Goal: Task Accomplishment & Management: Complete application form

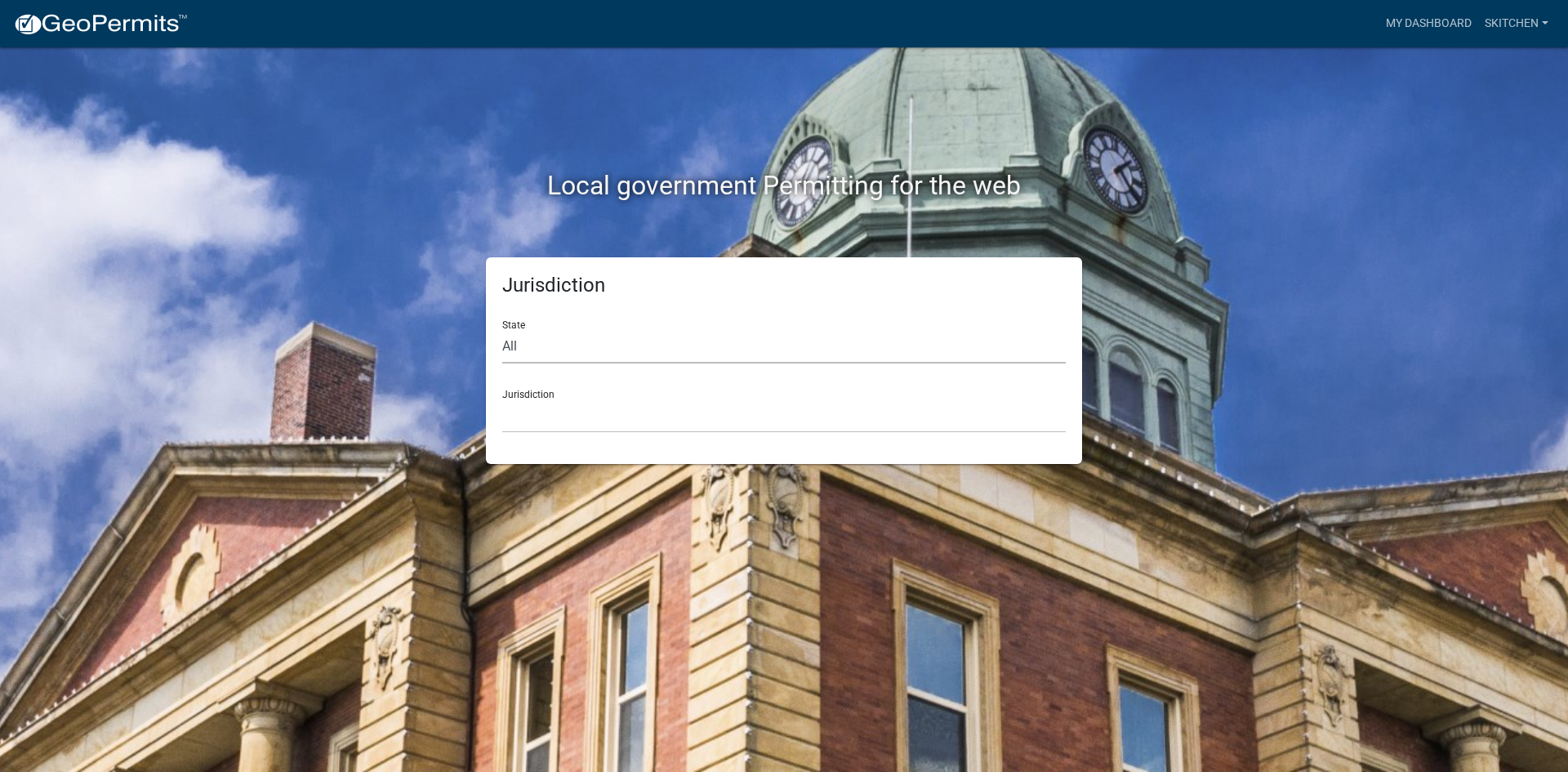
click at [551, 348] on select "All [US_STATE] [US_STATE] [US_STATE] [US_STATE] [US_STATE] [US_STATE] [US_STATE…" at bounding box center [784, 347] width 563 height 33
select select "[US_STATE]"
click at [503, 330] on select "All [US_STATE] [US_STATE] [US_STATE] [US_STATE] [US_STATE] [US_STATE] [US_STATE…" at bounding box center [784, 347] width 563 height 33
click at [593, 428] on select "[GEOGRAPHIC_DATA], [US_STATE][PERSON_NAME][GEOGRAPHIC_DATA], [US_STATE][PERSON_…" at bounding box center [784, 416] width 563 height 33
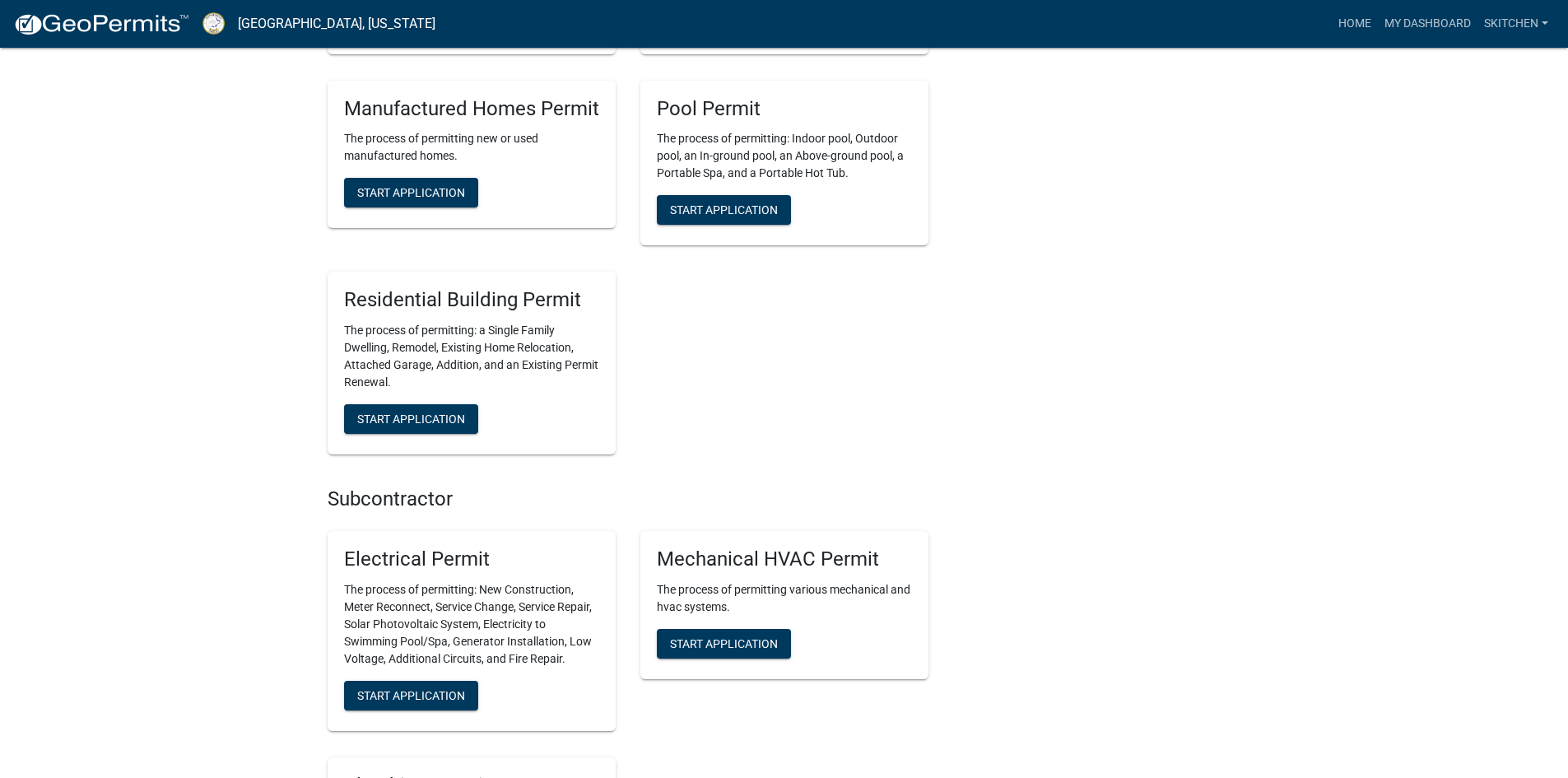
scroll to position [1153, 0]
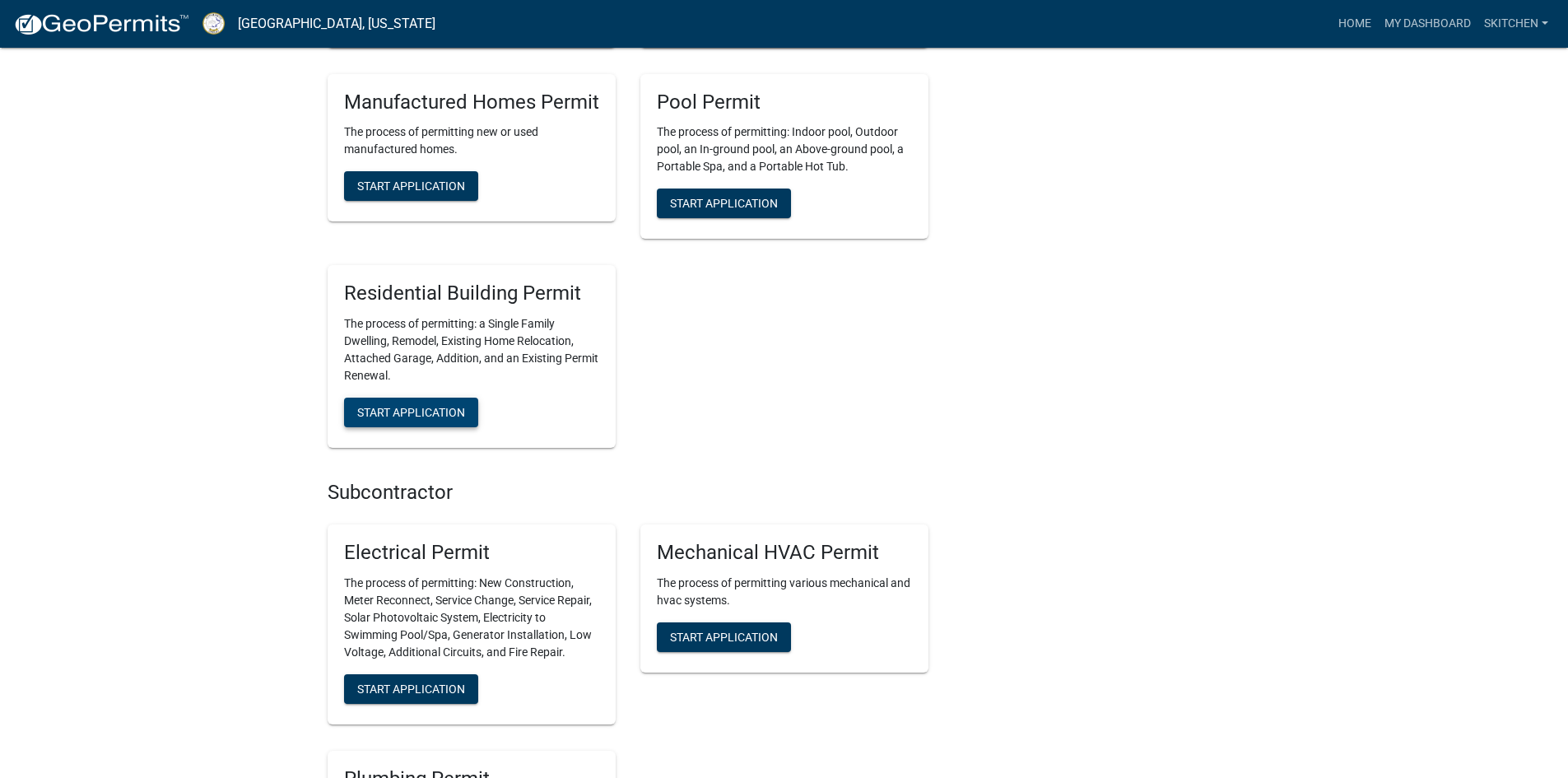
click at [447, 406] on span "Start Application" at bounding box center [410, 412] width 108 height 13
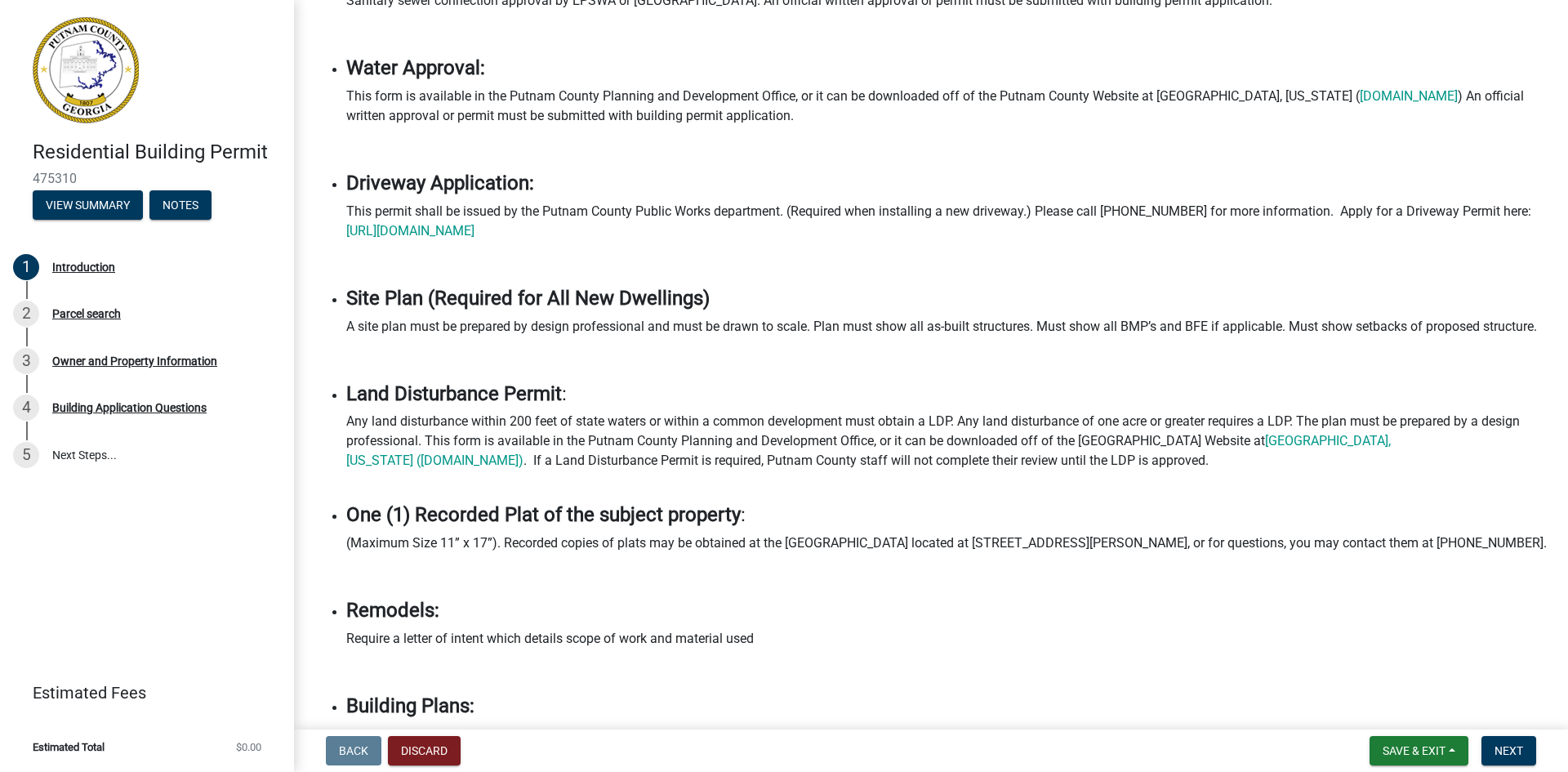
scroll to position [980, 0]
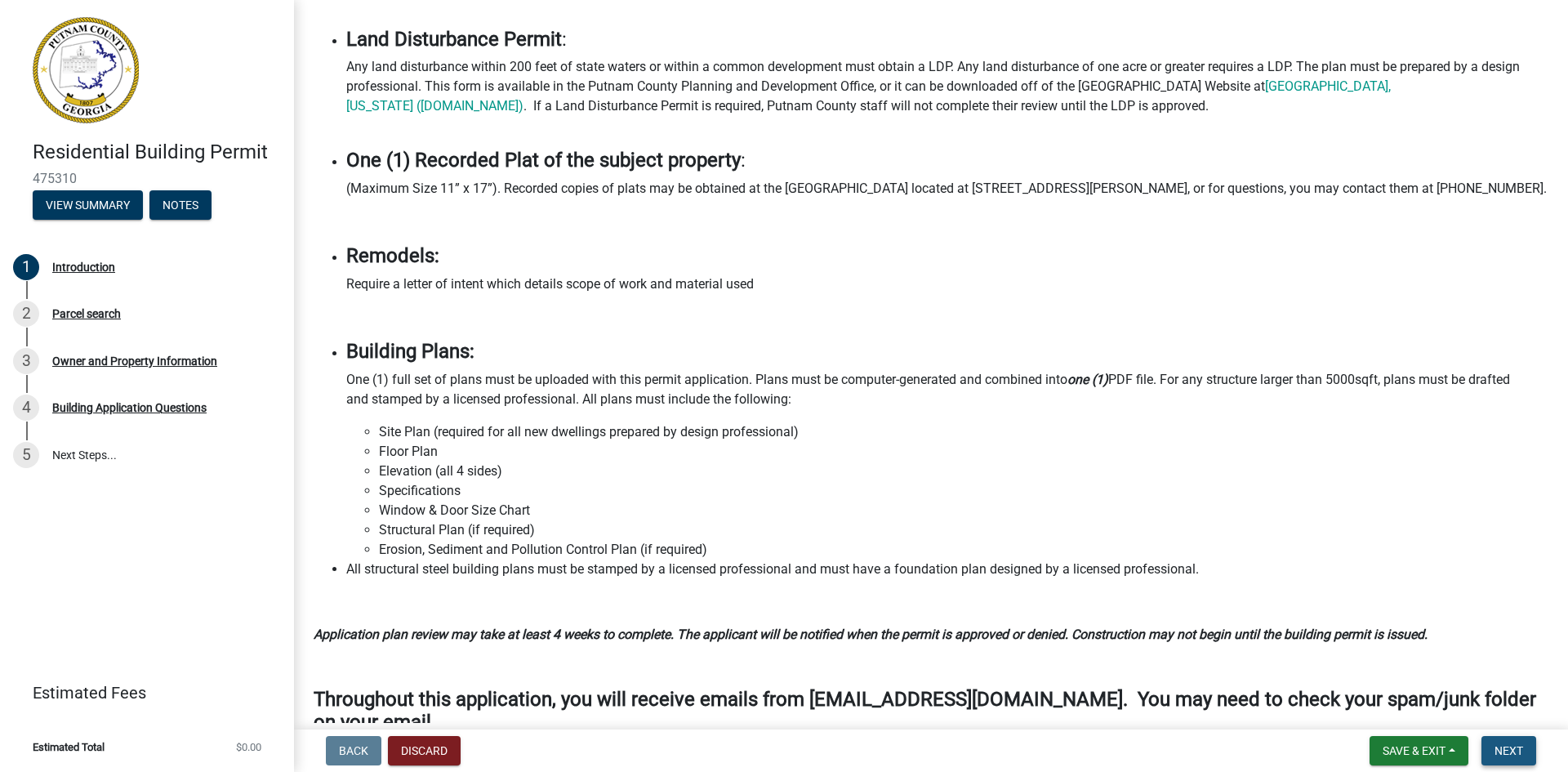
click at [1520, 757] on span "Next" at bounding box center [1508, 751] width 28 height 13
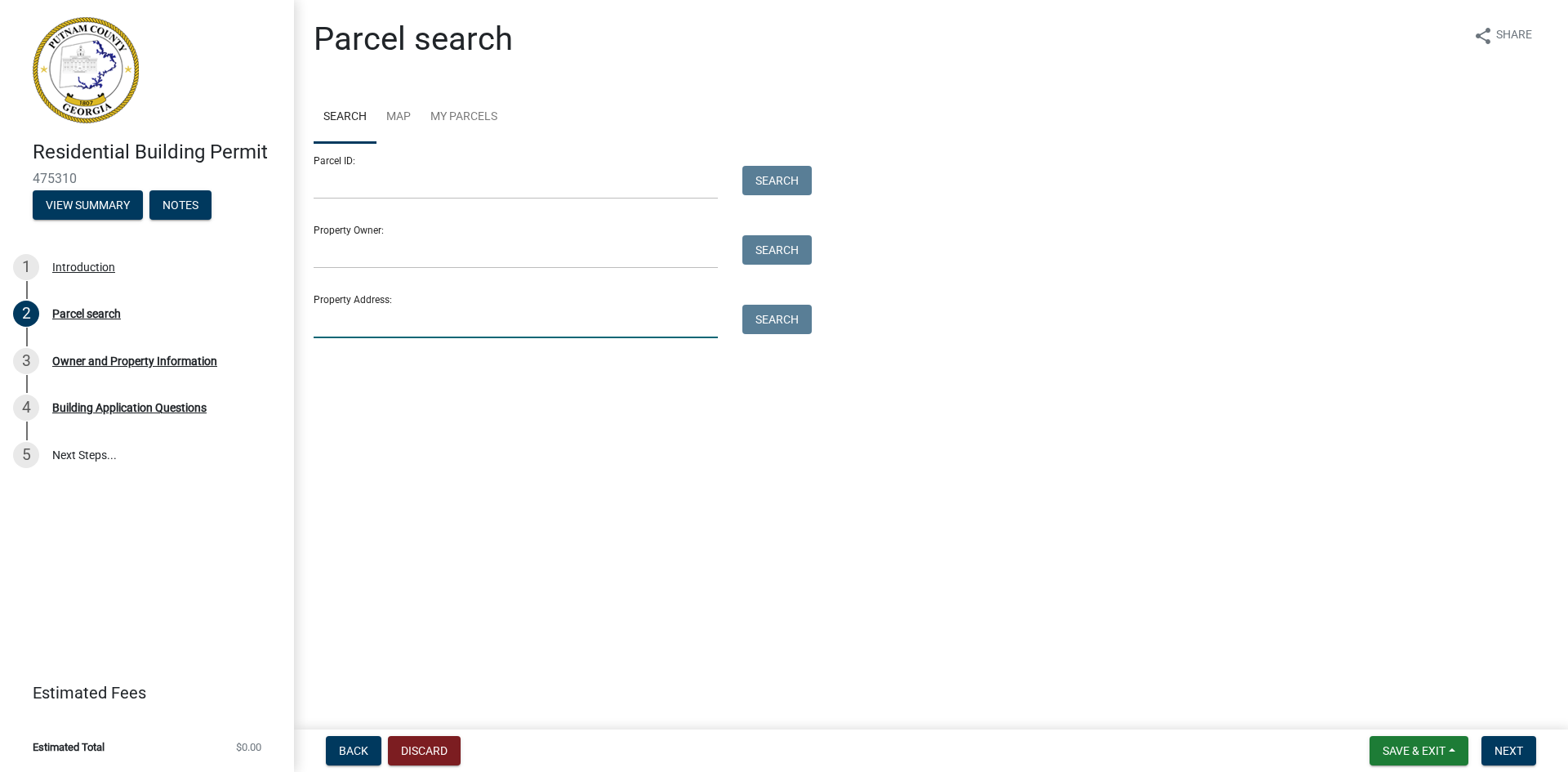
click at [407, 321] on input "Property Address:" at bounding box center [516, 321] width 405 height 33
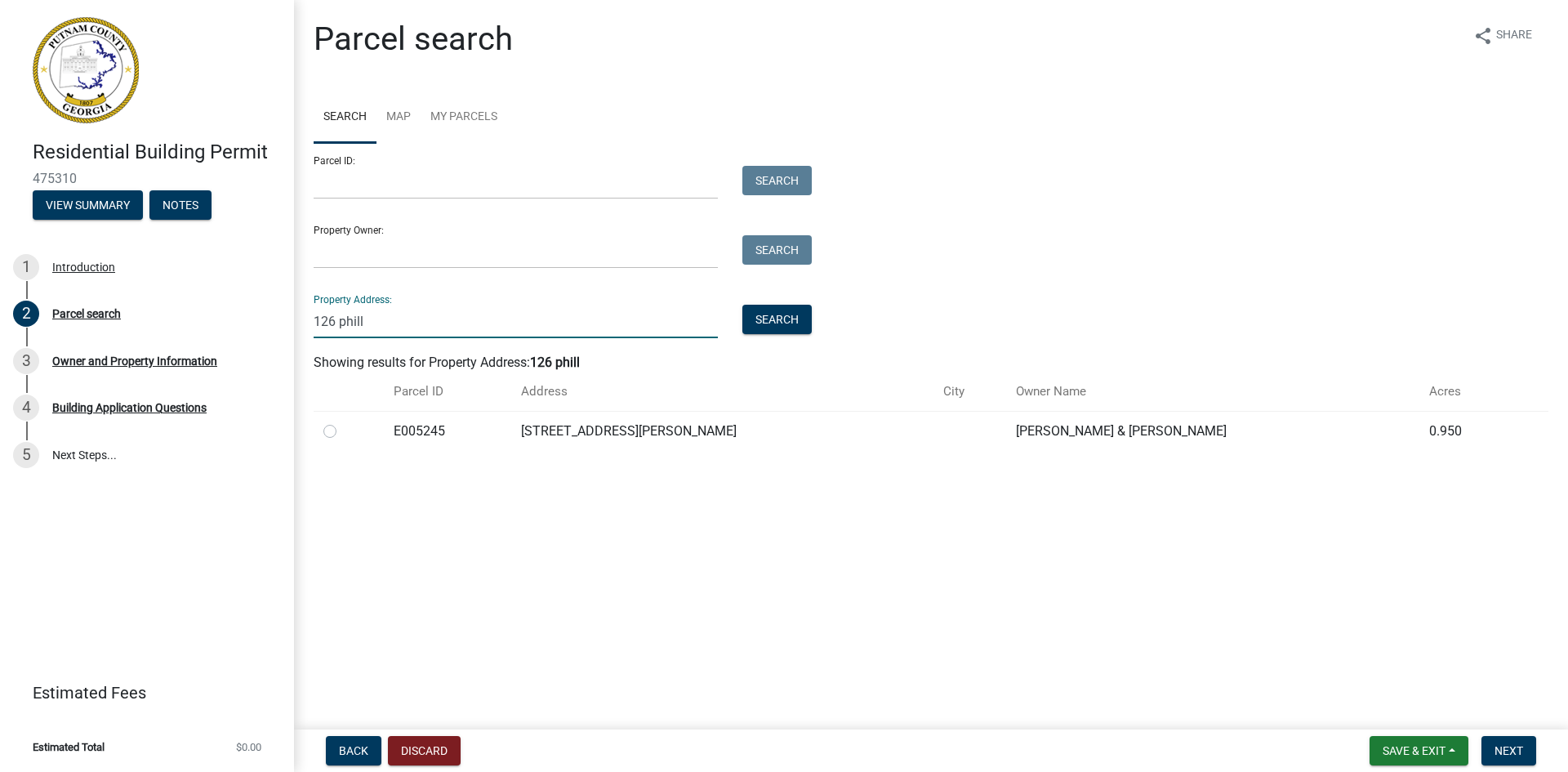
type input "126 phill"
click at [343, 422] on label at bounding box center [343, 422] width 0 height 0
click at [343, 432] on input "radio" at bounding box center [348, 427] width 10 height 10
radio input "true"
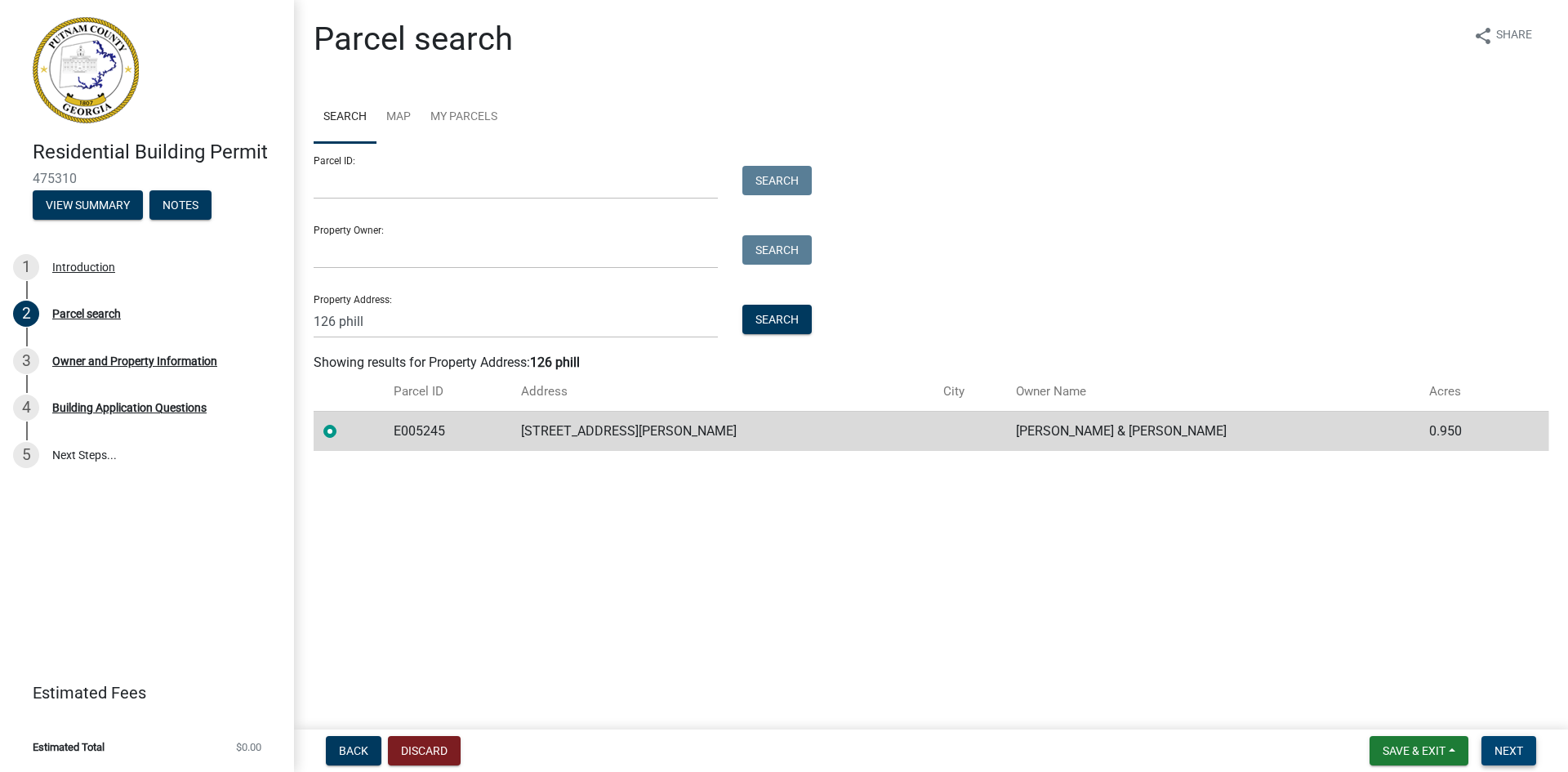
click at [1507, 757] on span "Next" at bounding box center [1508, 751] width 28 height 13
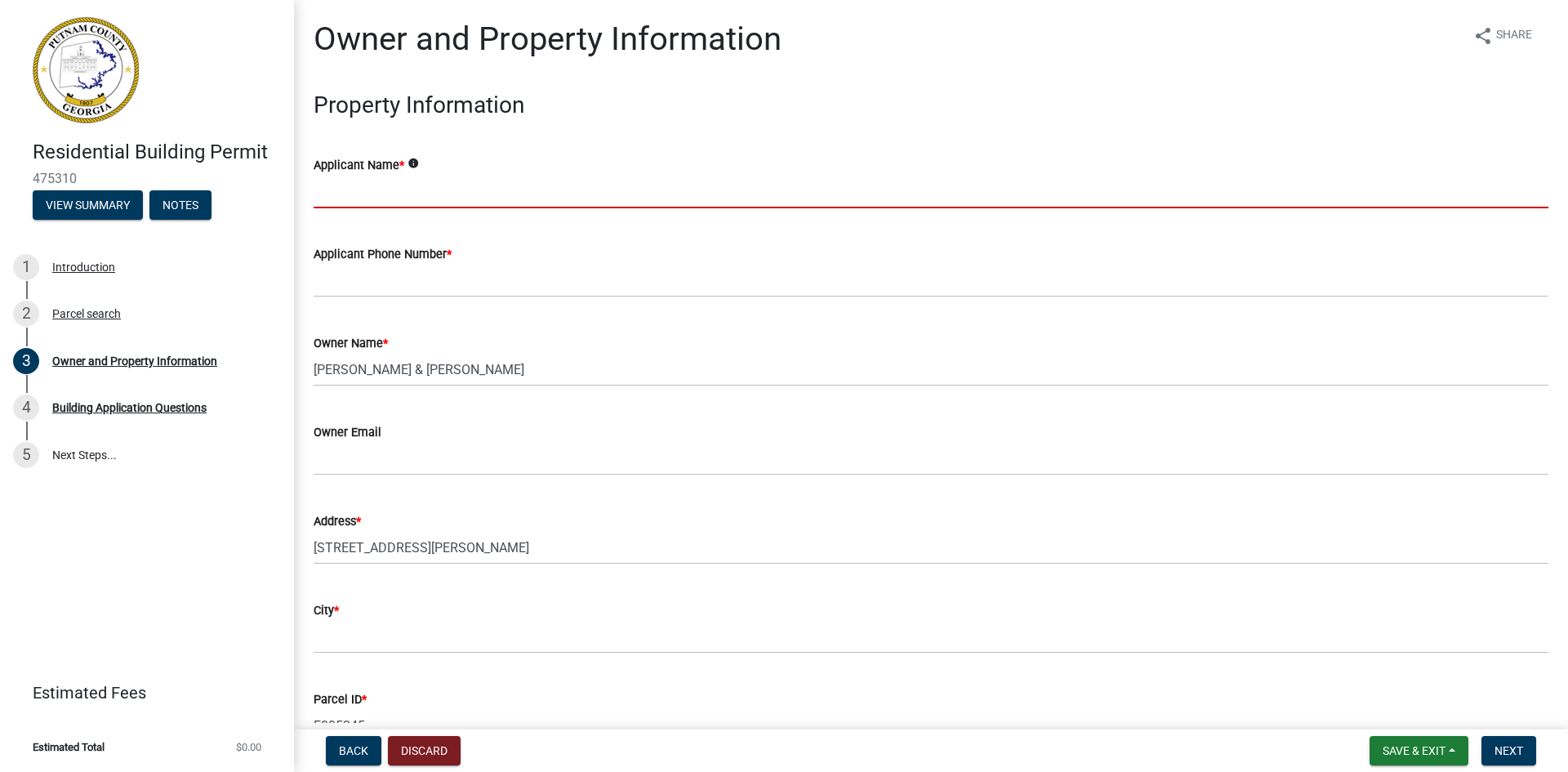
click at [358, 191] on input "Applicant Name *" at bounding box center [930, 191] width 1235 height 33
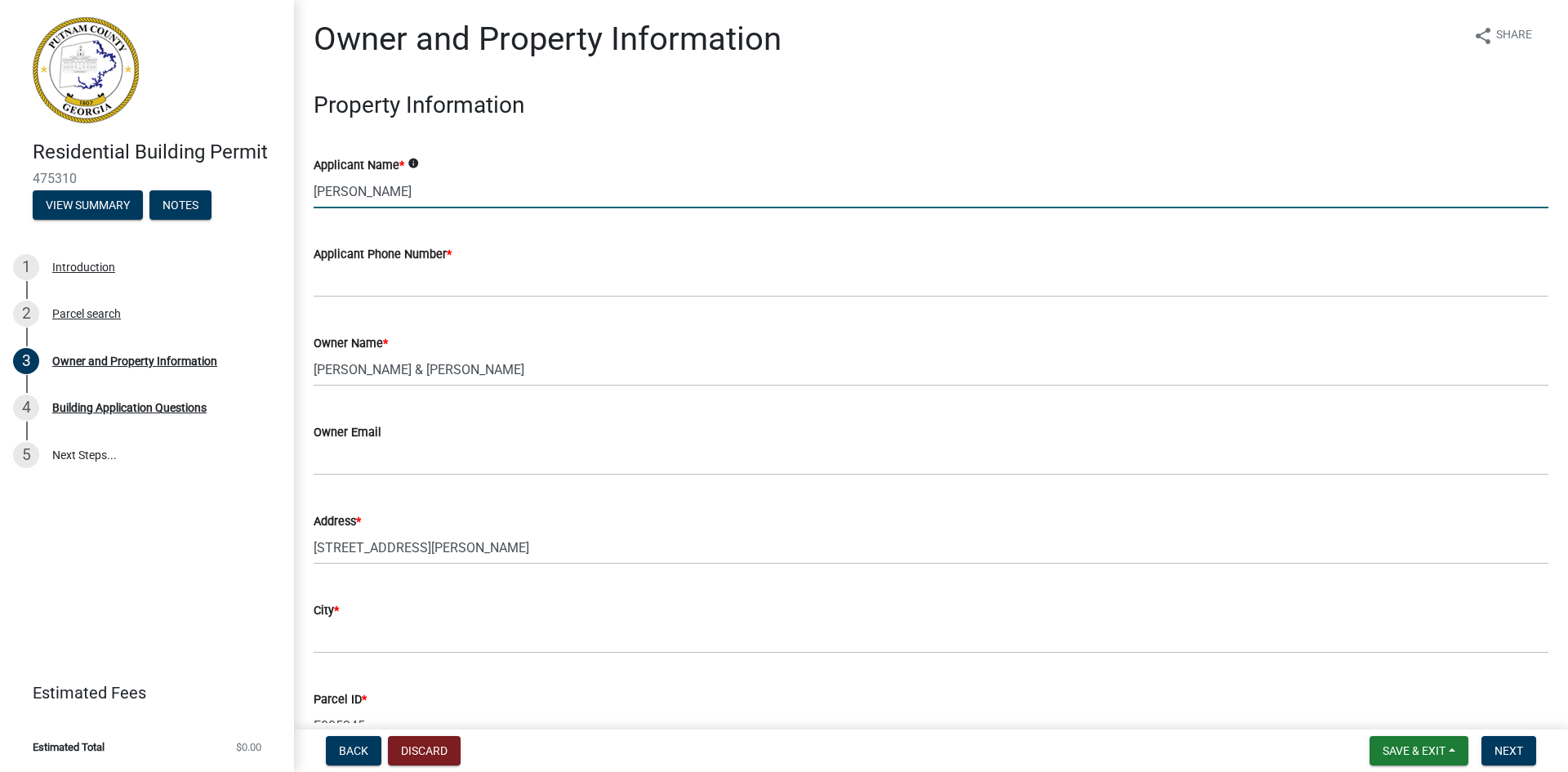
type input "[PERSON_NAME]"
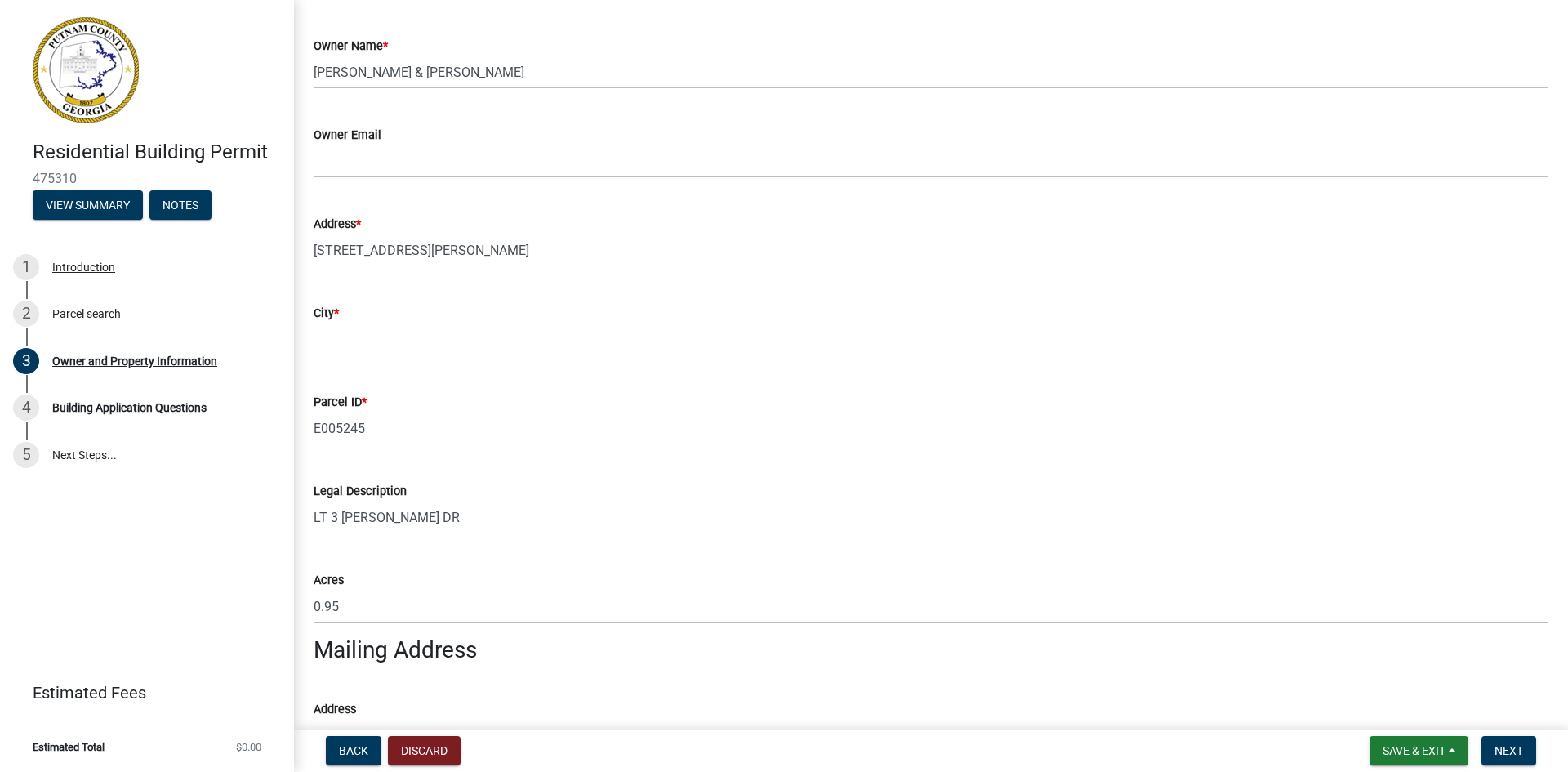
scroll to position [327, 0]
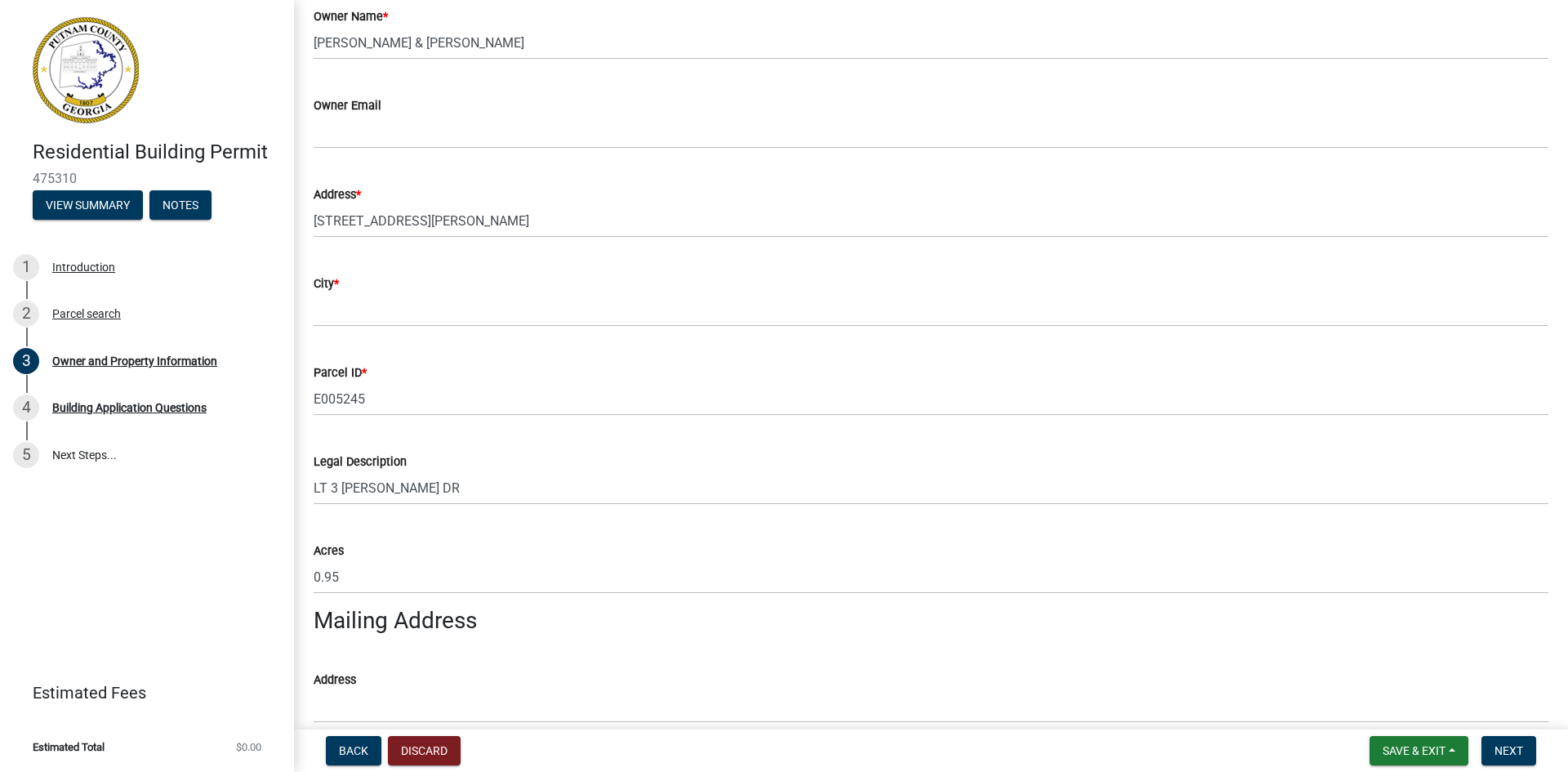
type input "[PHONE_NUMBER]"
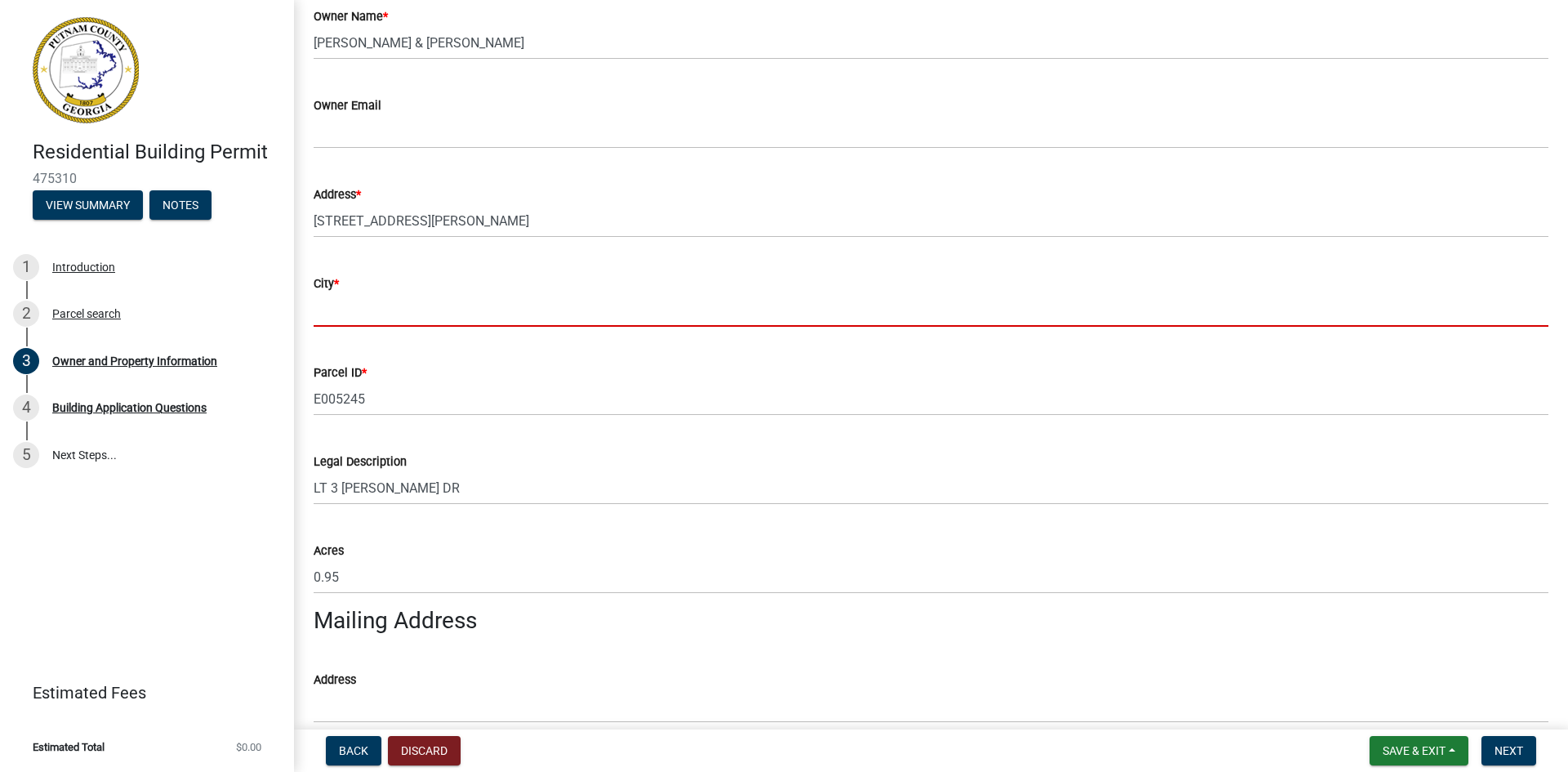
click at [394, 309] on input "City *" at bounding box center [930, 310] width 1235 height 33
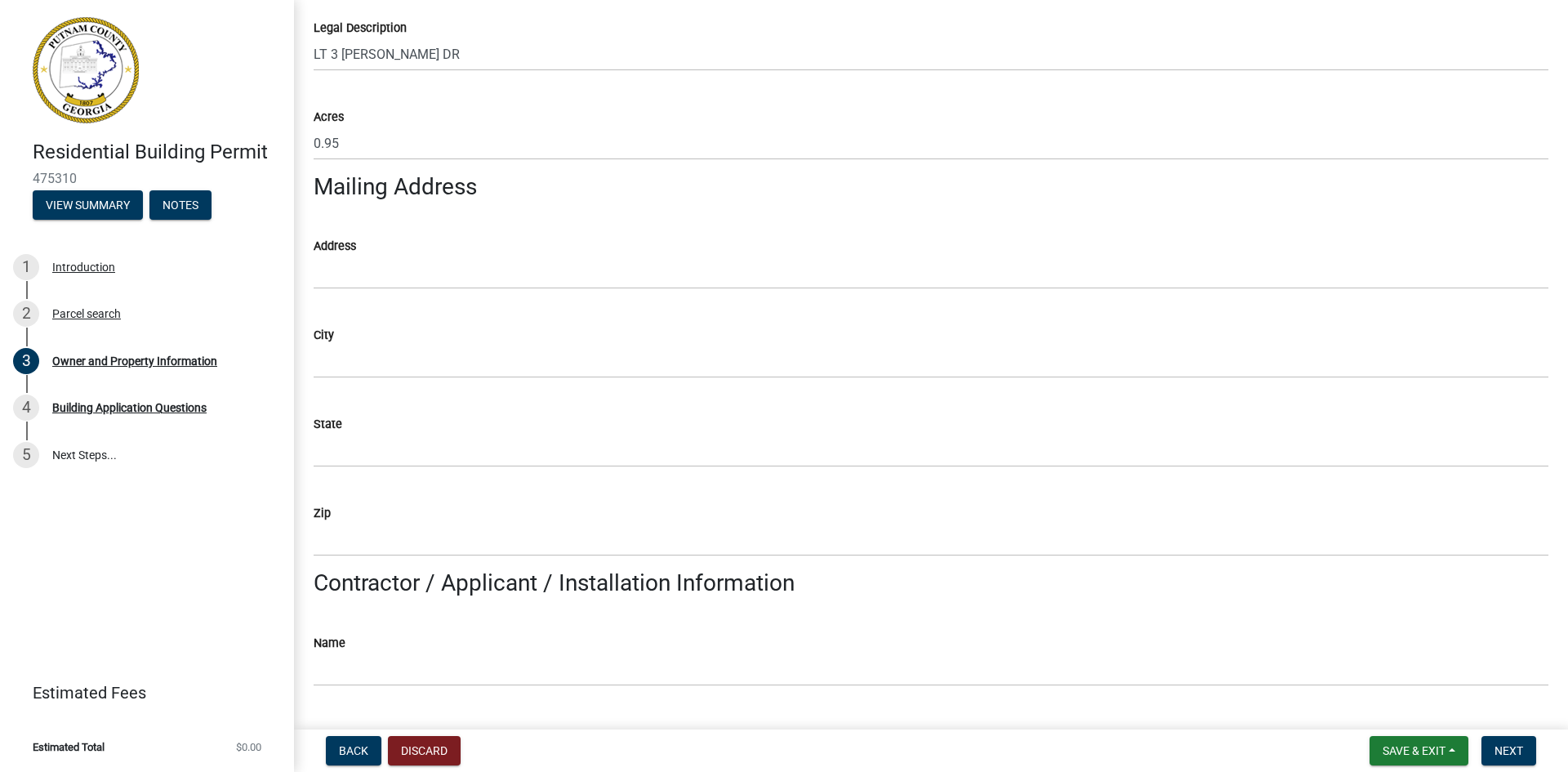
scroll to position [817, 0]
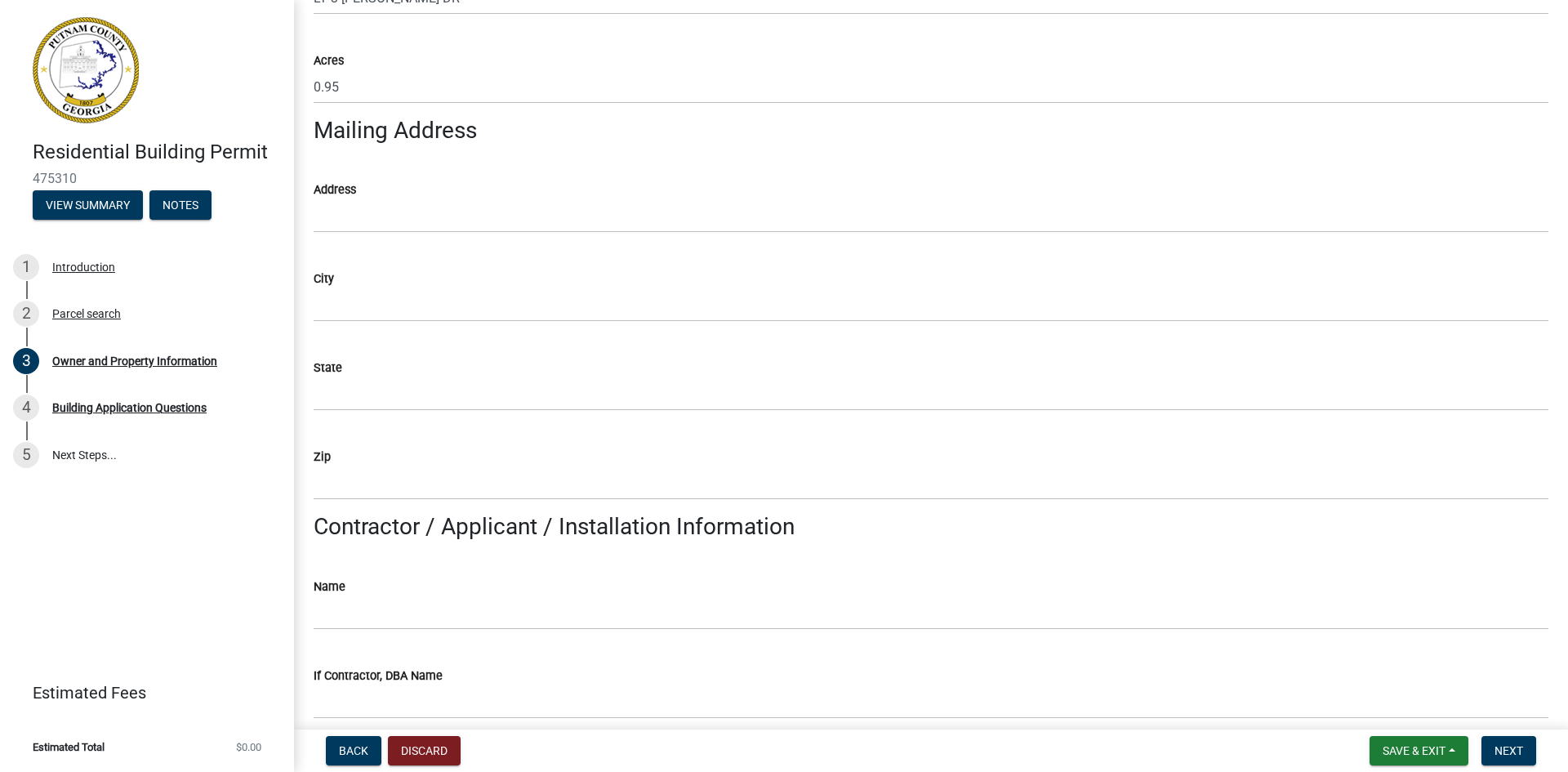
type input "Eatonton"
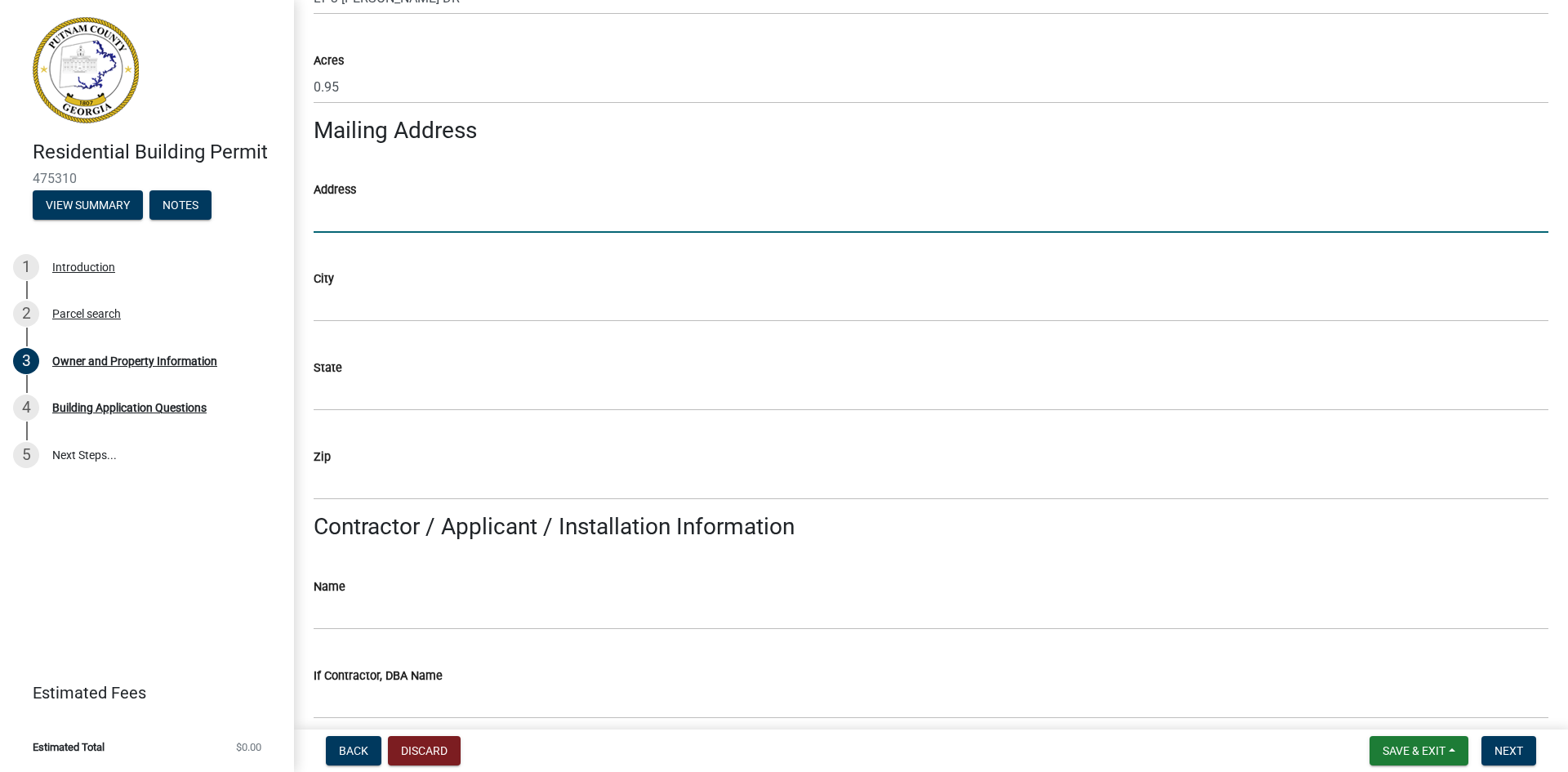
click at [381, 213] on input "Address" at bounding box center [930, 216] width 1235 height 33
type input "126 [PERSON_NAME] Dr"
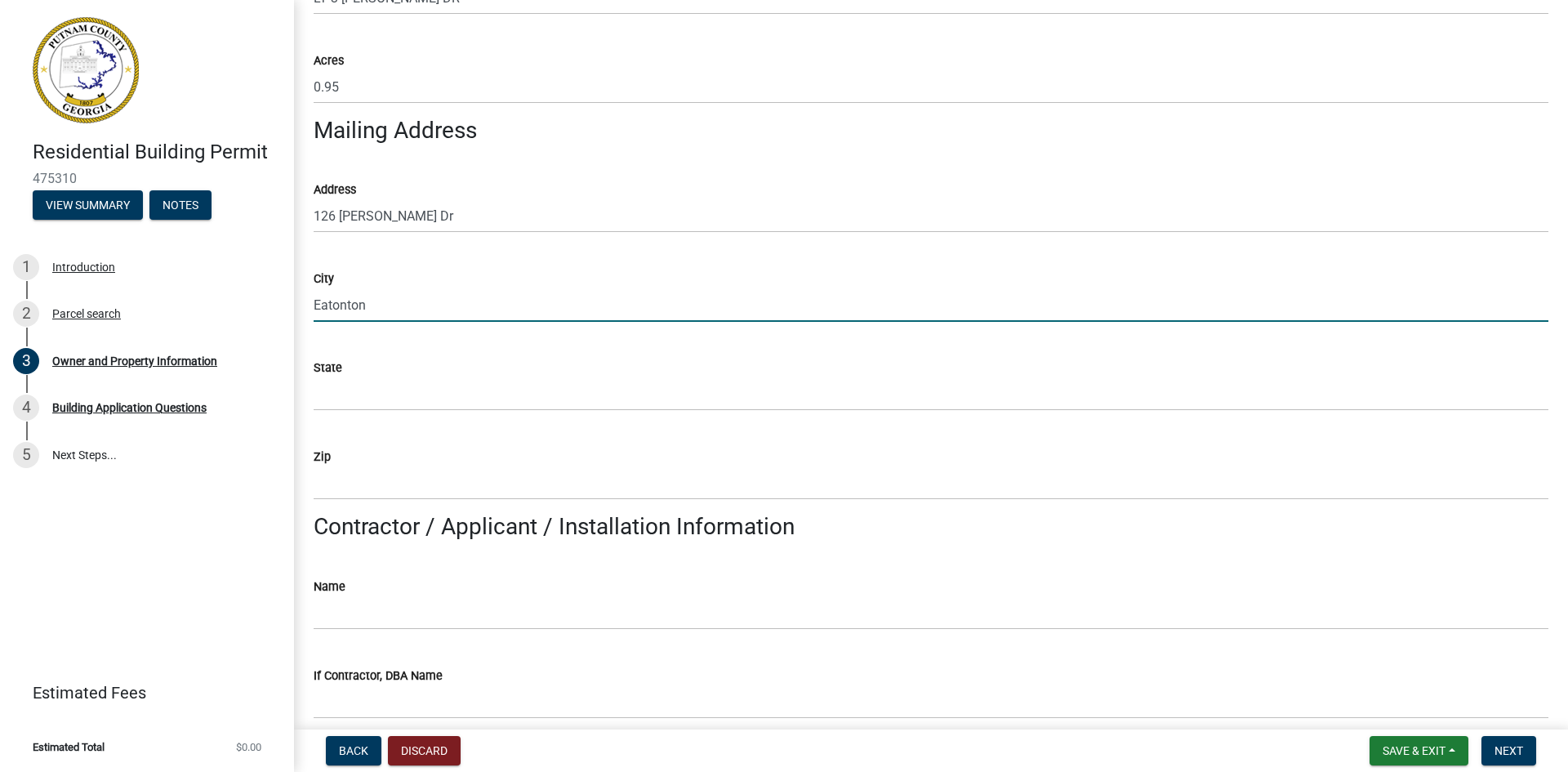
type input "Eatonton"
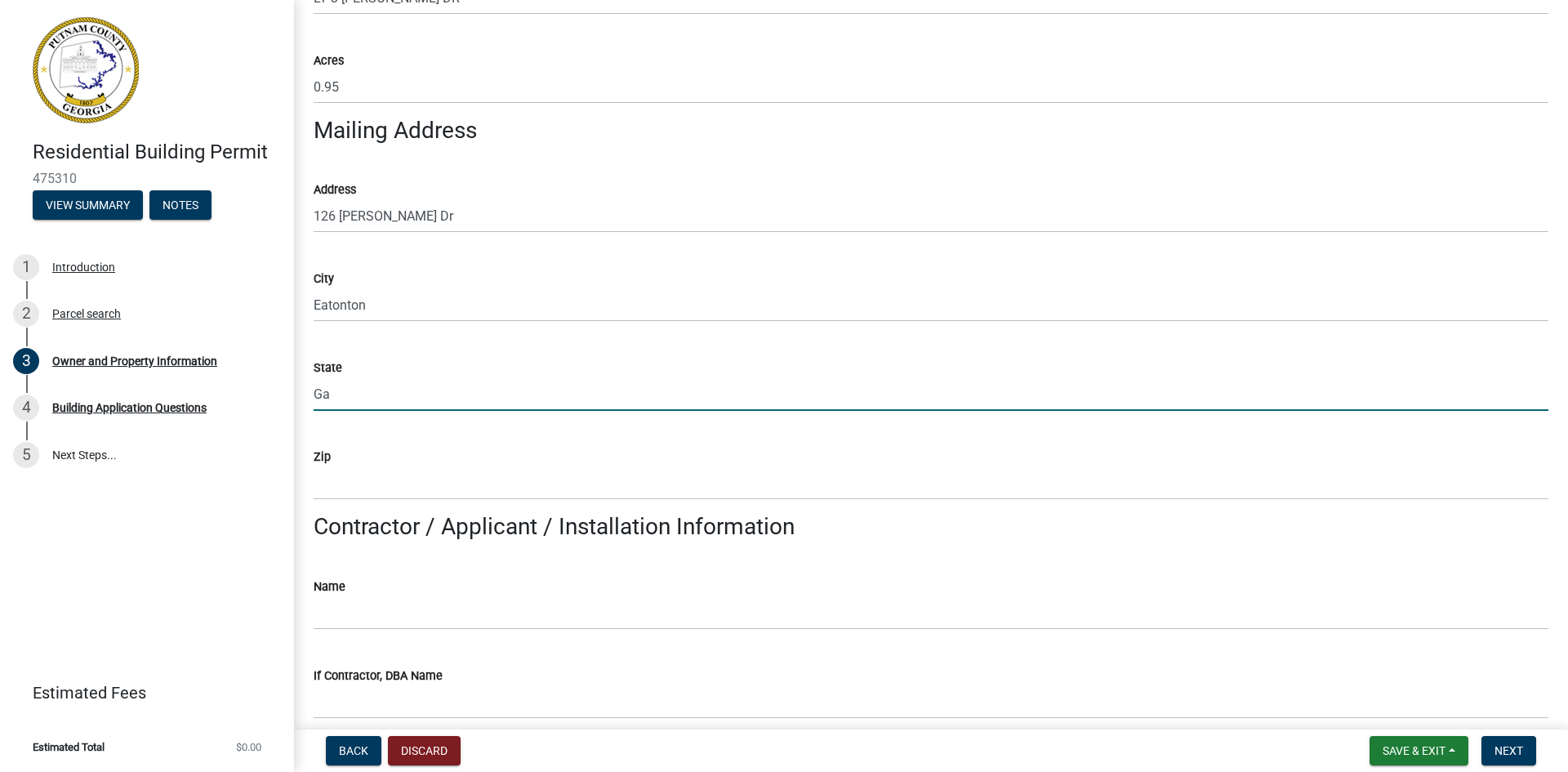
type input "Ga"
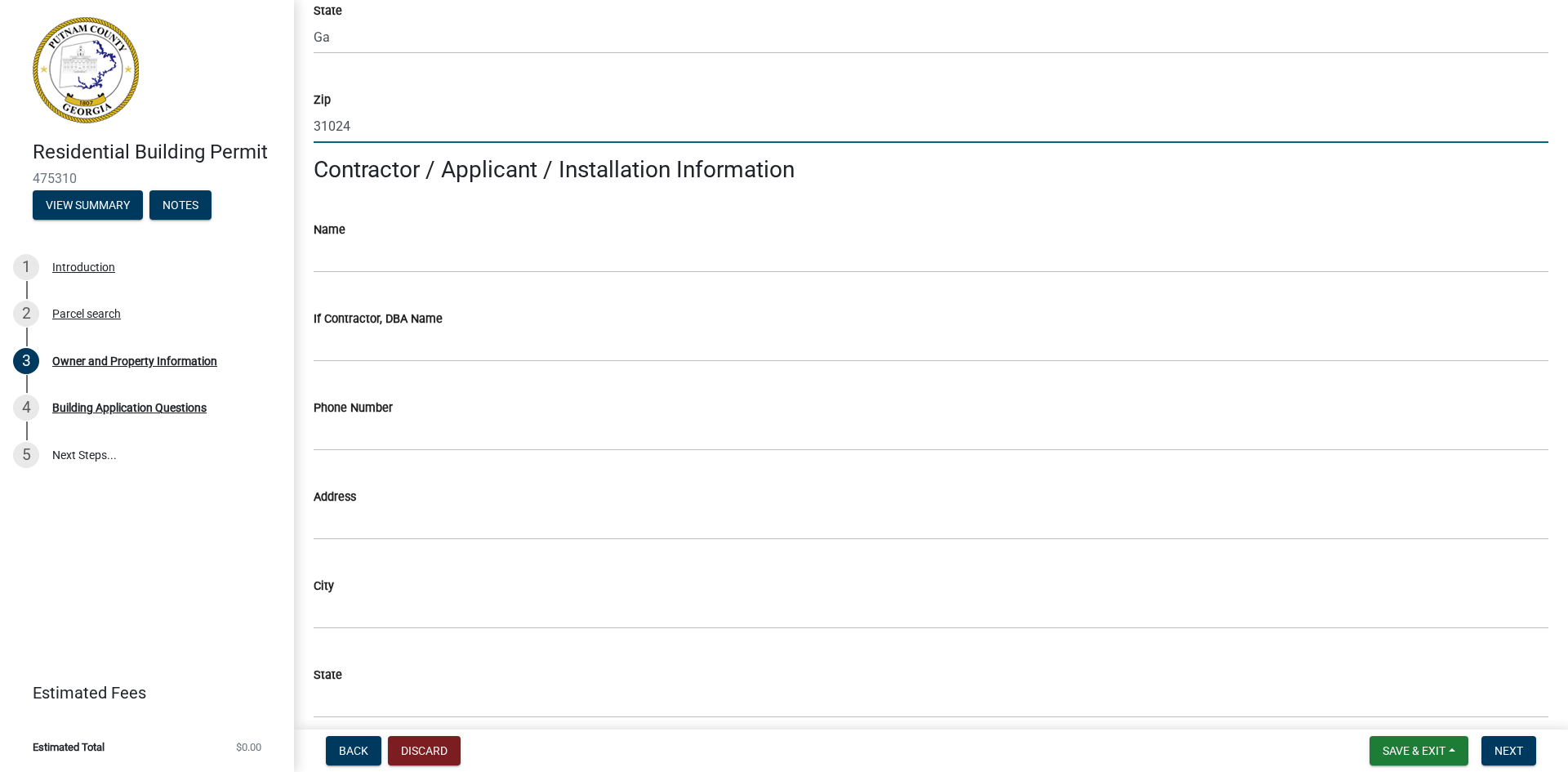
scroll to position [1226, 0]
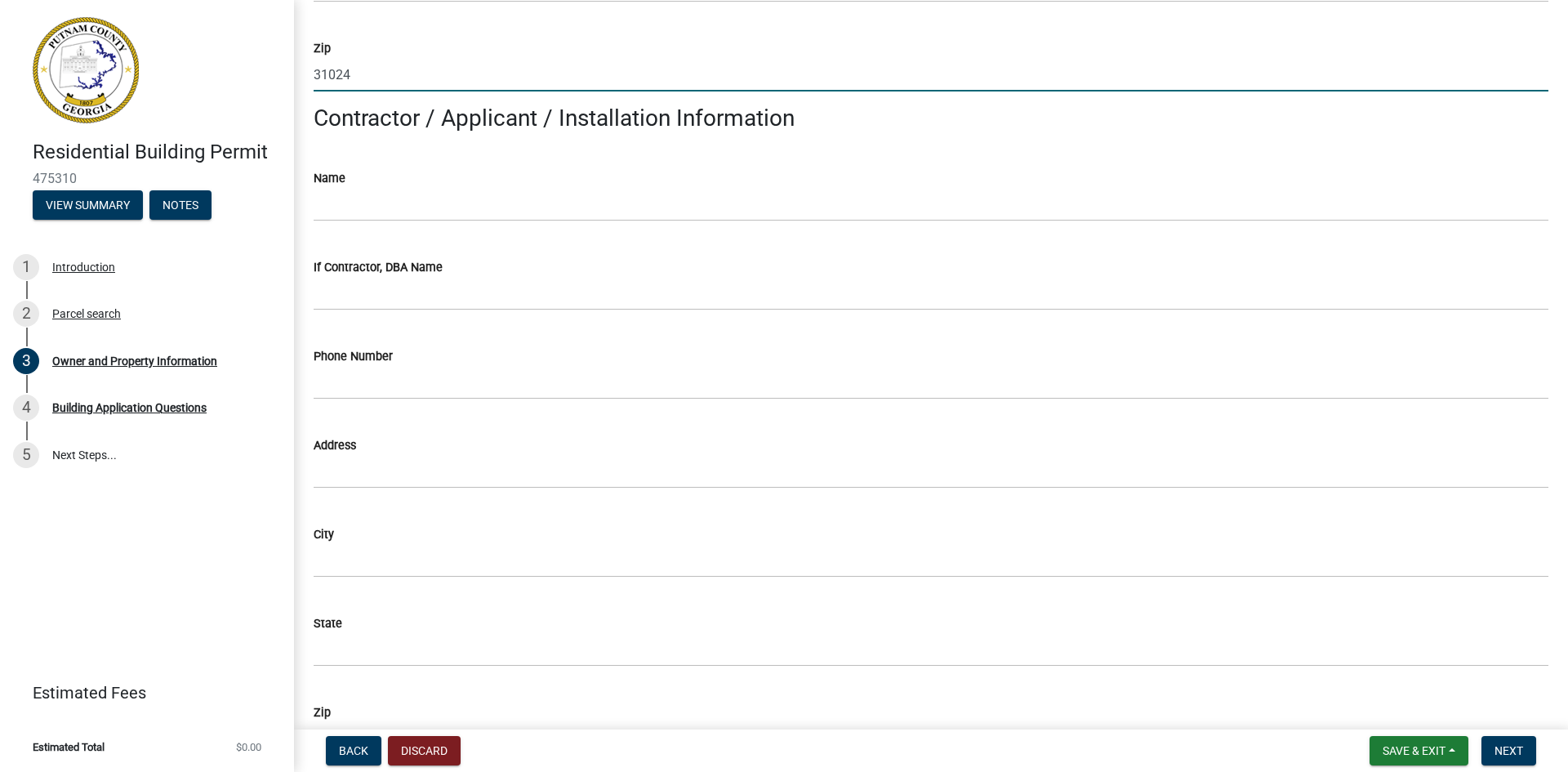
type input "31024"
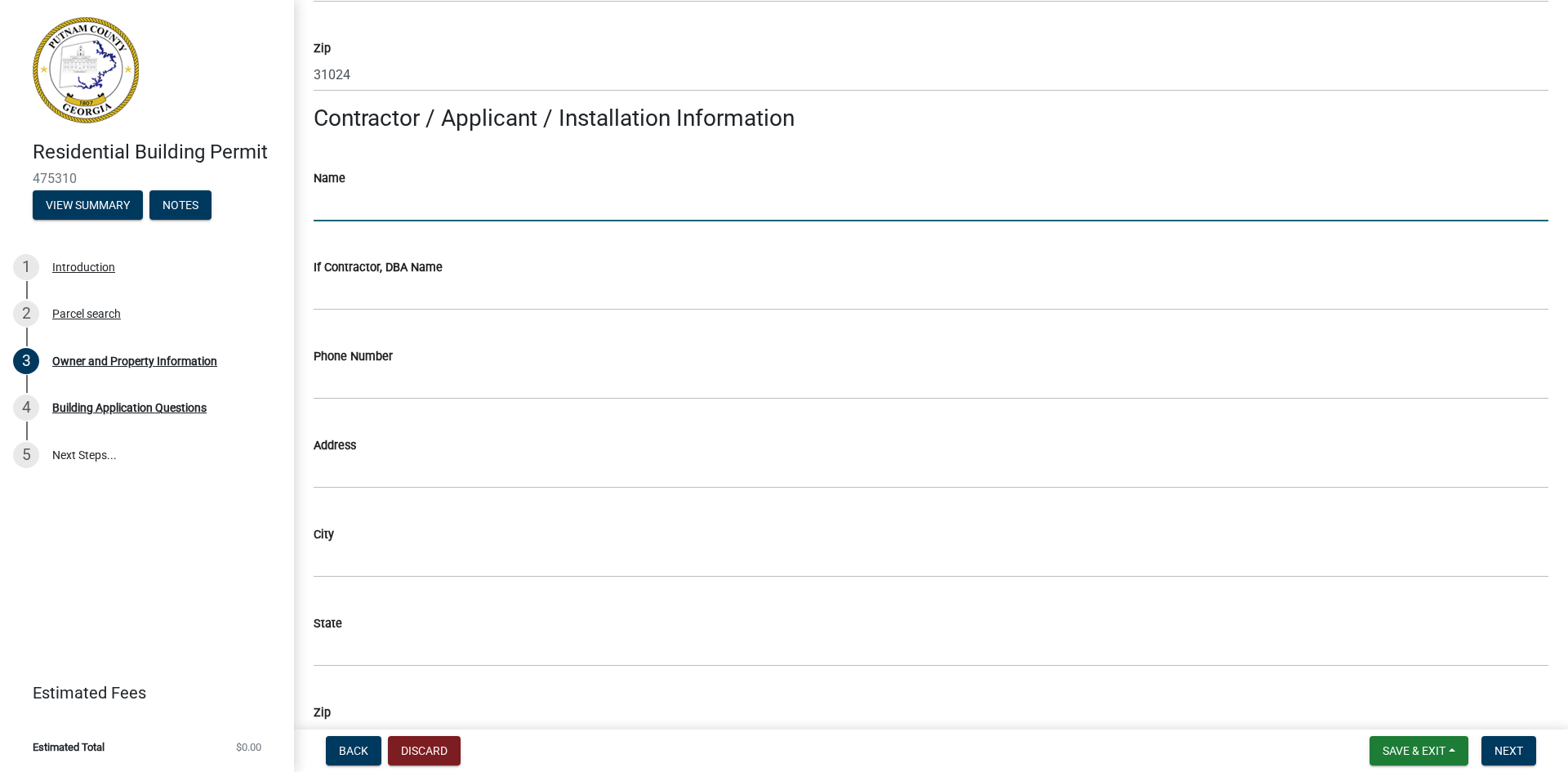
click at [405, 190] on input "Name" at bounding box center [930, 204] width 1235 height 33
type input "s"
type input "[PERSON_NAME]"
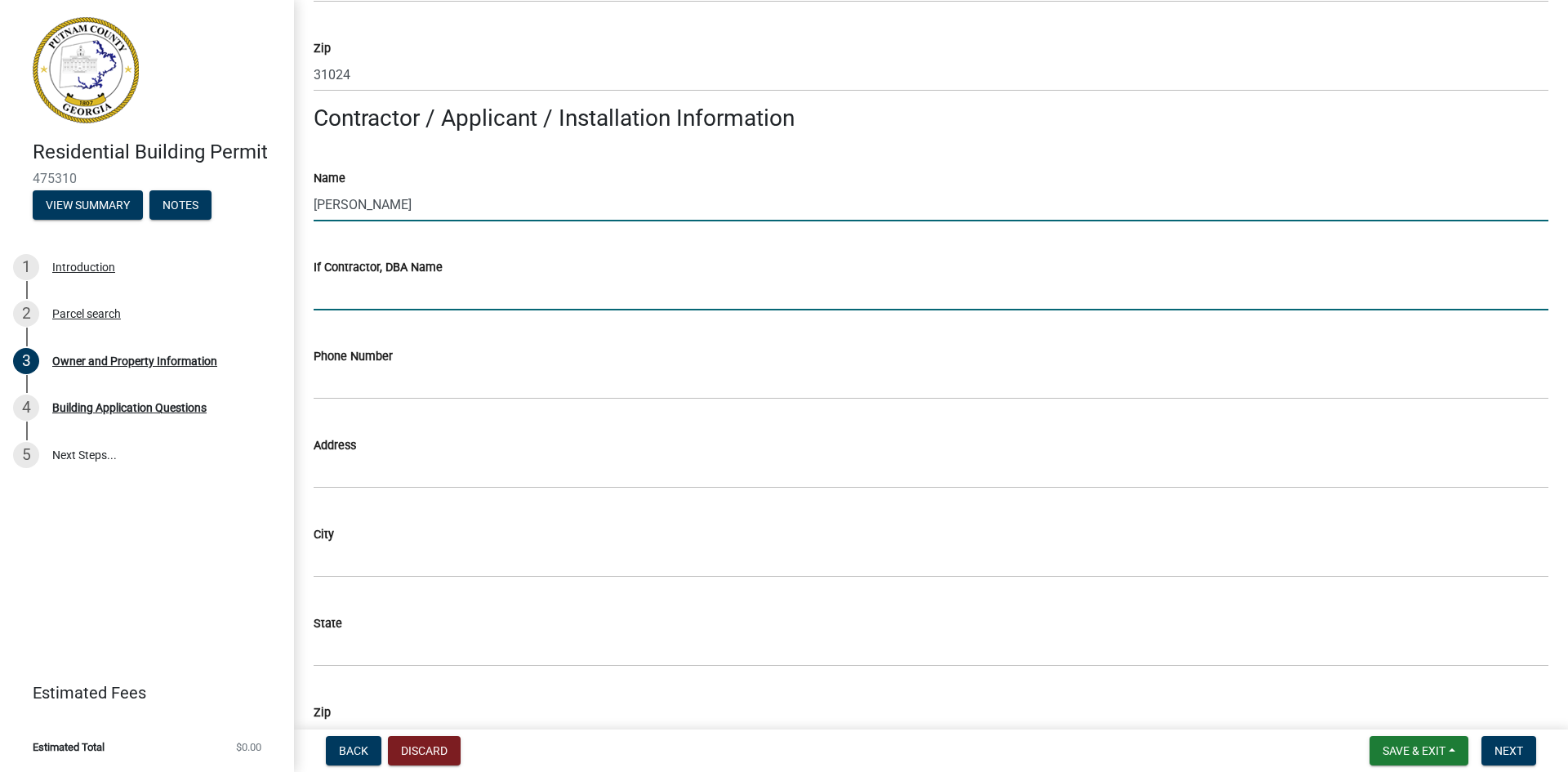
click at [430, 290] on input "If Contractor, DBA Name" at bounding box center [930, 293] width 1235 height 33
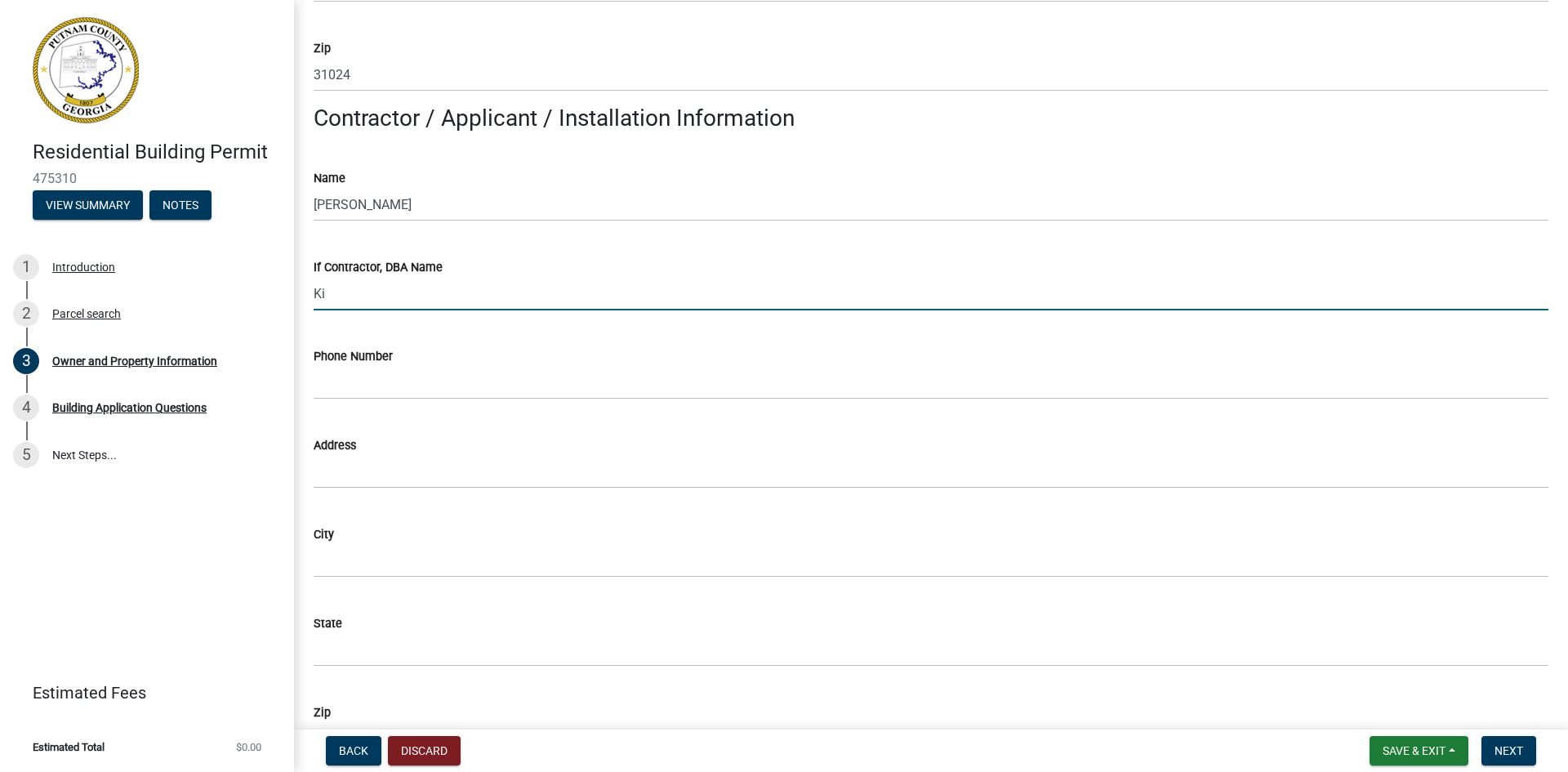
type input "Kitchen Custom Homes LLC"
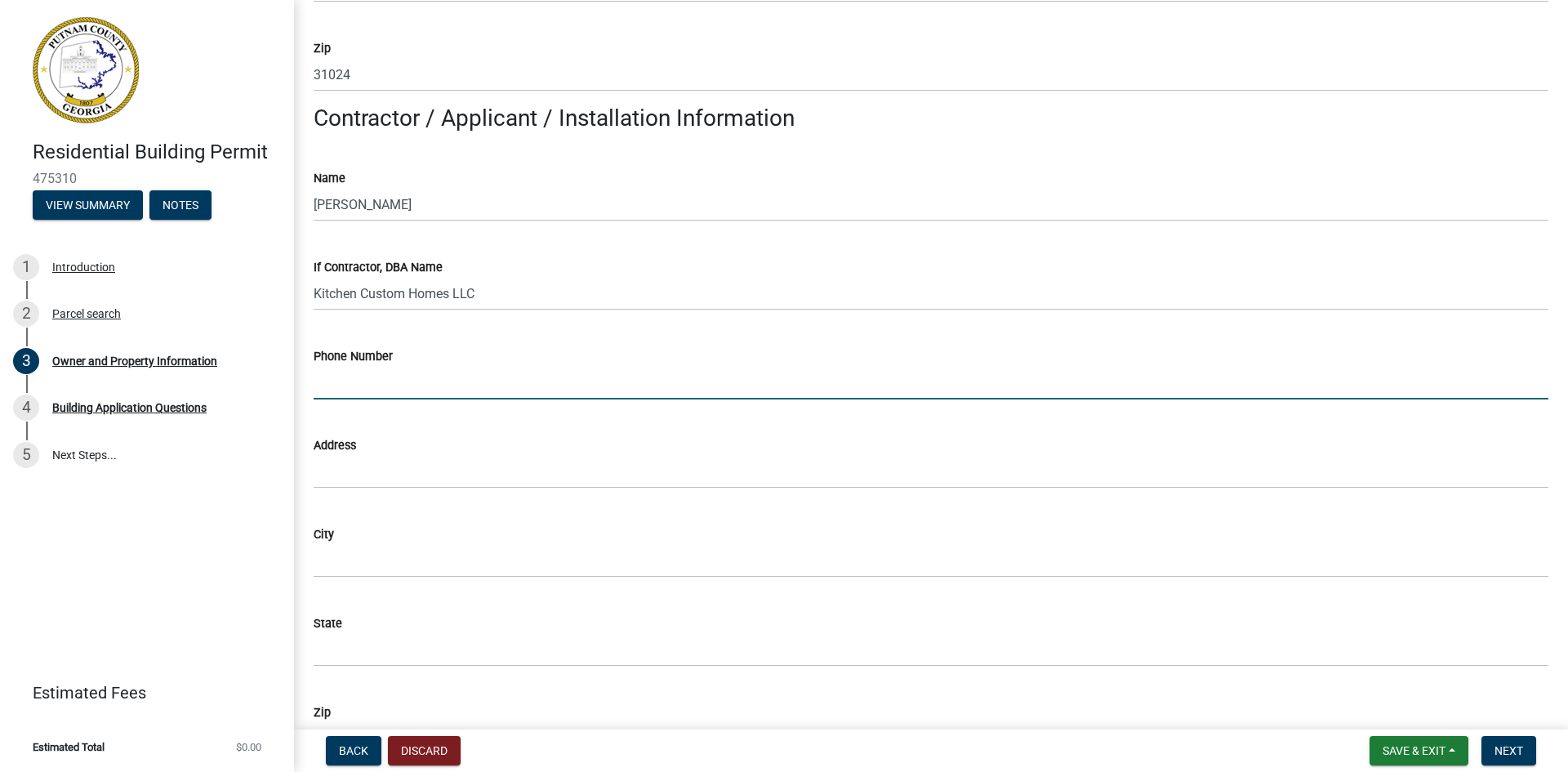
click at [424, 385] on input "Phone Number" at bounding box center [930, 383] width 1235 height 33
type input "[PHONE_NUMBER]"
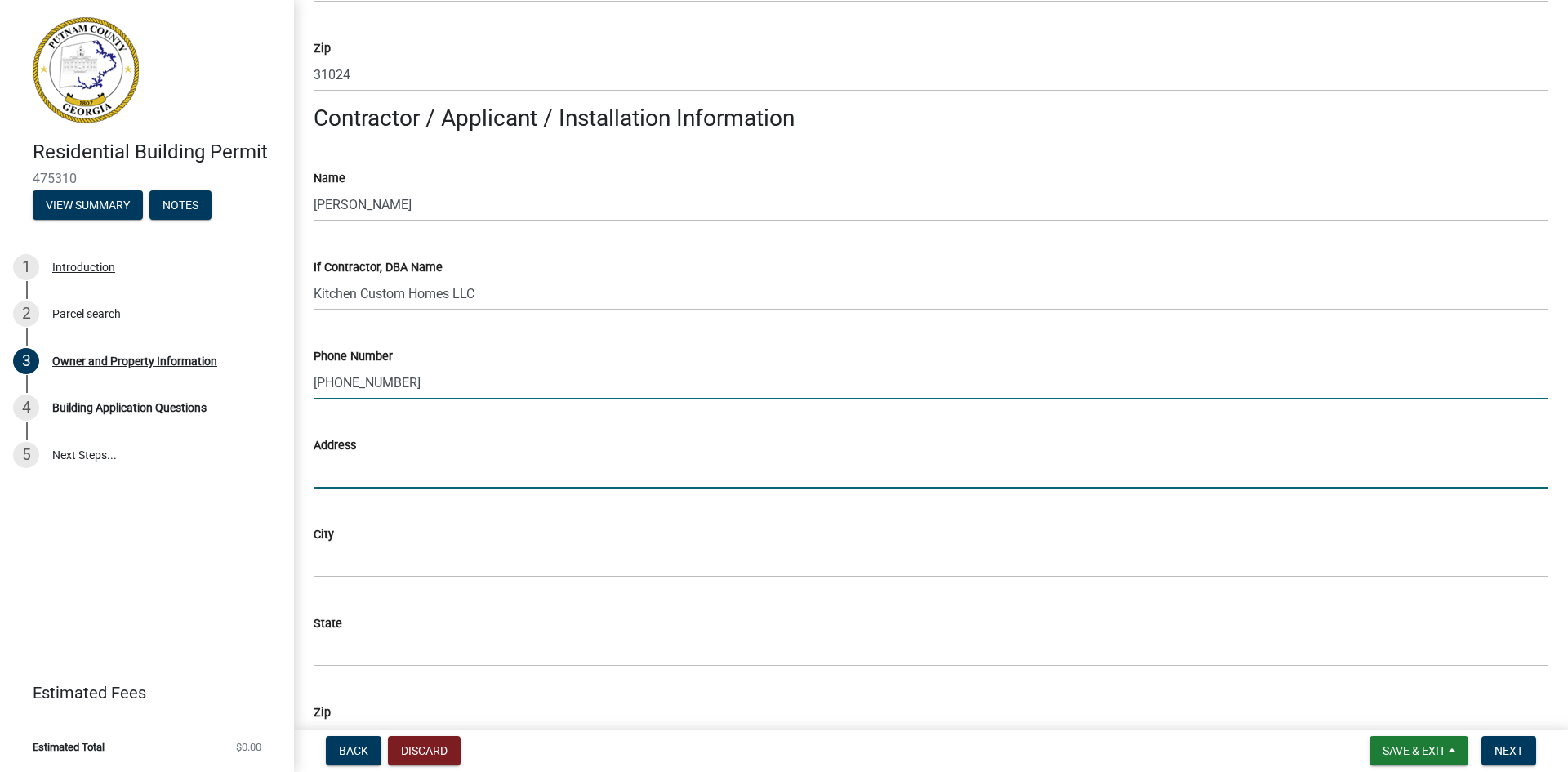
click at [431, 475] on input "Address" at bounding box center [930, 471] width 1235 height 33
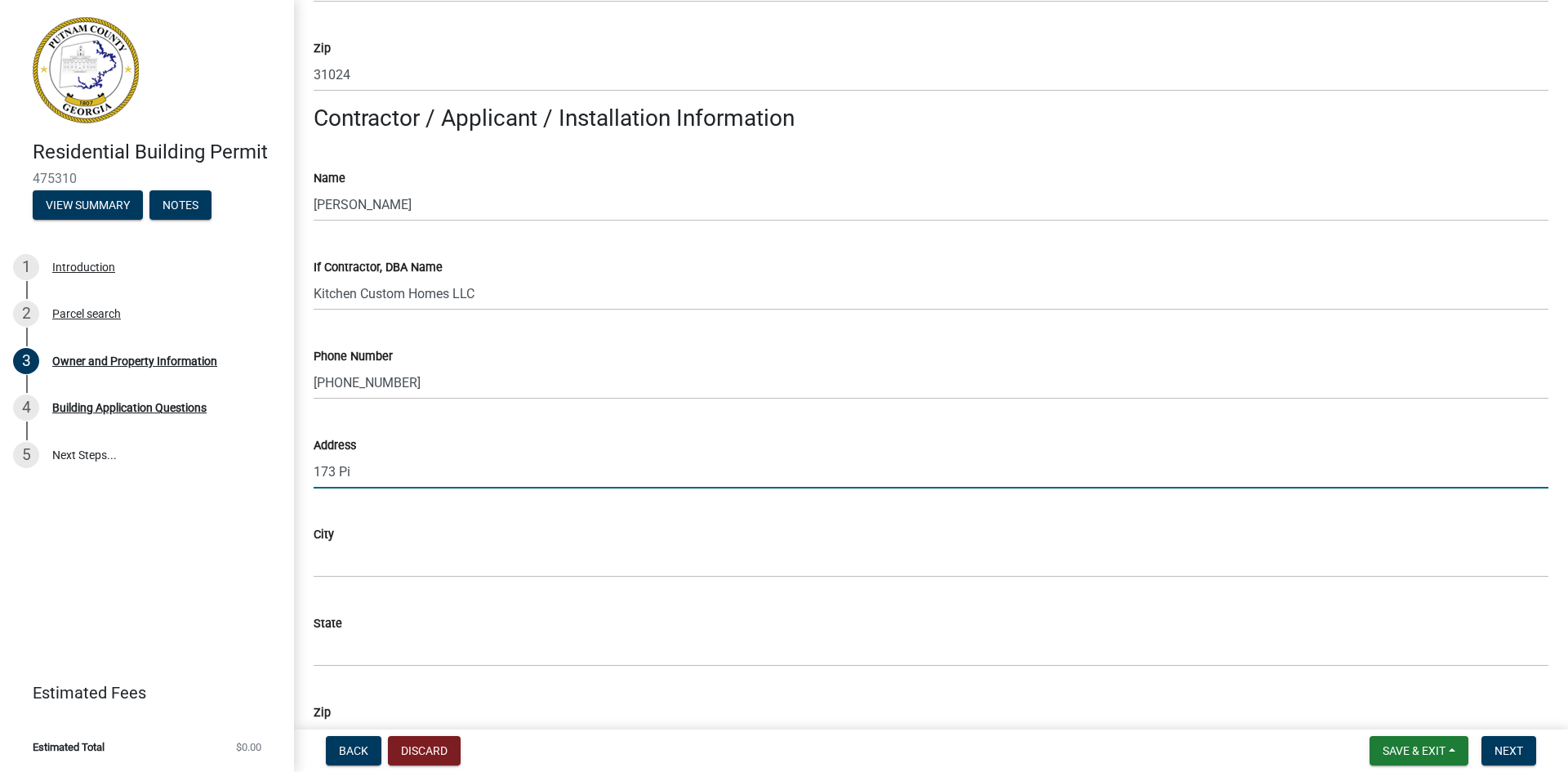
type input "[STREET_ADDRESS]"
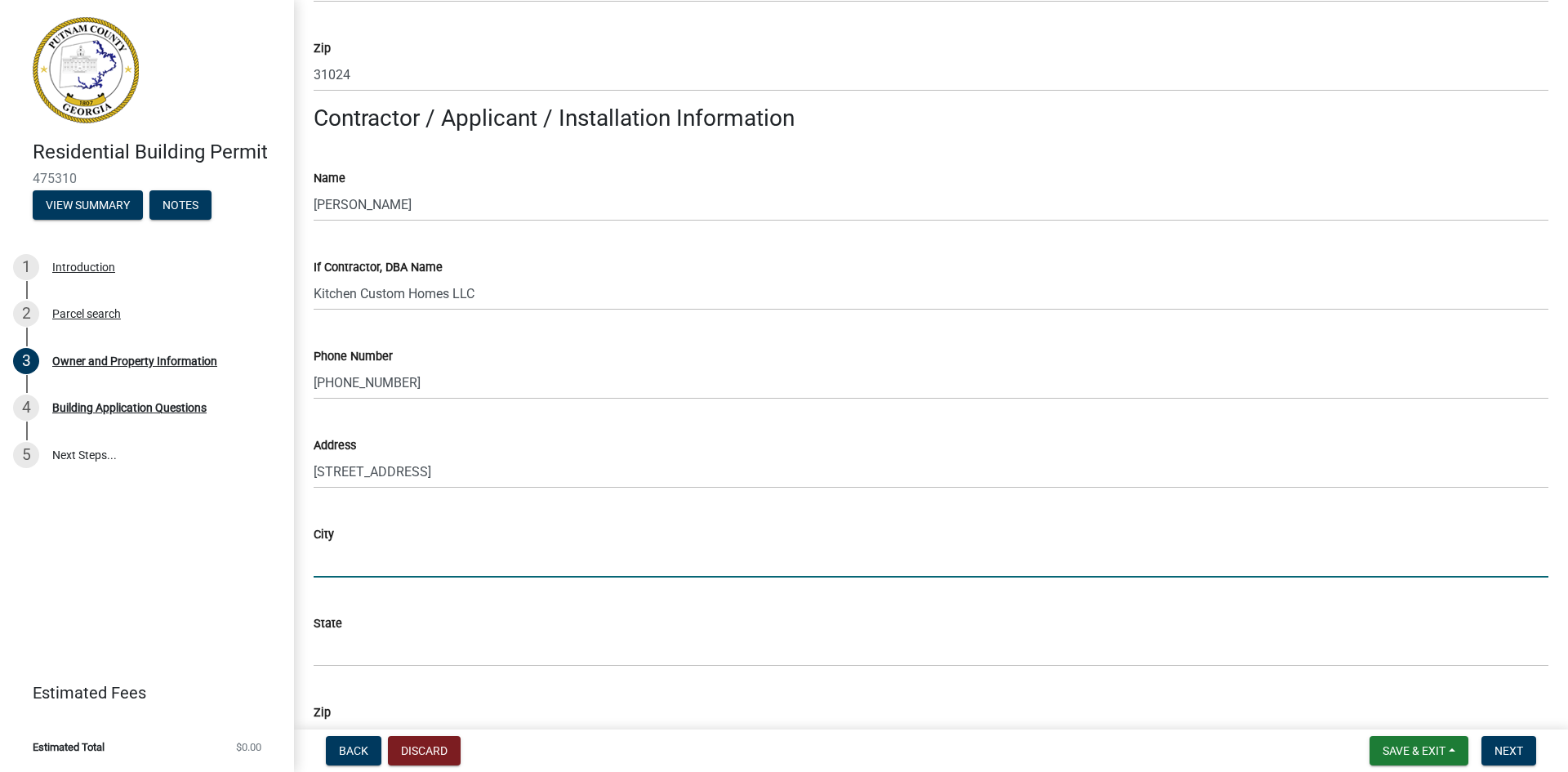
click at [423, 553] on input "City" at bounding box center [930, 560] width 1235 height 33
type input "Eatonton"
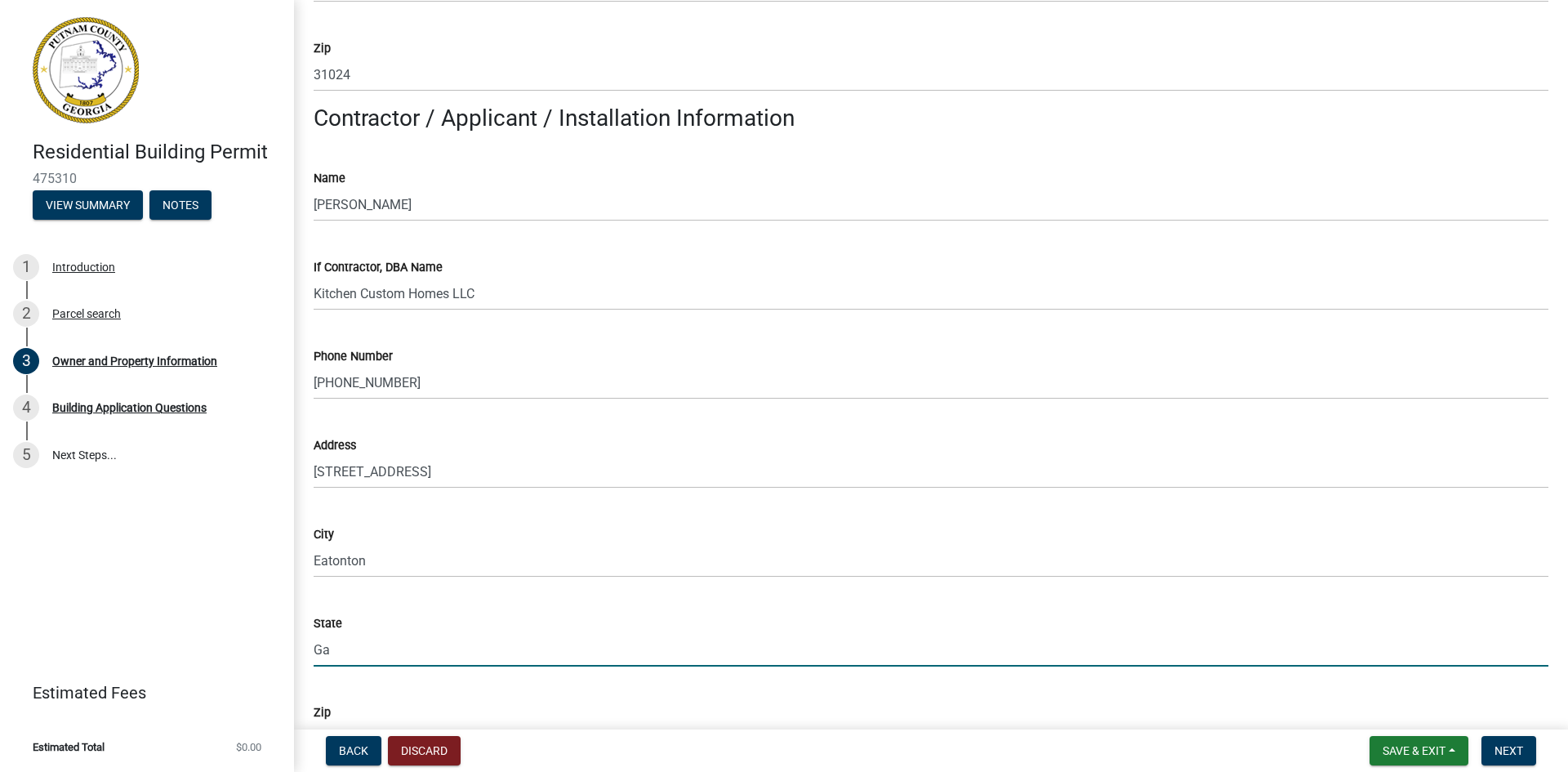
type input "Ga"
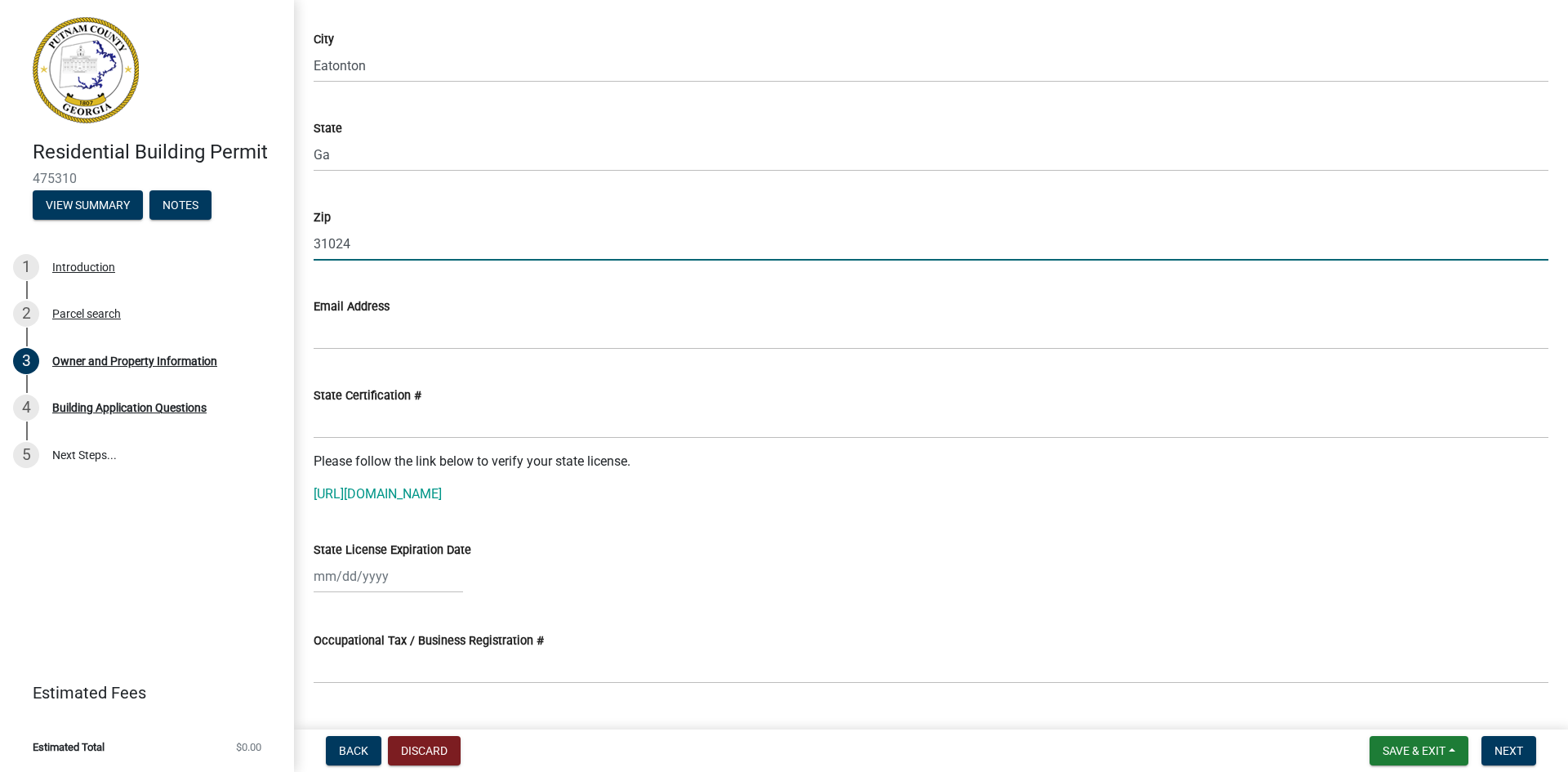
scroll to position [1749, 0]
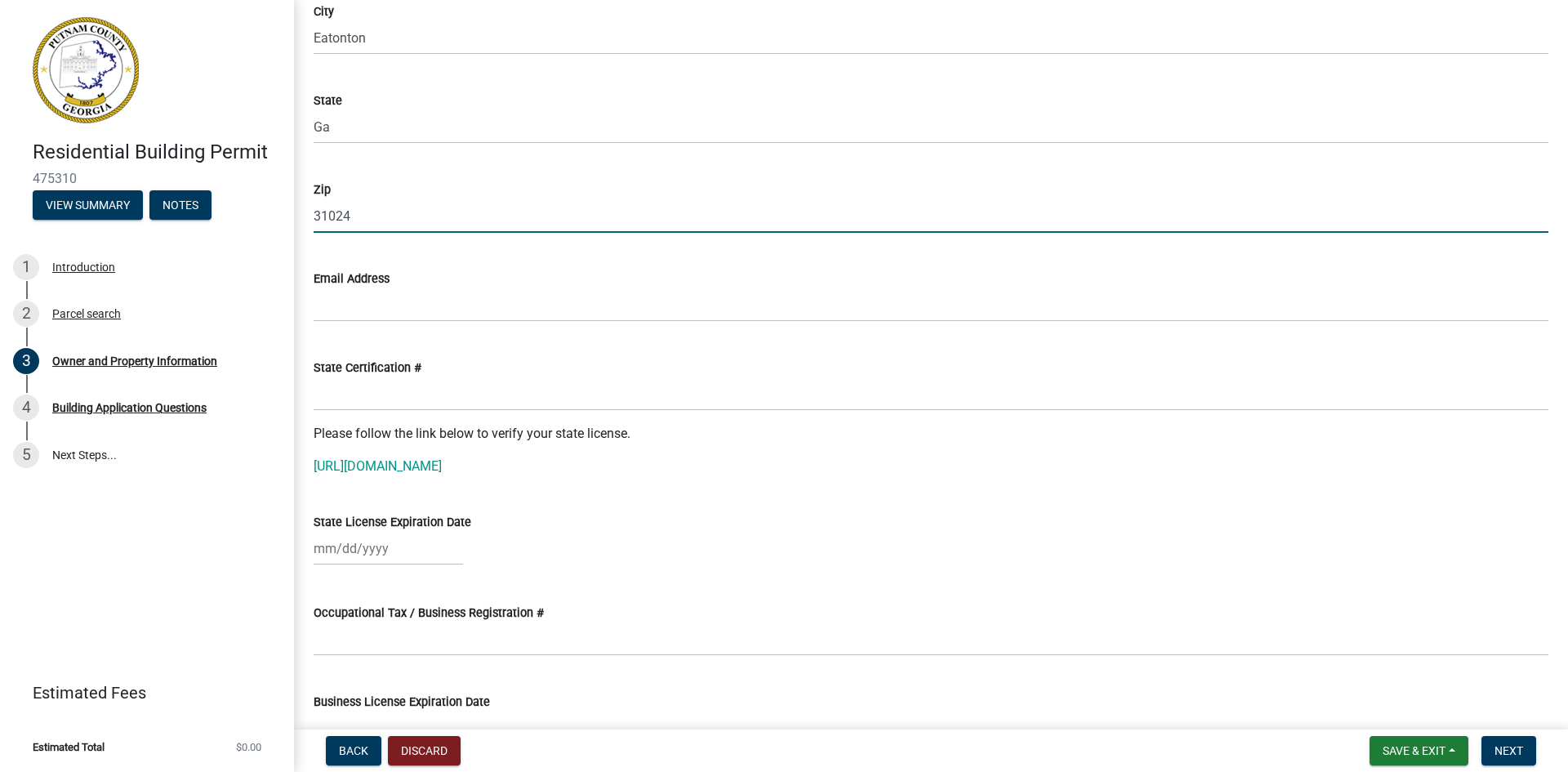
type input "31024"
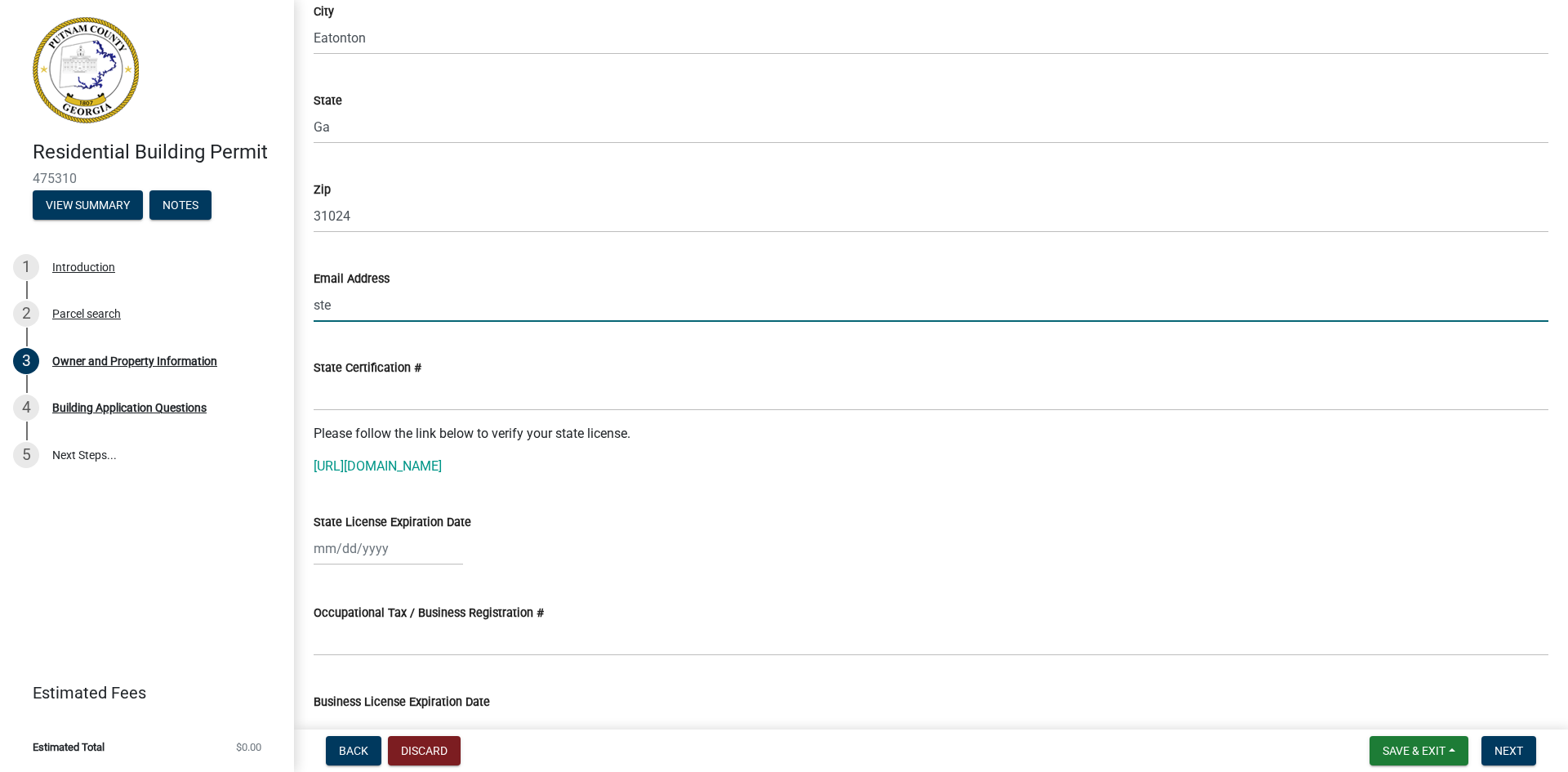
type input "[EMAIL_ADDRESS][DOMAIN_NAME]"
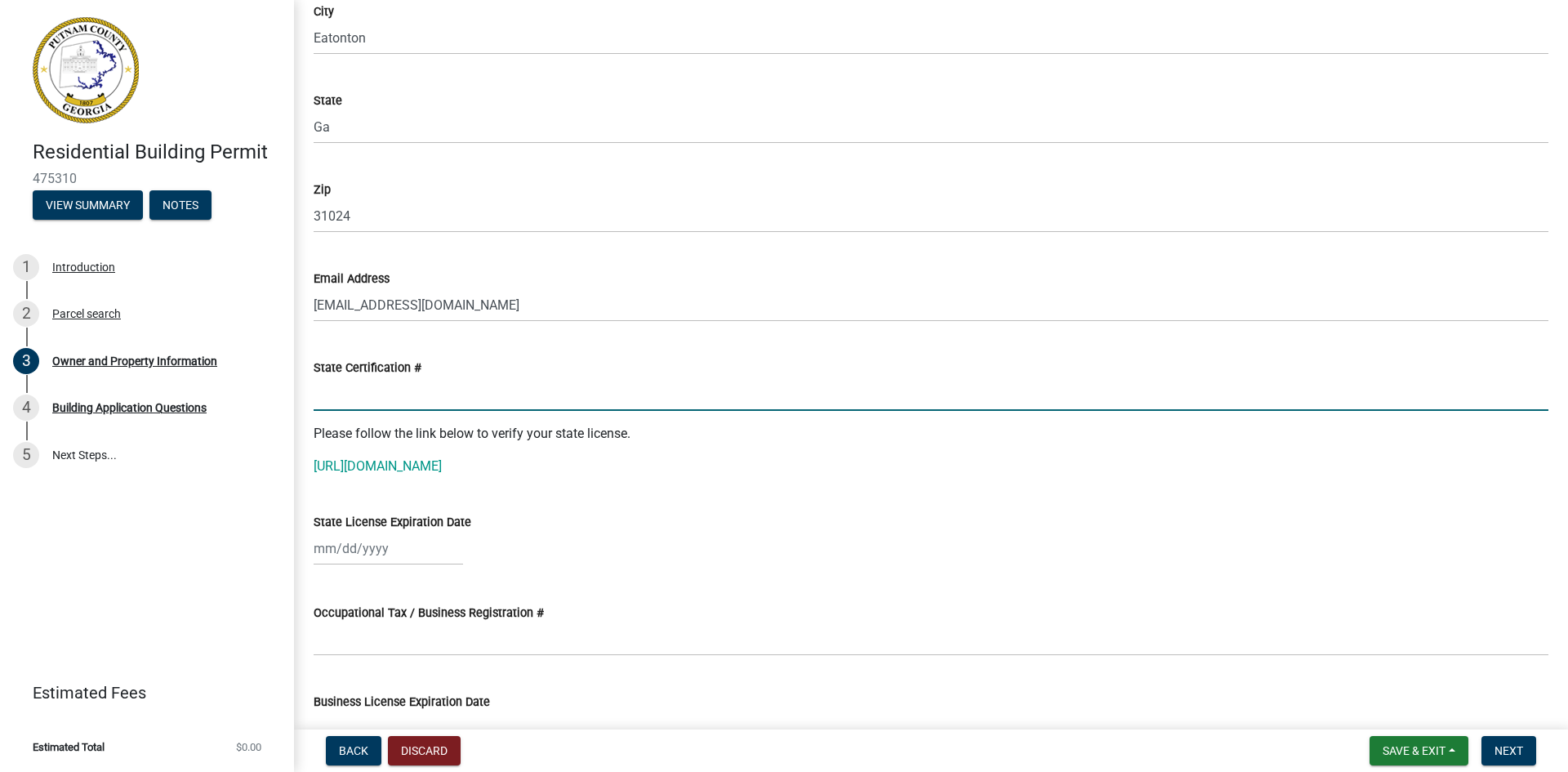
click at [423, 396] on input "State Certification #" at bounding box center [930, 394] width 1235 height 33
type input "RBCO008025"
click at [357, 544] on div at bounding box center [388, 548] width 149 height 33
select select "9"
select select "2025"
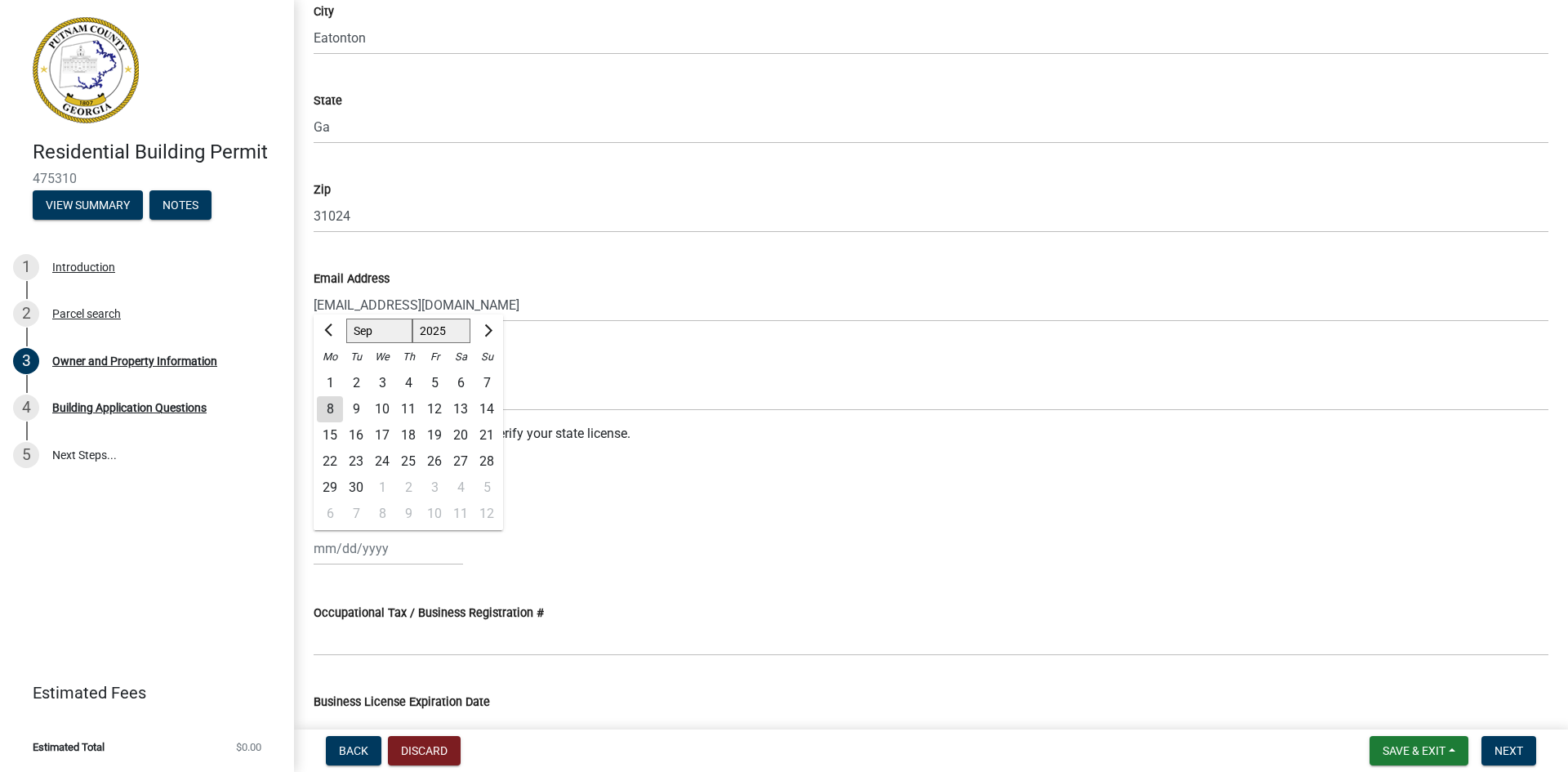
click at [385, 334] on select "Jan Feb Mar Apr May Jun [DATE] Aug Sep Oct Nov Dec" at bounding box center [380, 330] width 67 height 25
select select "12"
click at [347, 319] on select "Jan Feb Mar Apr May Jun [DATE] Aug Sep Oct Nov Dec" at bounding box center [380, 330] width 67 height 25
click at [388, 489] on div "31" at bounding box center [382, 488] width 26 height 26
type input "[DATE]"
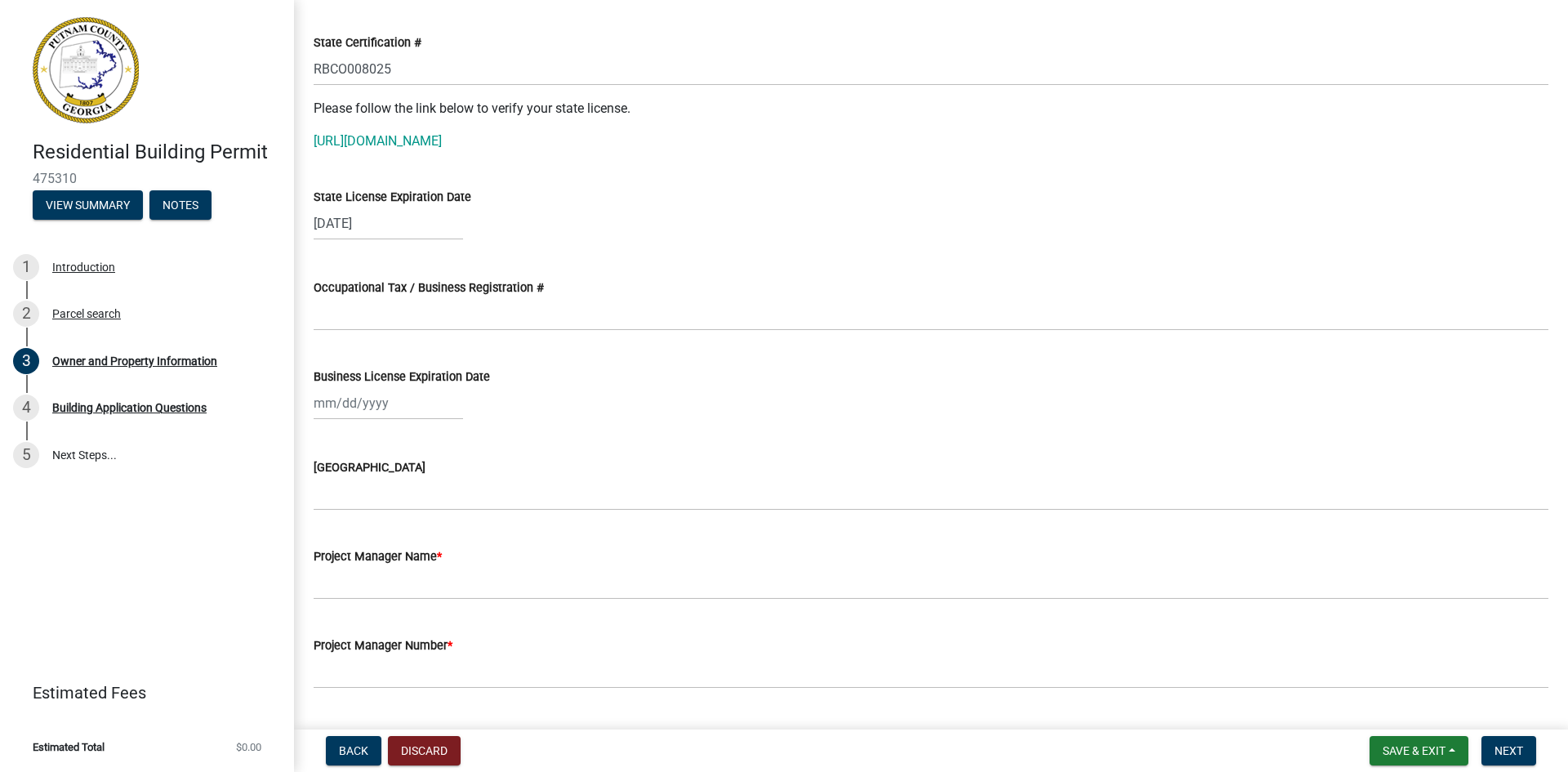
scroll to position [2076, 0]
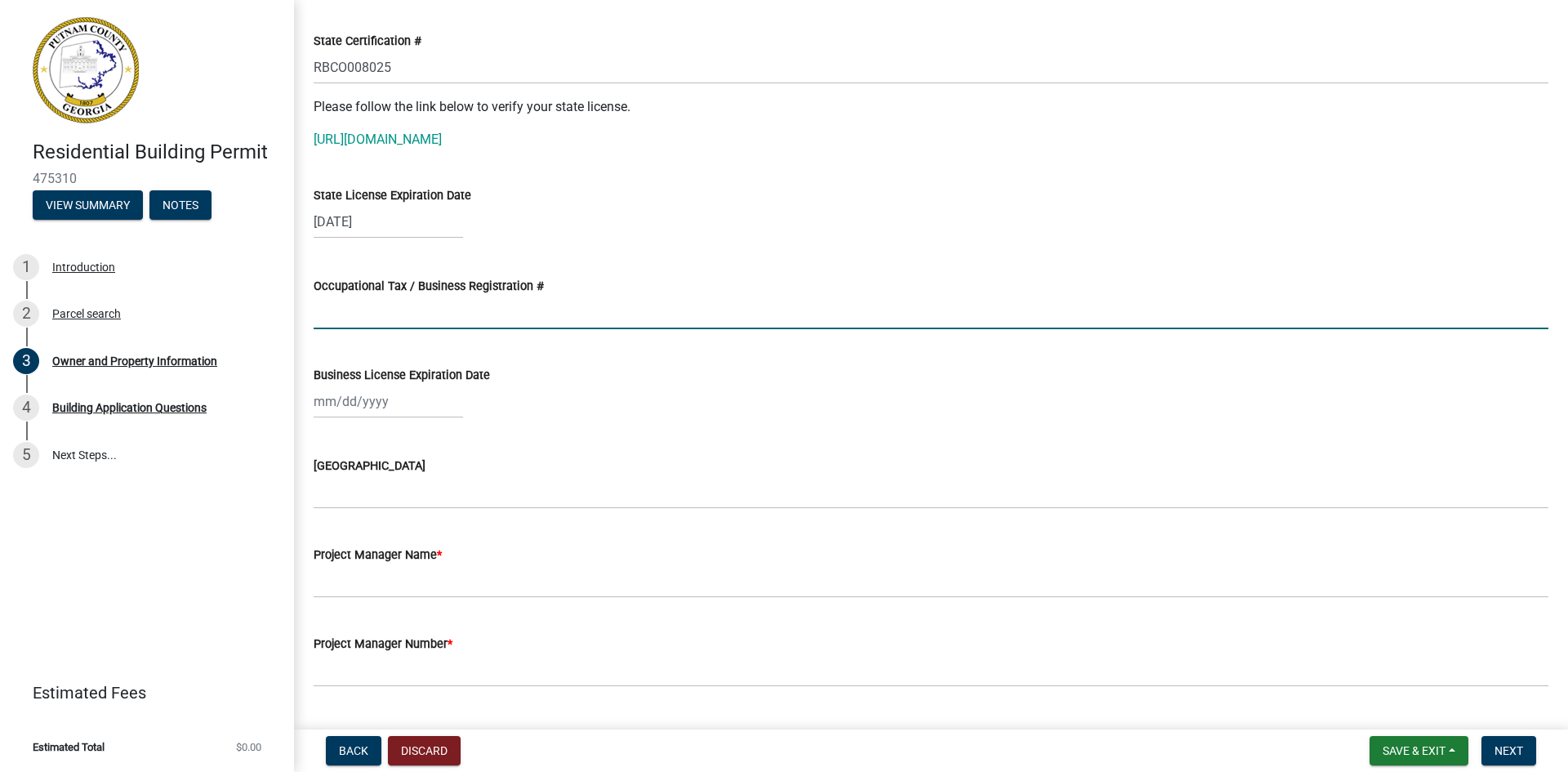
click at [453, 316] on input "Occupational Tax / Business Registration #" at bounding box center [930, 312] width 1235 height 33
type input "[US_EMPLOYER_IDENTIFICATION_NUMBER]"
click at [356, 392] on div at bounding box center [388, 401] width 149 height 33
select select "9"
select select "2025"
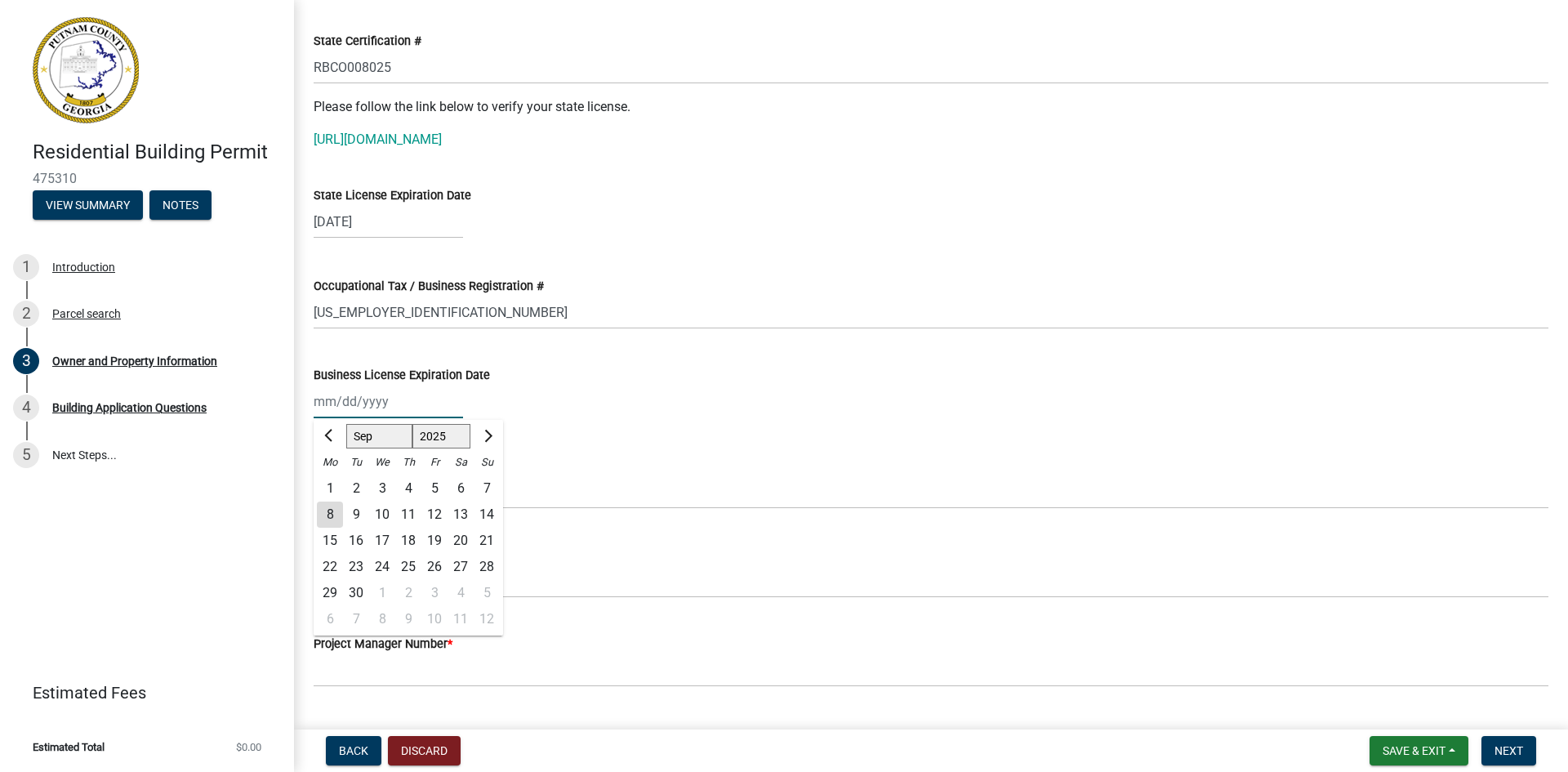
type input "[DATE]"
click at [580, 423] on wm-data-entity-input "Business License Expiration Date [DATE] Jan Feb Mar Apr May Jun [DATE] Aug Sep …" at bounding box center [930, 388] width 1235 height 91
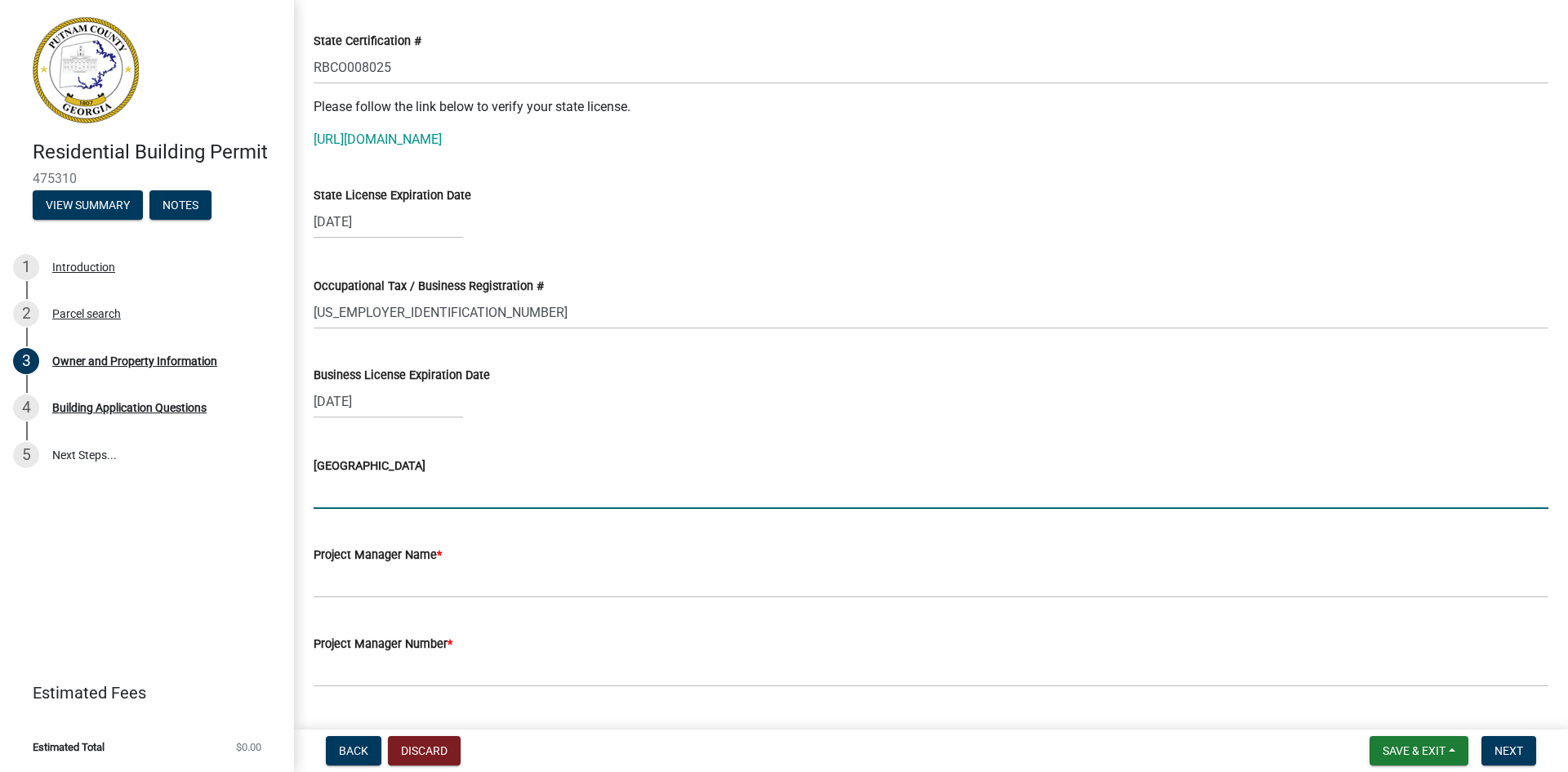
click at [421, 505] on input "[GEOGRAPHIC_DATA]" at bounding box center [930, 492] width 1235 height 33
type input "[PERSON_NAME]"
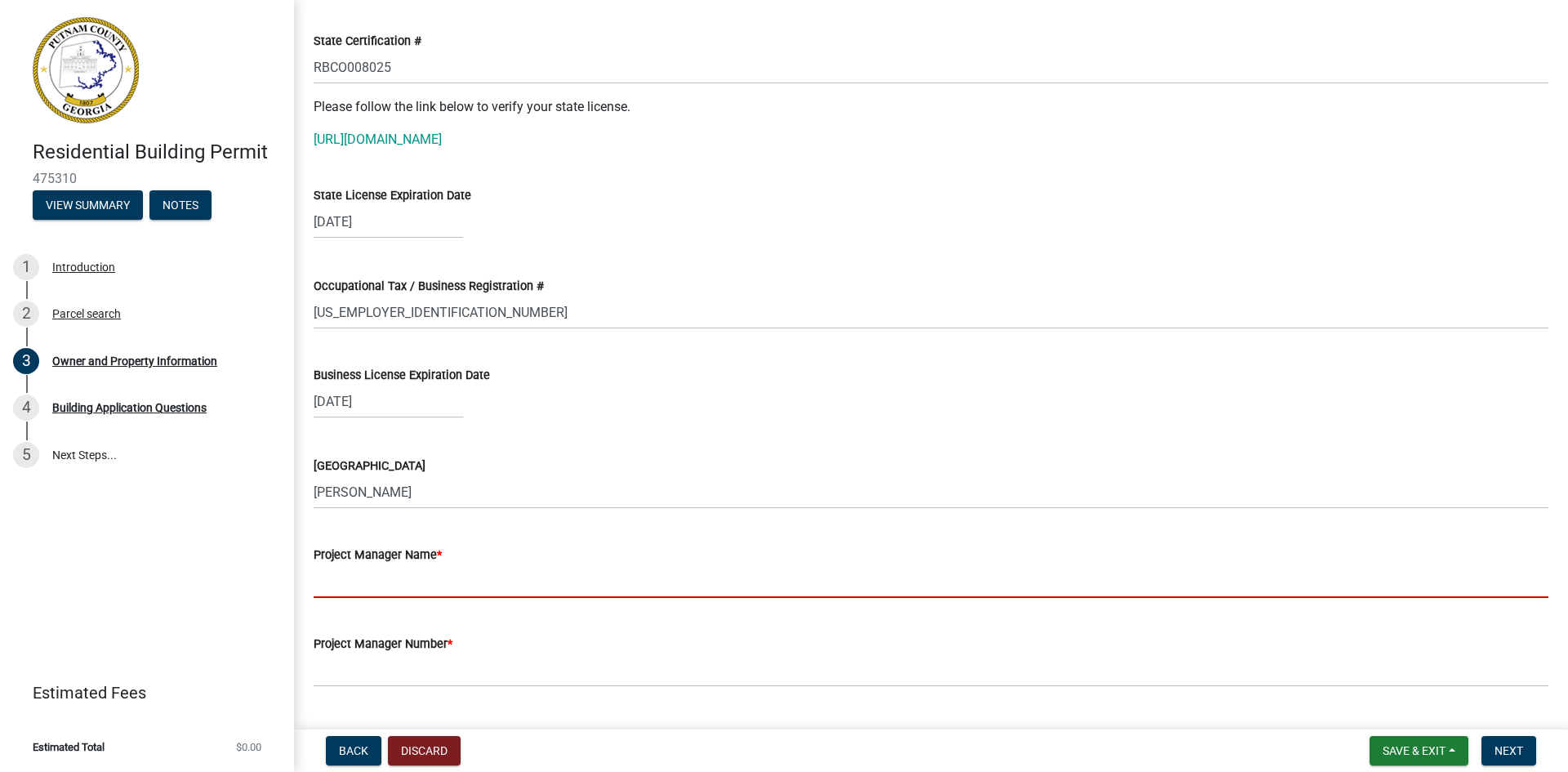
click at [357, 568] on input "Project Manager Name *" at bounding box center [930, 581] width 1235 height 33
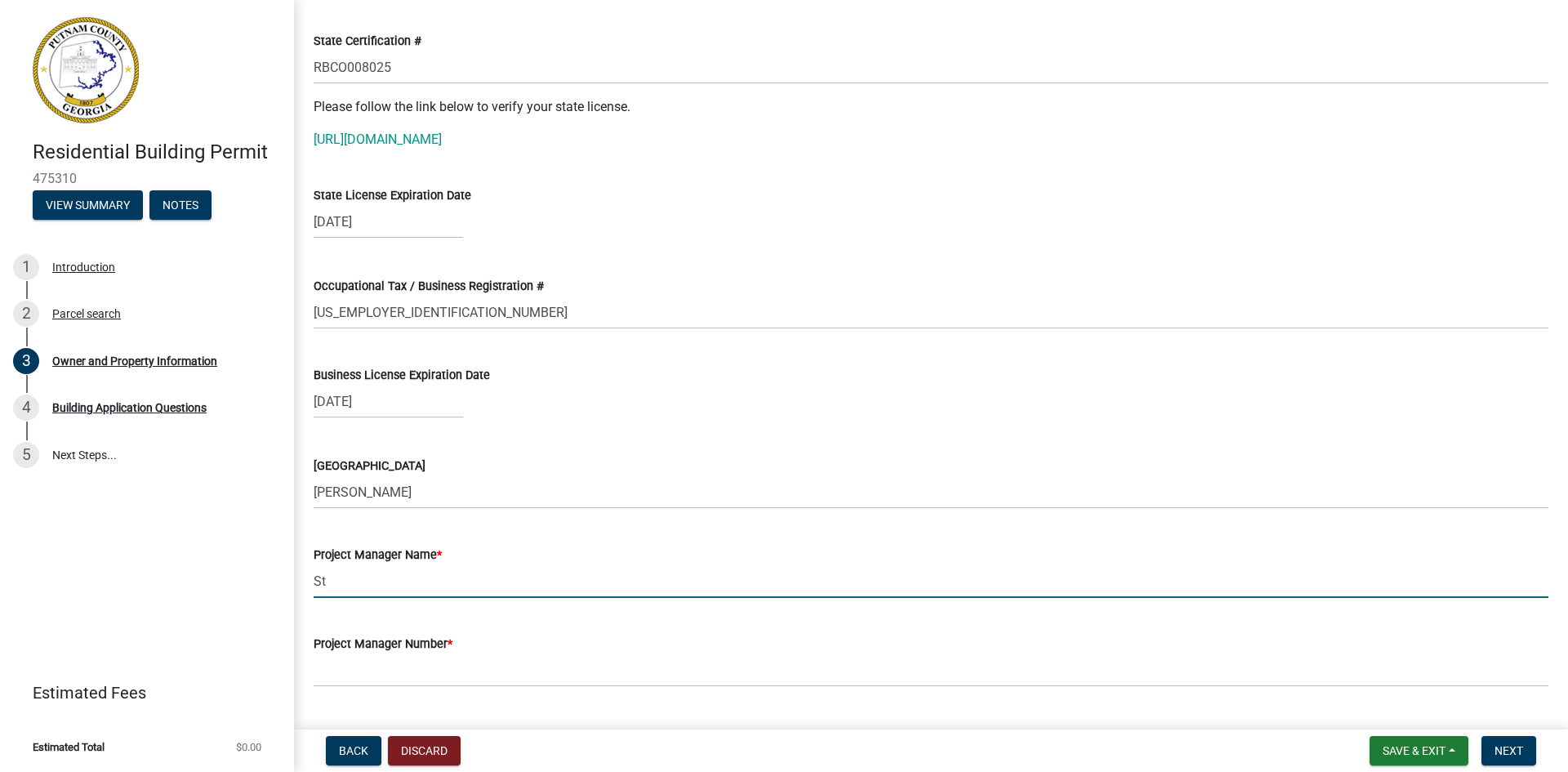
type input "[PERSON_NAME]"
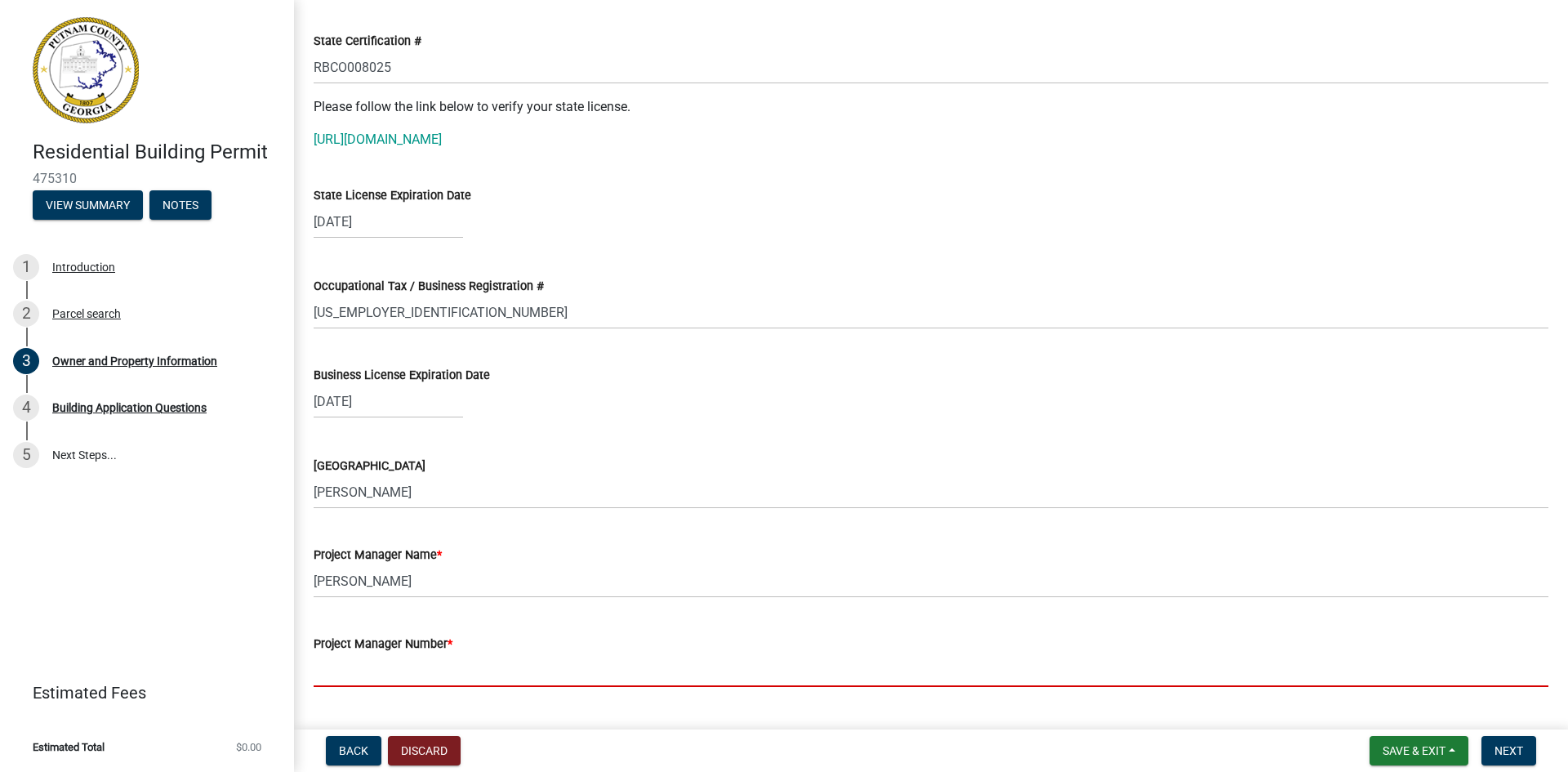
click at [415, 659] on input "Project Manager Number *" at bounding box center [930, 670] width 1235 height 33
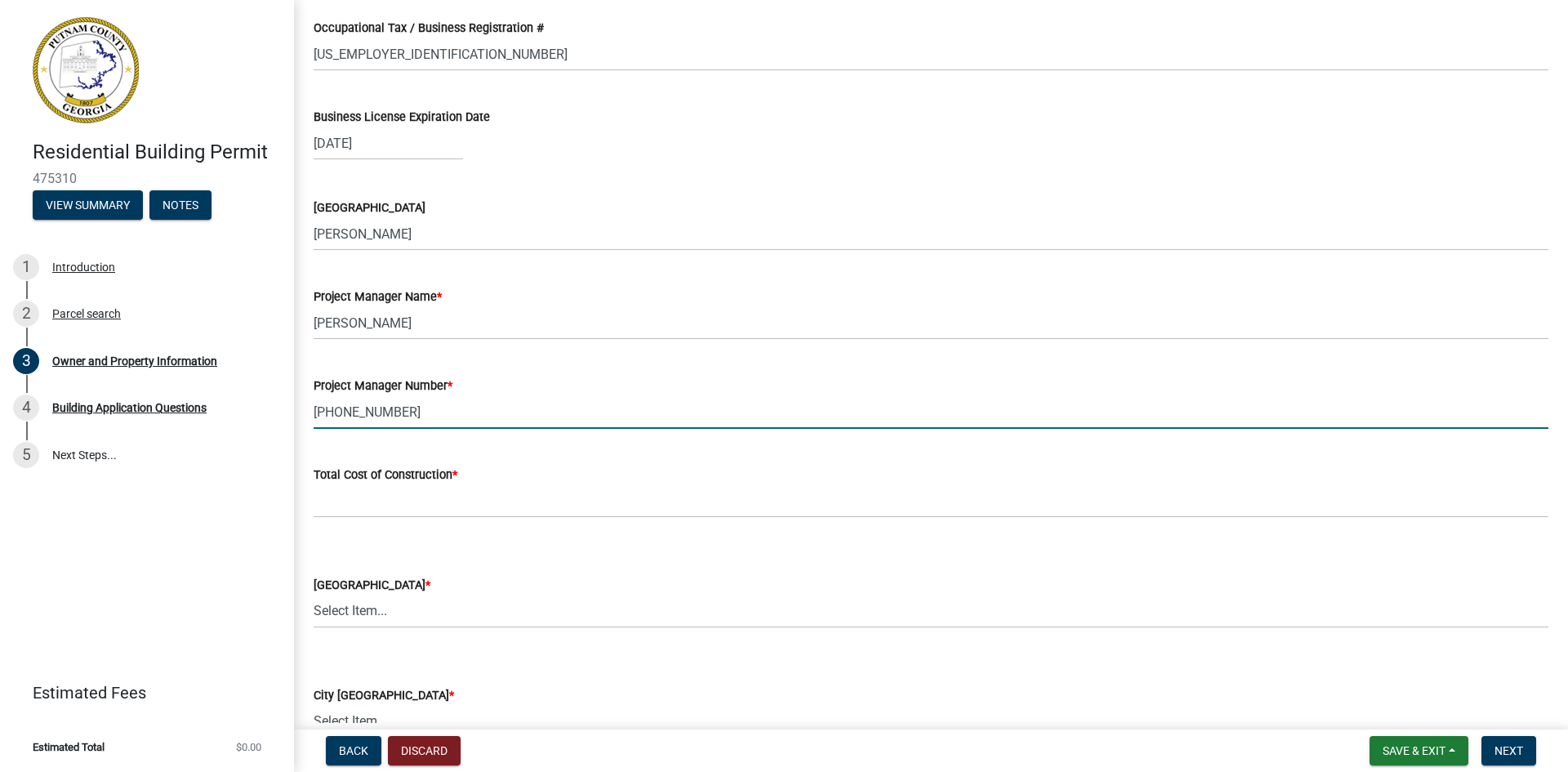
scroll to position [2484, 0]
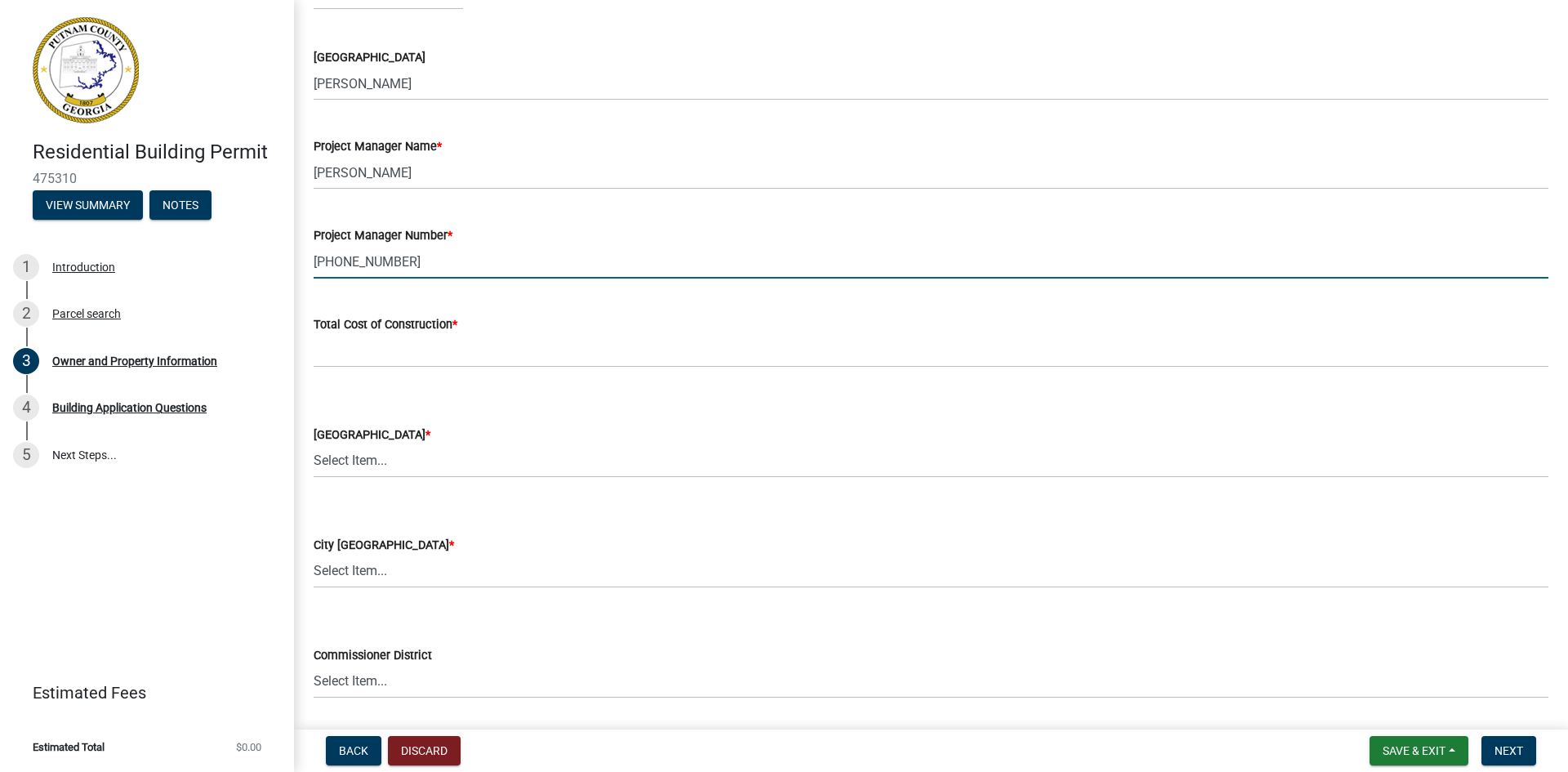
type input "[PHONE_NUMBER]"
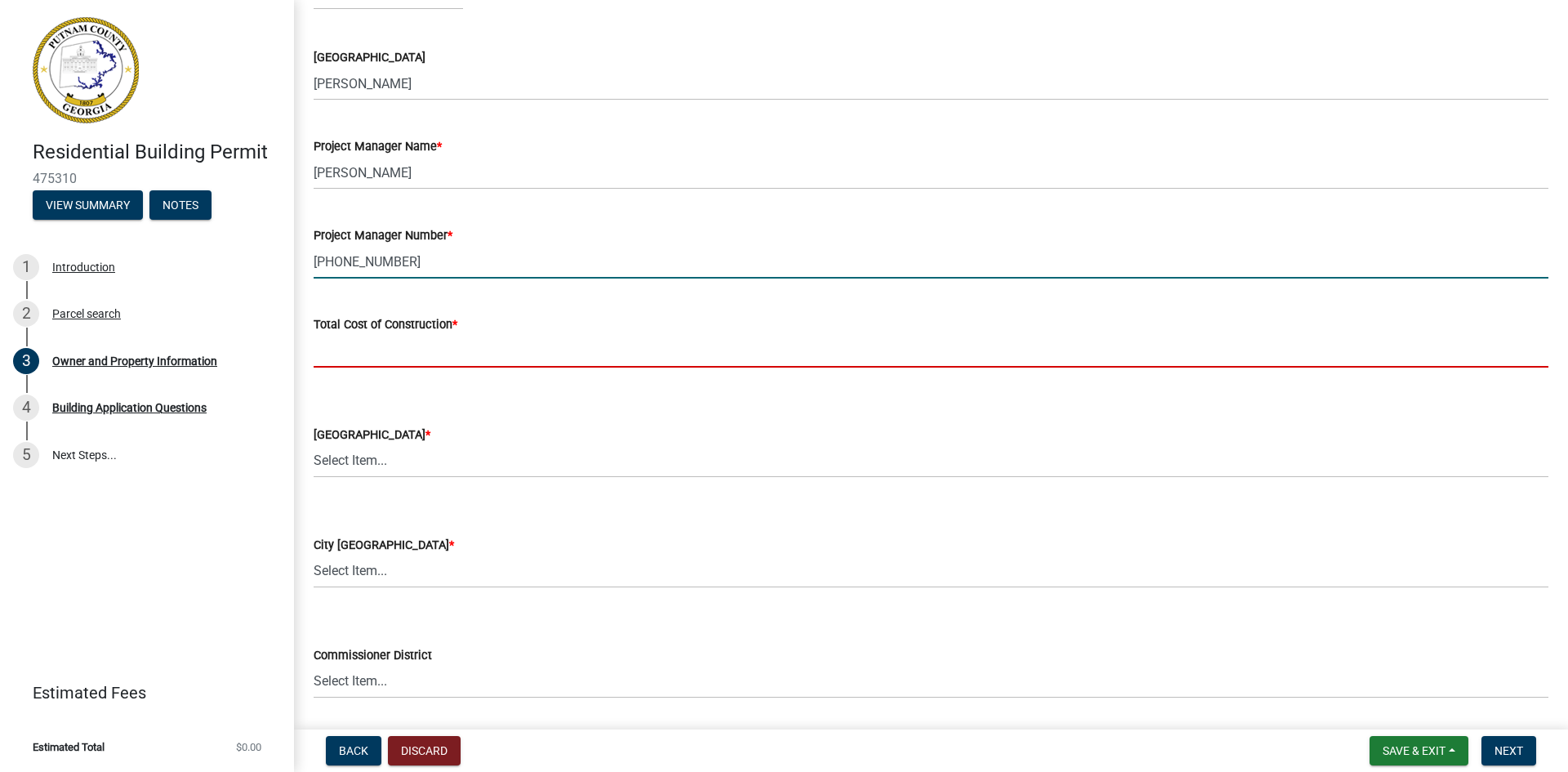
click at [411, 346] on input "text" at bounding box center [930, 350] width 1235 height 33
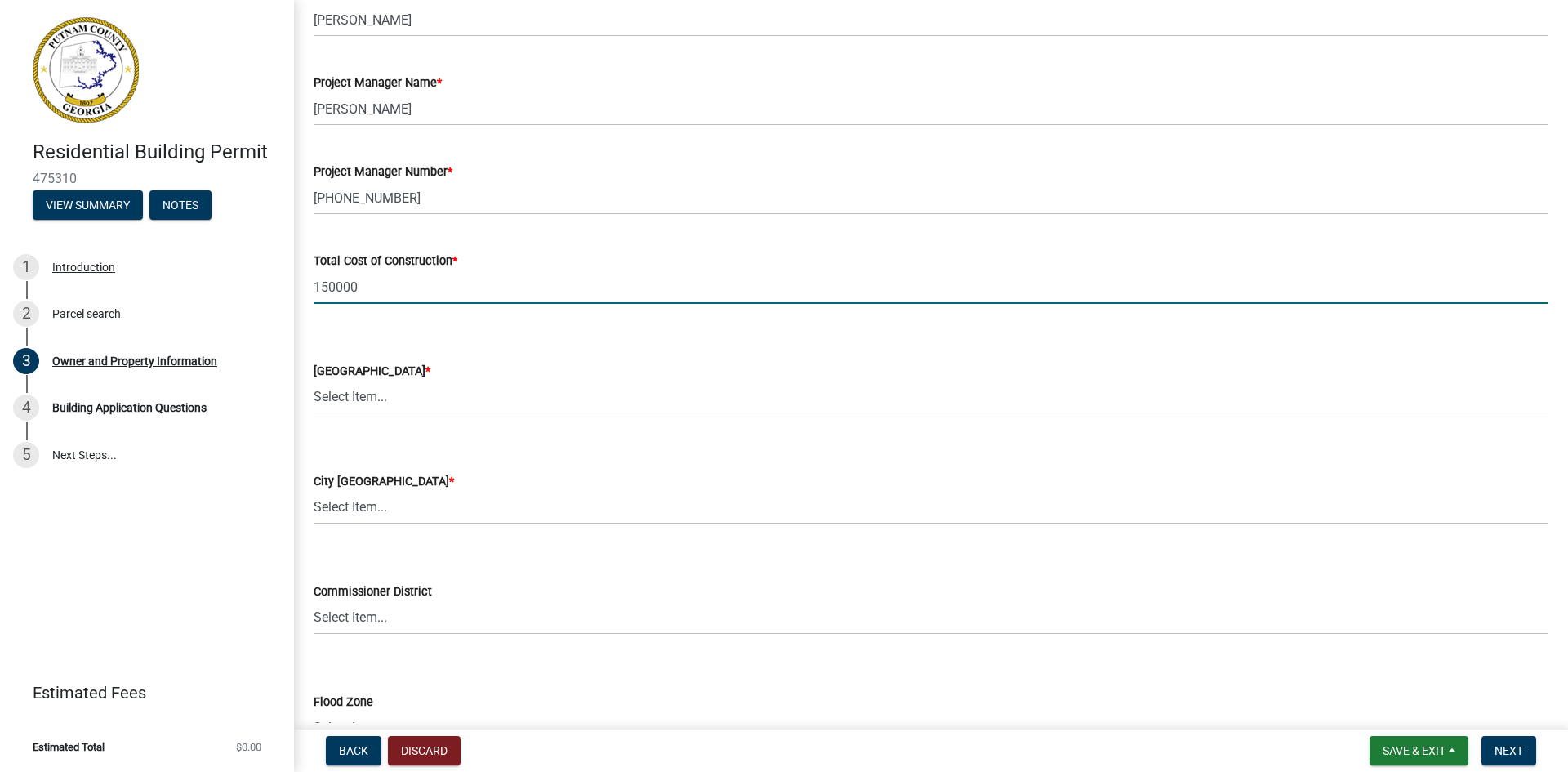
scroll to position [2649, 0]
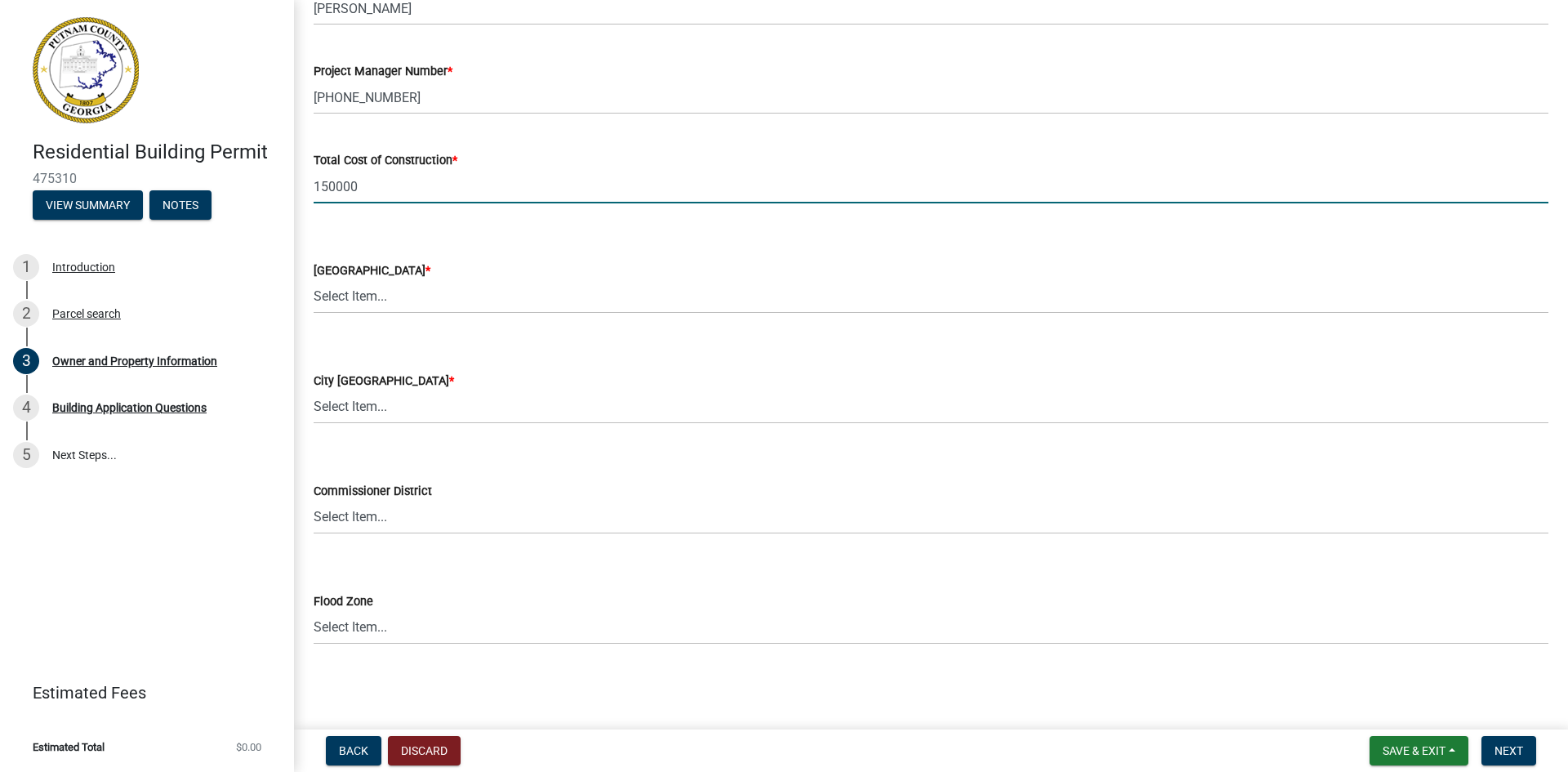
type input "150000"
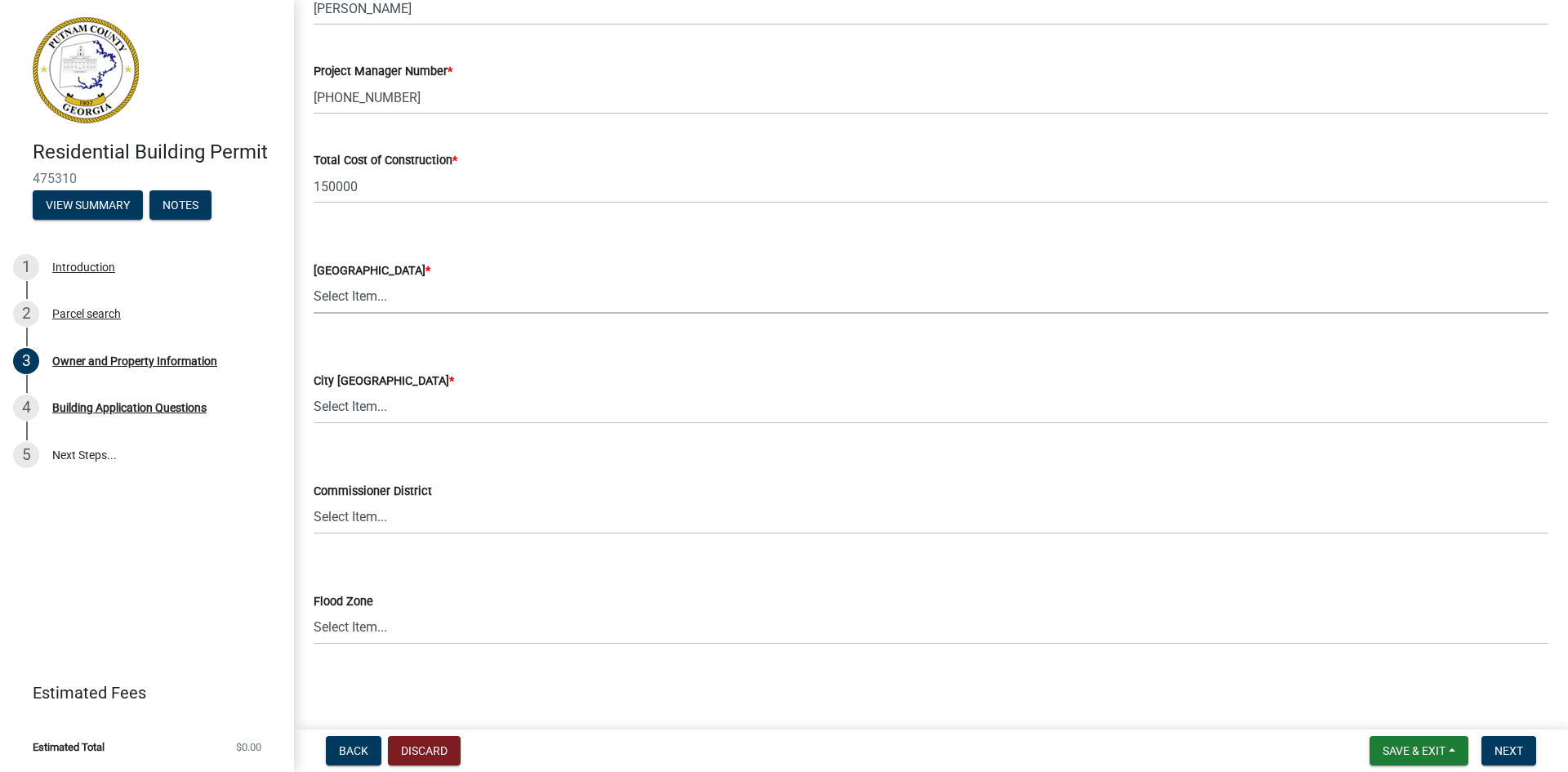
click at [420, 295] on select "Select Item... AG-1 R-1R R-1 R-2 MHP RM-1 RM-3 C-1 C-2 I-M PUD N/A" at bounding box center [930, 296] width 1235 height 33
click at [313, 280] on select "Select Item... AG-1 R-1R R-1 R-2 MHP RM-1 RM-3 C-1 C-2 I-M PUD N/A" at bounding box center [930, 296] width 1235 height 33
select select "ef7a1fc2-7a7a-426d-b1f0-c9b9b6ca7ff4"
click at [411, 403] on select "Select Item... A-1 A-2 R-1 R-2 R-3 R-4 MHP C-1 C-2 I-1 I-2 DB FH H-P N/A" at bounding box center [930, 406] width 1235 height 33
click at [313, 390] on select "Select Item... A-1 A-2 R-1 R-2 R-3 R-4 MHP C-1 C-2 I-1 I-2 DB FH H-P N/A" at bounding box center [930, 406] width 1235 height 33
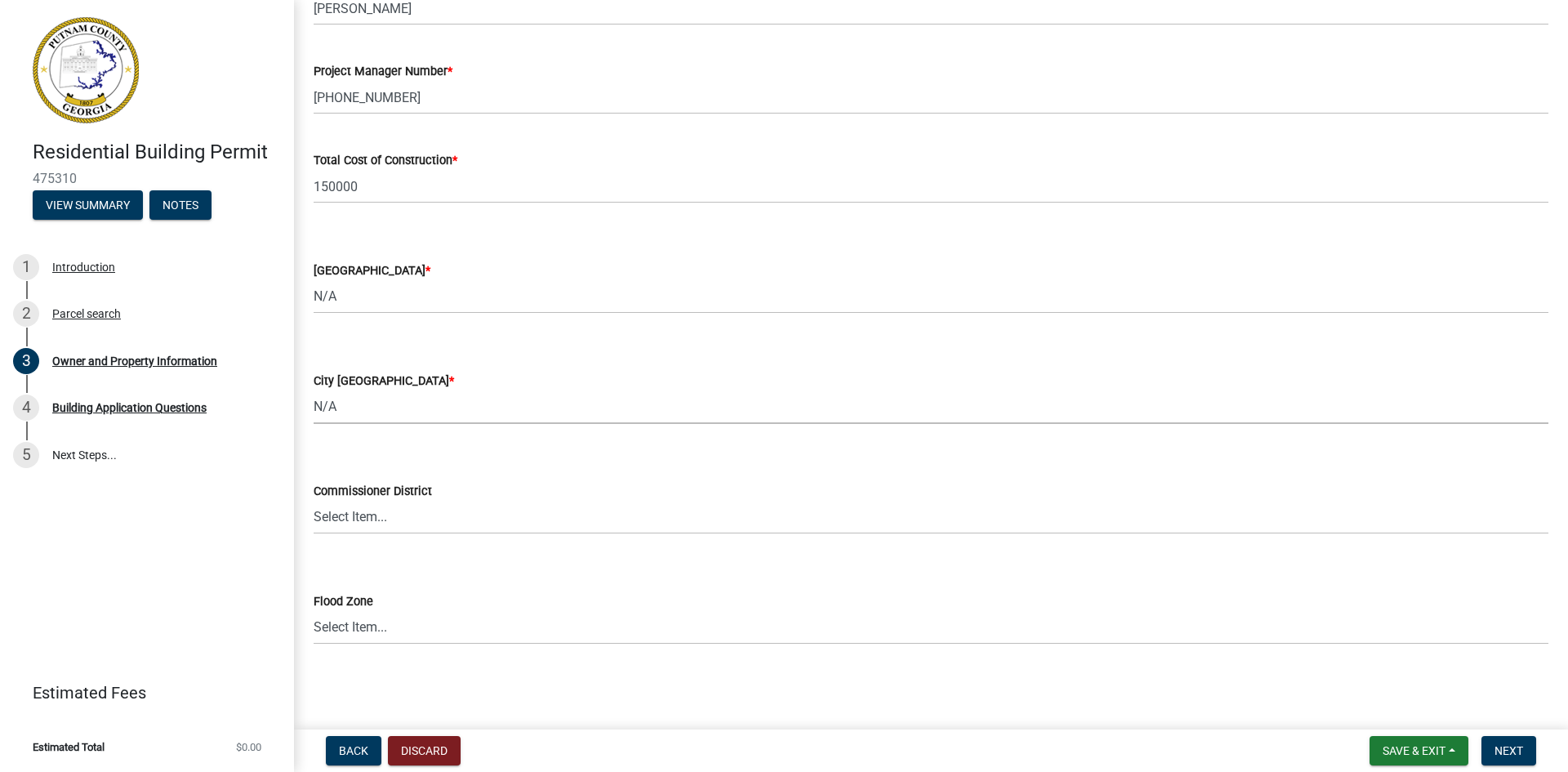
select select "83394b22-4a11-496c-8e5c-75ade2e72faf"
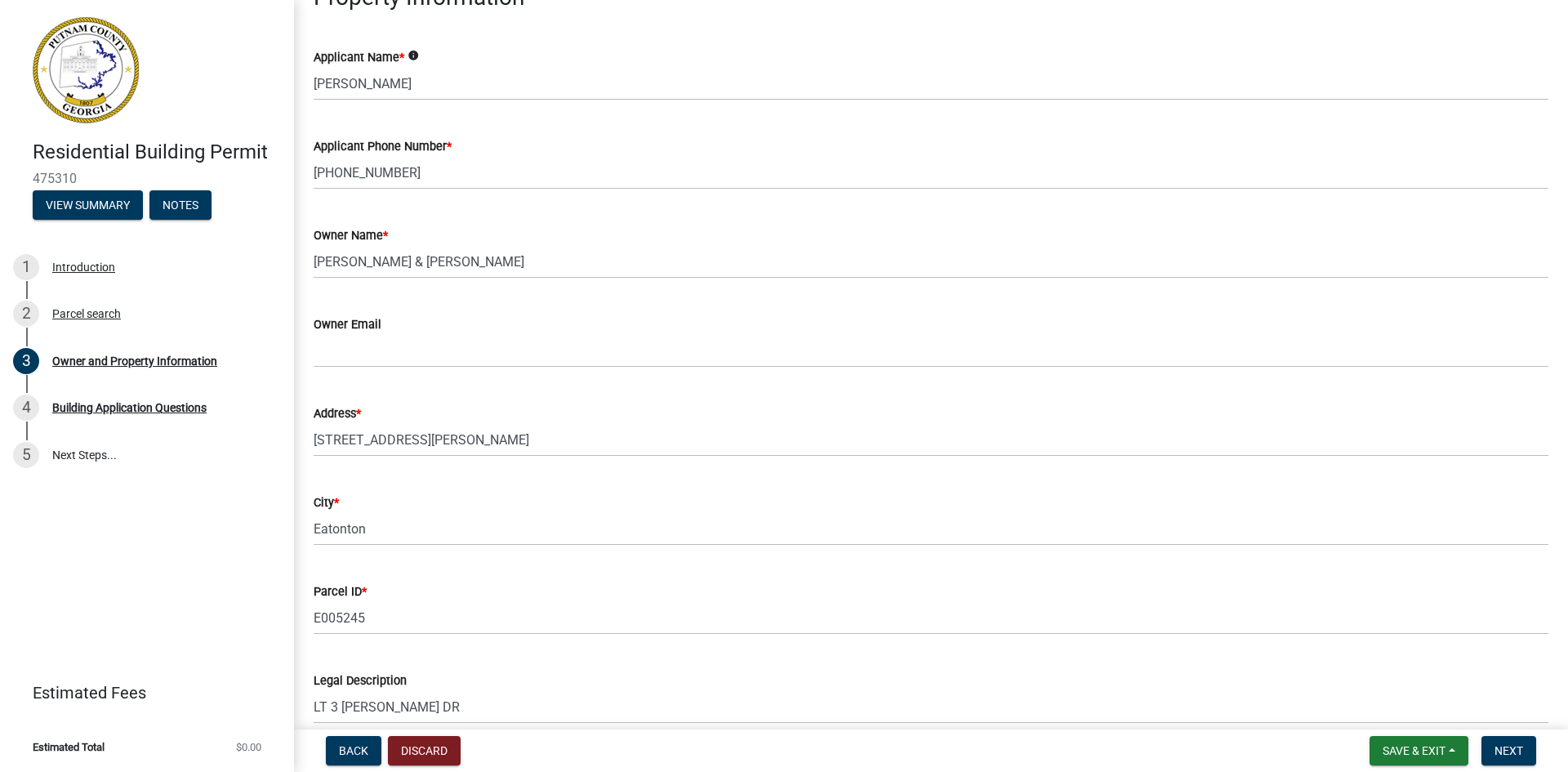
scroll to position [0, 0]
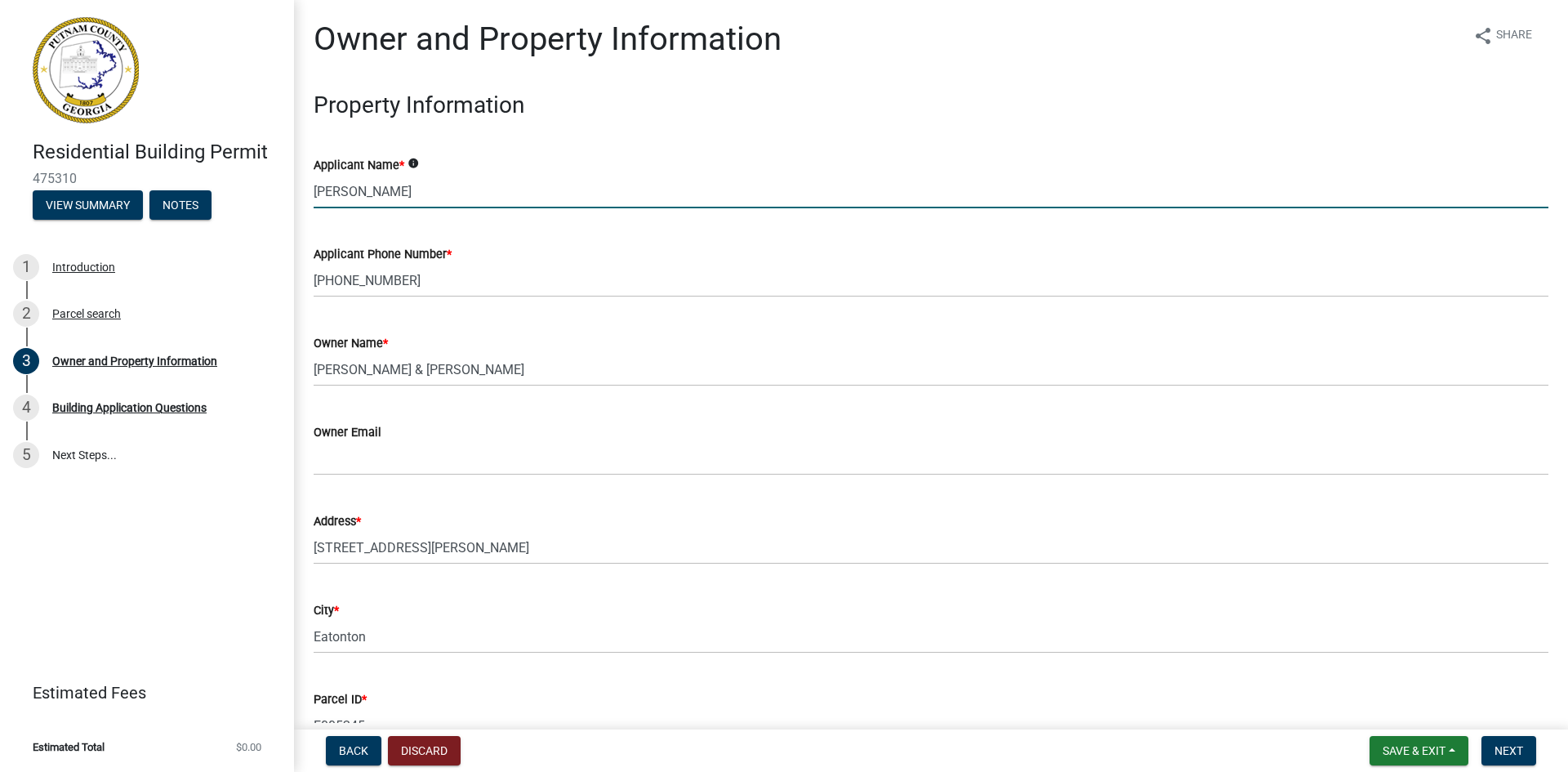
drag, startPoint x: 410, startPoint y: 181, endPoint x: 267, endPoint y: 211, distance: 146.1
click at [274, 213] on div "Residential Building Permit 475310 View Summary Notes 1 Introduction 2 Parcel s…" at bounding box center [784, 386] width 1568 height 772
type input "[PERSON_NAME]"
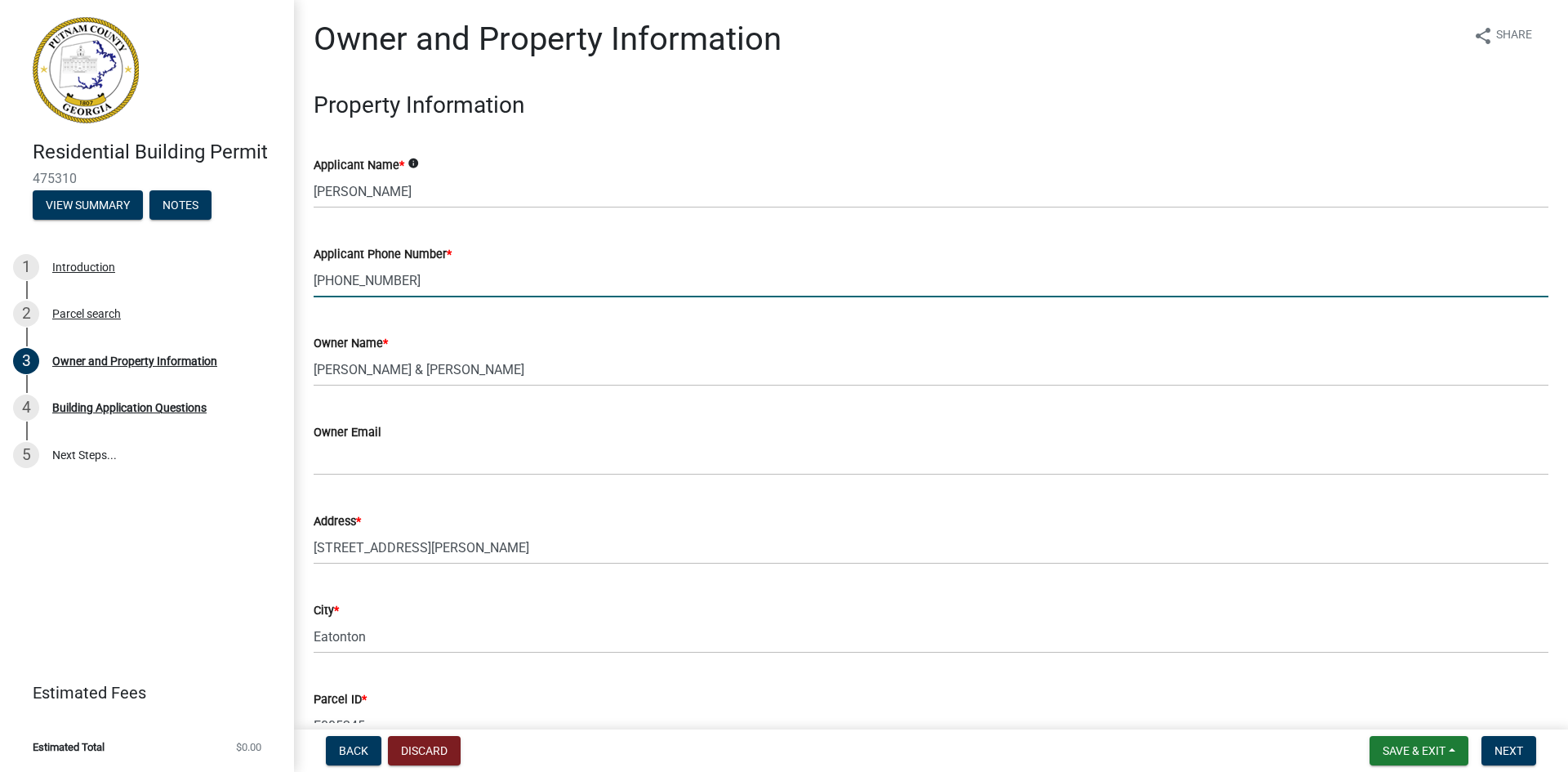
click at [428, 275] on input "[PHONE_NUMBER]" at bounding box center [930, 280] width 1235 height 33
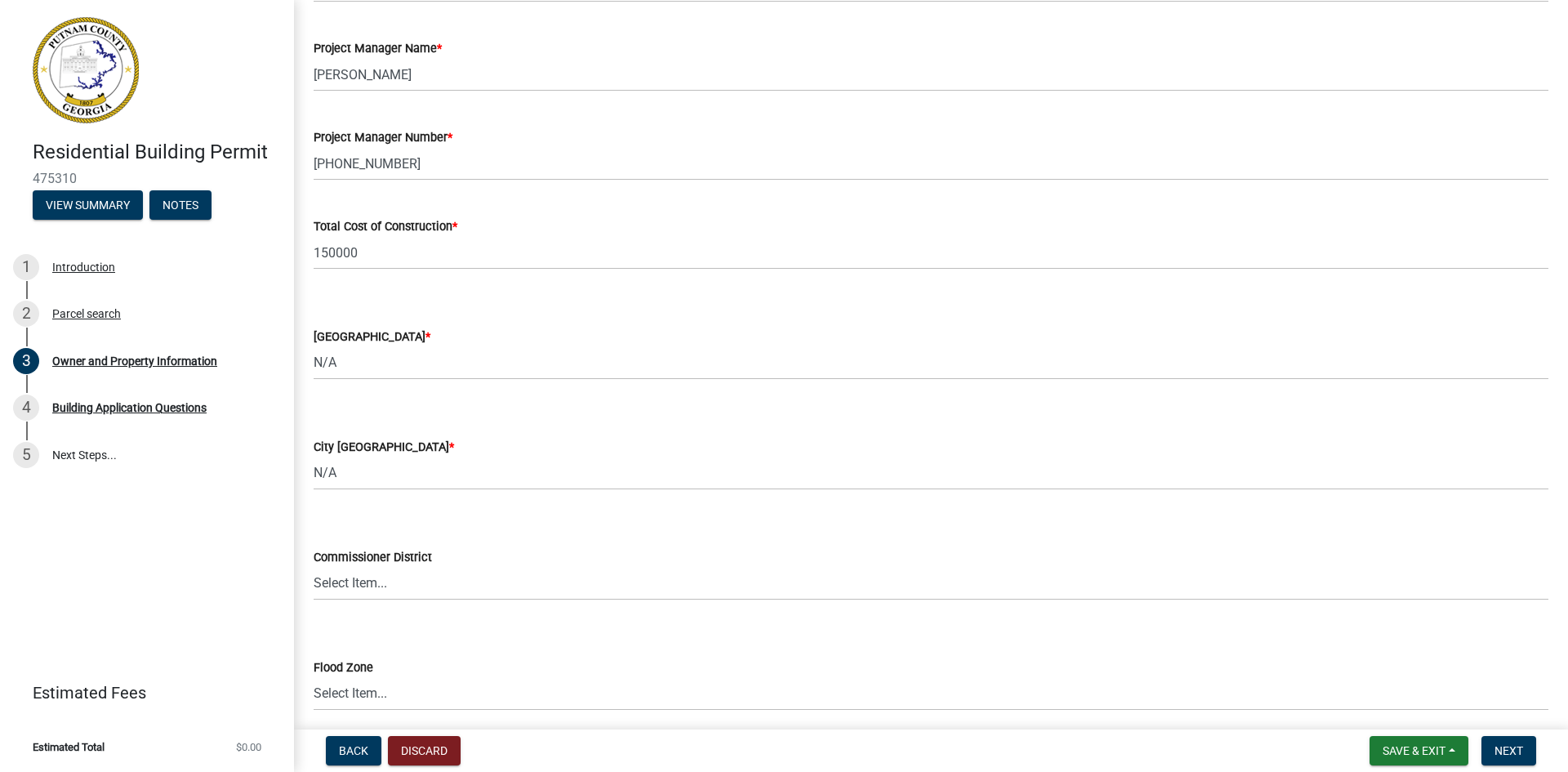
scroll to position [2649, 0]
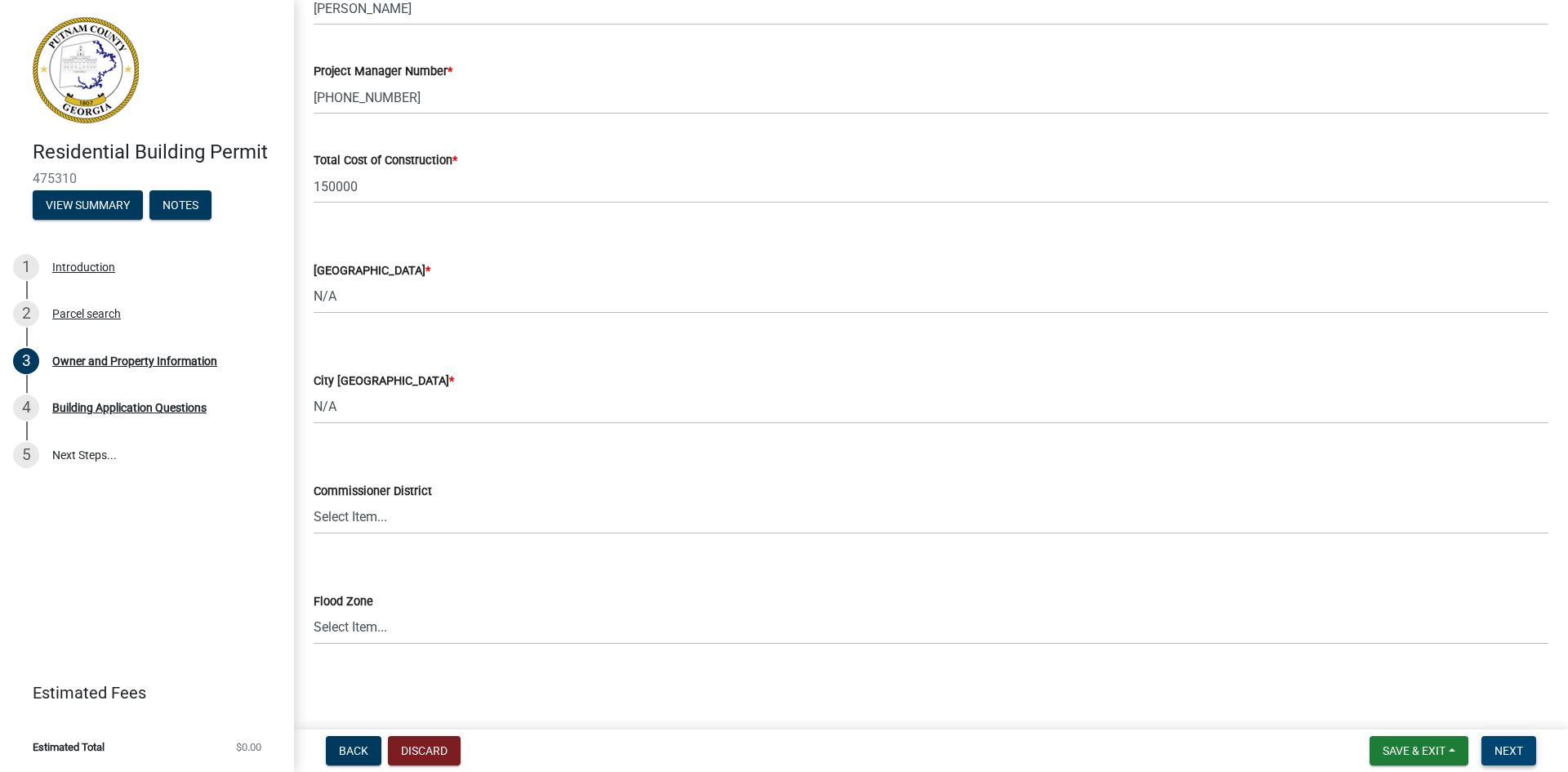
type input "[PHONE_NUMBER]"
click at [1511, 751] on span "Next" at bounding box center [1508, 751] width 28 height 13
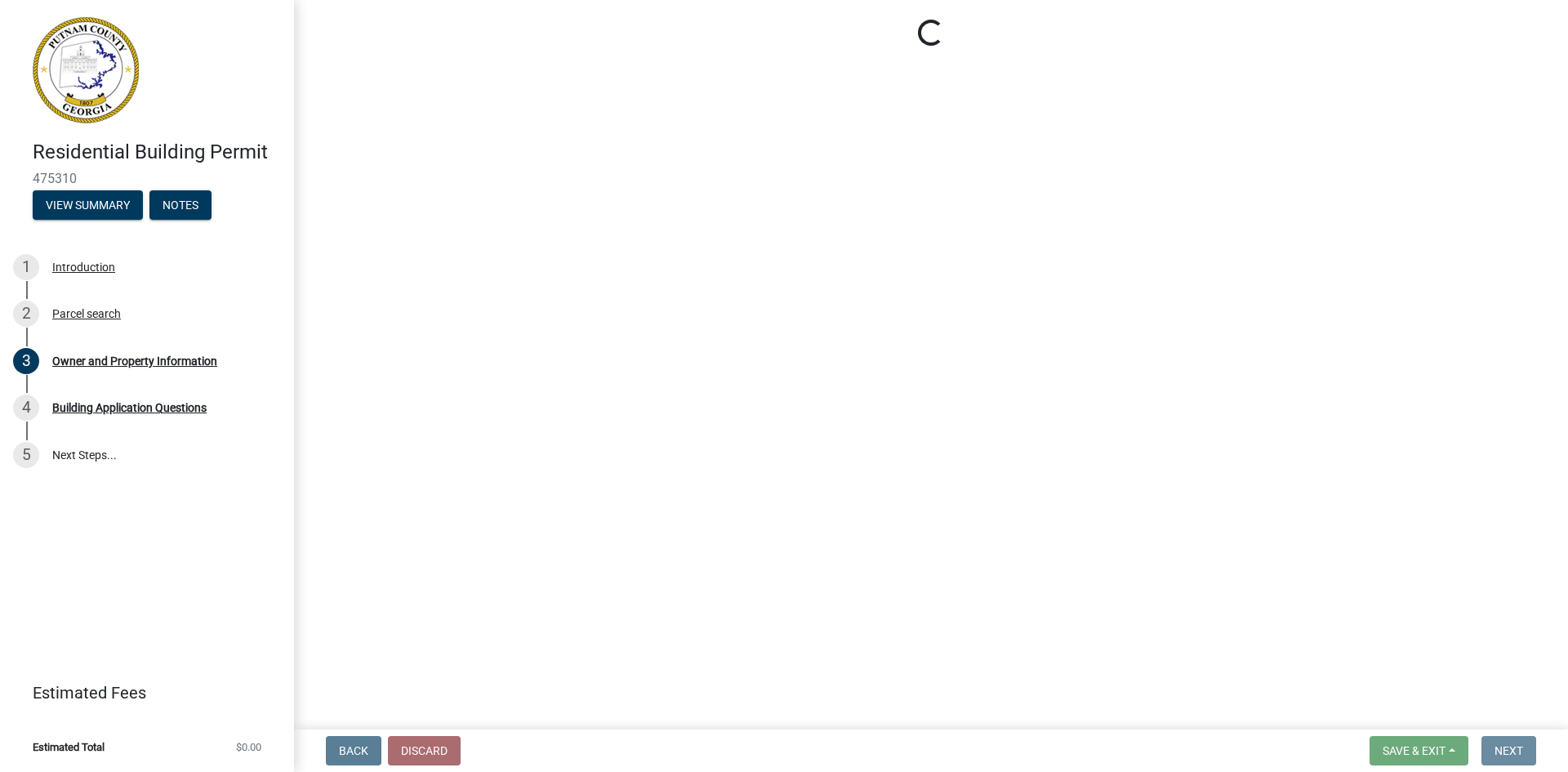
scroll to position [0, 0]
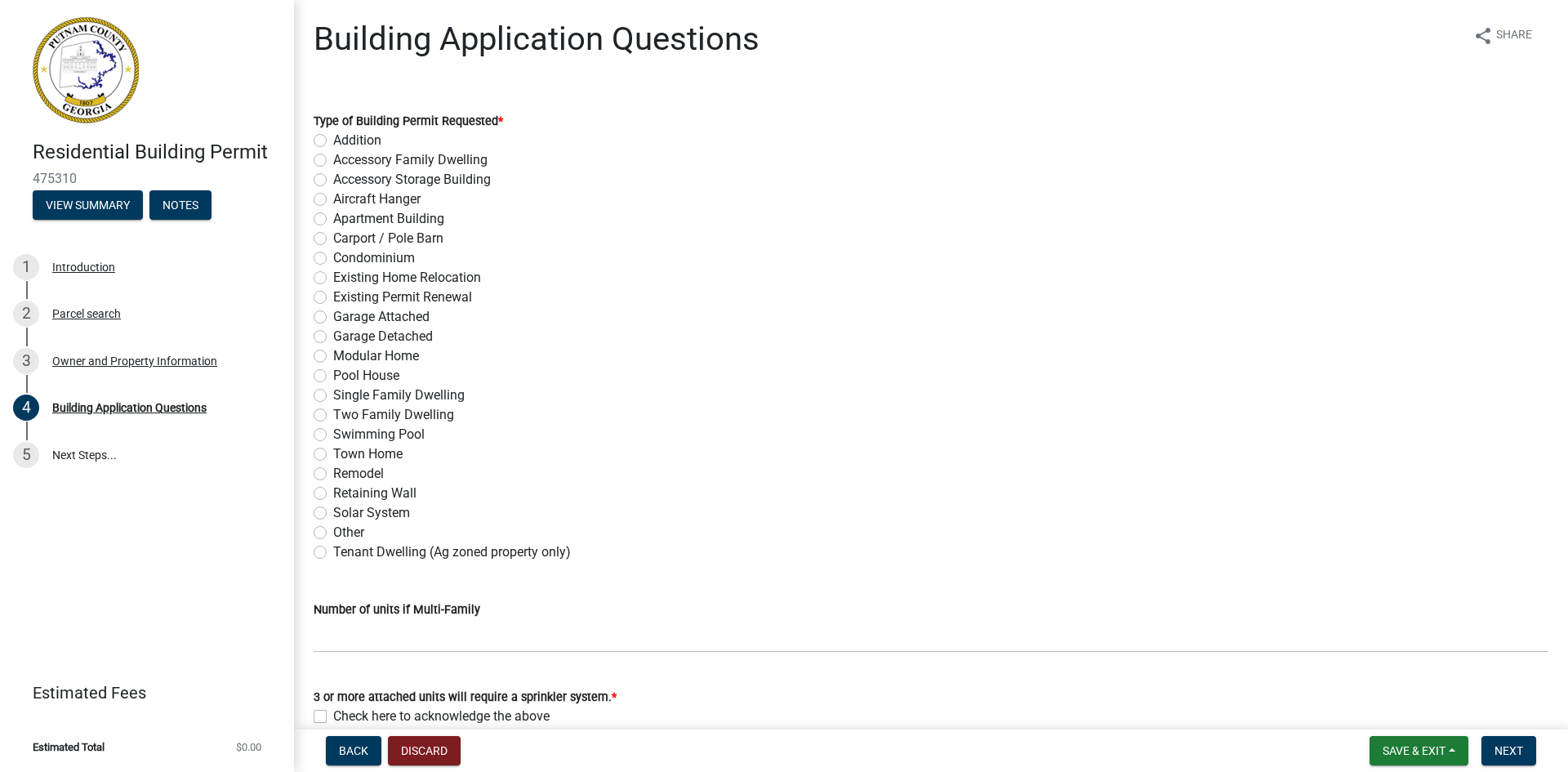
click at [333, 477] on label "Remodel" at bounding box center [358, 474] width 50 height 20
click at [333, 475] on input "Remodel" at bounding box center [338, 470] width 10 height 10
radio input "true"
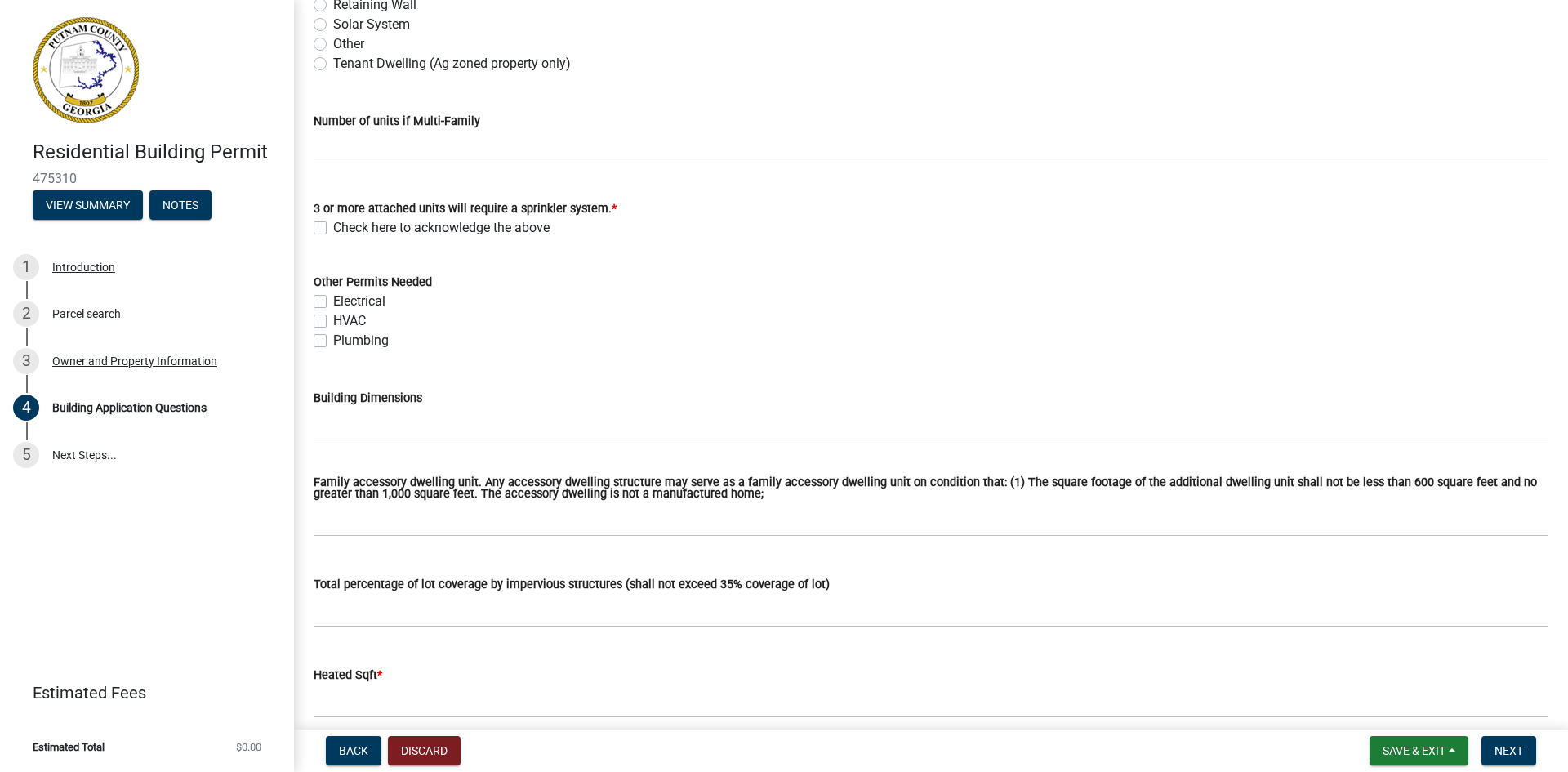
scroll to position [490, 0]
click at [333, 222] on label "Check here to acknowledge the above" at bounding box center [441, 226] width 217 height 20
click at [333, 222] on input "Check here to acknowledge the above" at bounding box center [338, 222] width 10 height 10
checkbox input "true"
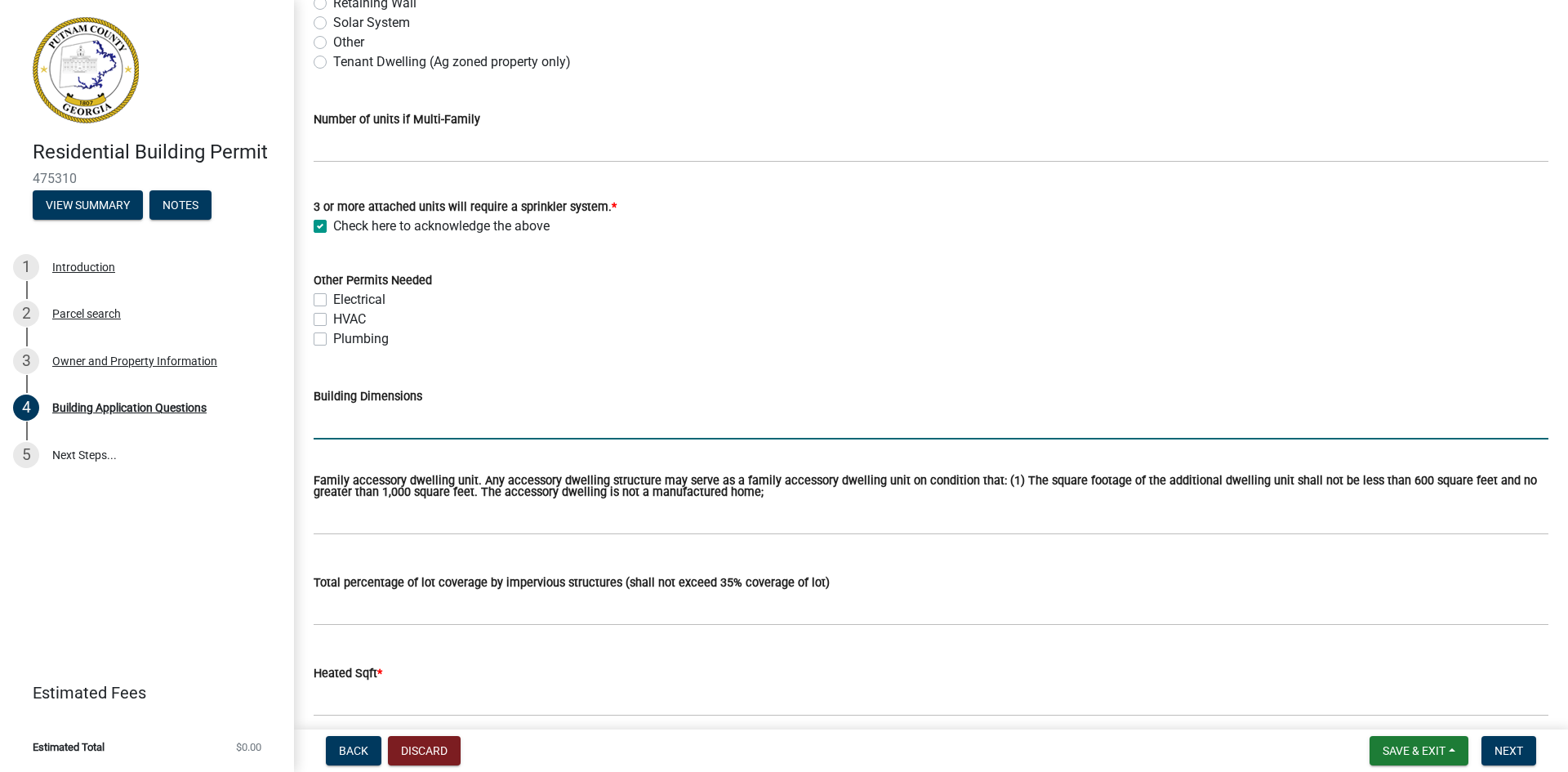
click at [395, 416] on input "Building Dimensions" at bounding box center [930, 423] width 1235 height 33
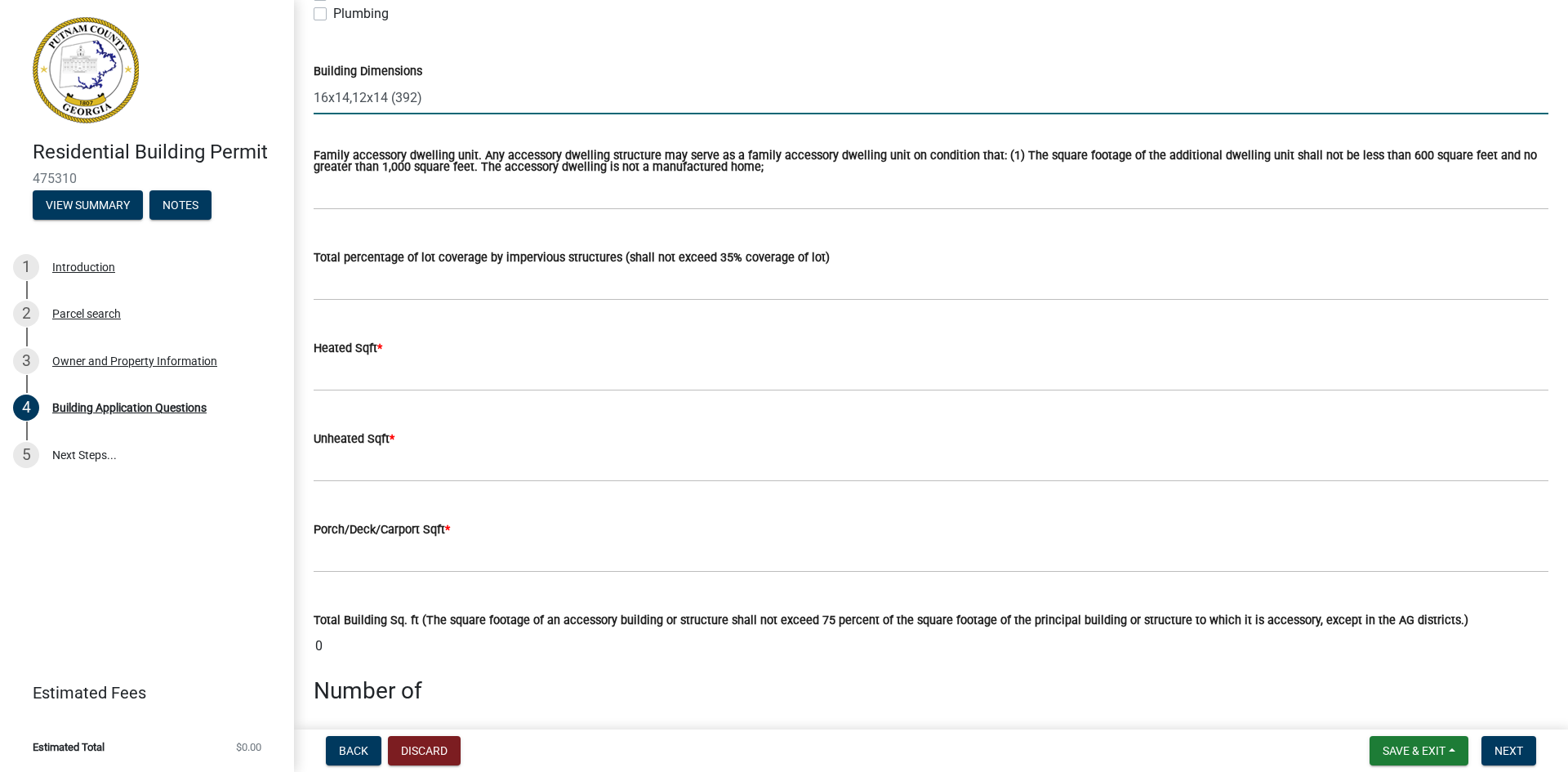
scroll to position [817, 0]
type input "16x14,12x14 (392)"
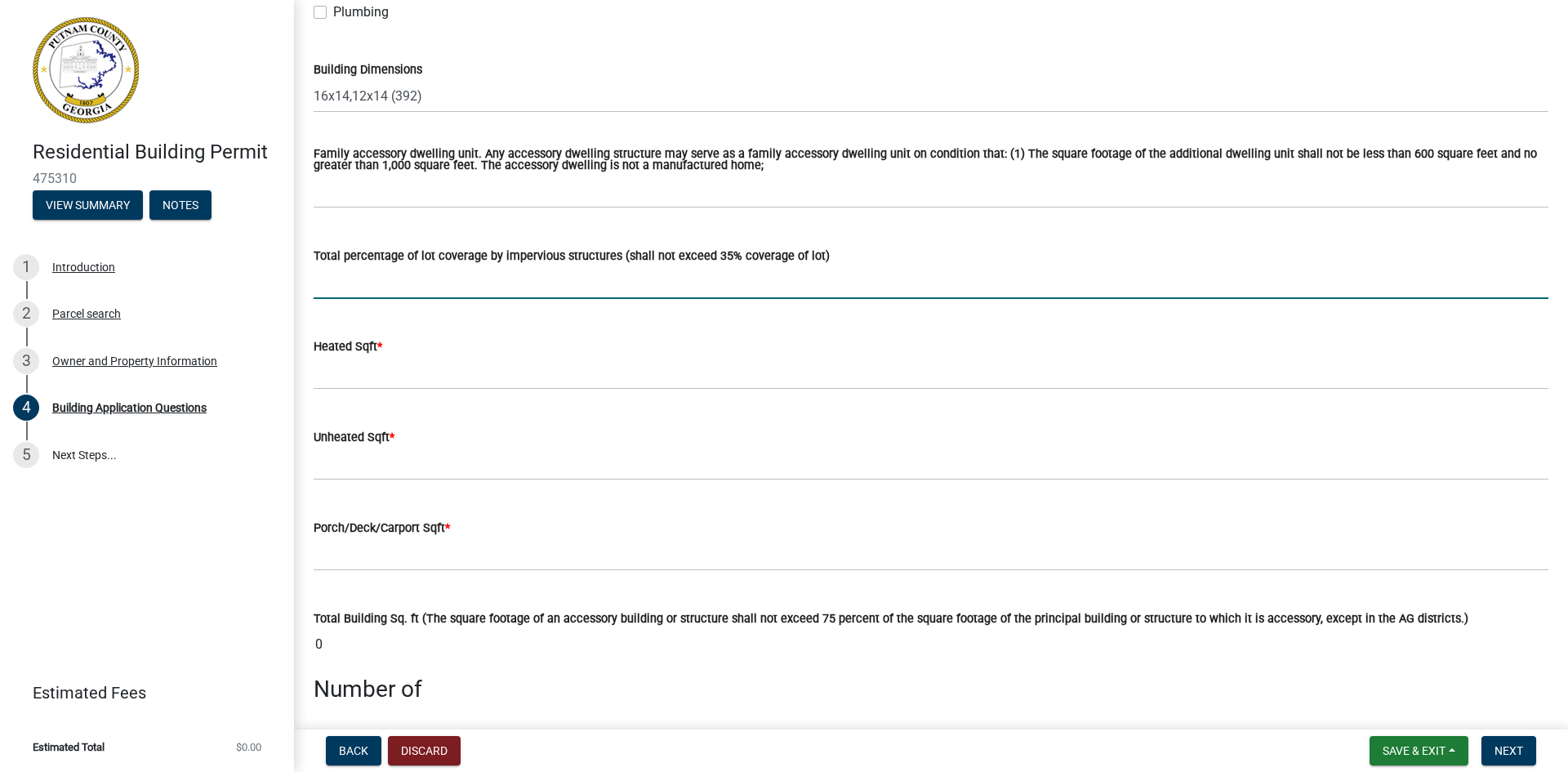
click at [515, 284] on input "text" at bounding box center [930, 282] width 1235 height 33
type input "2"
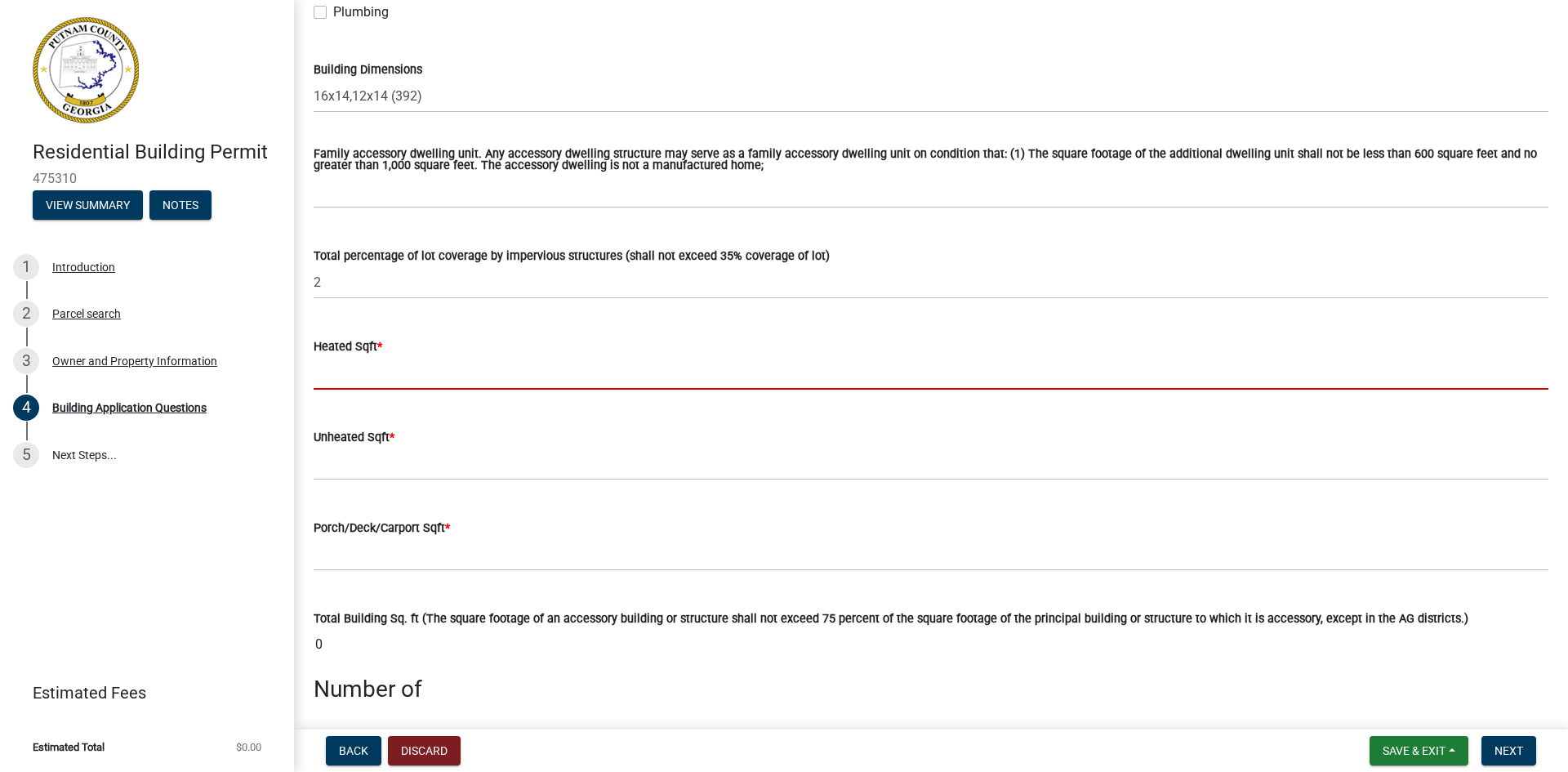
click at [407, 376] on input "text" at bounding box center [930, 372] width 1235 height 33
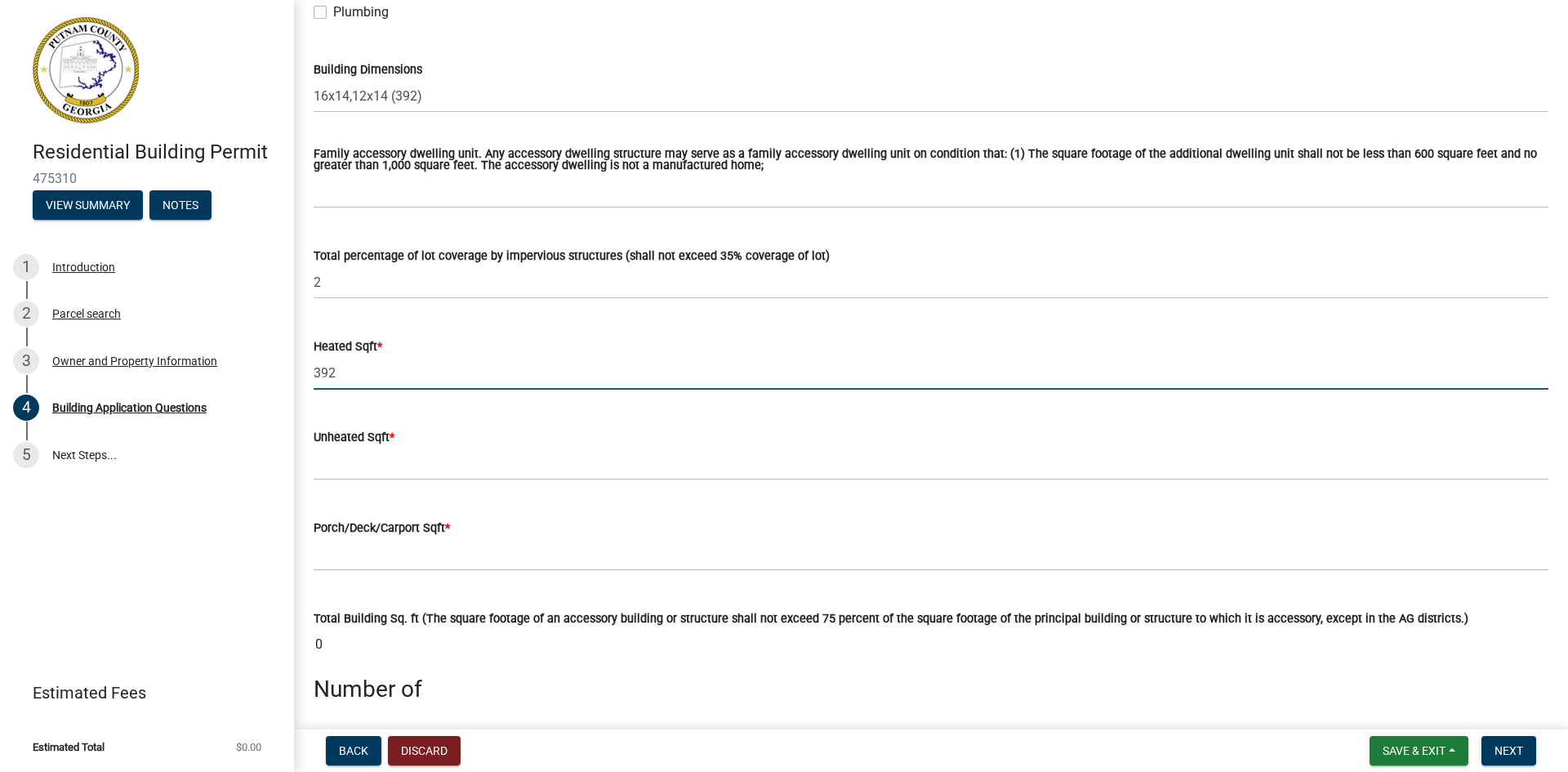
type input "392"
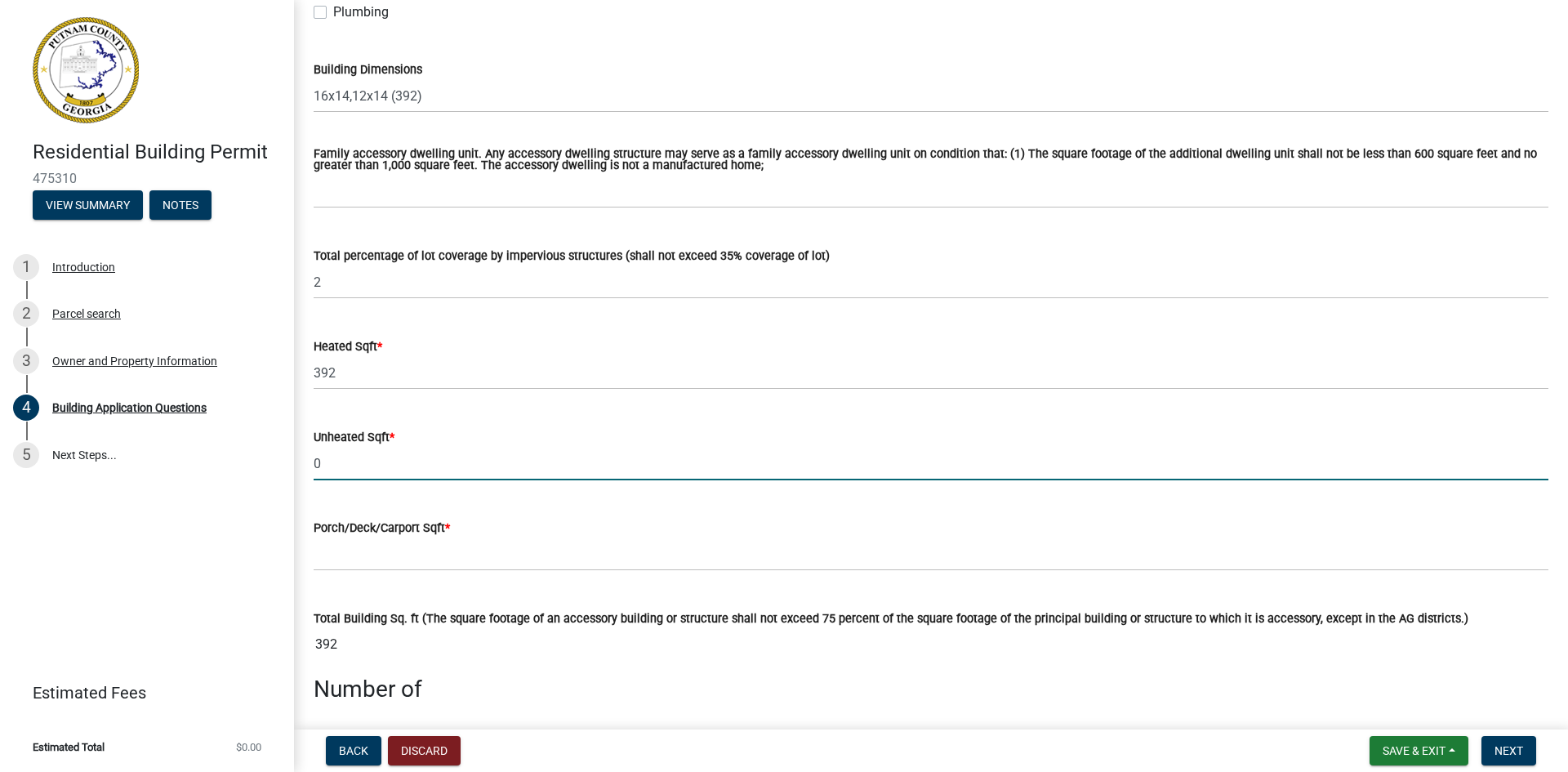
type input "0"
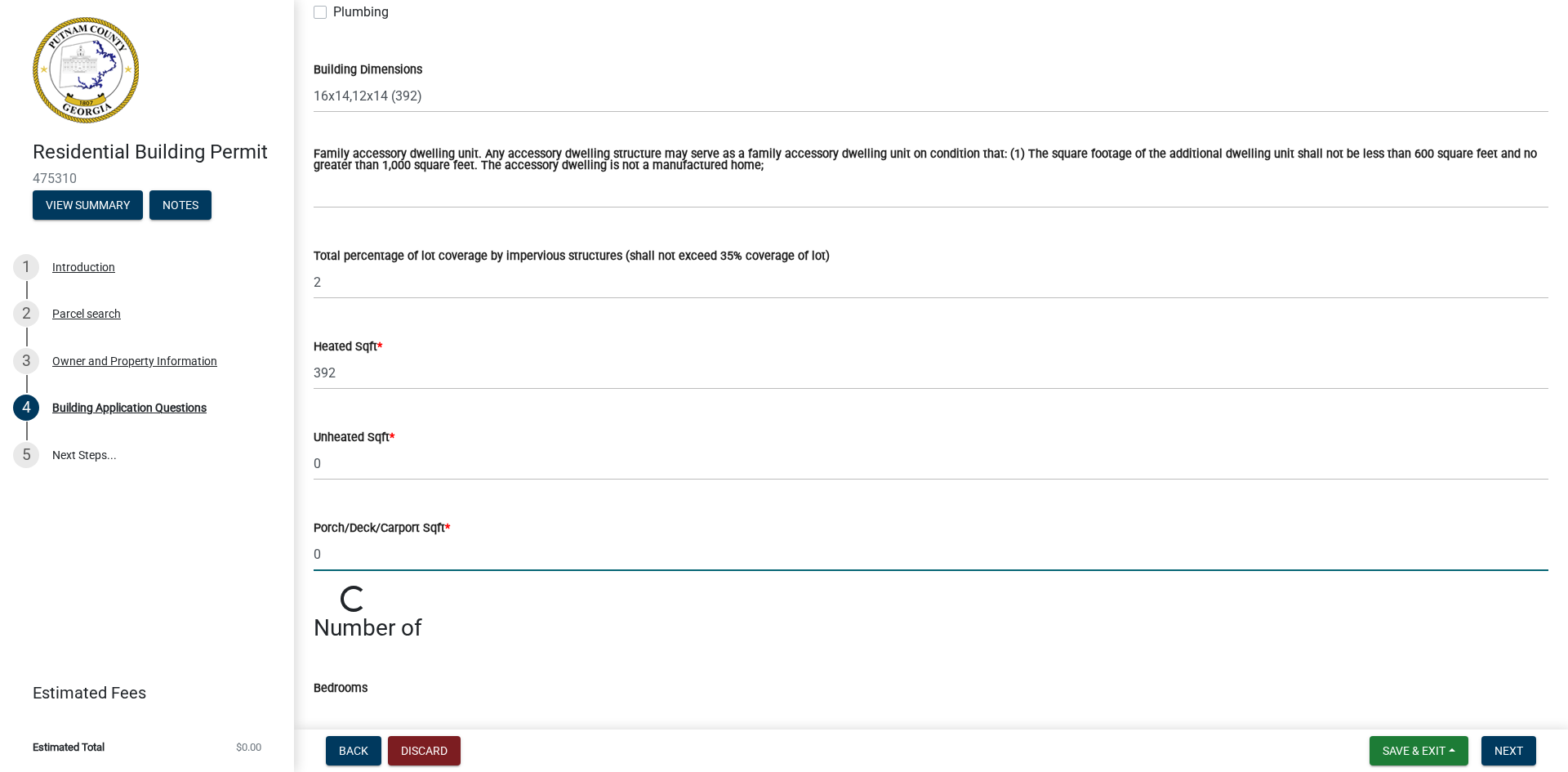
type input "0"
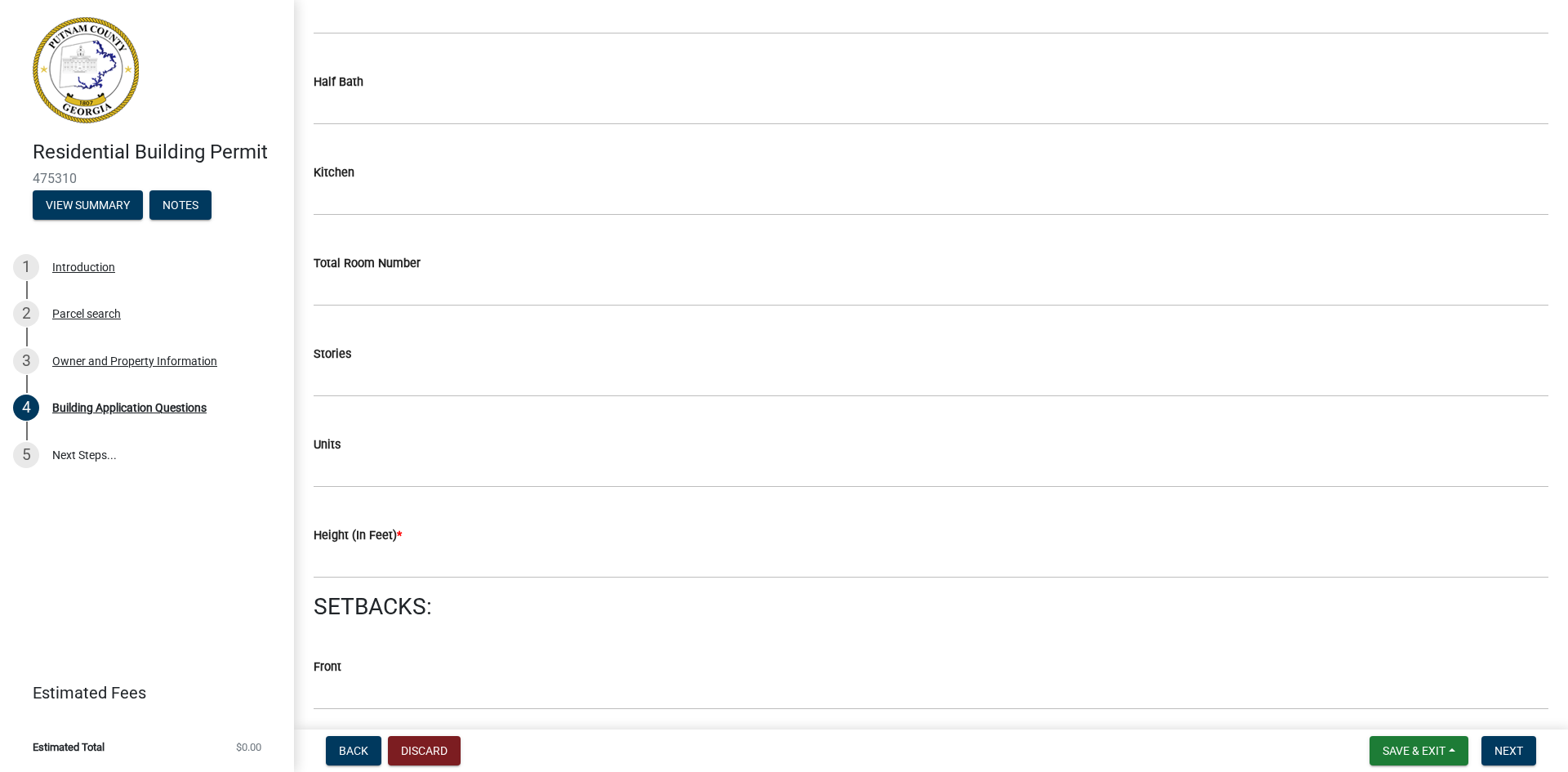
scroll to position [1970, 0]
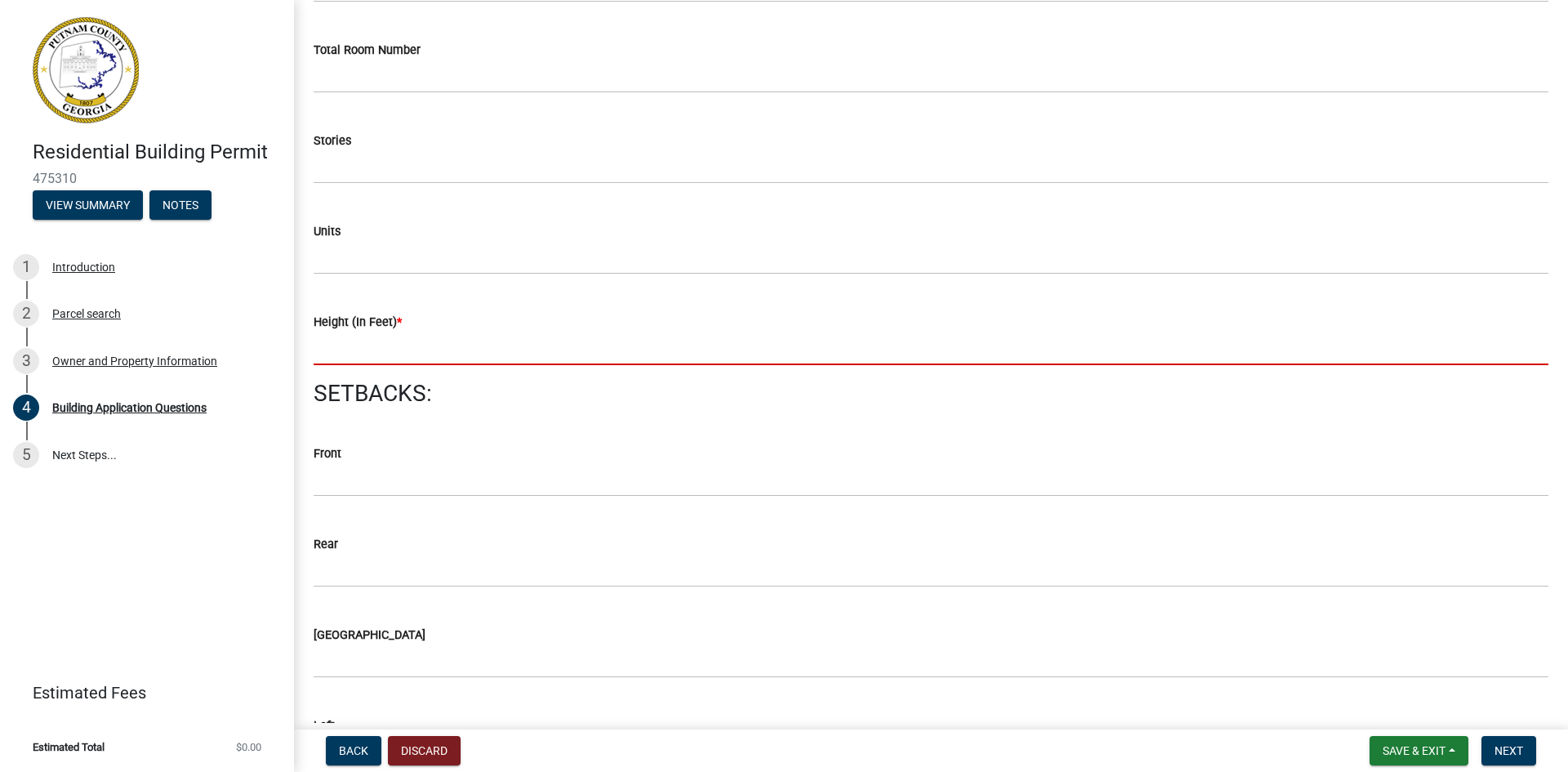
click at [391, 352] on input "text" at bounding box center [930, 348] width 1235 height 33
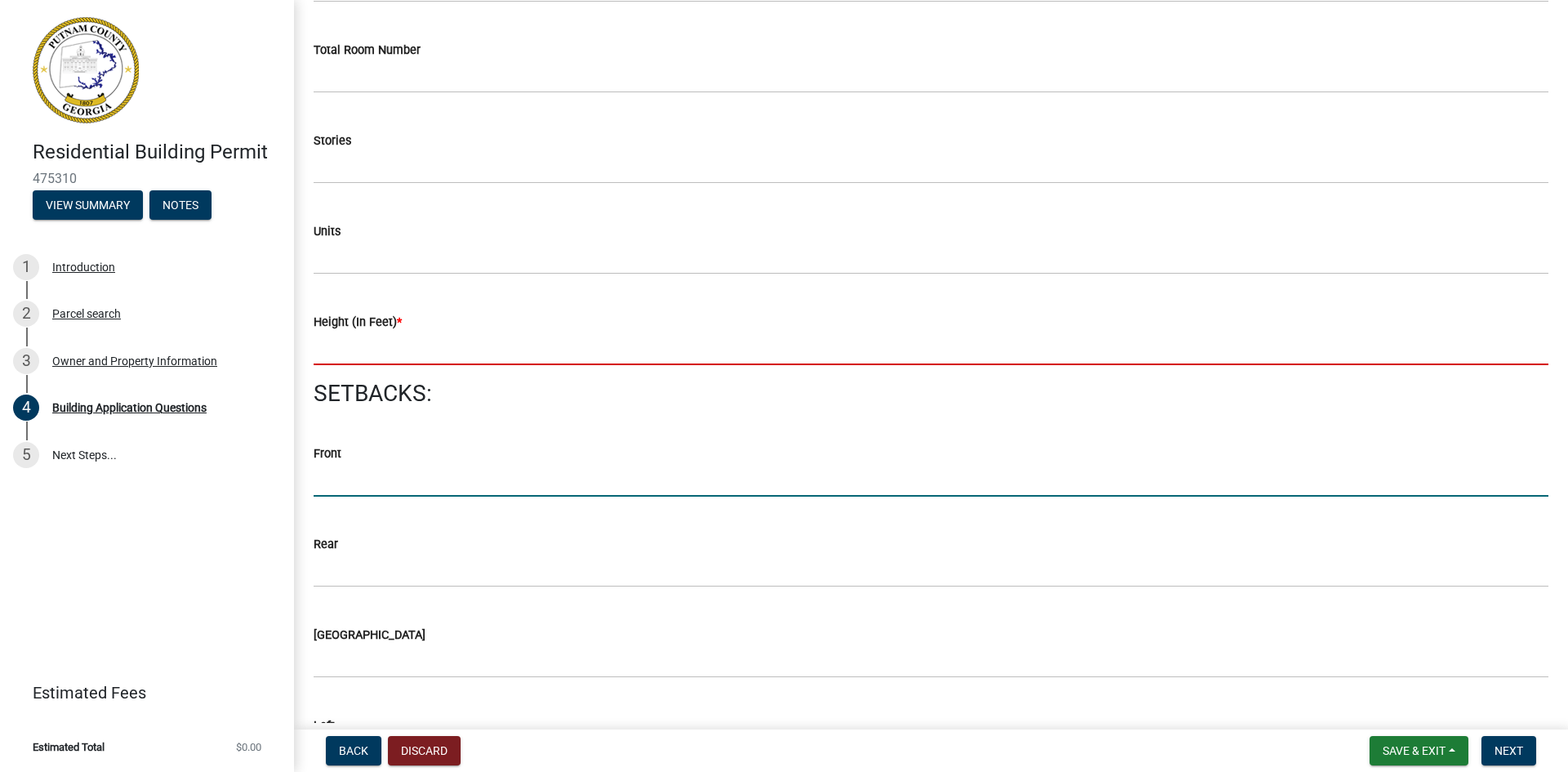
click at [360, 472] on div "Front" at bounding box center [930, 459] width 1235 height 76
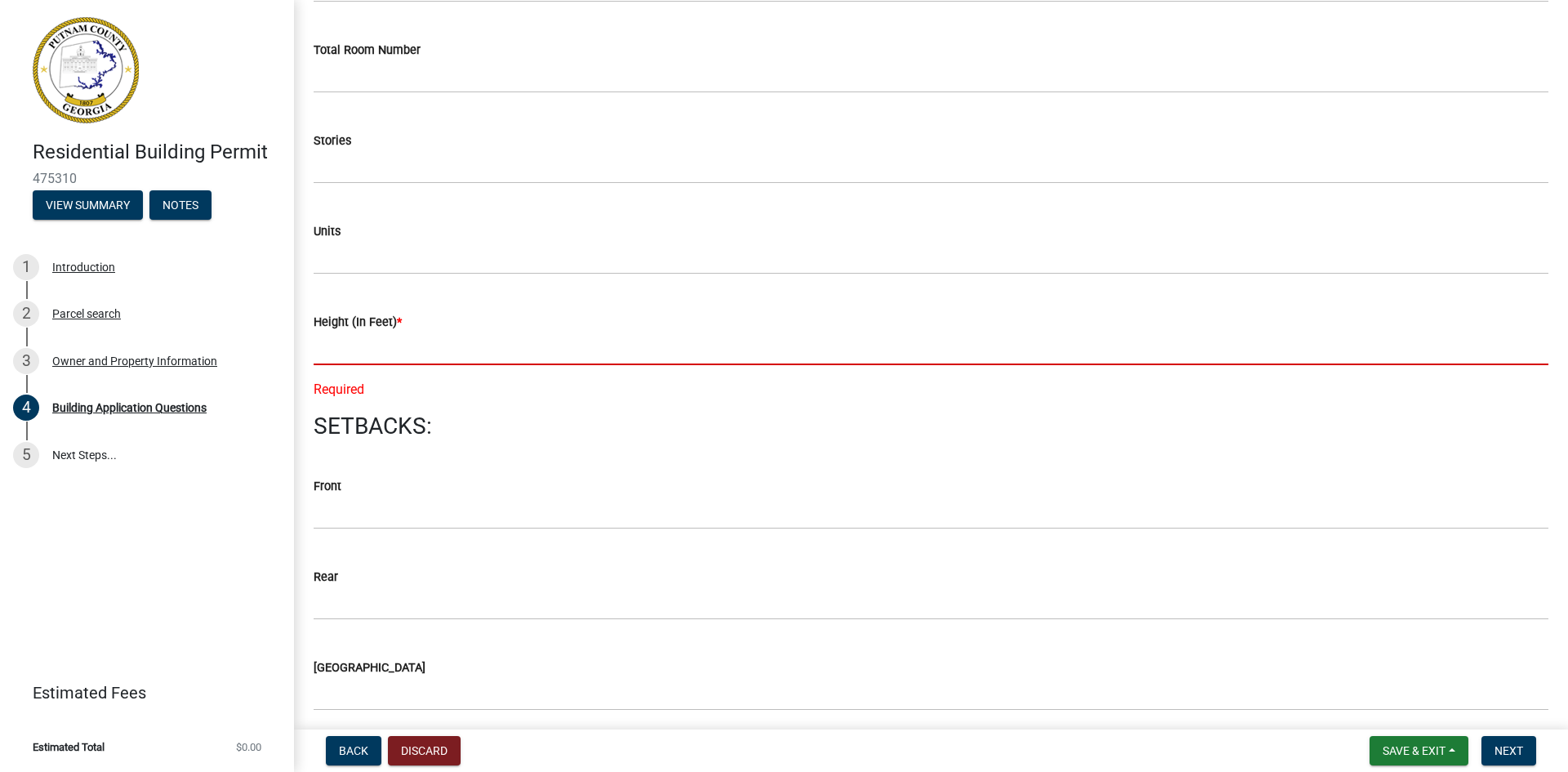
click at [364, 356] on input "text" at bounding box center [930, 348] width 1235 height 33
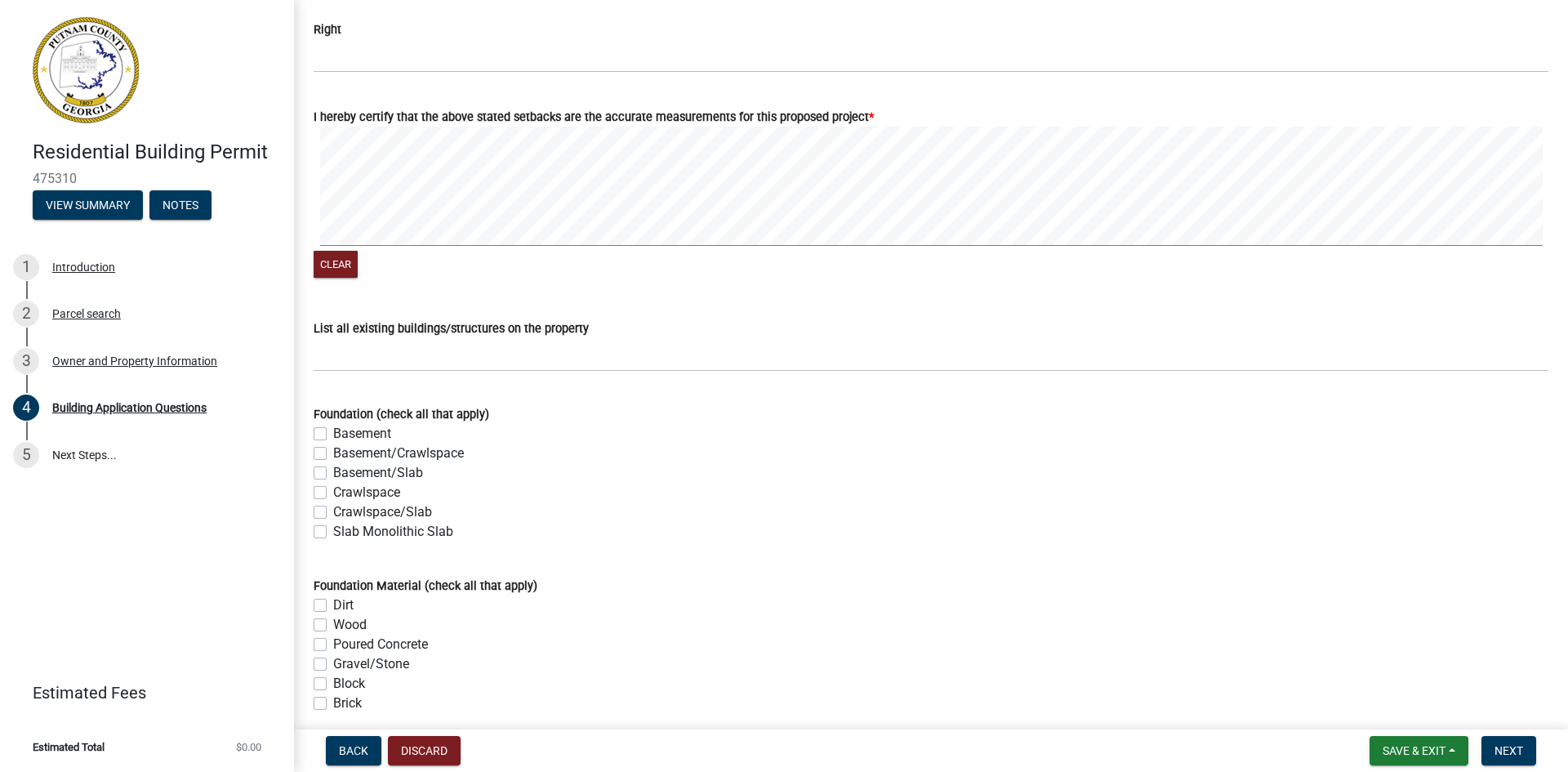
scroll to position [2869, 0]
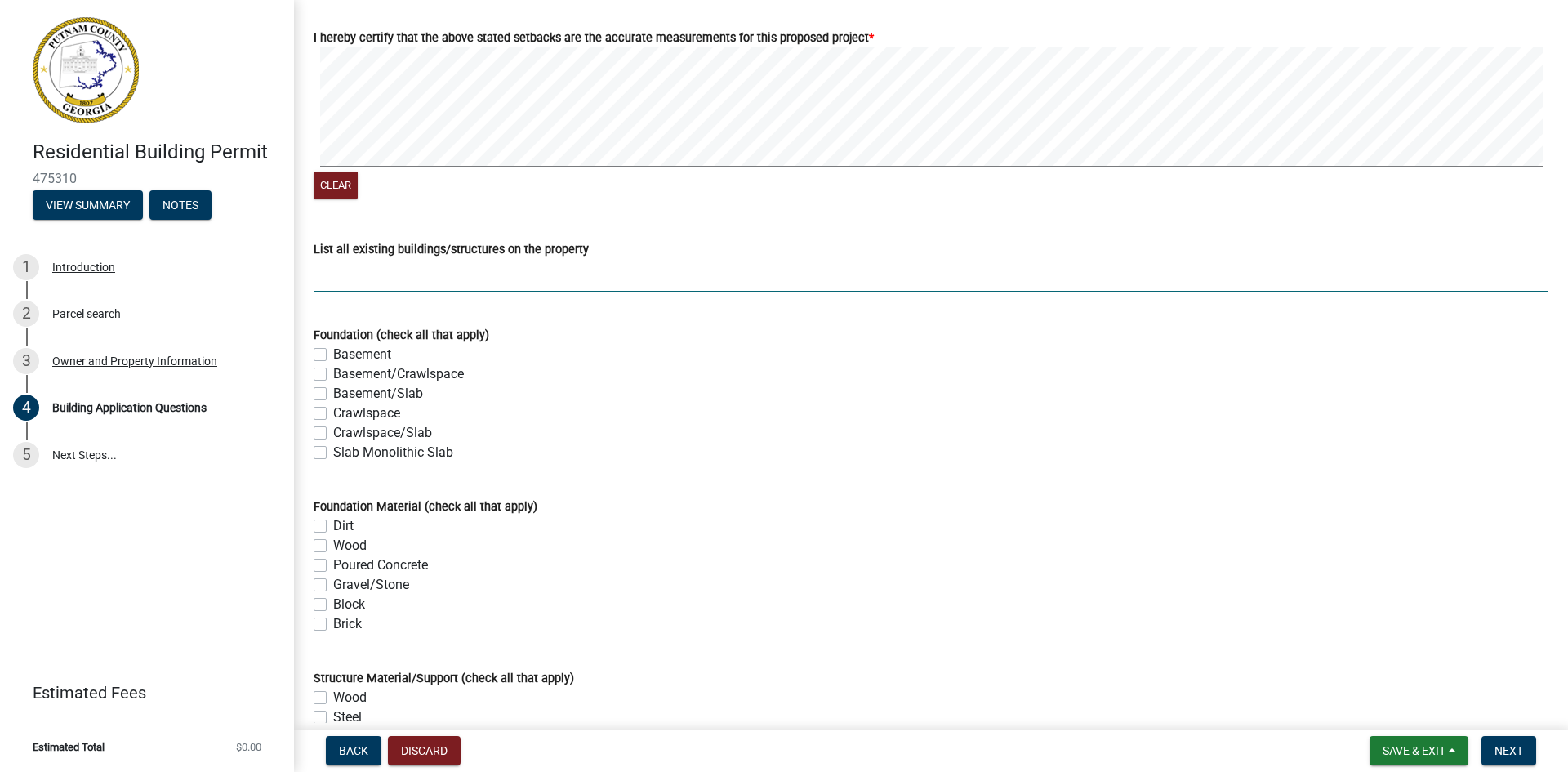
click at [582, 272] on input "List all existing buildings/structures on the property" at bounding box center [930, 275] width 1235 height 33
type input "House"
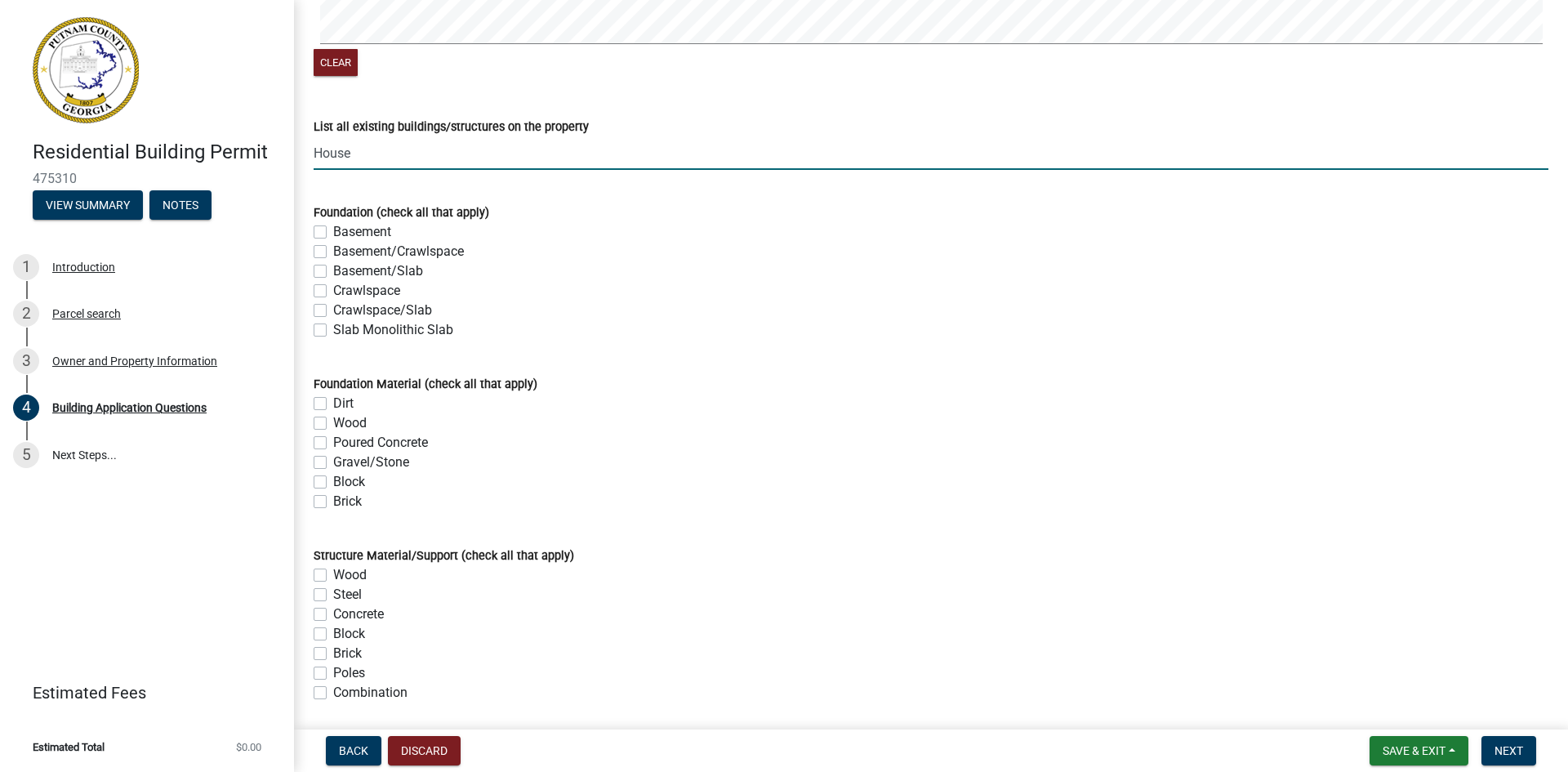
scroll to position [3032, 0]
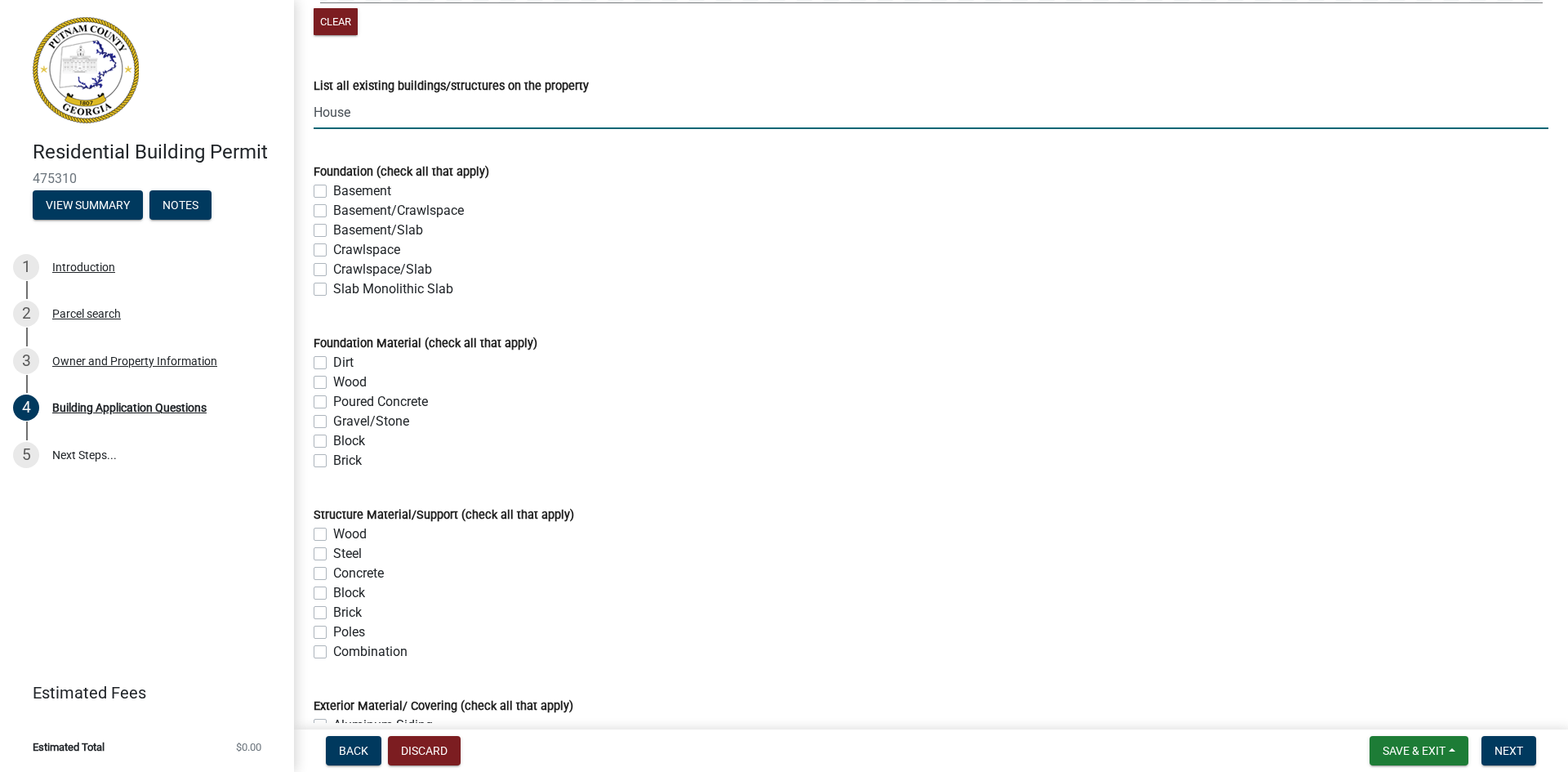
click at [333, 255] on label "Crawlspace" at bounding box center [366, 249] width 67 height 20
click at [333, 251] on input "Crawlspace" at bounding box center [338, 245] width 10 height 10
checkbox input "true"
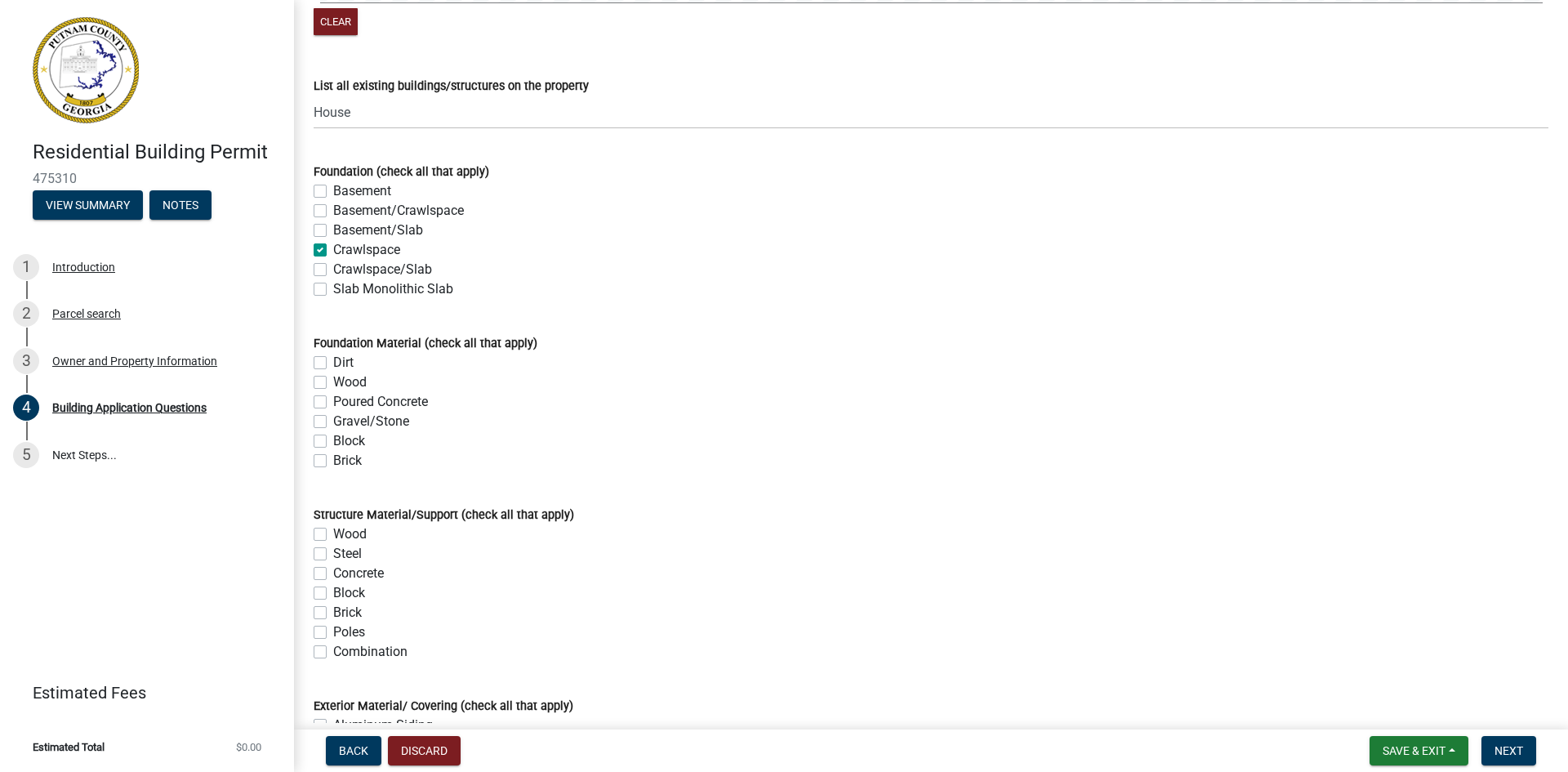
checkbox input "false"
checkbox input "true"
checkbox input "false"
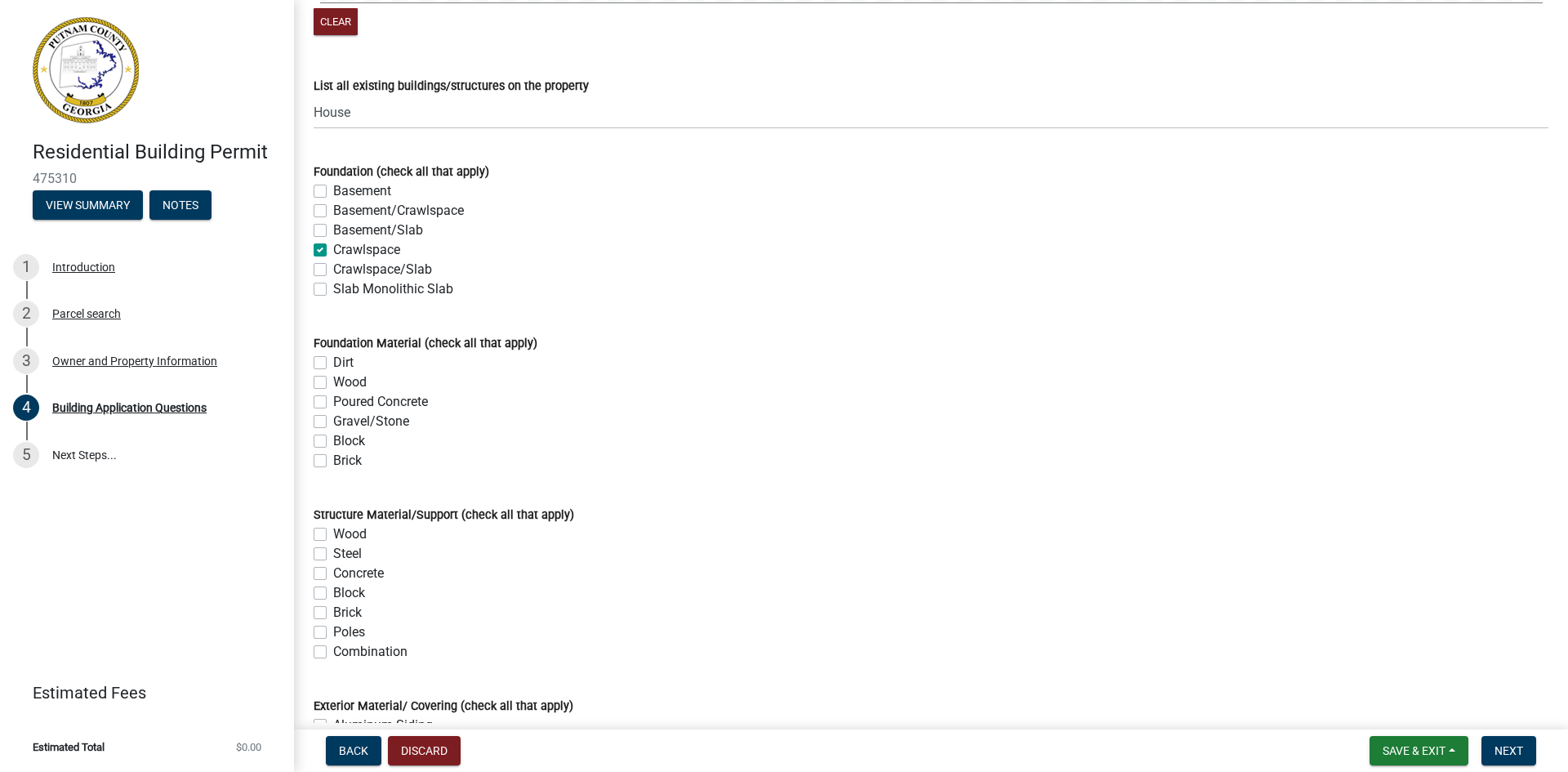
checkbox input "false"
click at [333, 541] on label "Wood" at bounding box center [349, 534] width 33 height 20
click at [333, 535] on input "Wood" at bounding box center [338, 529] width 10 height 10
checkbox input "true"
checkbox input "false"
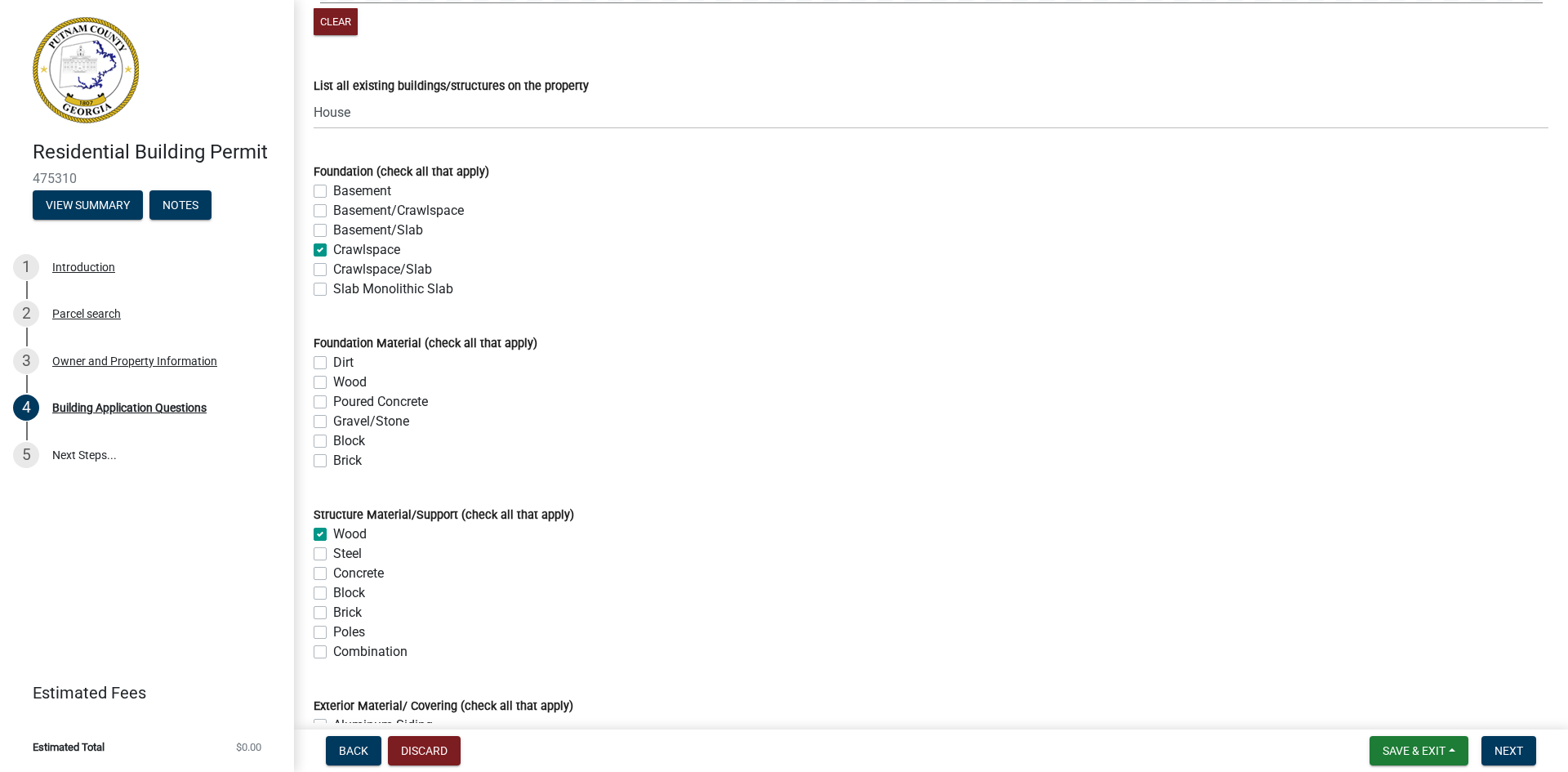
checkbox input "false"
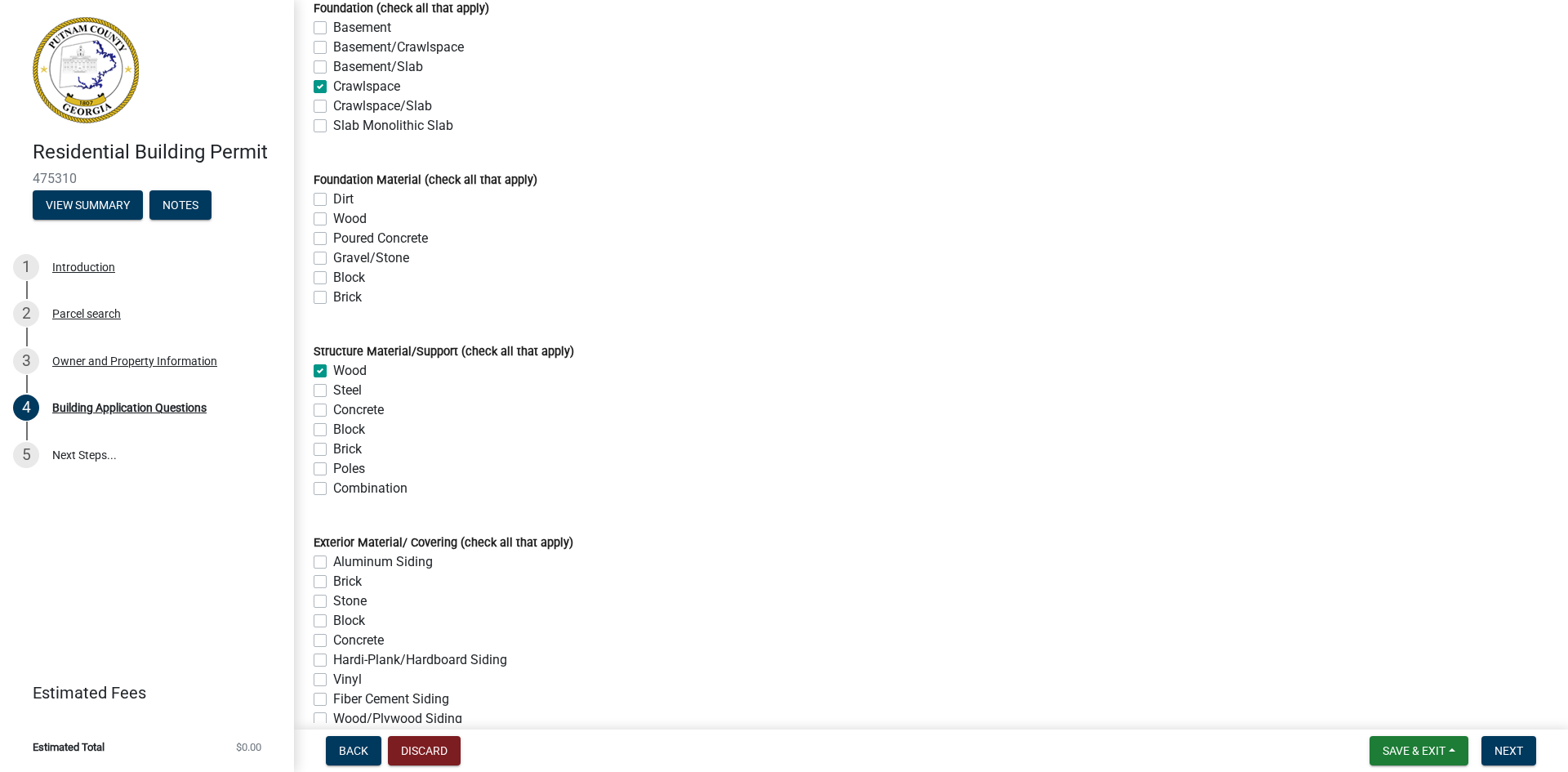
scroll to position [3278, 0]
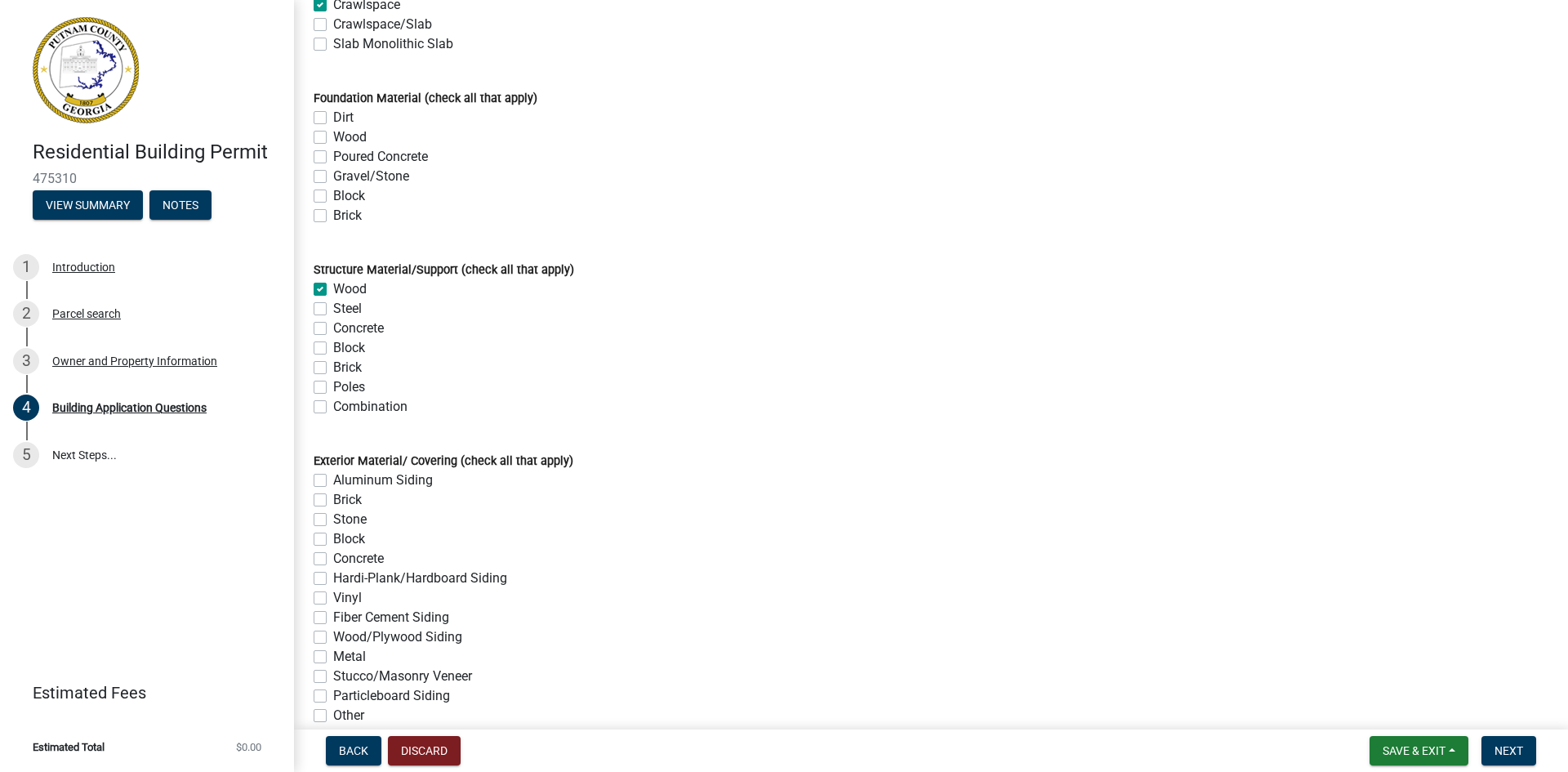
click at [333, 504] on label "Brick" at bounding box center [347, 500] width 28 height 20
click at [333, 501] on input "Brick" at bounding box center [338, 495] width 10 height 10
checkbox input "true"
checkbox input "false"
checkbox input "true"
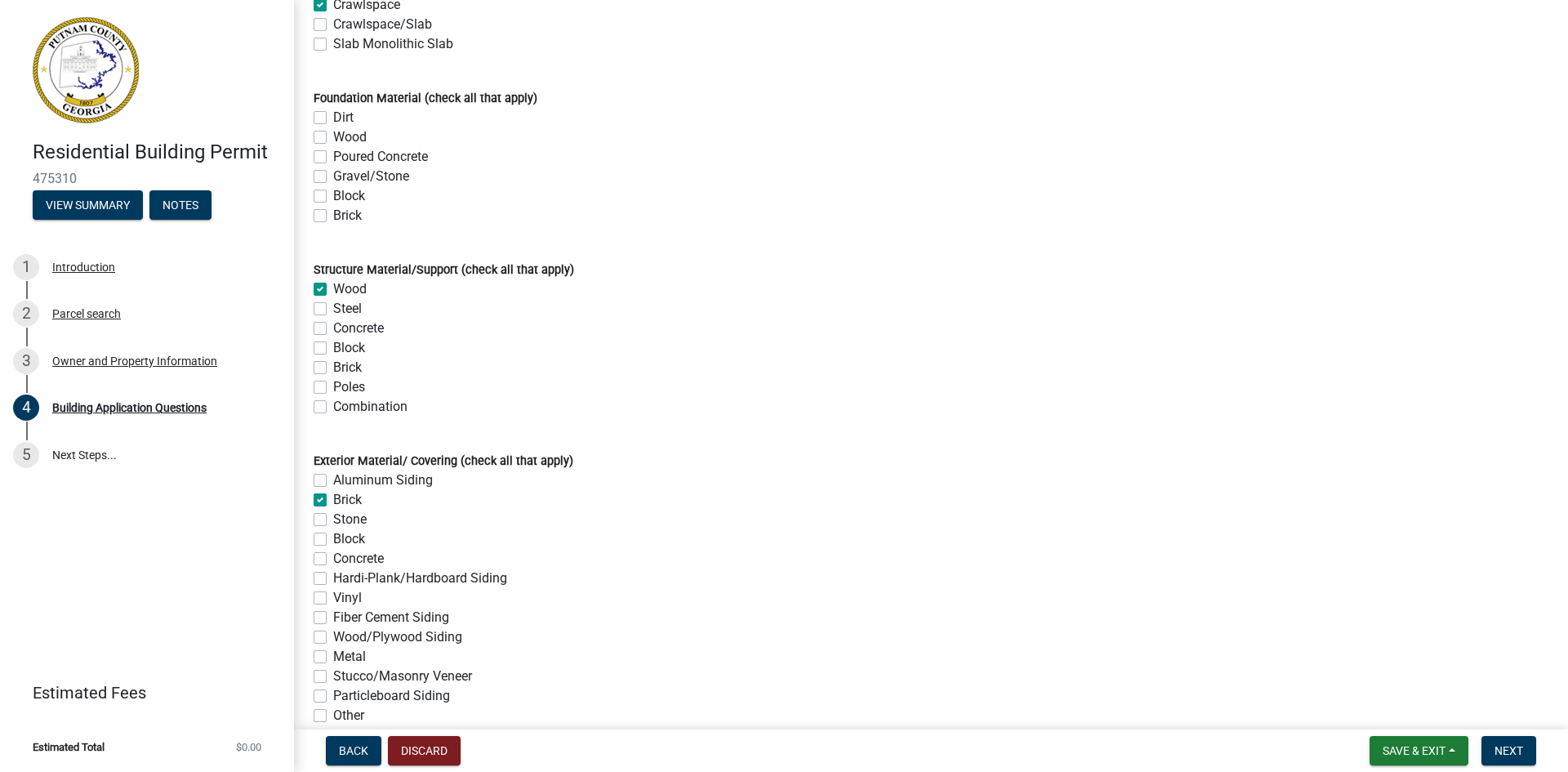
checkbox input "false"
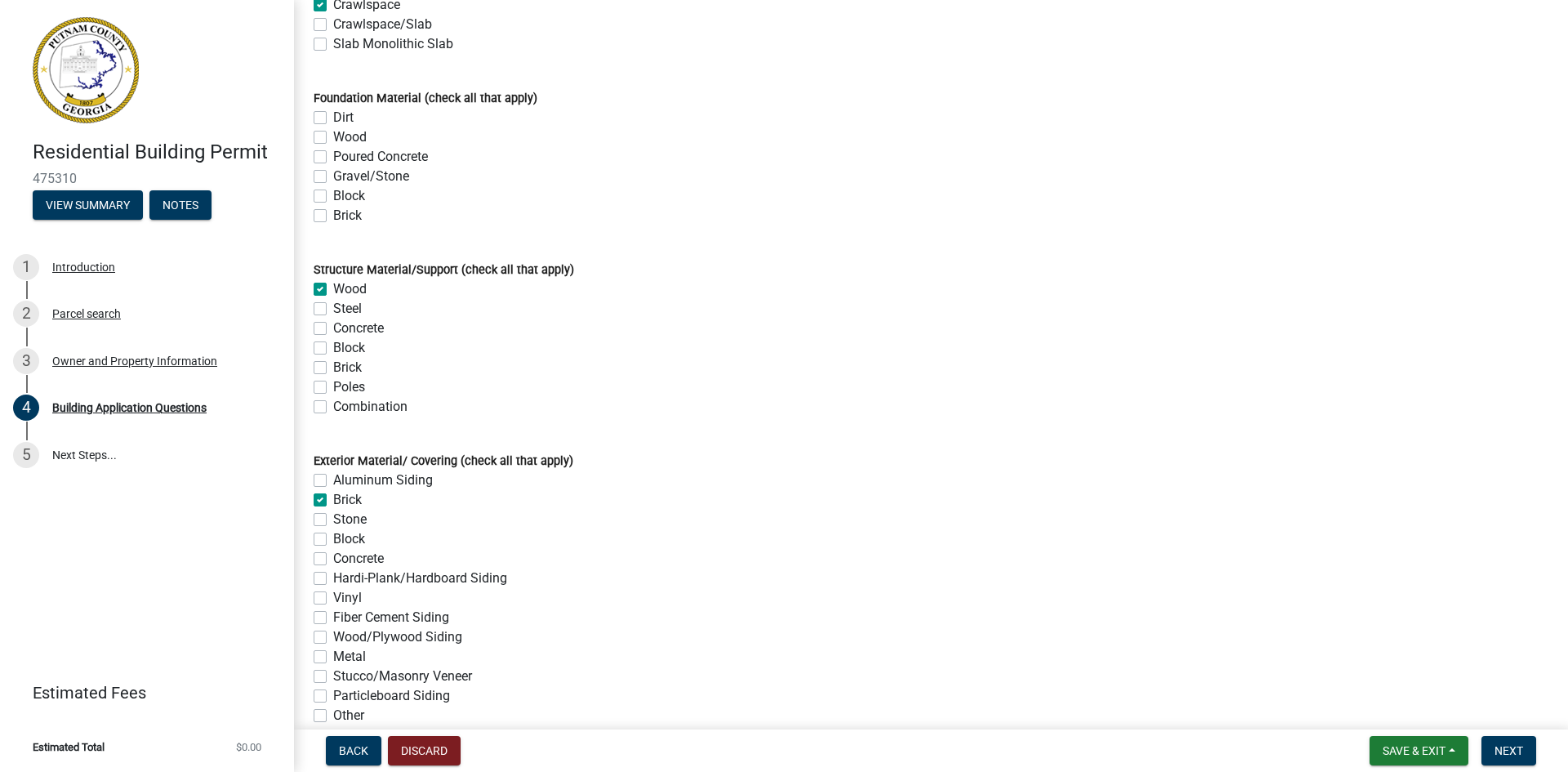
checkbox input "false"
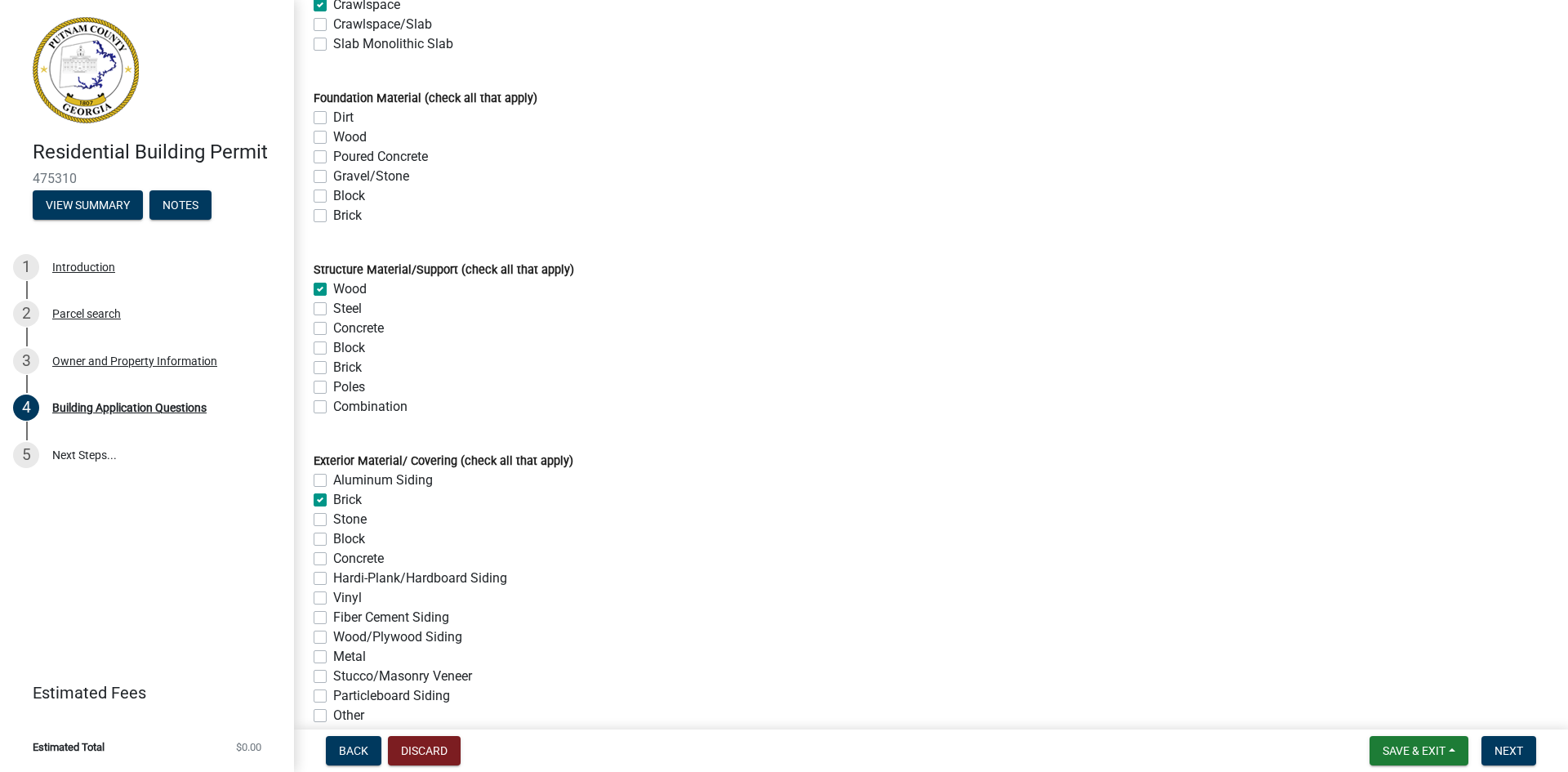
checkbox input "false"
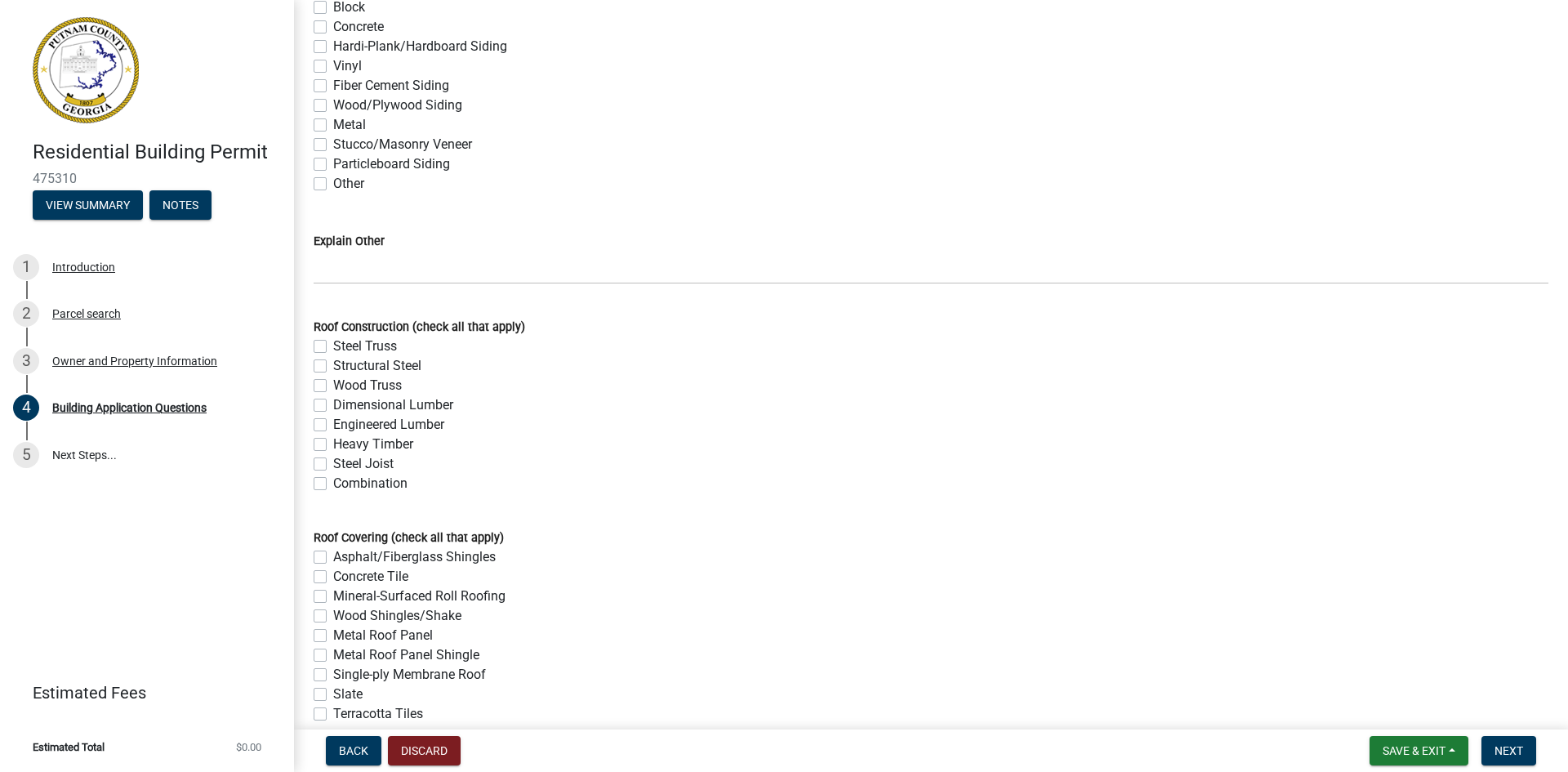
scroll to position [3850, 0]
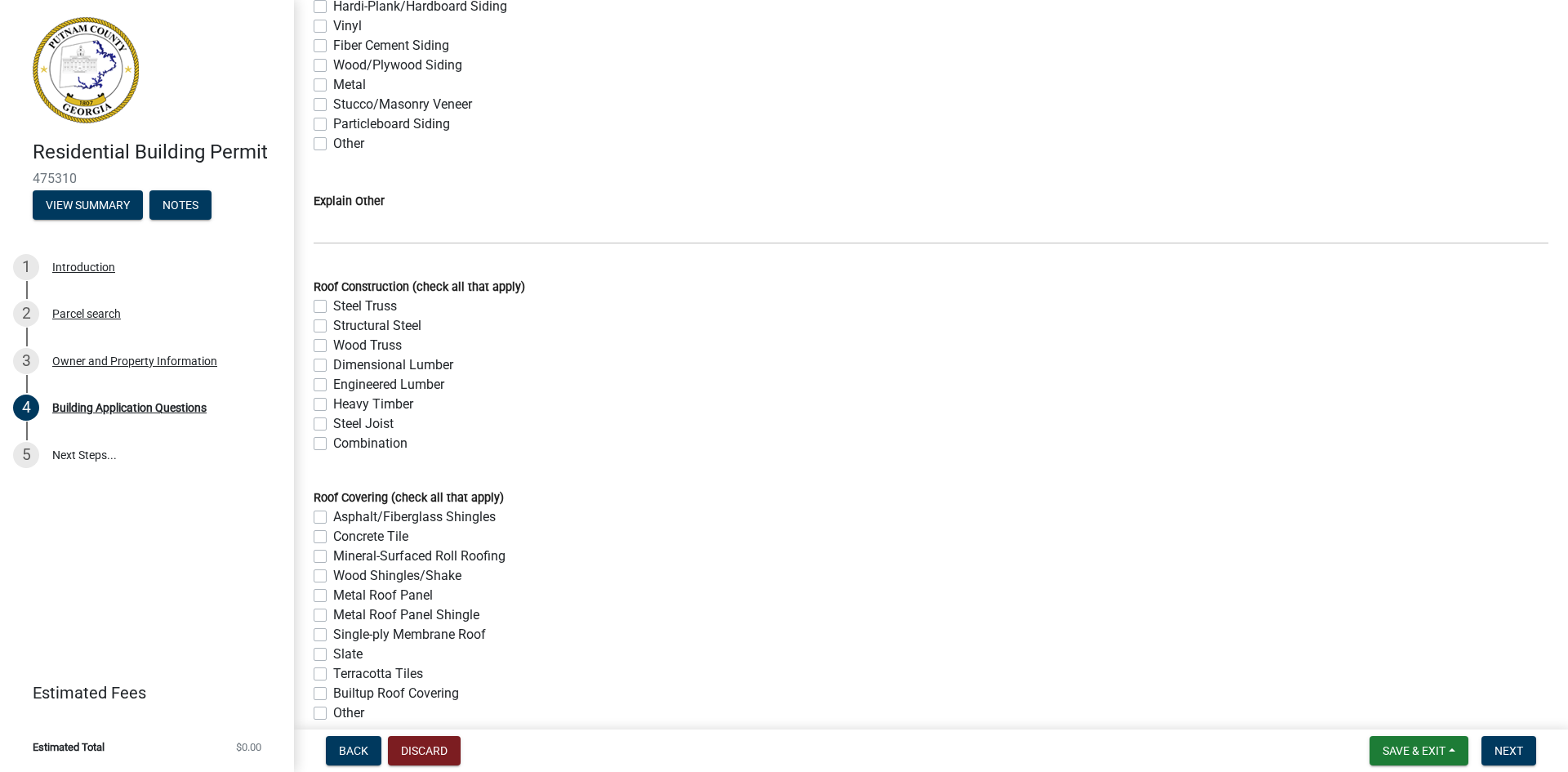
click at [333, 367] on label "Dimensional Lumber" at bounding box center [393, 365] width 120 height 20
click at [333, 366] on input "Dimensional Lumber" at bounding box center [338, 360] width 10 height 10
checkbox input "true"
checkbox input "false"
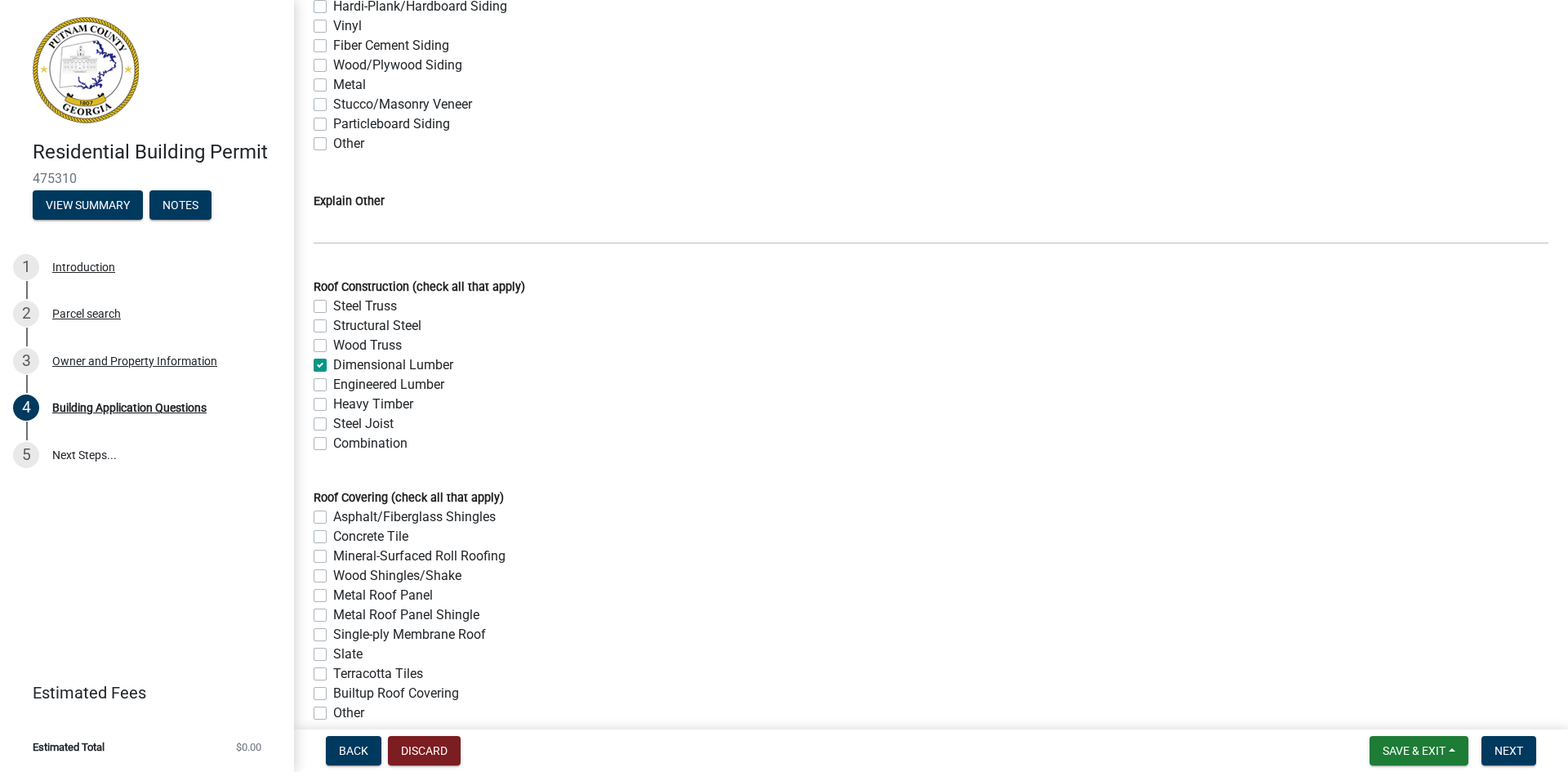
checkbox input "false"
checkbox input "true"
checkbox input "false"
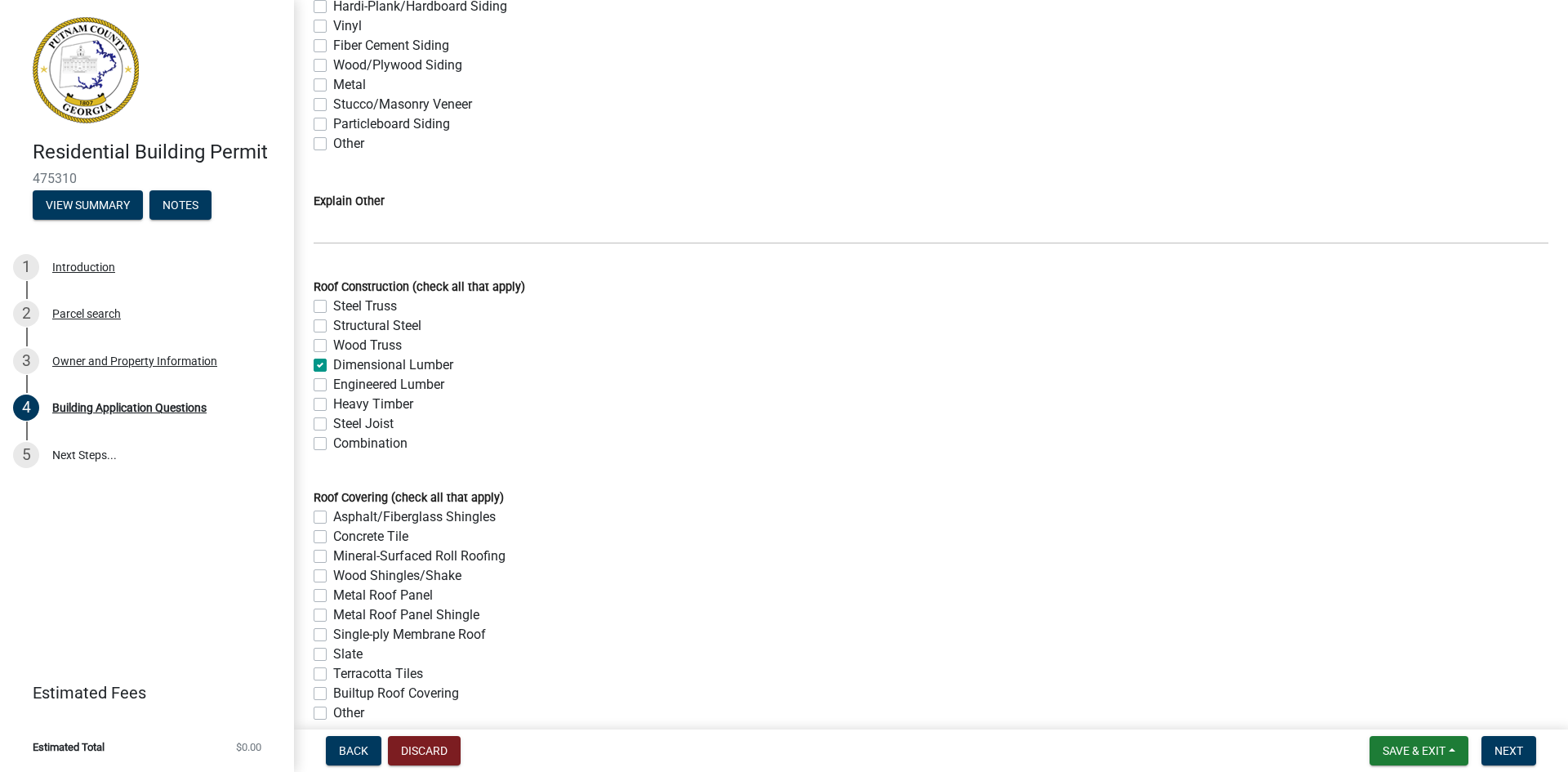
checkbox input "false"
click at [333, 523] on label "Asphalt/Fiberglass Shingles" at bounding box center [414, 517] width 162 height 20
click at [333, 518] on input "Asphalt/Fiberglass Shingles" at bounding box center [338, 512] width 10 height 10
checkbox input "true"
checkbox input "false"
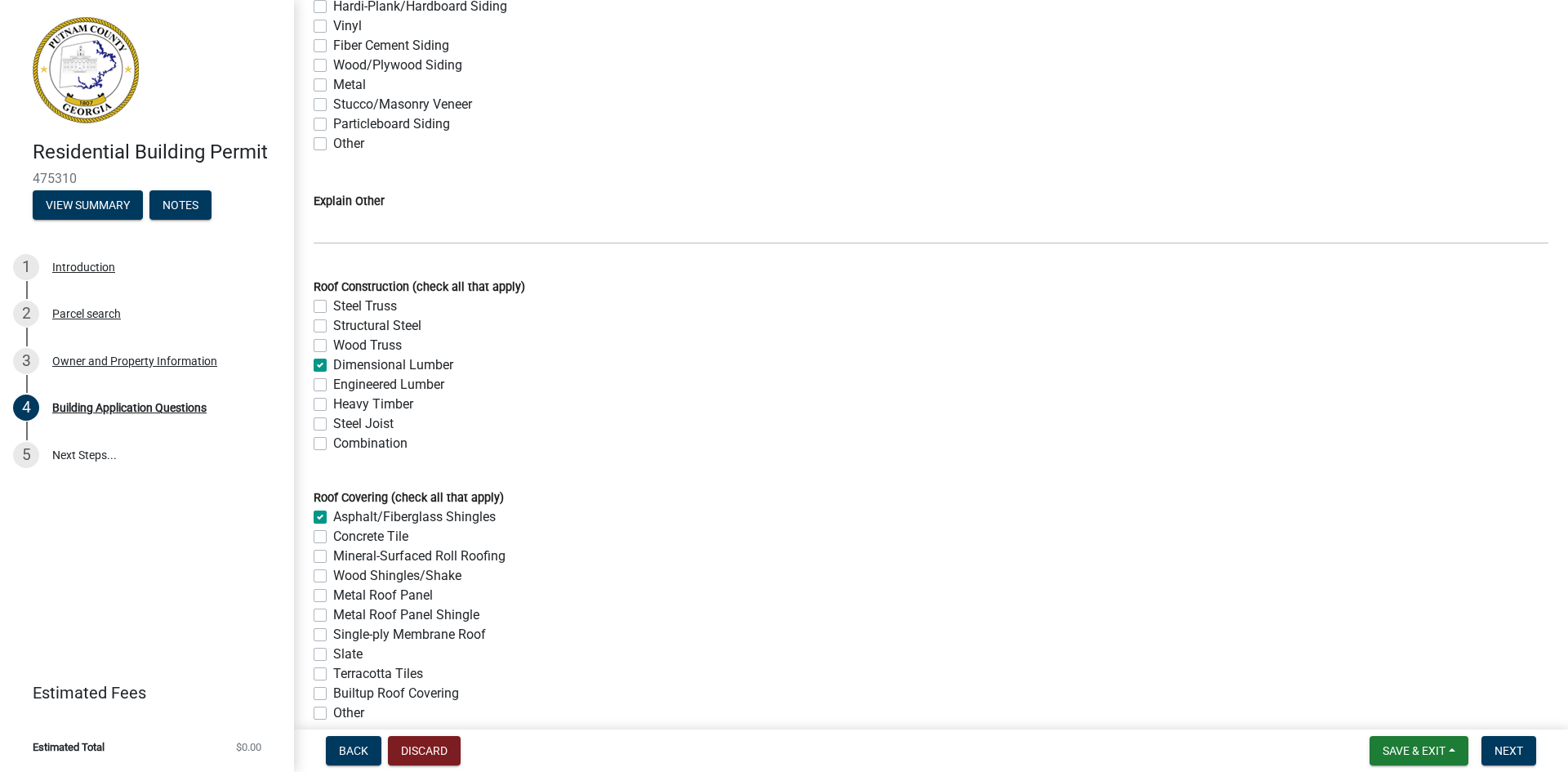
checkbox input "false"
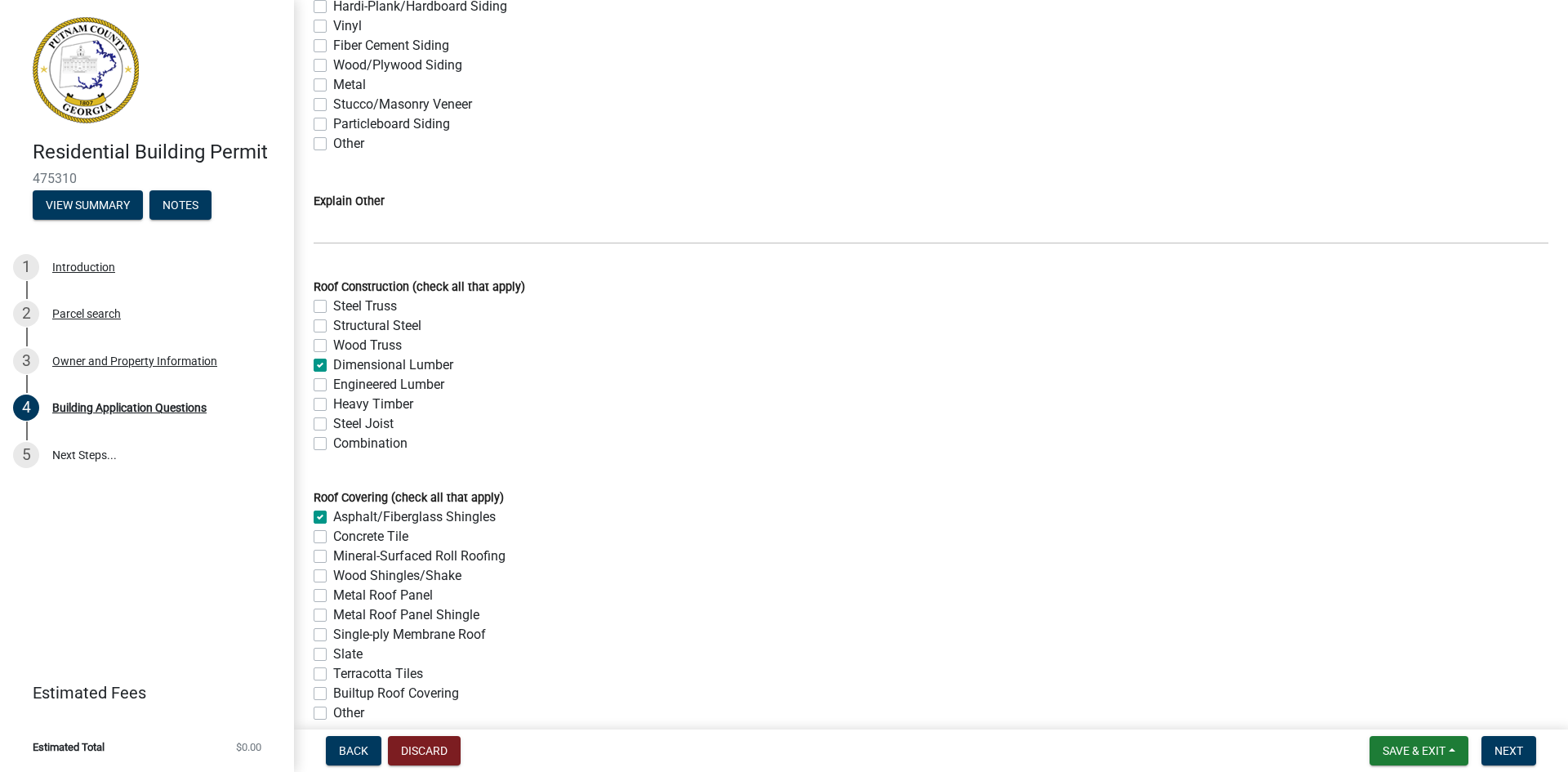
checkbox input "false"
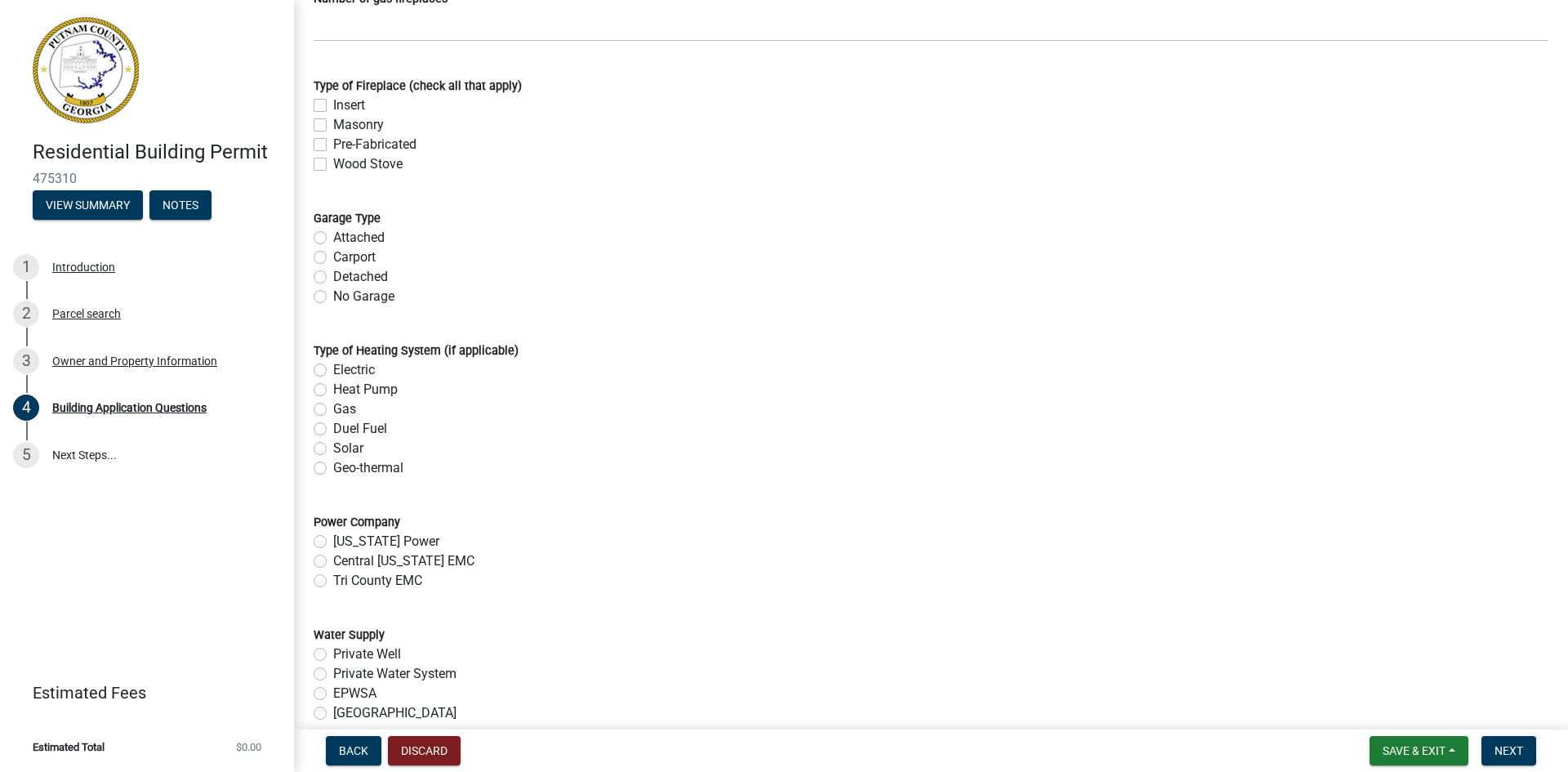
scroll to position [4831, 0]
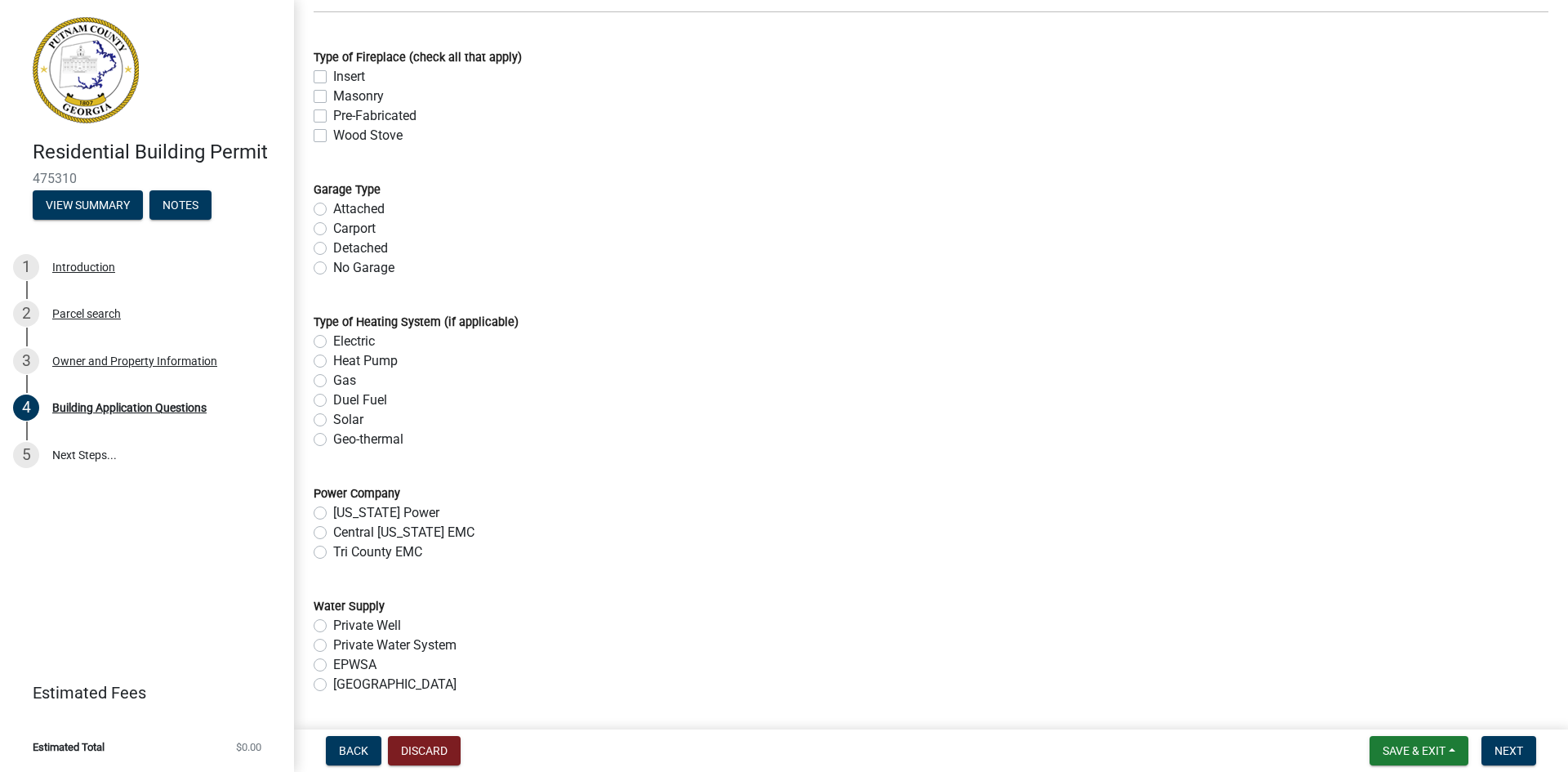
click at [333, 553] on label "Tri County EMC" at bounding box center [377, 552] width 89 height 20
click at [333, 553] on input "Tri County EMC" at bounding box center [338, 547] width 10 height 10
radio input "true"
drag, startPoint x: 318, startPoint y: 668, endPoint x: 330, endPoint y: 670, distance: 12.2
click at [333, 670] on label "EPWSA" at bounding box center [354, 665] width 44 height 20
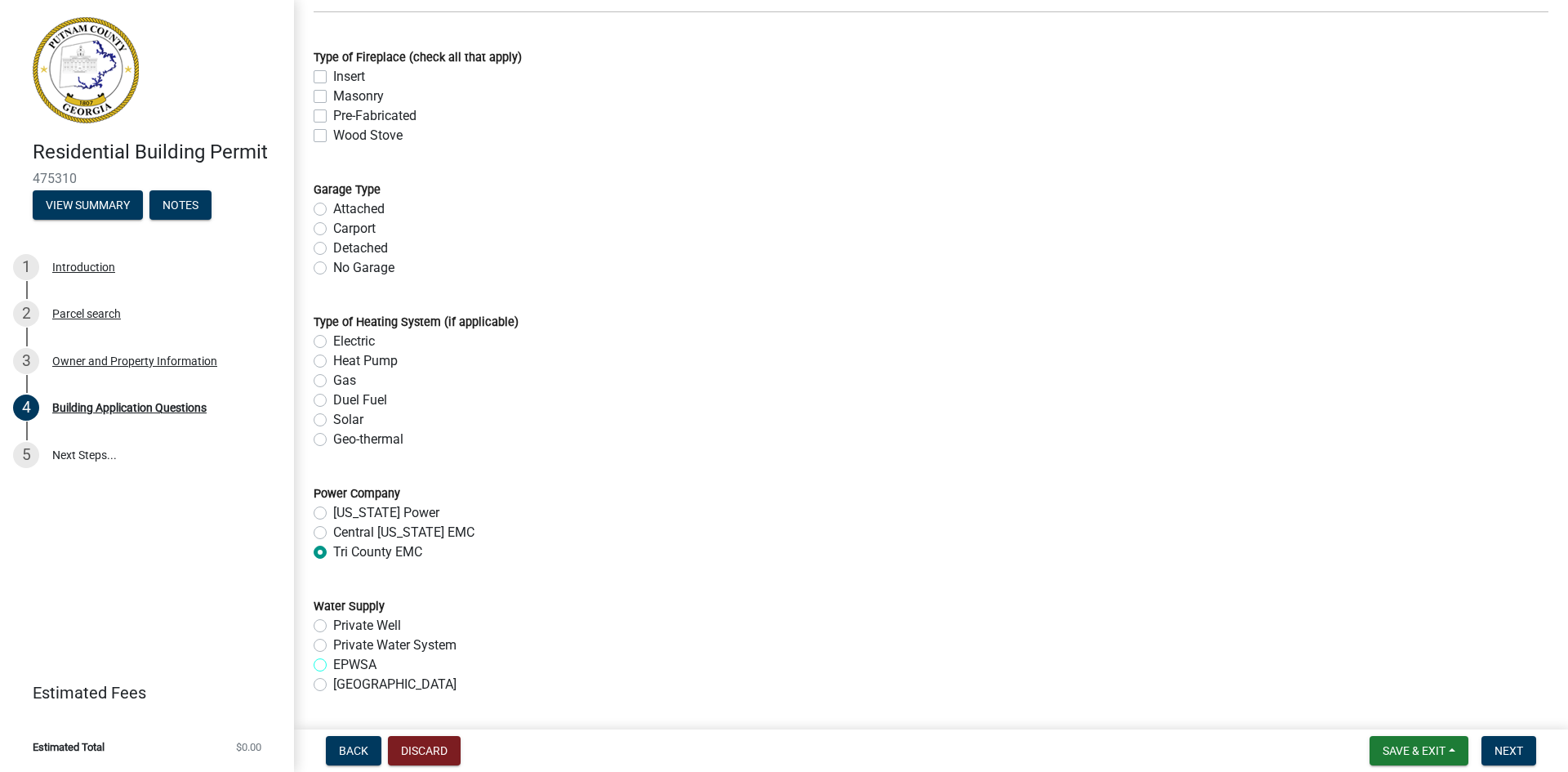
click at [333, 666] on input "EPWSA" at bounding box center [338, 661] width 10 height 10
radio input "true"
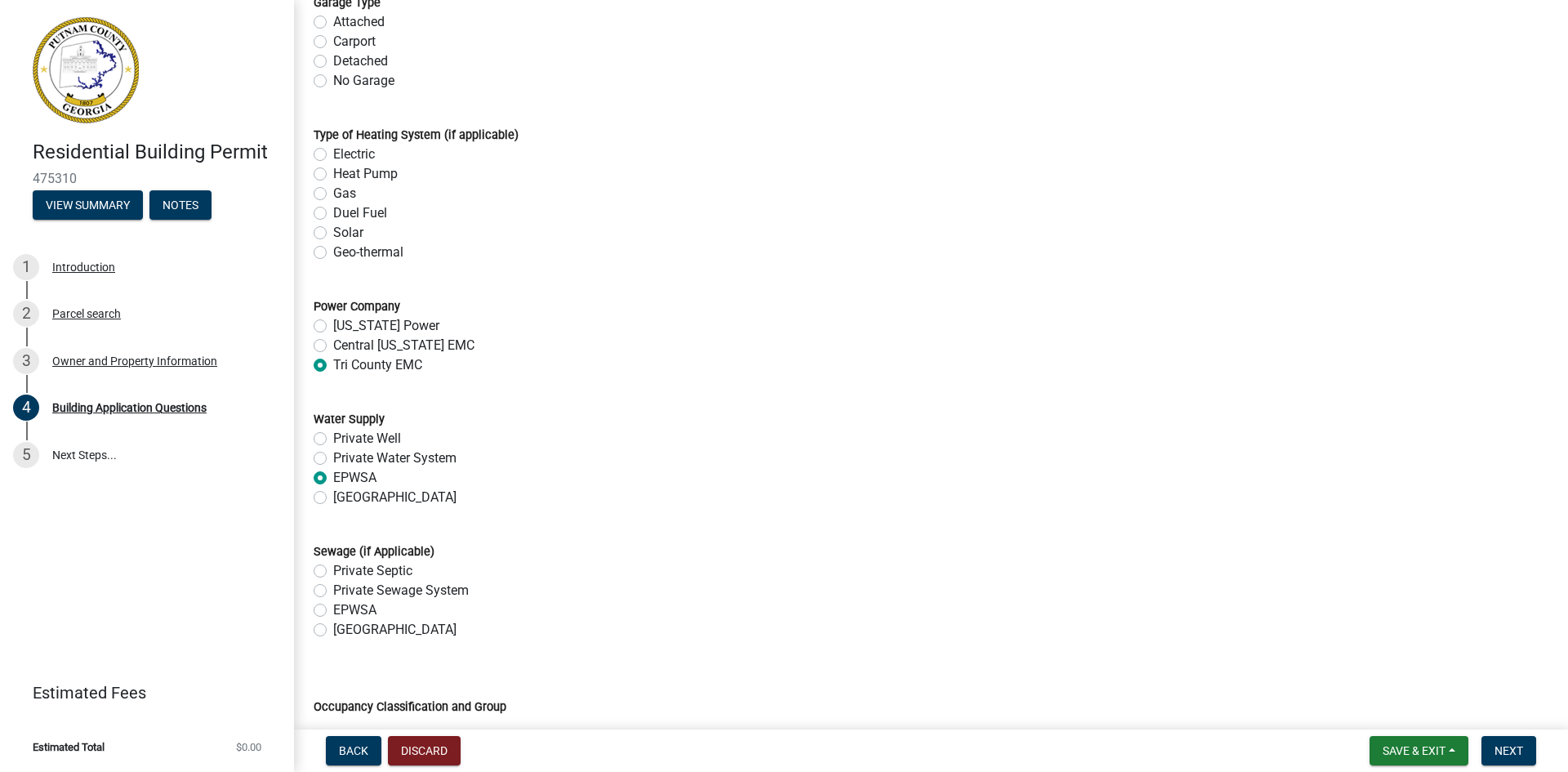
scroll to position [5158, 0]
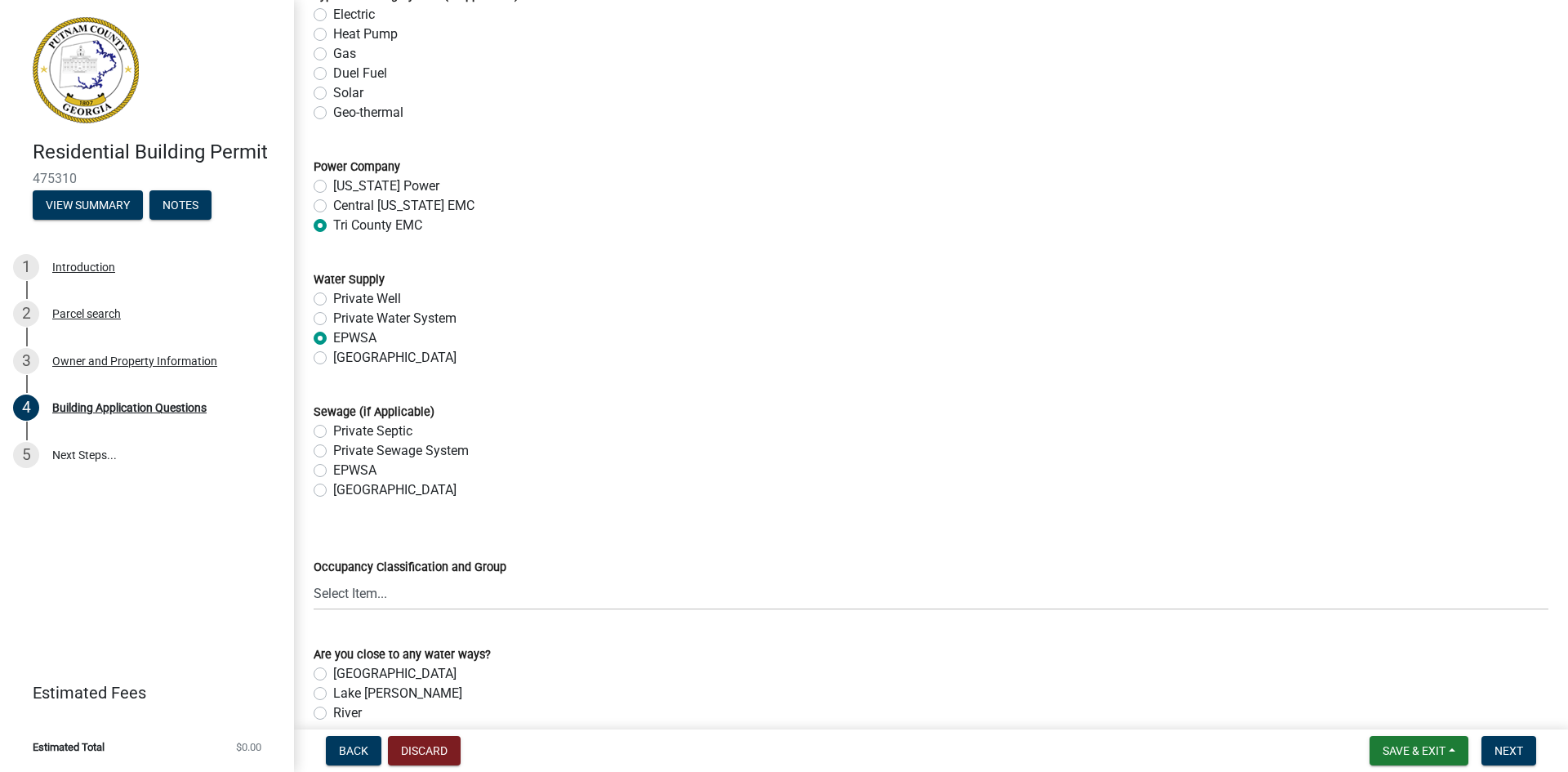
click at [333, 433] on label "Private Septic" at bounding box center [372, 431] width 79 height 20
click at [333, 432] on input "Private Septic" at bounding box center [338, 427] width 10 height 10
radio input "true"
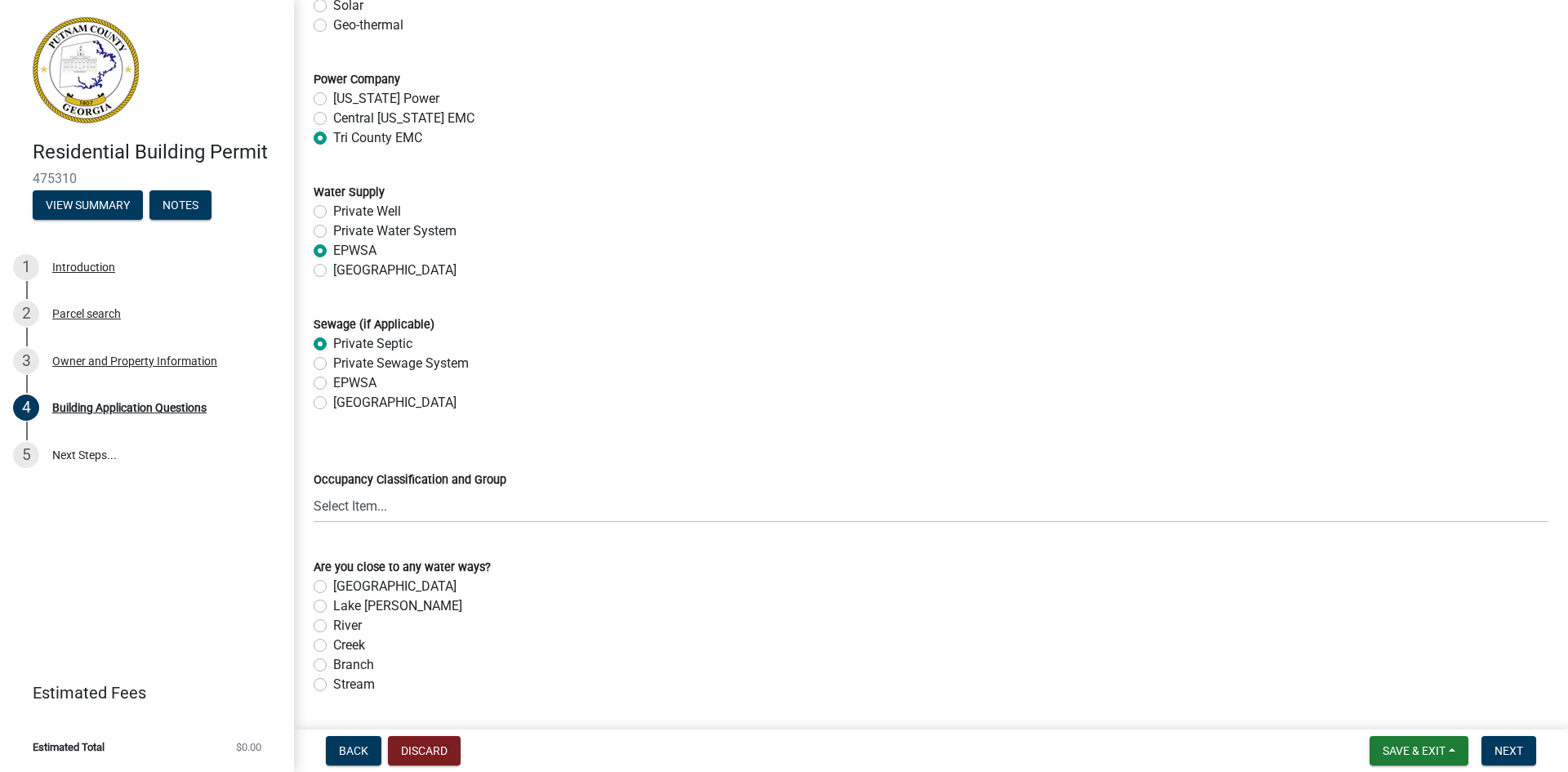
scroll to position [5403, 0]
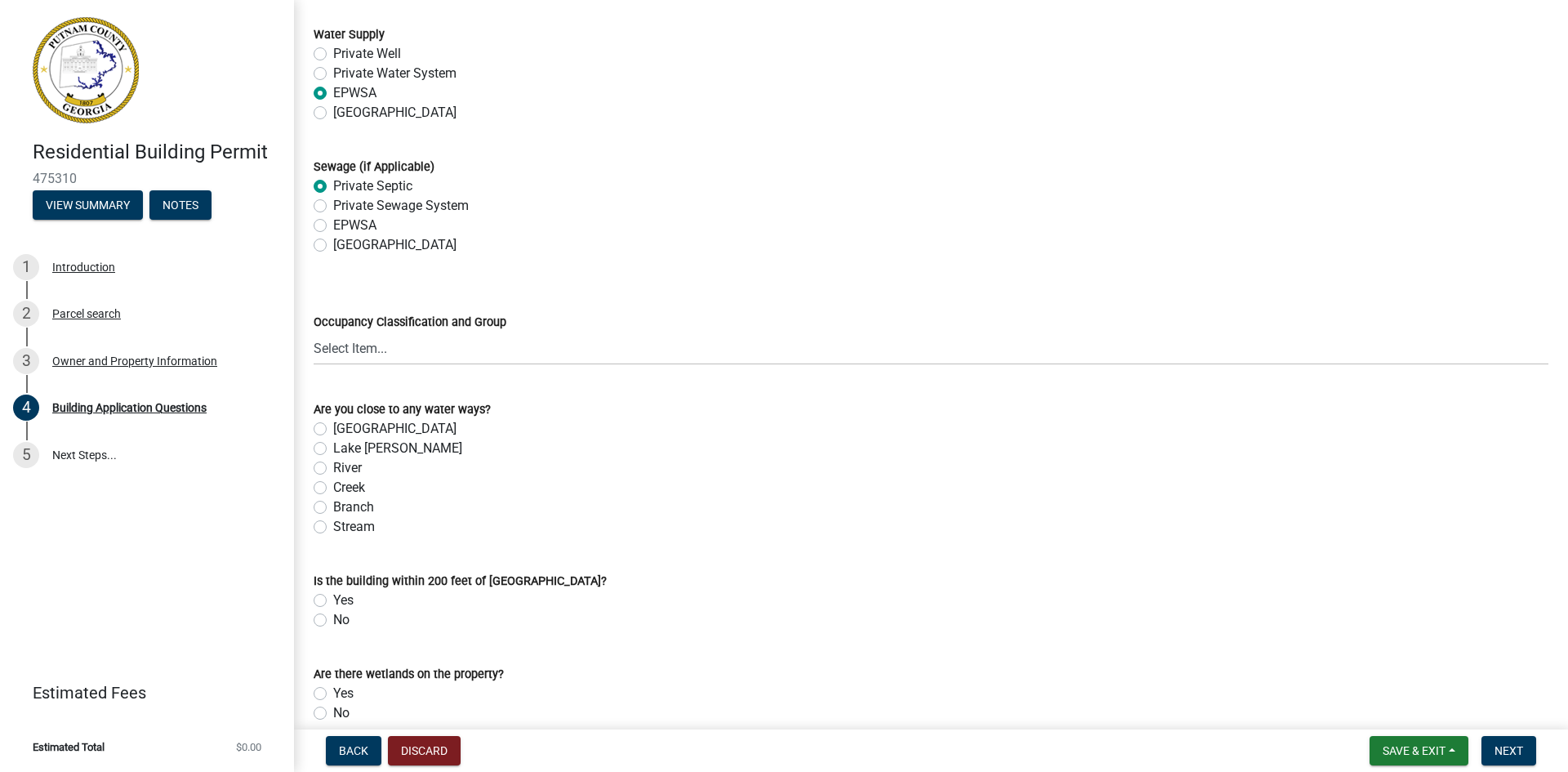
click at [330, 626] on div "No" at bounding box center [930, 620] width 1235 height 20
click at [333, 620] on label "No" at bounding box center [341, 620] width 16 height 20
click at [333, 620] on input "No" at bounding box center [338, 616] width 10 height 10
radio input "true"
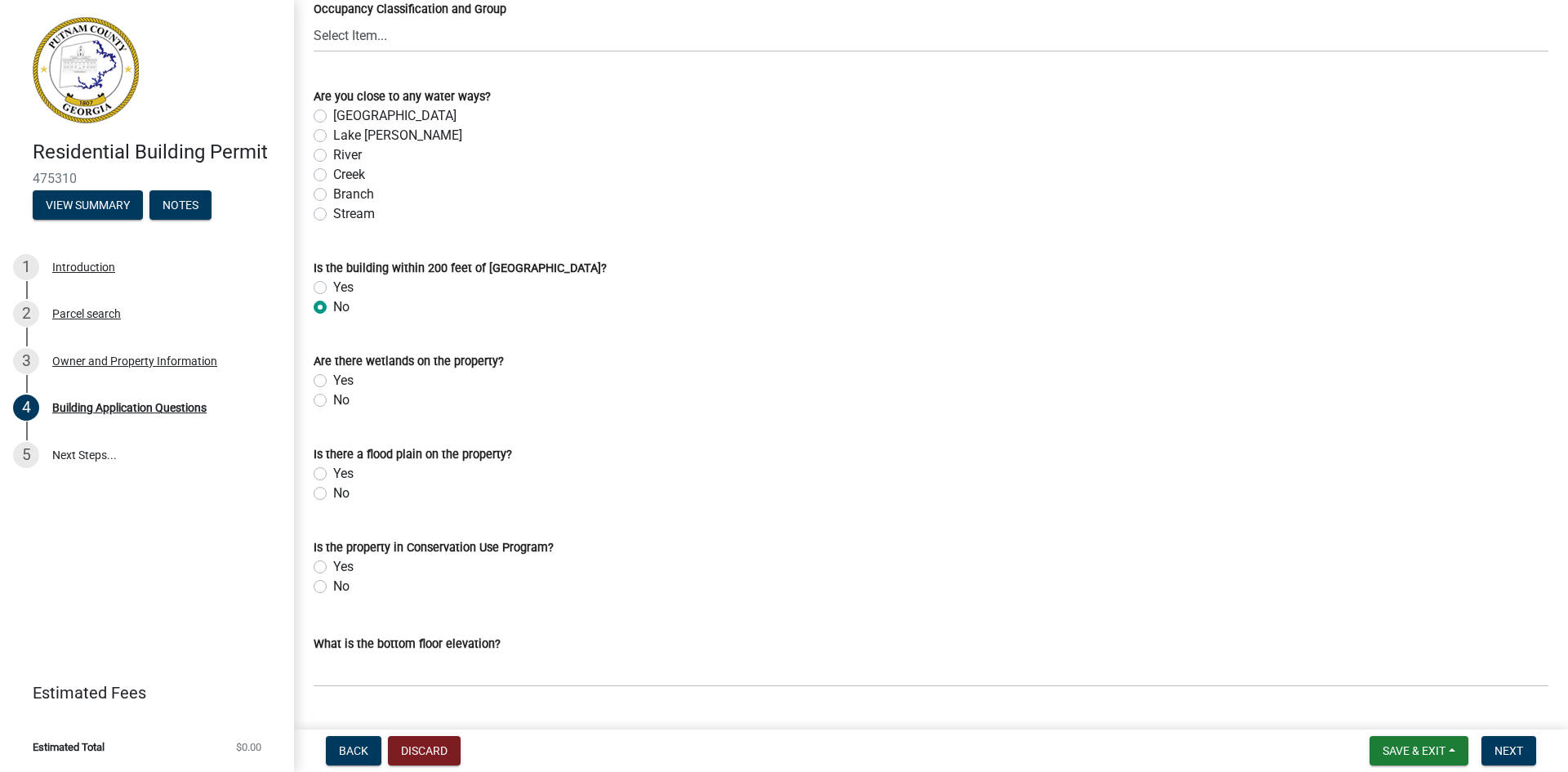
scroll to position [5730, 0]
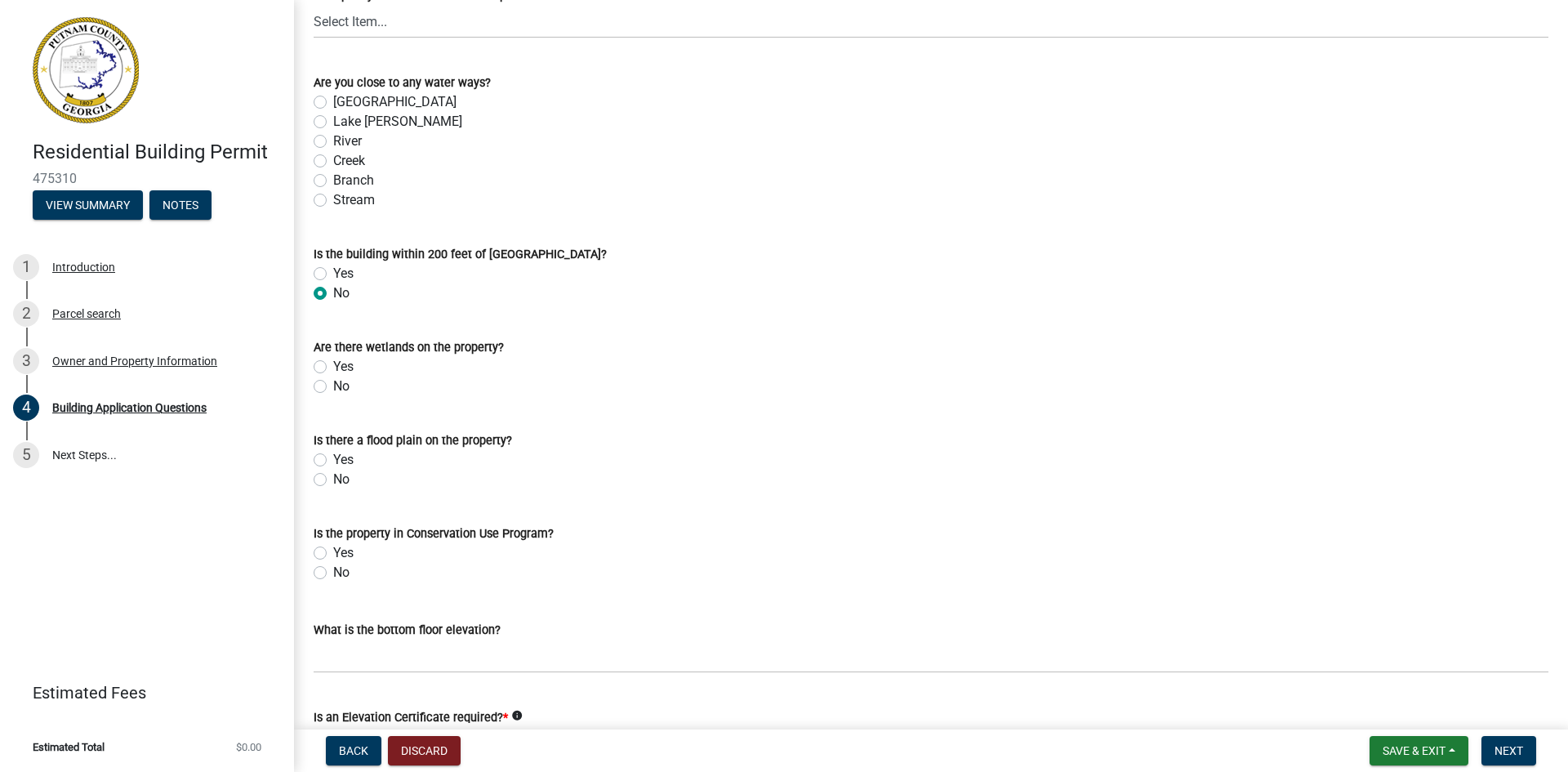
click at [333, 388] on label "No" at bounding box center [341, 386] width 16 height 20
click at [333, 388] on input "No" at bounding box center [338, 382] width 10 height 10
radio input "true"
click at [333, 476] on label "No" at bounding box center [341, 479] width 16 height 20
click at [333, 476] on input "No" at bounding box center [338, 475] width 10 height 10
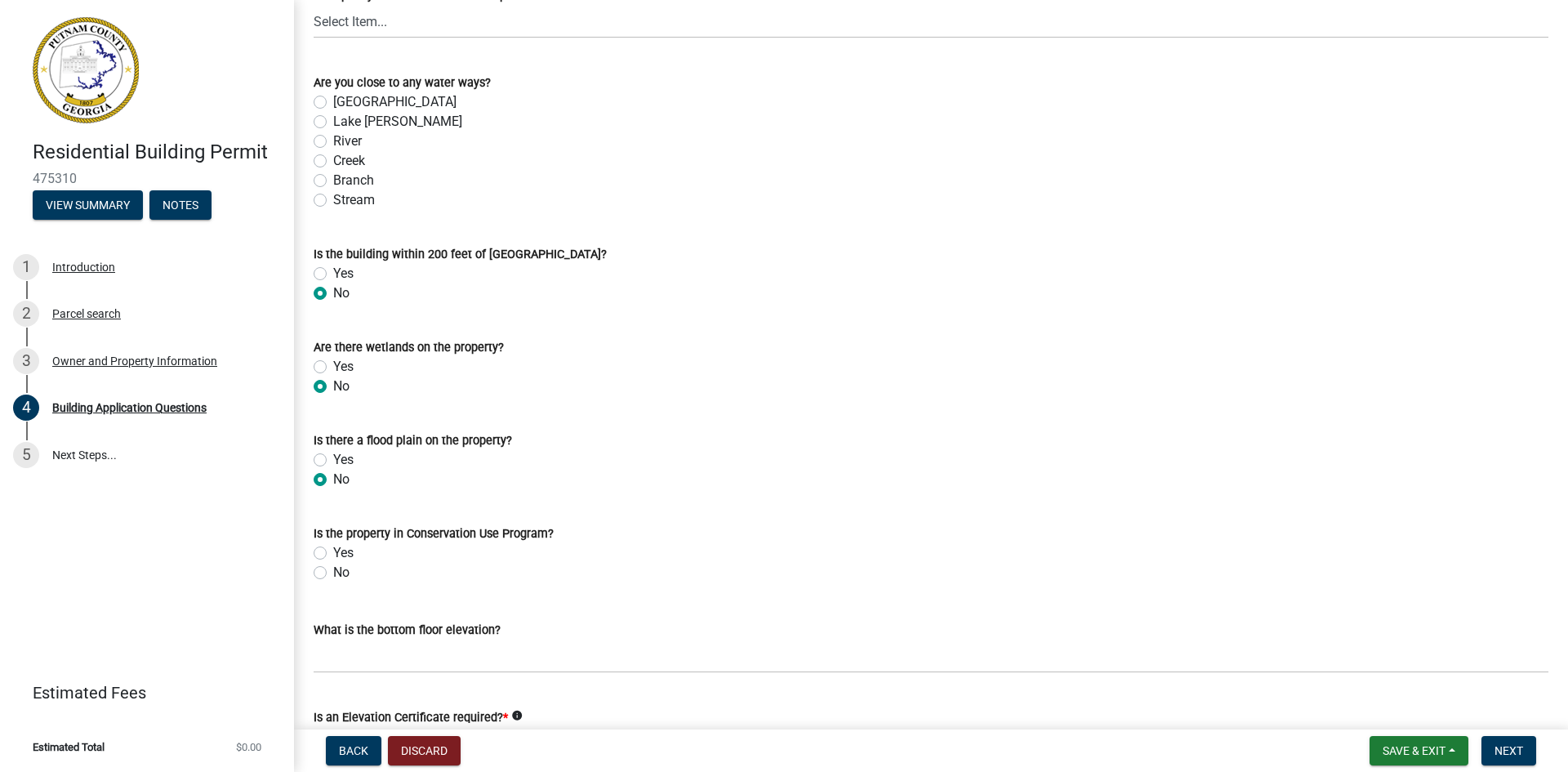
radio input "true"
click at [333, 577] on label "No" at bounding box center [341, 572] width 16 height 20
click at [333, 574] on input "No" at bounding box center [338, 568] width 10 height 10
radio input "true"
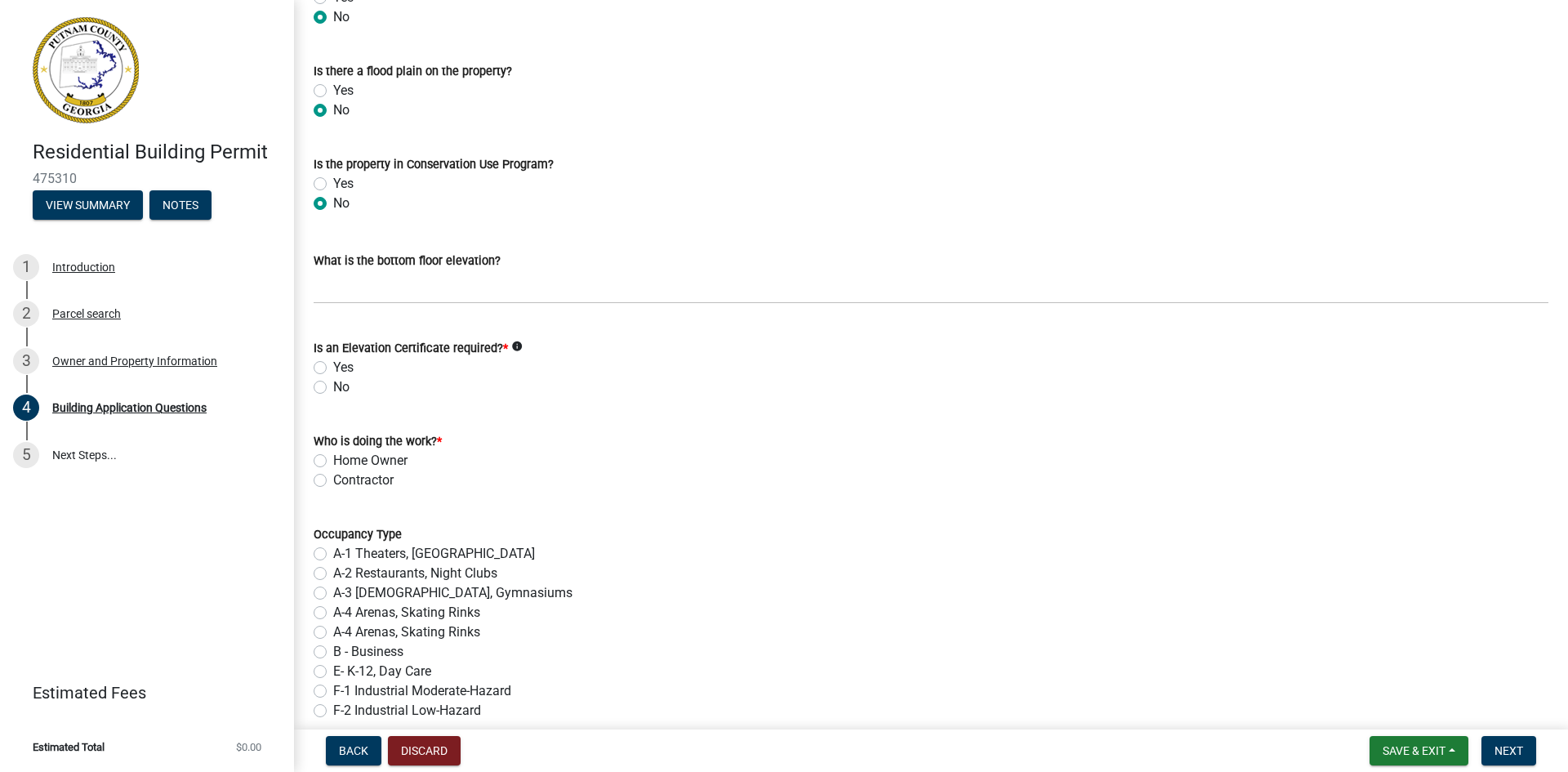
scroll to position [6138, 0]
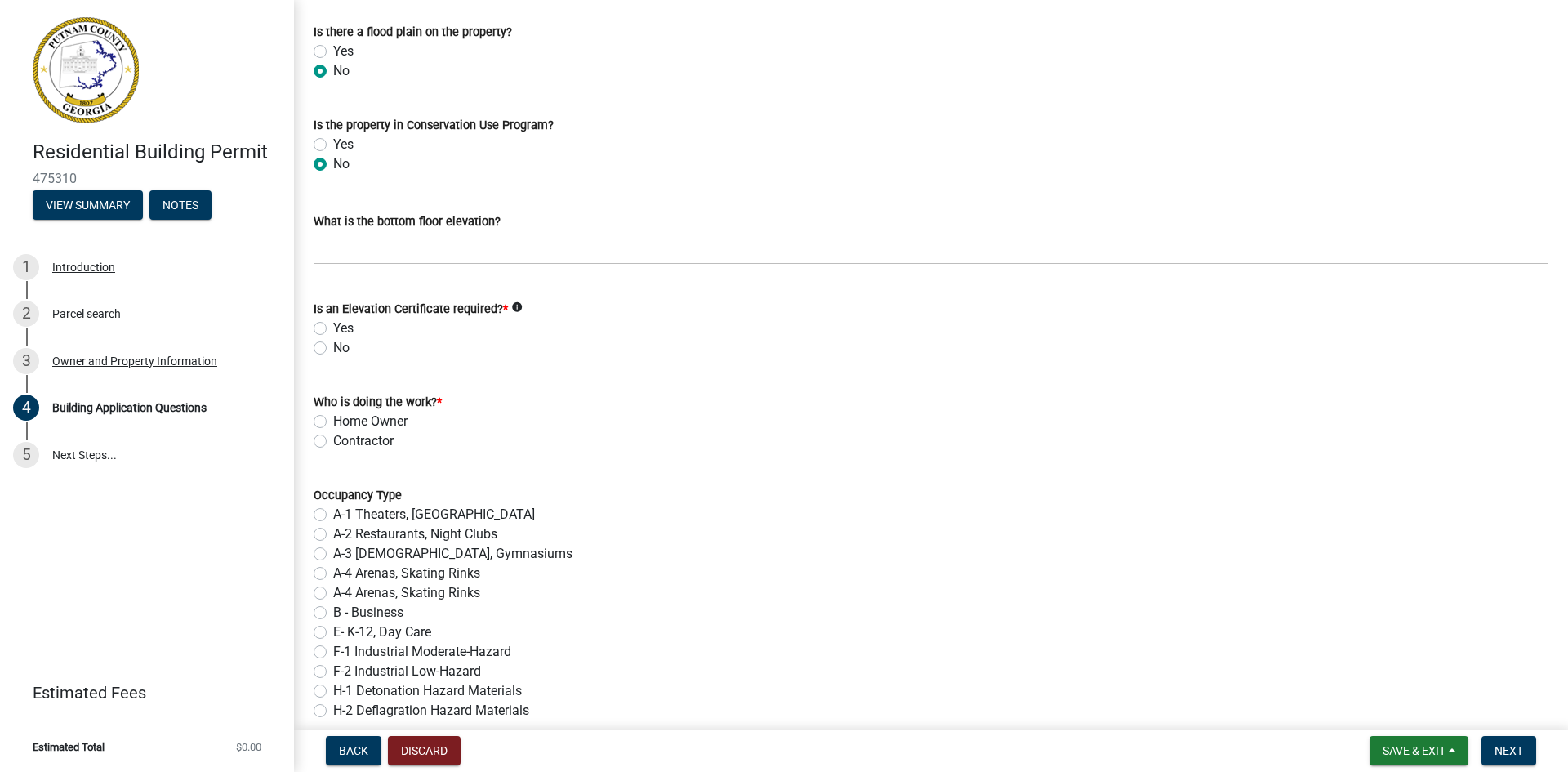
click at [333, 348] on label "No" at bounding box center [341, 348] width 16 height 20
click at [333, 348] on input "No" at bounding box center [338, 343] width 10 height 10
radio input "true"
click at [333, 438] on label "Contractor" at bounding box center [363, 441] width 61 height 20
click at [333, 438] on input "Contractor" at bounding box center [338, 436] width 10 height 10
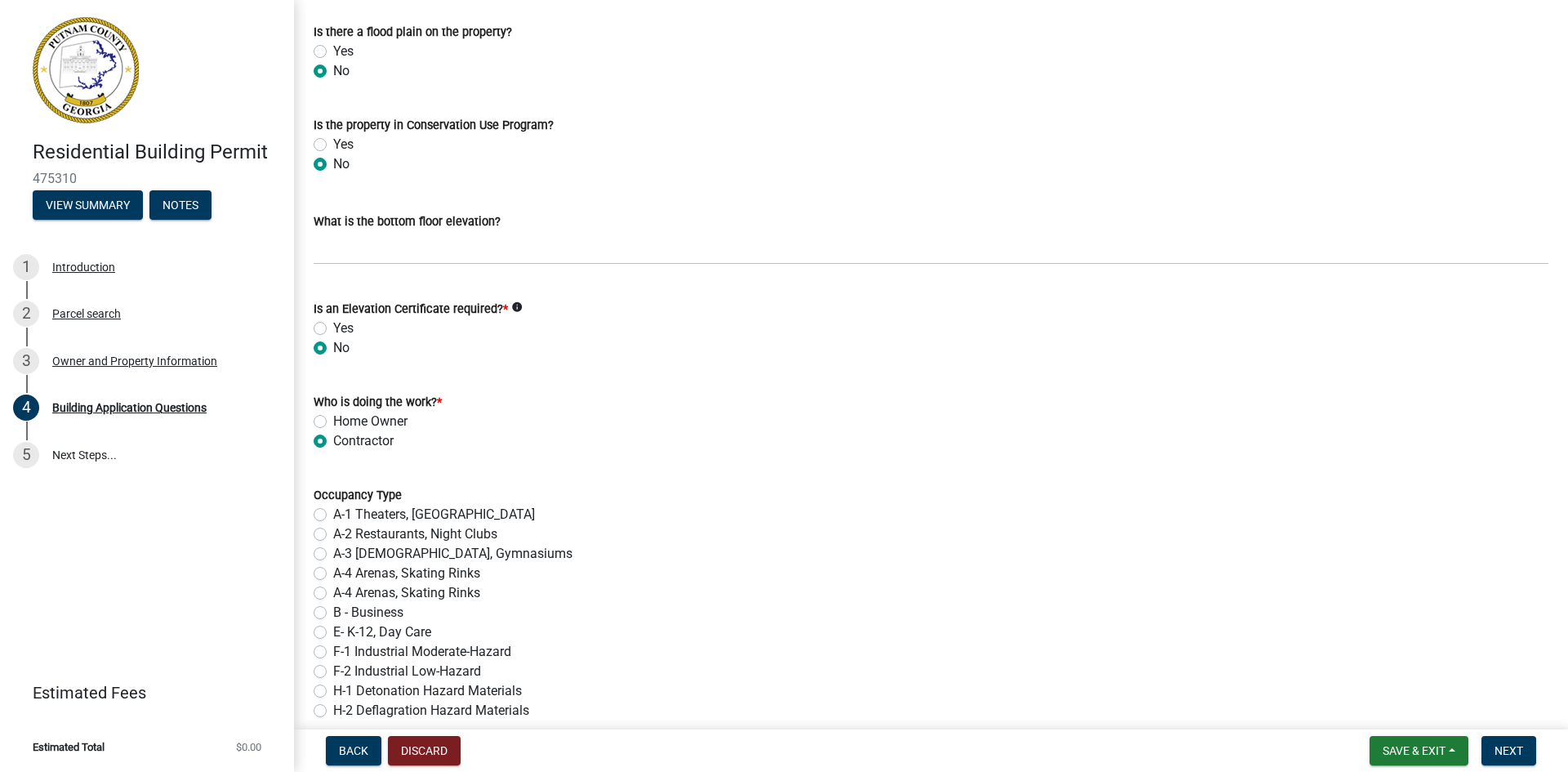
radio input "true"
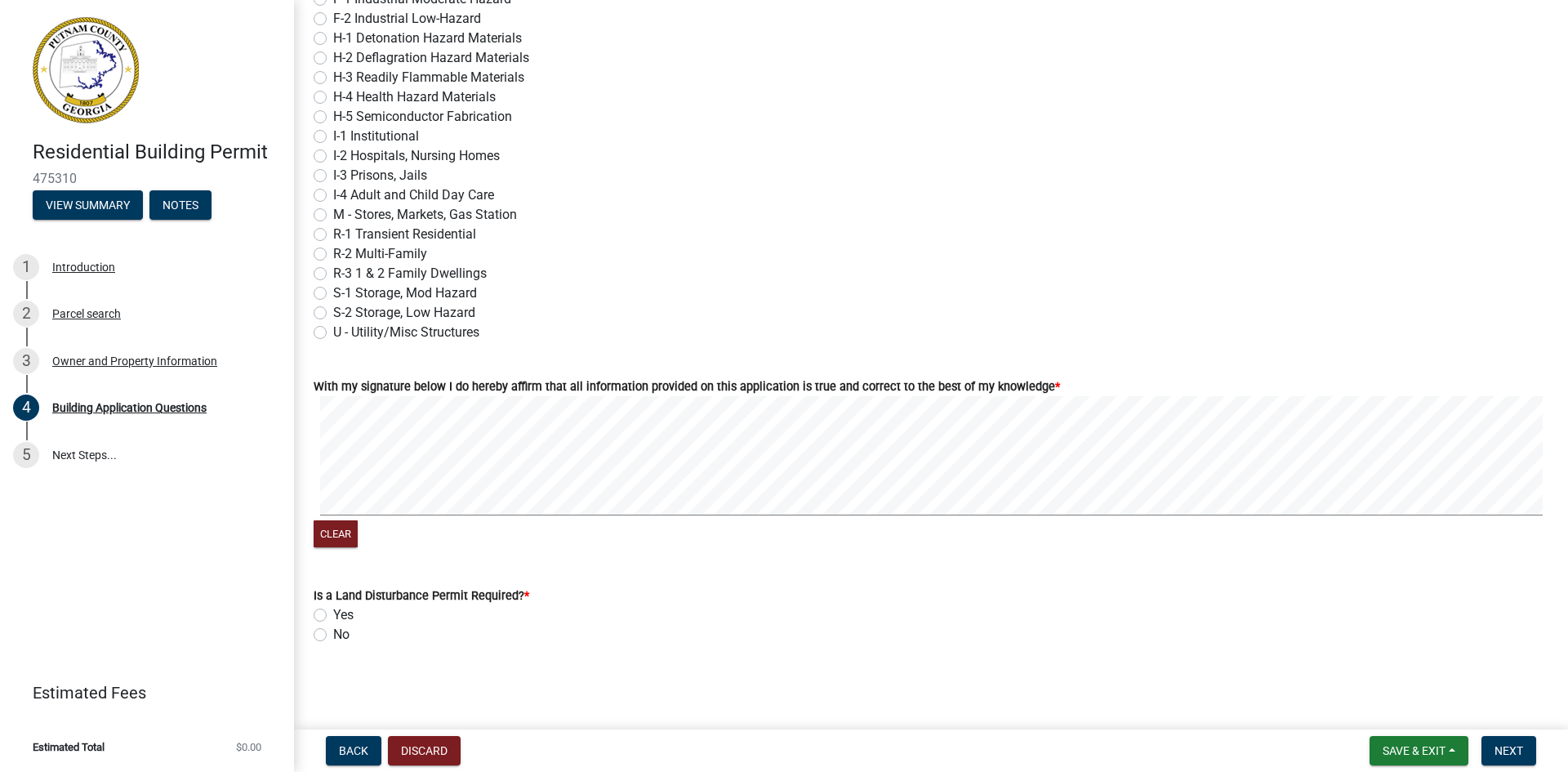
scroll to position [6793, 0]
click at [333, 639] on label "No" at bounding box center [341, 635] width 16 height 20
click at [333, 636] on input "No" at bounding box center [338, 630] width 10 height 10
radio input "true"
click at [1499, 751] on span "Next" at bounding box center [1508, 751] width 28 height 13
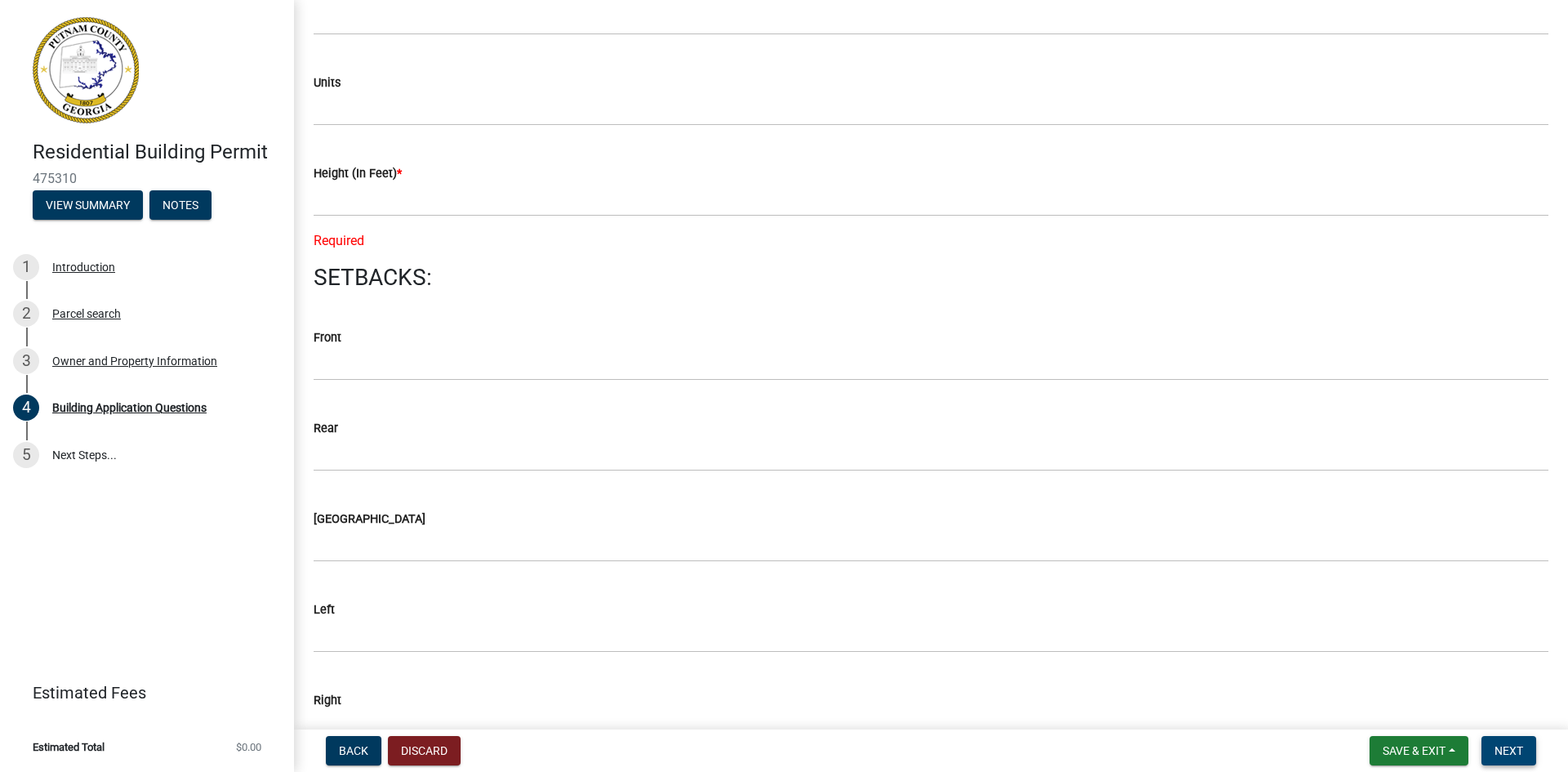
scroll to position [1970, 0]
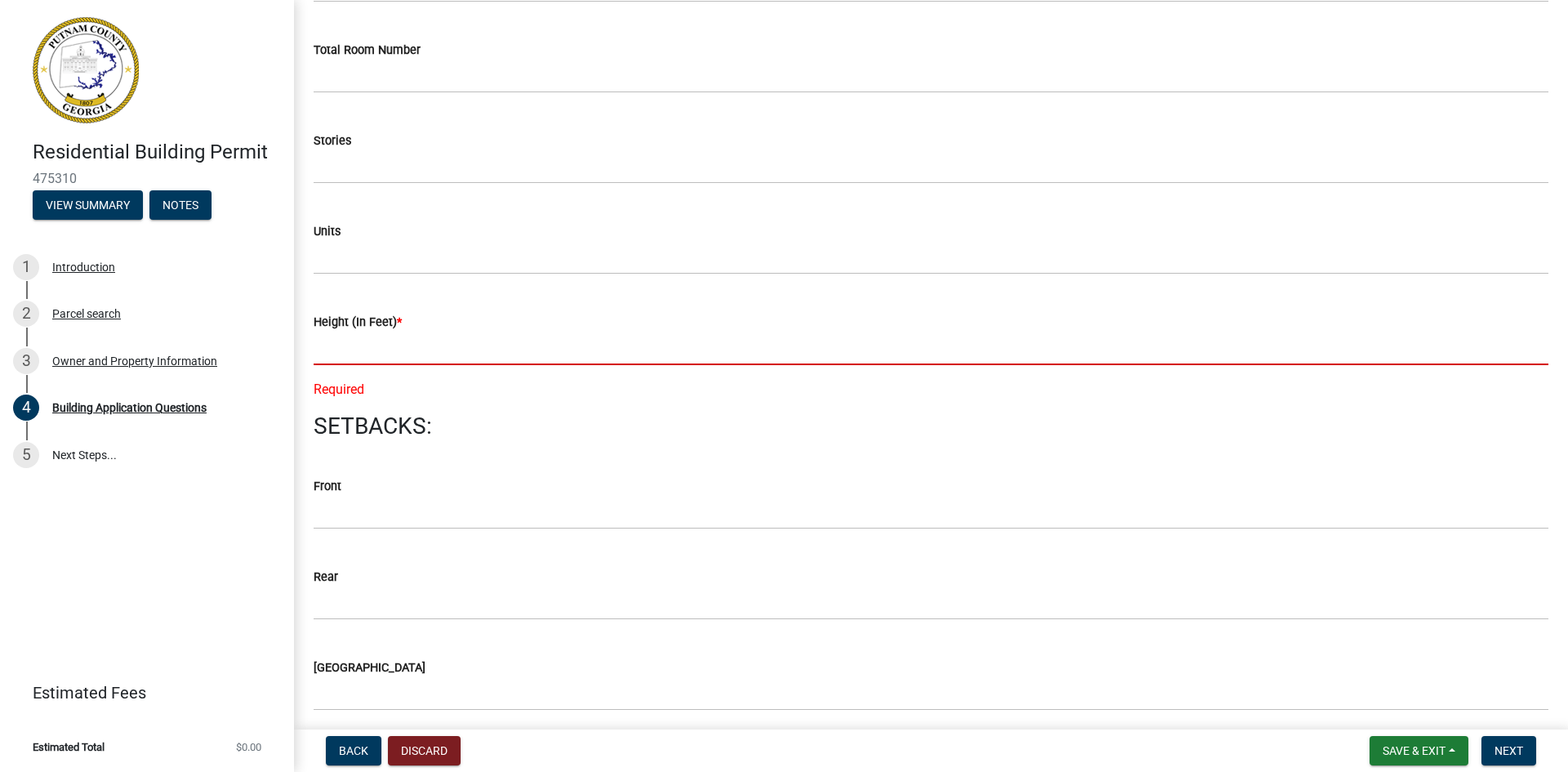
click at [349, 338] on input "text" at bounding box center [930, 348] width 1235 height 33
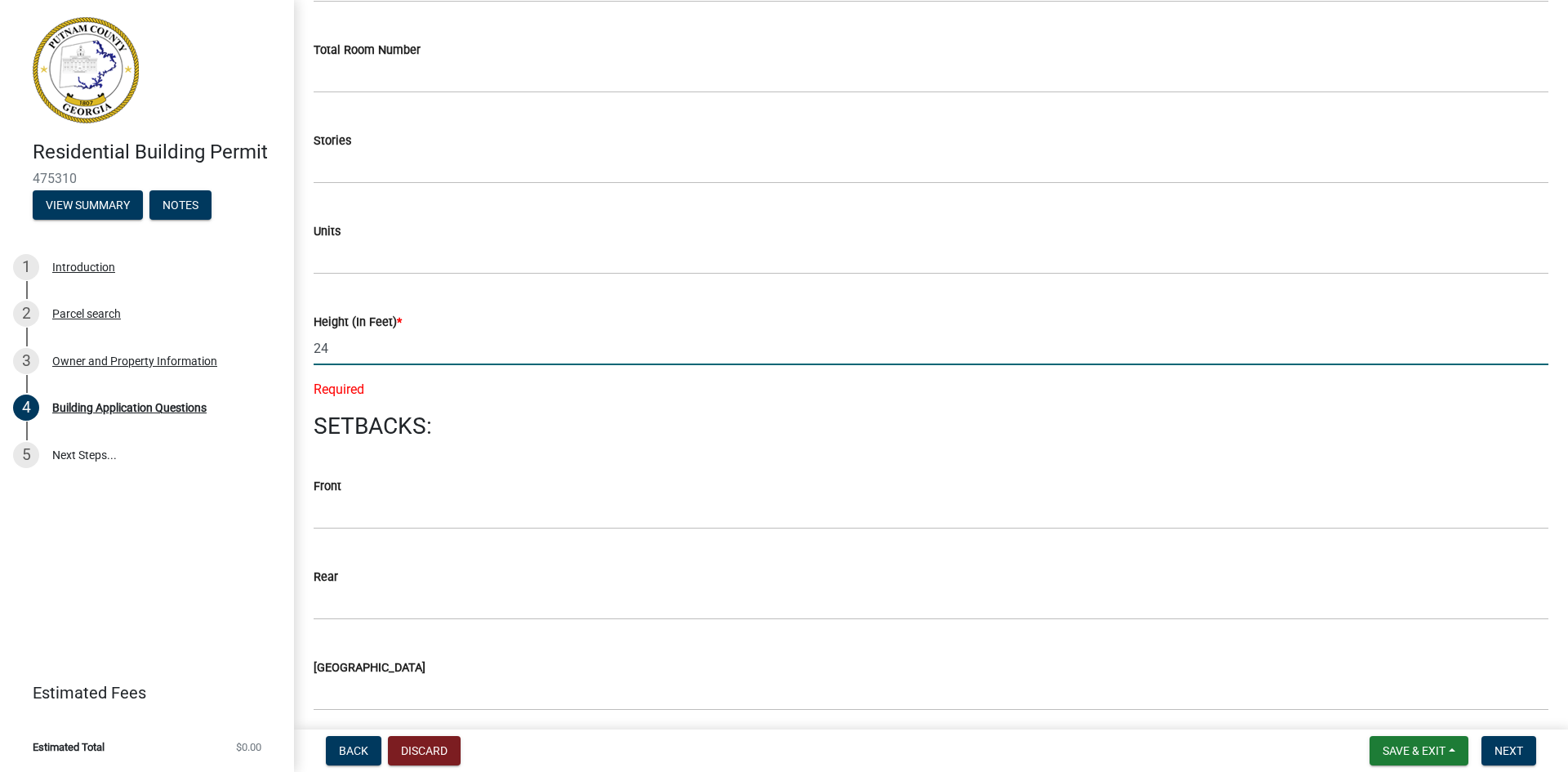
type input "24"
click at [699, 323] on div "Height (In Feet) *" at bounding box center [930, 322] width 1235 height 20
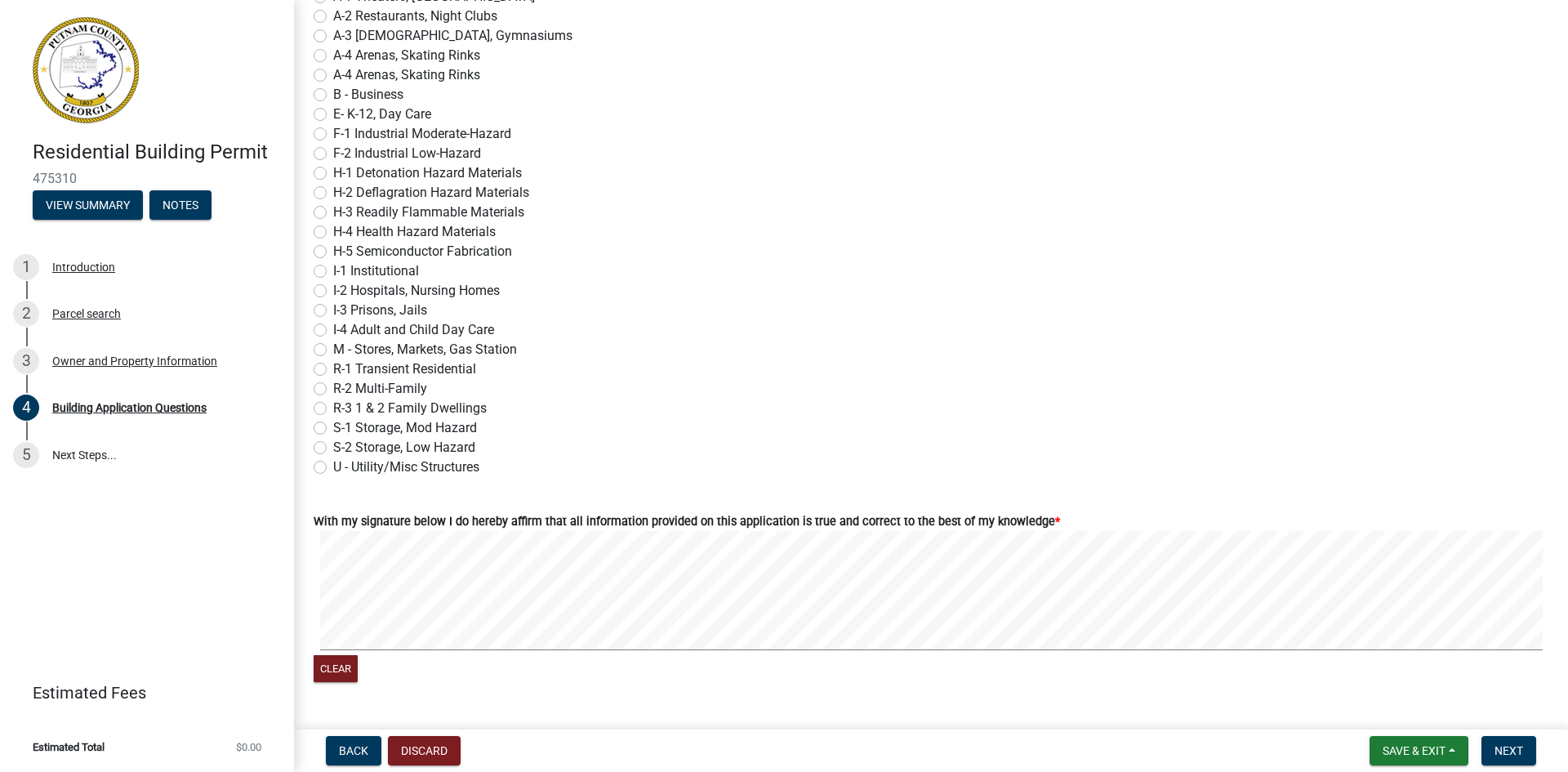
scroll to position [6759, 0]
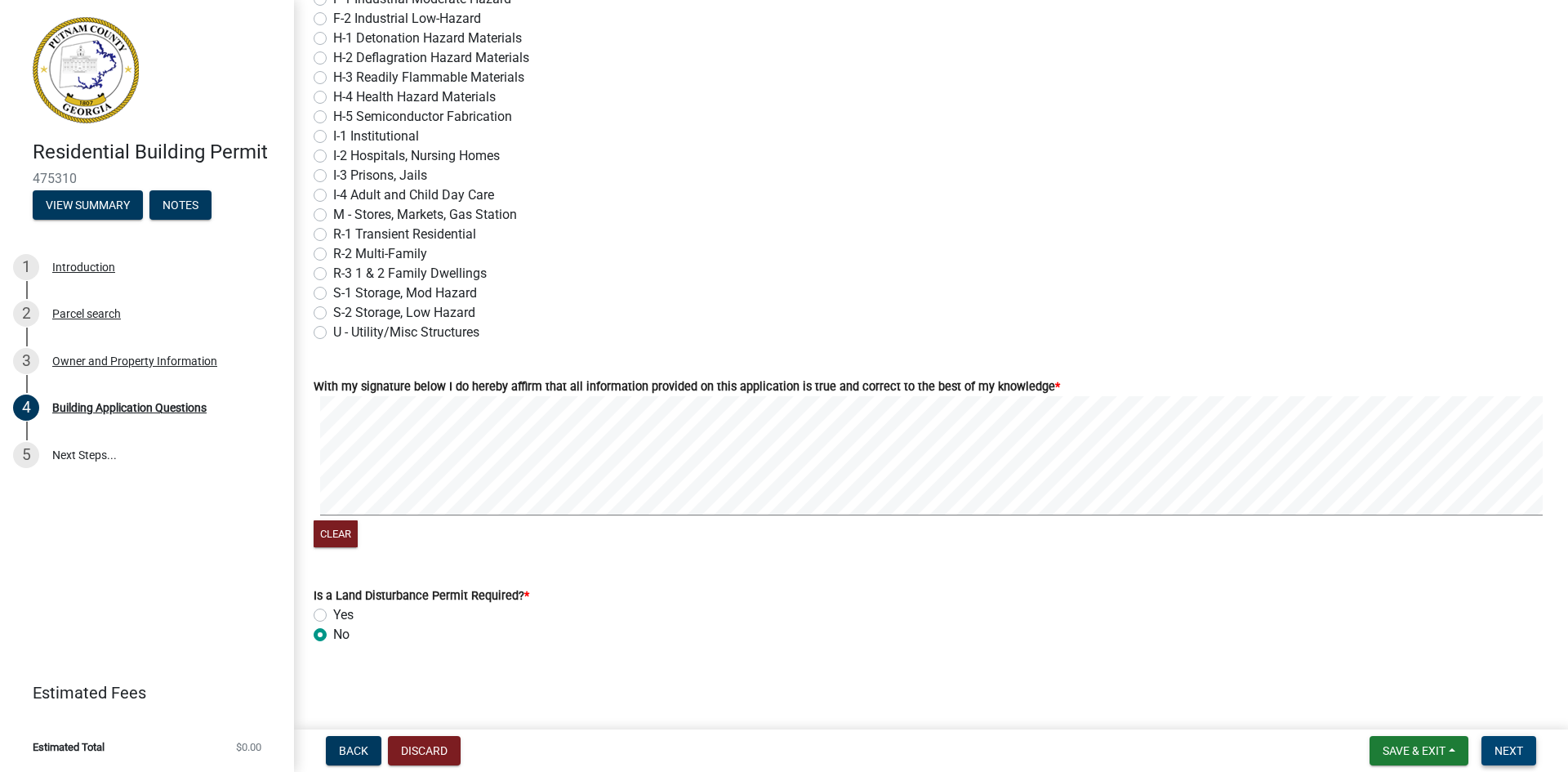
click at [1523, 746] on button "Next" at bounding box center [1509, 751] width 55 height 29
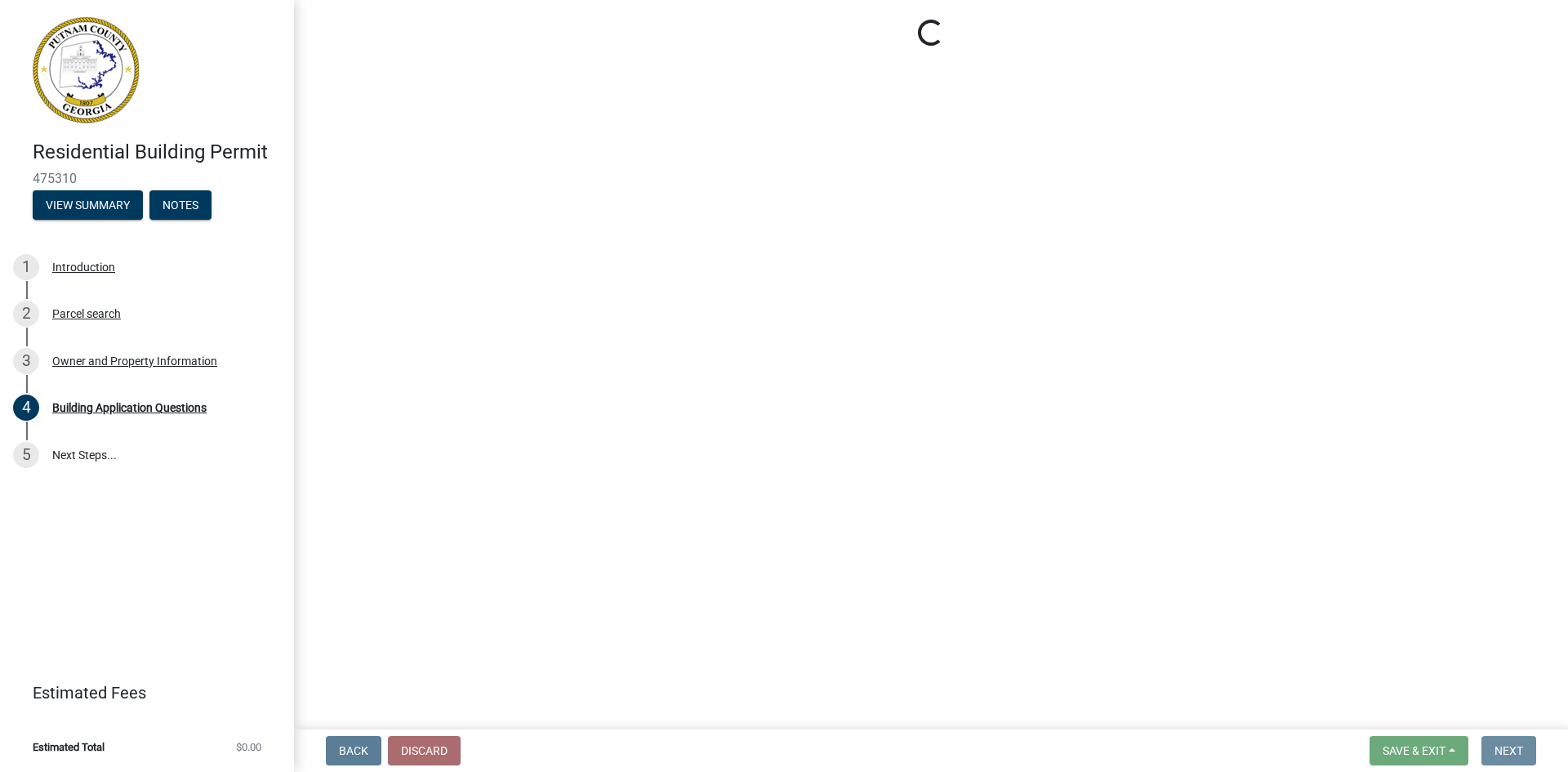
scroll to position [0, 0]
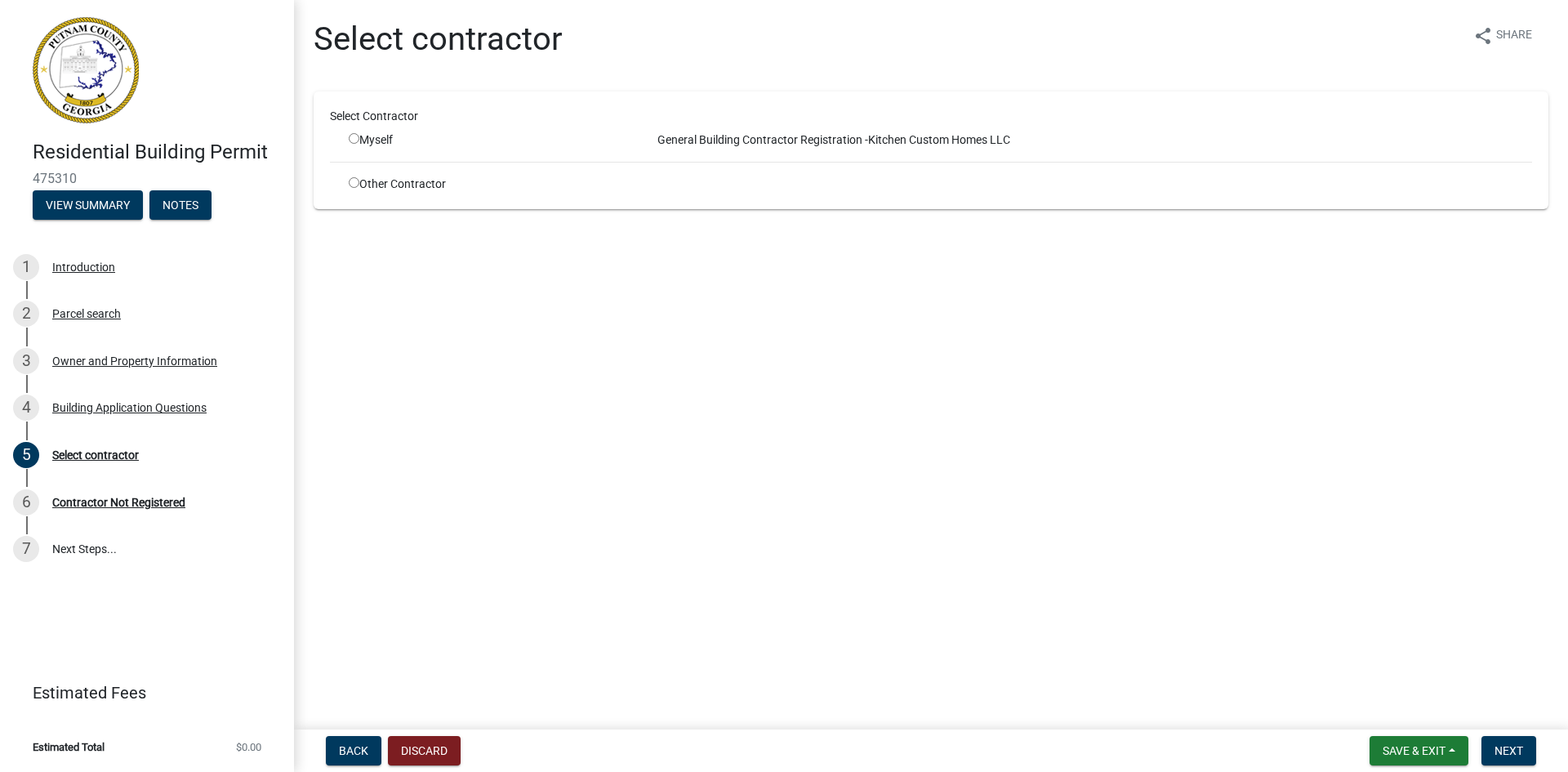
click at [352, 141] on input "radio" at bounding box center [354, 138] width 10 height 10
radio input "true"
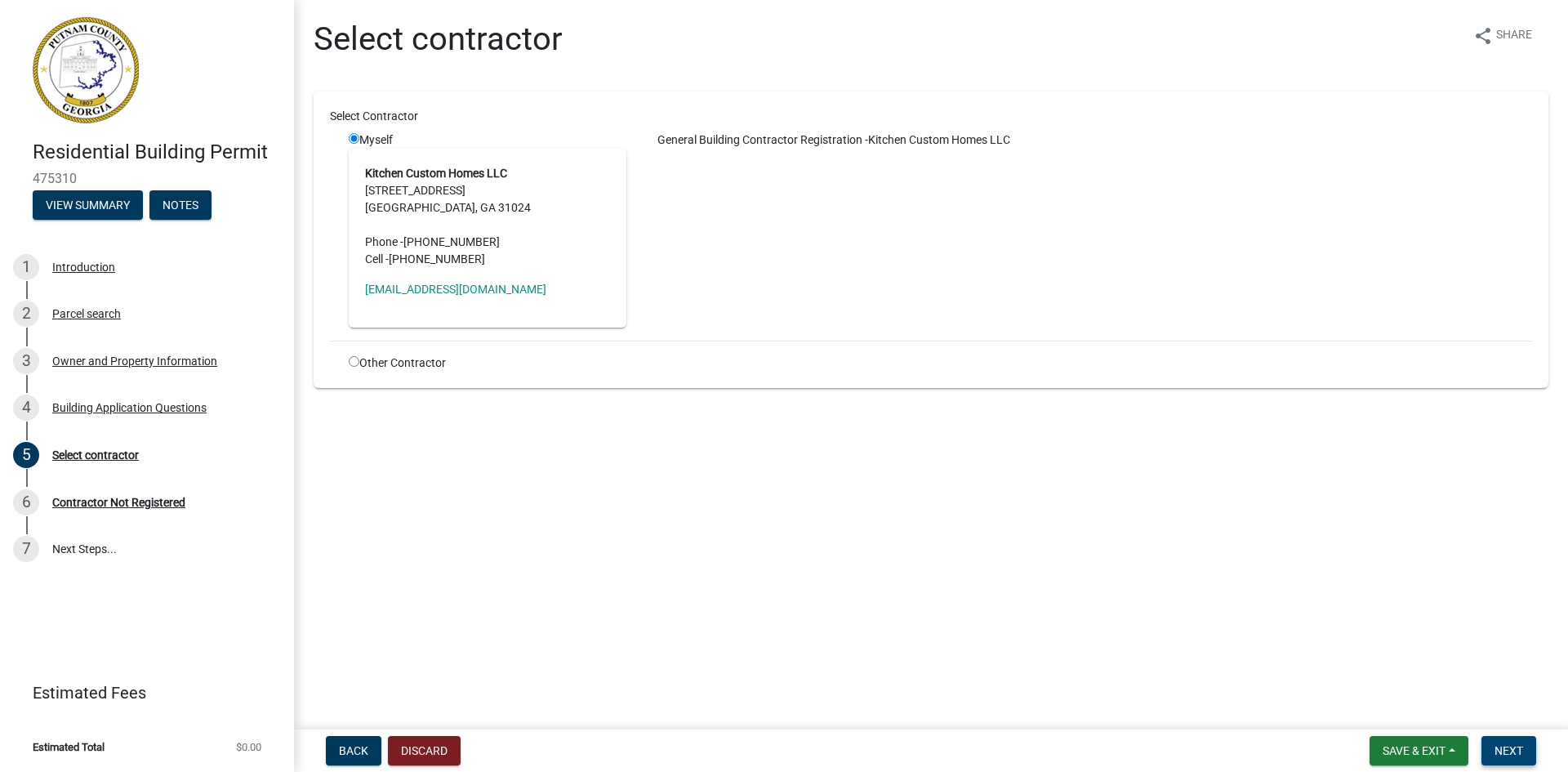
click at [1516, 752] on span "Next" at bounding box center [1508, 751] width 28 height 13
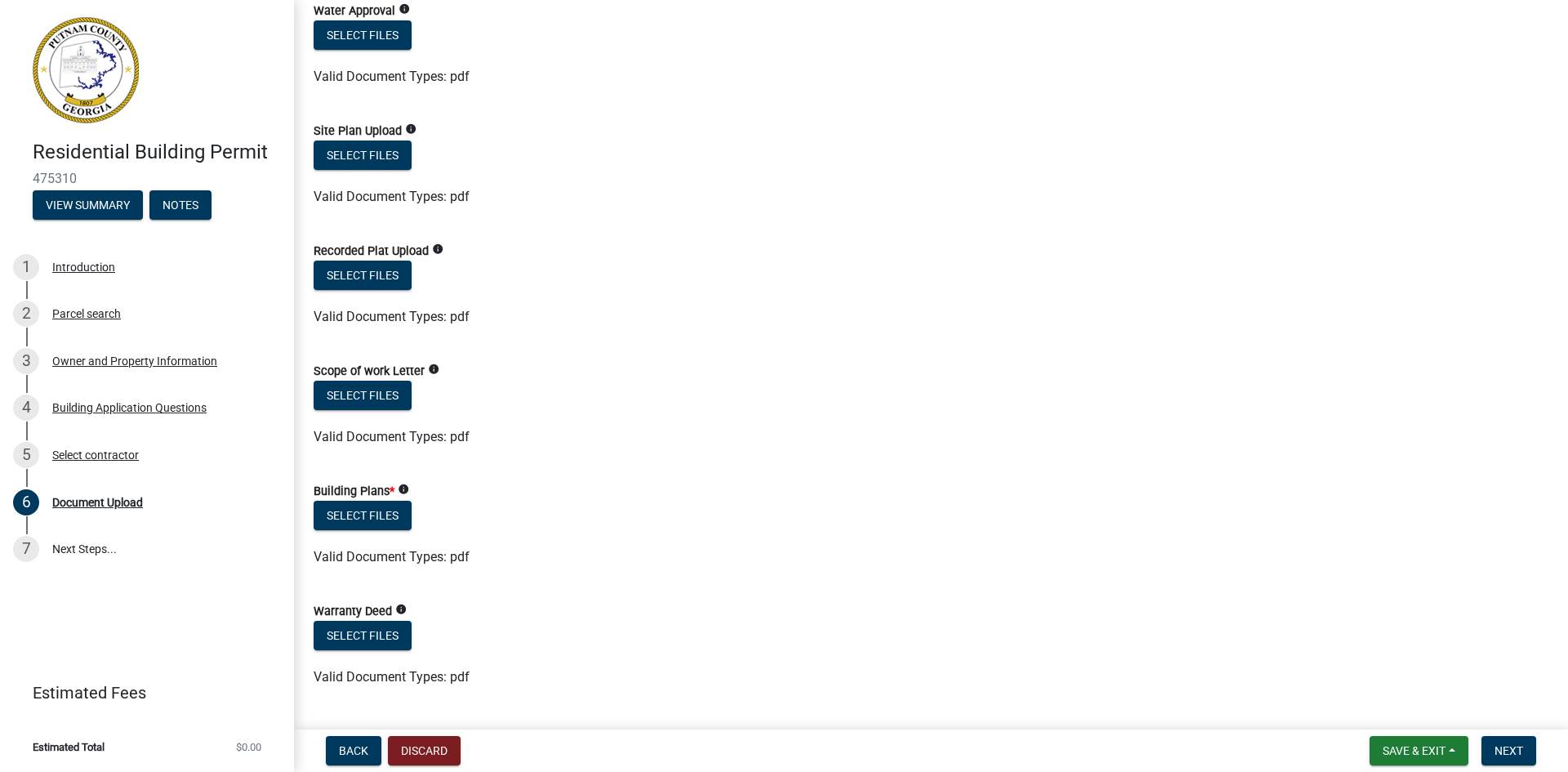
scroll to position [409, 0]
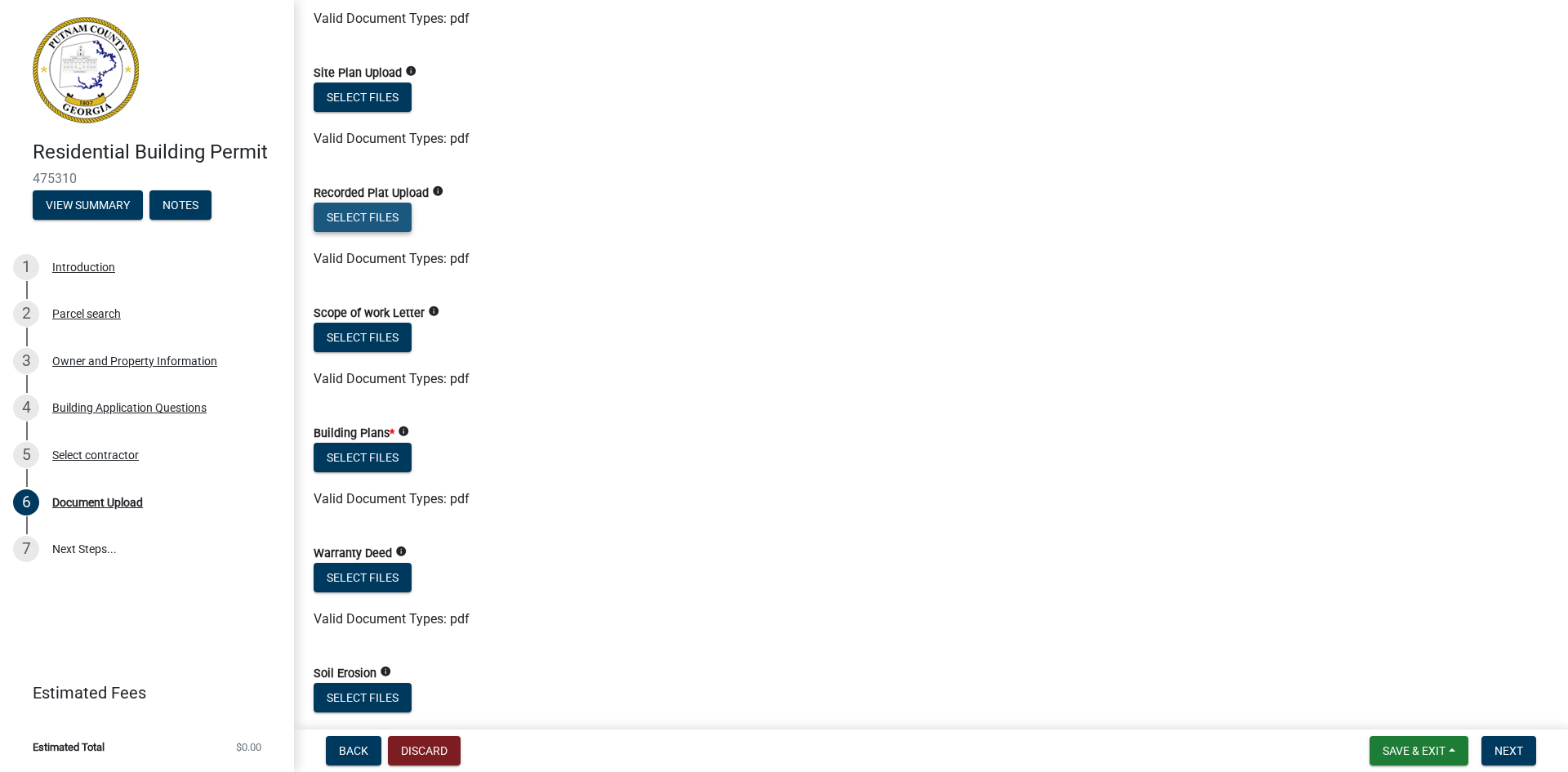
click at [385, 210] on button "Select files" at bounding box center [362, 217] width 98 height 29
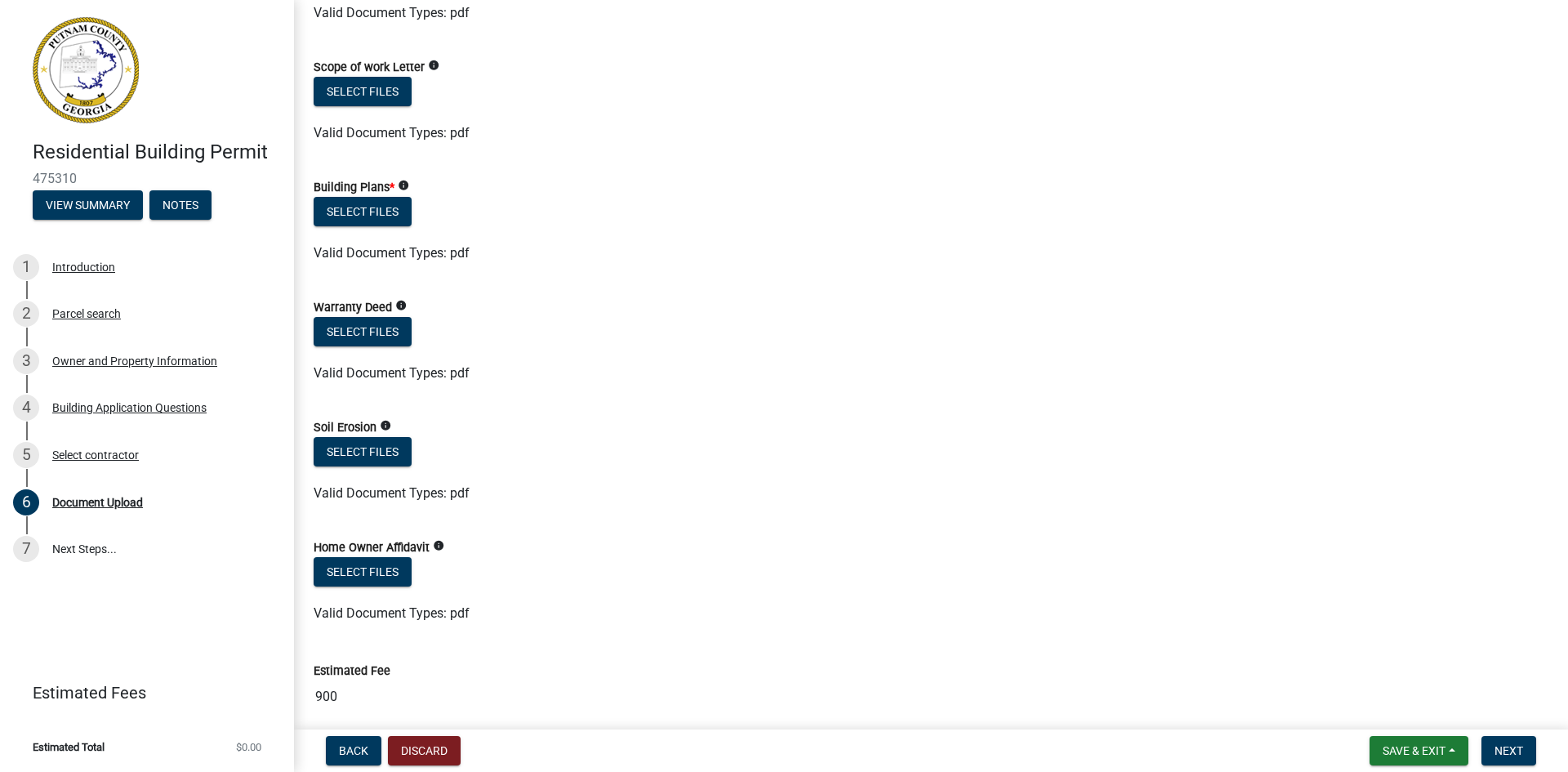
scroll to position [735, 0]
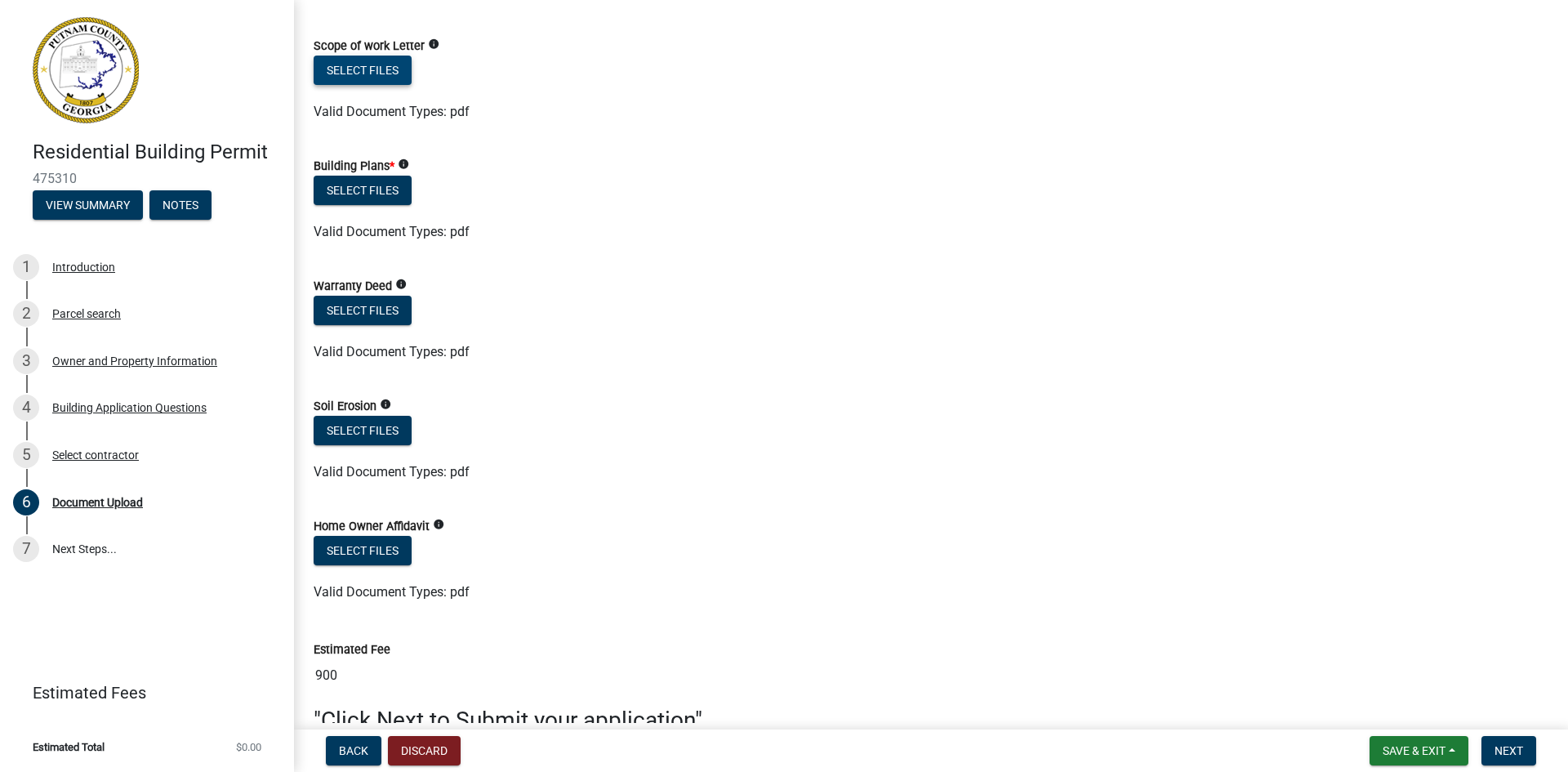
click at [394, 72] on button "Select files" at bounding box center [362, 70] width 98 height 29
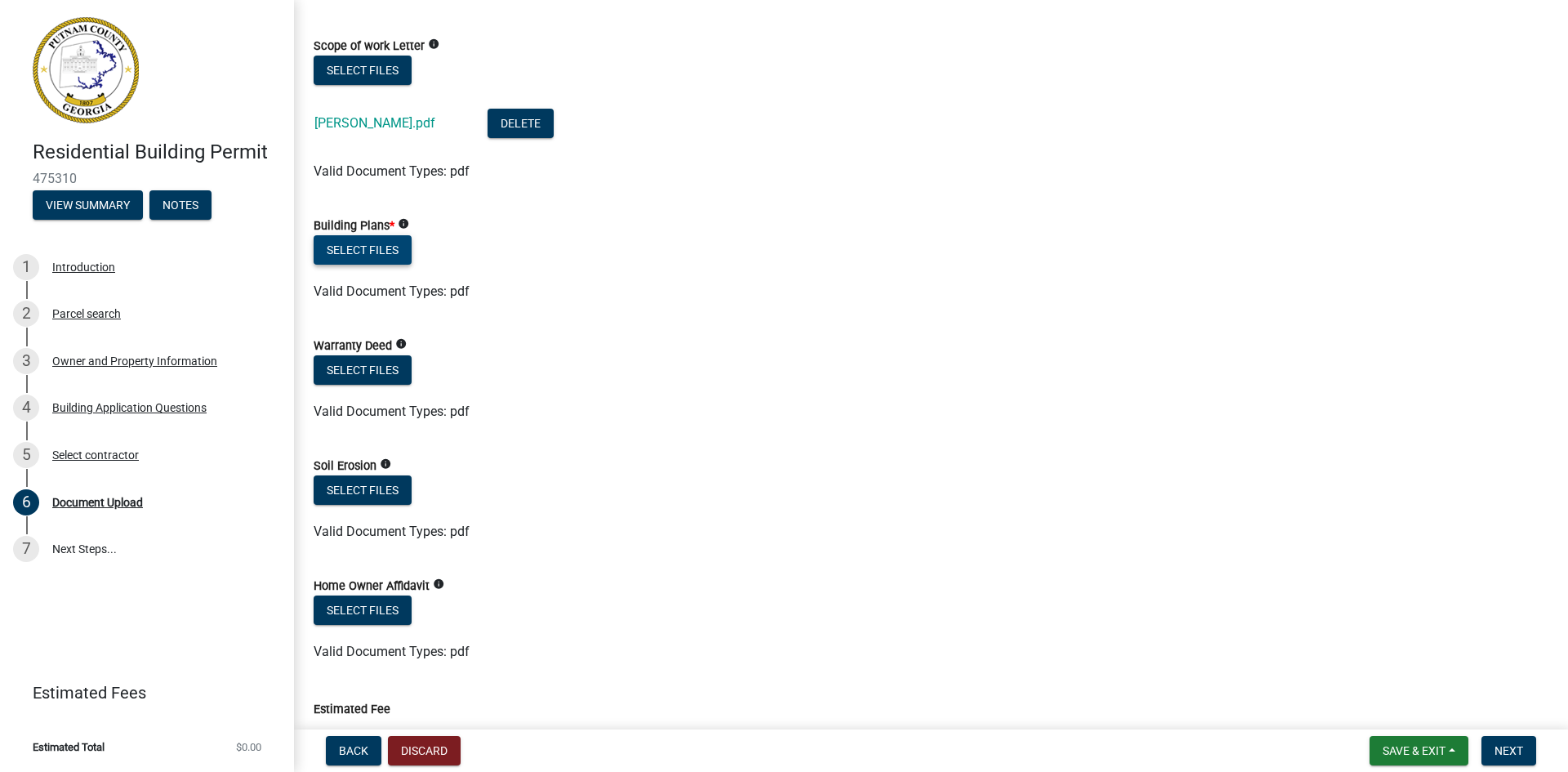
click at [391, 250] on button "Select files" at bounding box center [362, 250] width 98 height 29
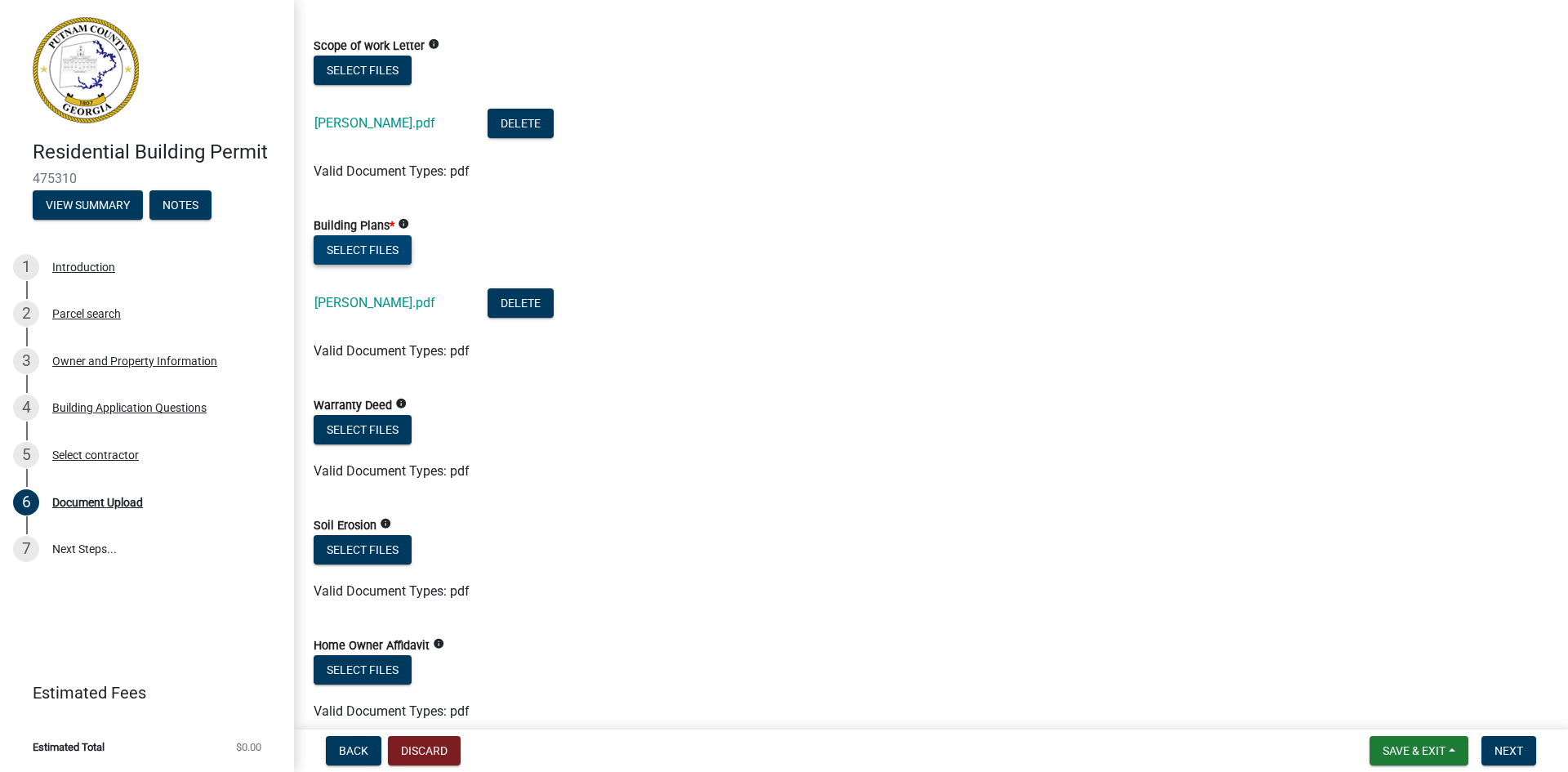
scroll to position [943, 0]
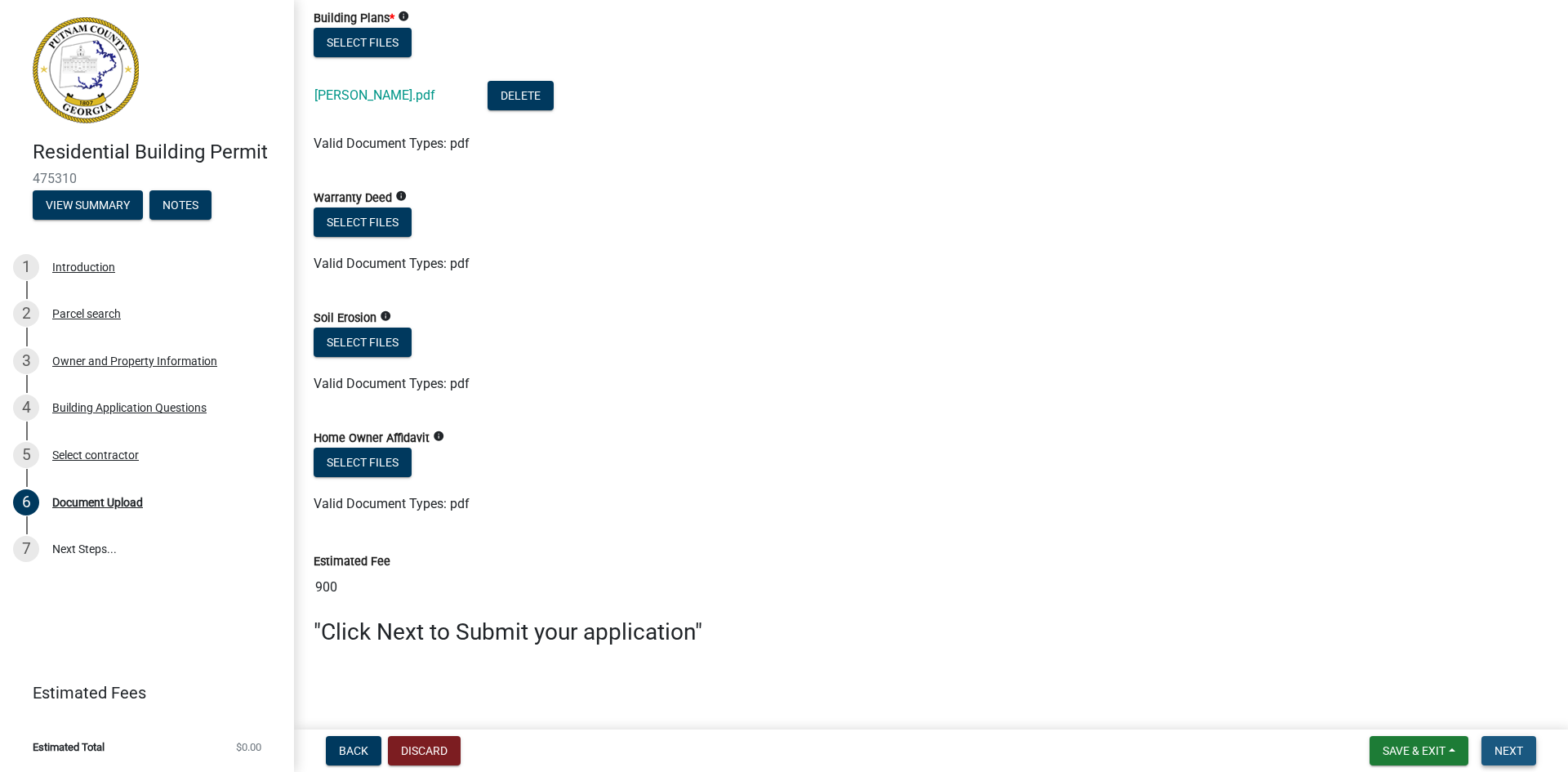
click at [1511, 746] on span "Next" at bounding box center [1508, 751] width 28 height 13
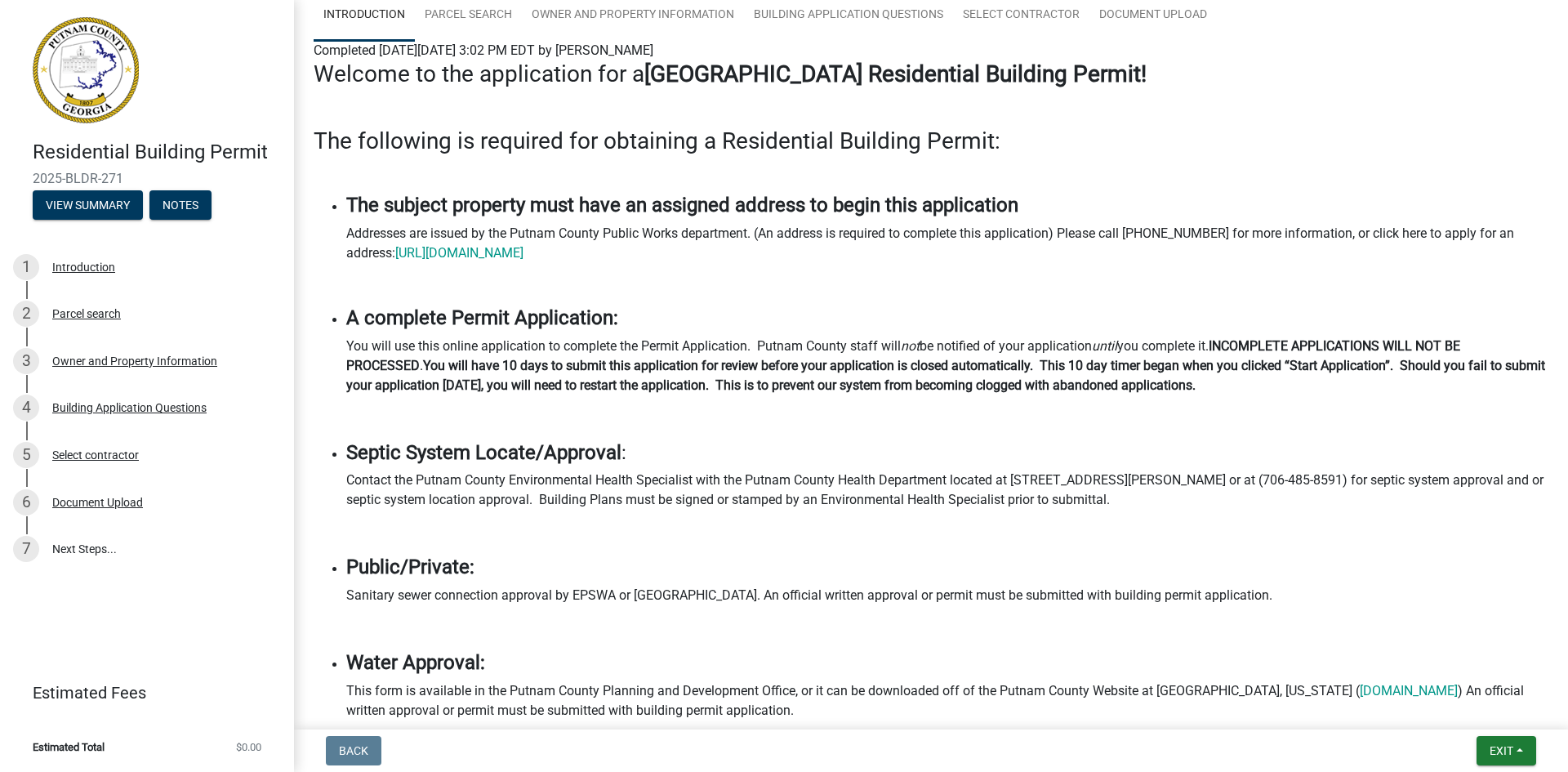
scroll to position [0, 0]
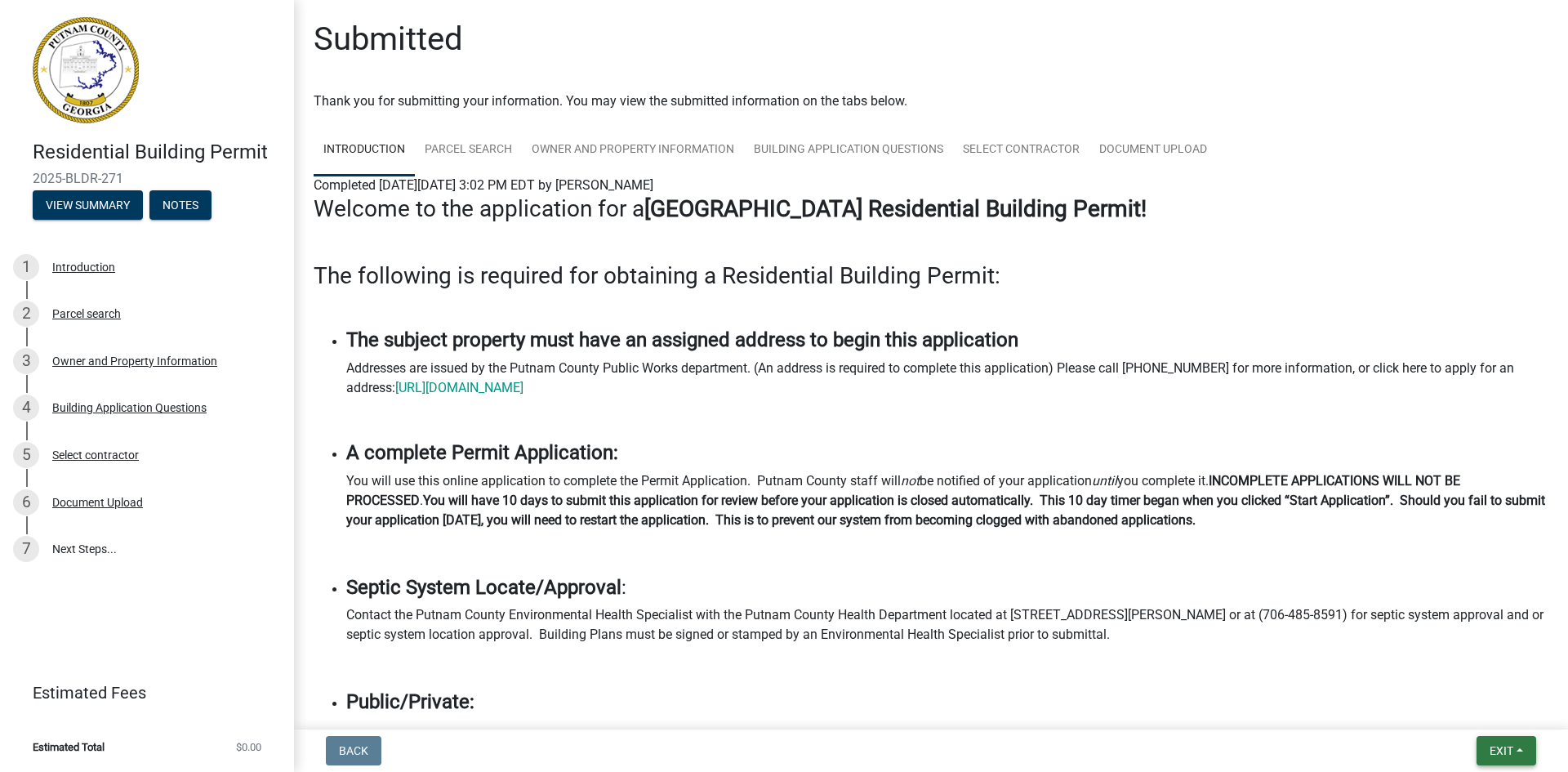
click at [1498, 743] on button "Exit" at bounding box center [1507, 751] width 60 height 29
click at [1518, 705] on button "Save & Exit" at bounding box center [1471, 709] width 131 height 39
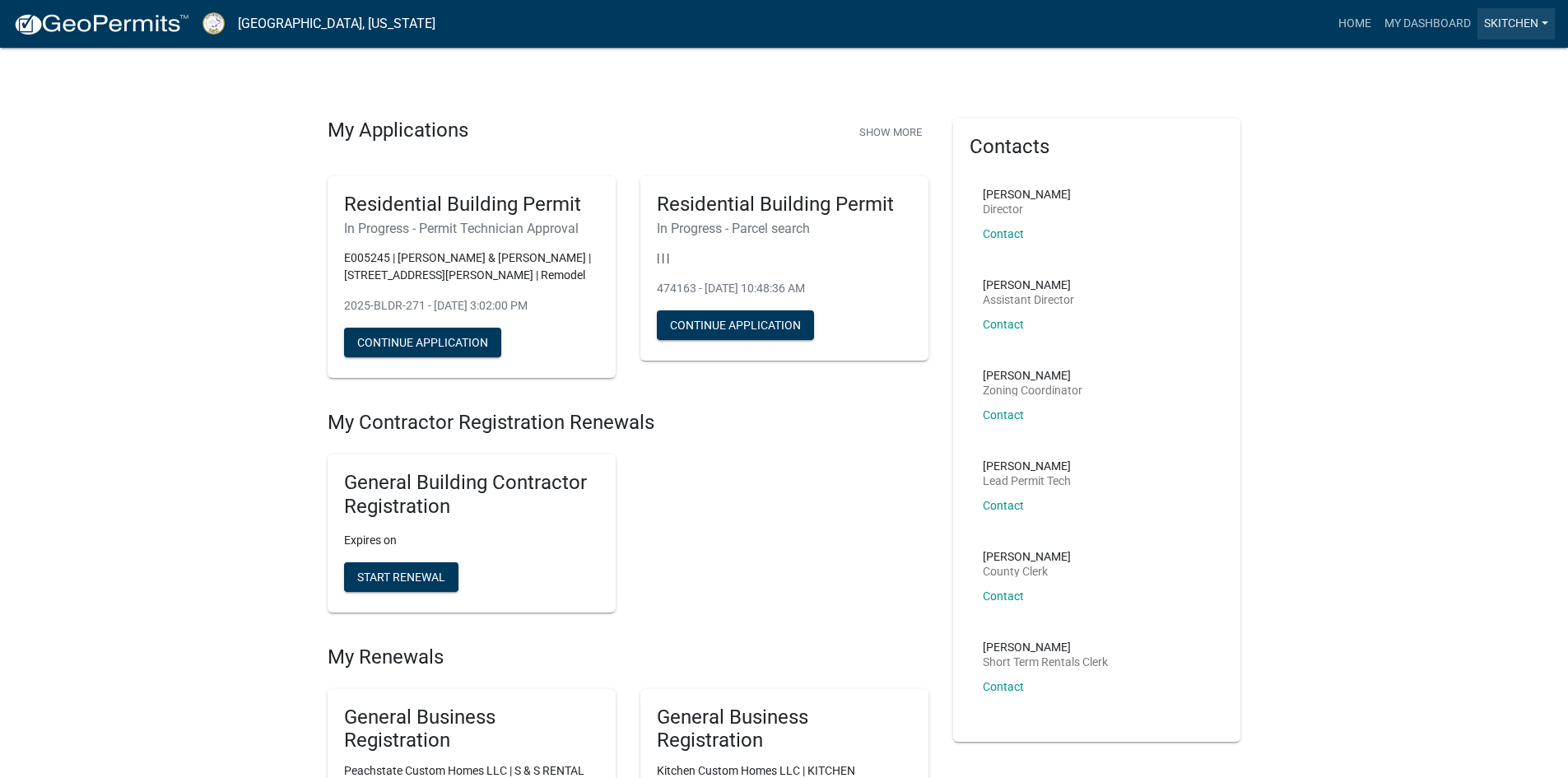
click at [1527, 27] on link "skitchen" at bounding box center [1516, 24] width 77 height 31
click at [1483, 163] on link "Logout" at bounding box center [1485, 161] width 141 height 40
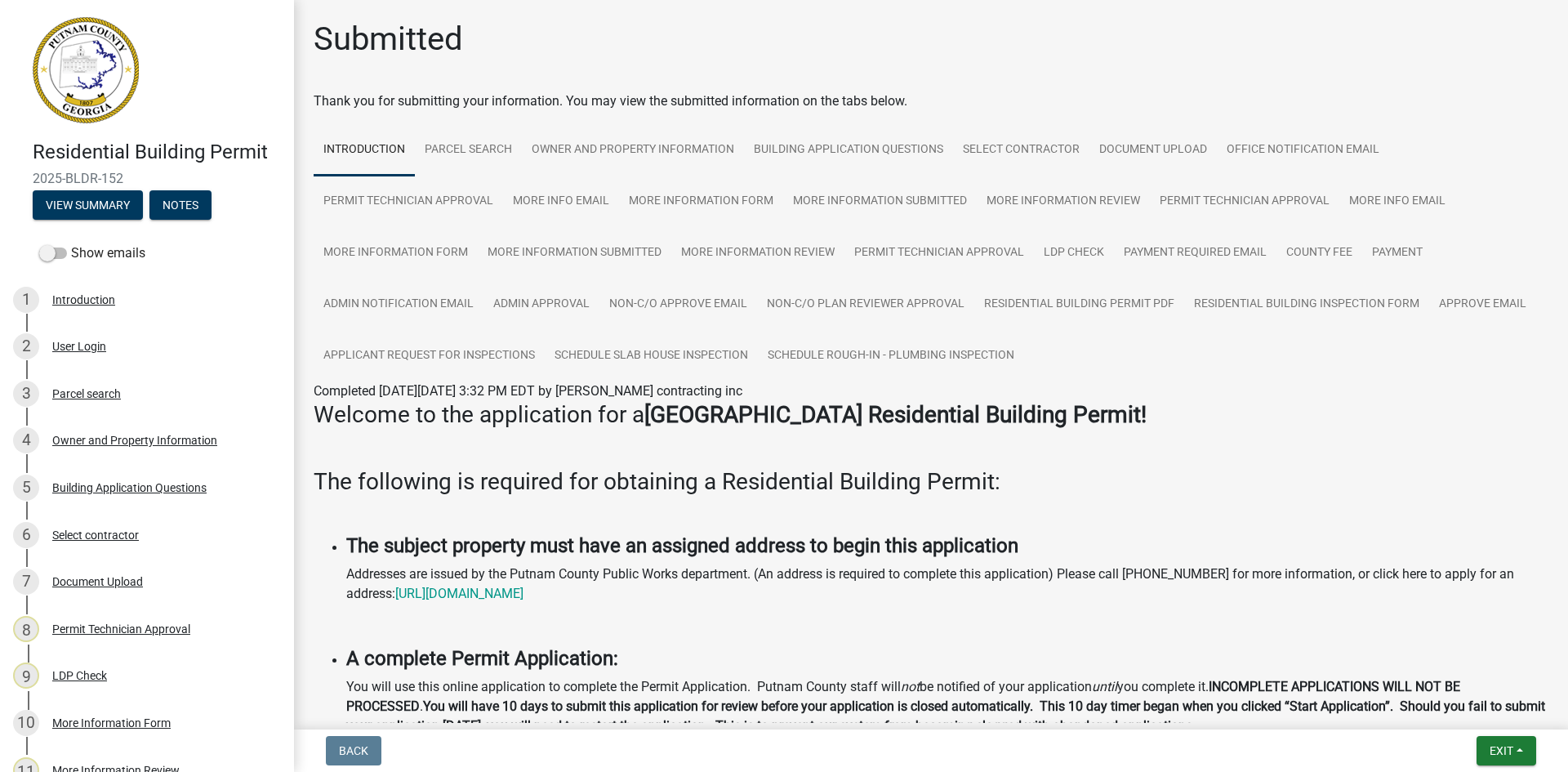
scroll to position [738, 0]
